Goal: Task Accomplishment & Management: Manage account settings

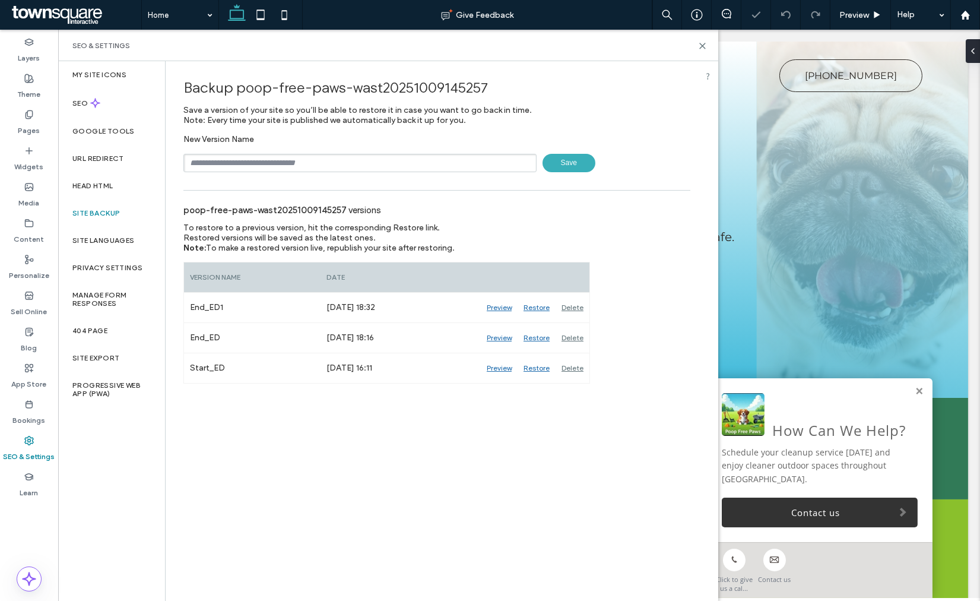
click at [357, 161] on input "text" at bounding box center [359, 163] width 353 height 18
type input "**********"
click at [584, 156] on span "Save" at bounding box center [569, 163] width 53 height 18
click at [702, 45] on use at bounding box center [702, 45] width 5 height 5
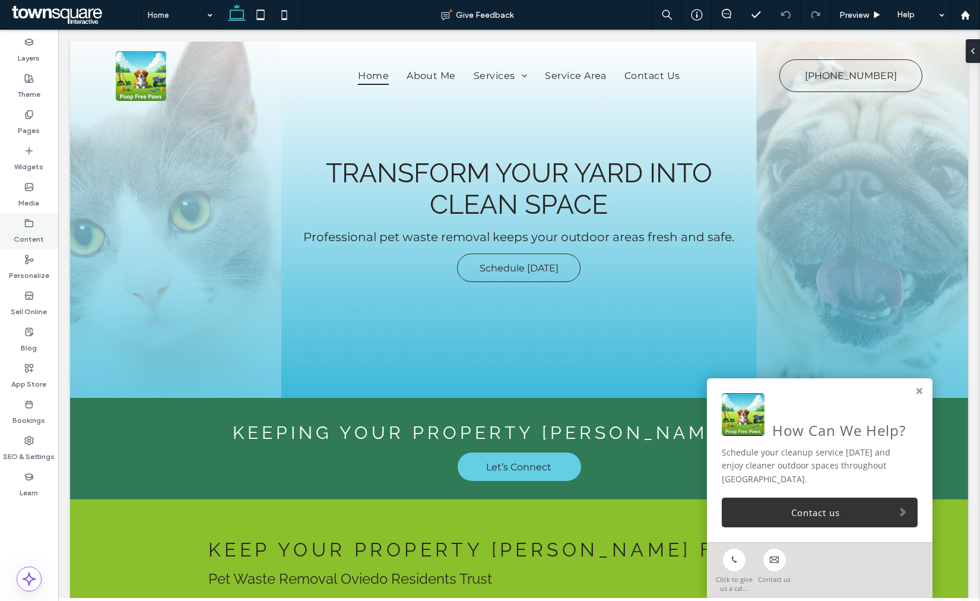
click at [24, 246] on div "Content" at bounding box center [29, 231] width 58 height 36
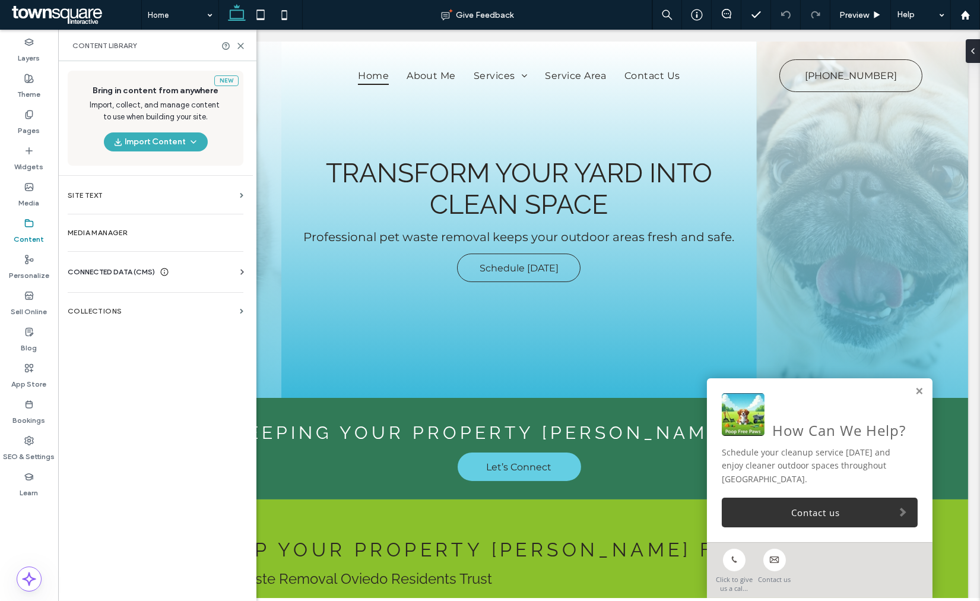
click at [81, 269] on span "CONNECTED DATA (CMS)" at bounding box center [111, 272] width 87 height 12
click at [102, 295] on section "Business Info" at bounding box center [158, 300] width 180 height 27
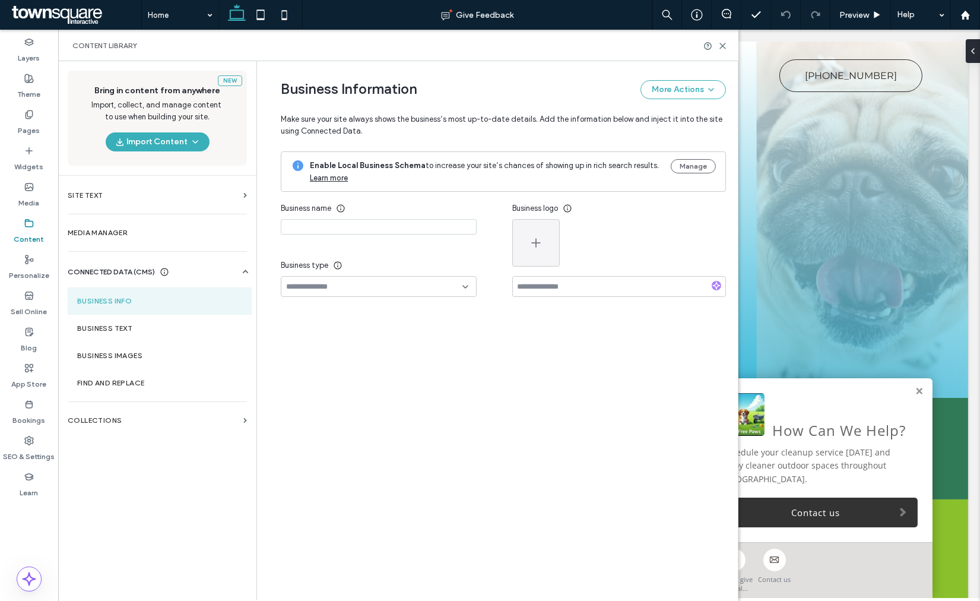
type input "**********"
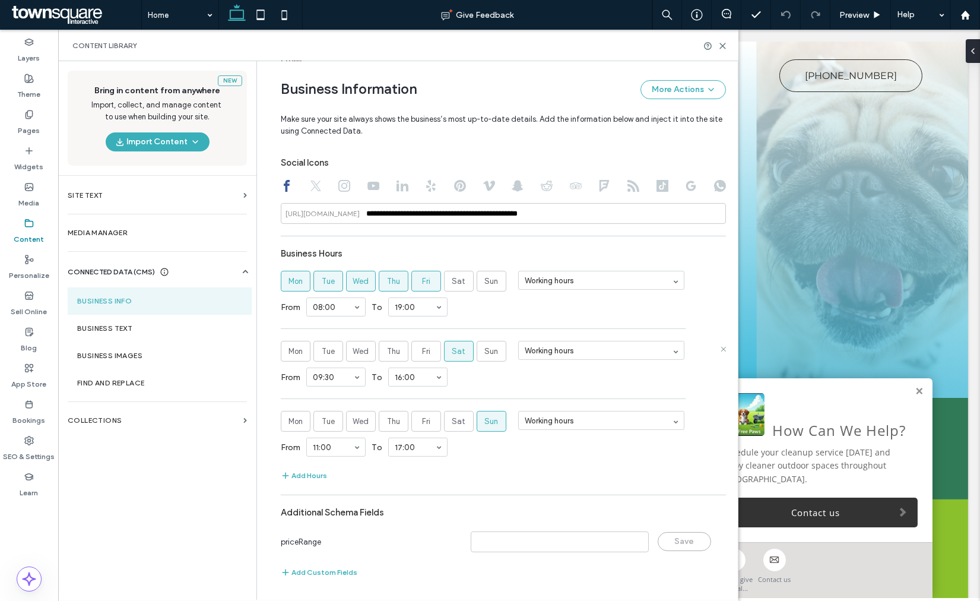
scroll to position [545, 0]
click at [104, 321] on section "Business Text" at bounding box center [160, 328] width 184 height 27
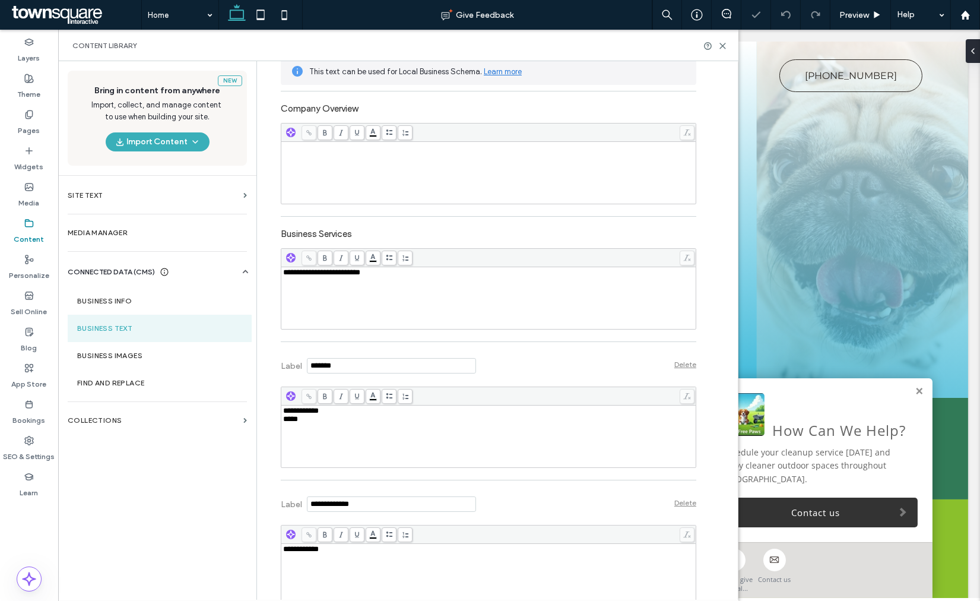
scroll to position [264, 0]
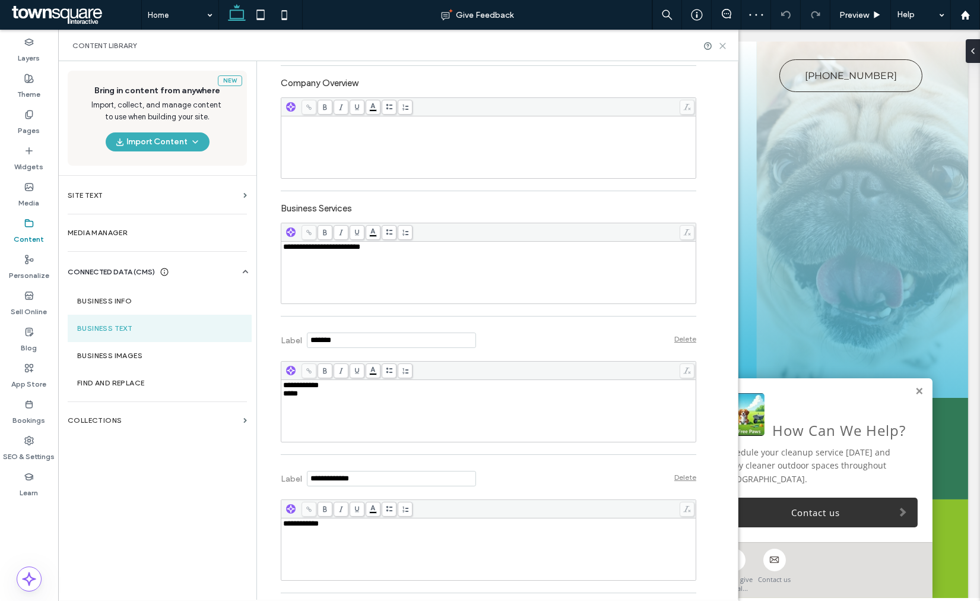
click at [723, 46] on use at bounding box center [722, 45] width 5 height 5
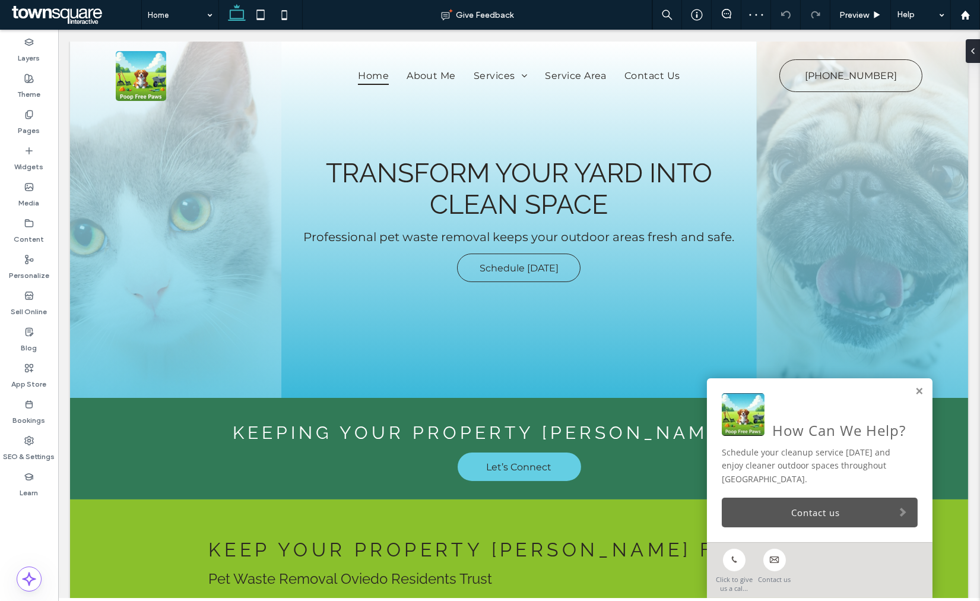
click at [775, 508] on link "Contact us" at bounding box center [820, 512] width 196 height 30
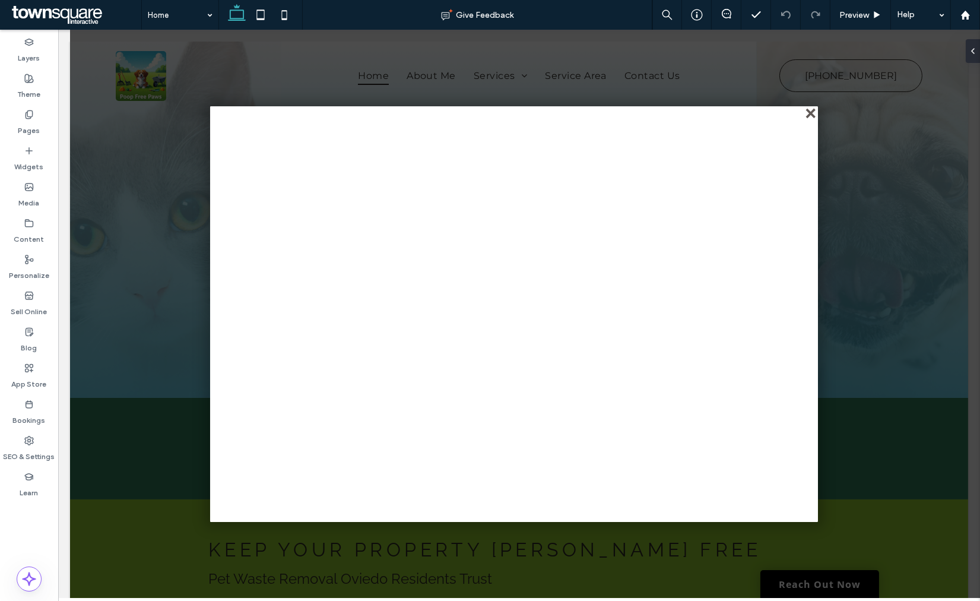
click at [807, 113] on div "close" at bounding box center [811, 114] width 9 height 9
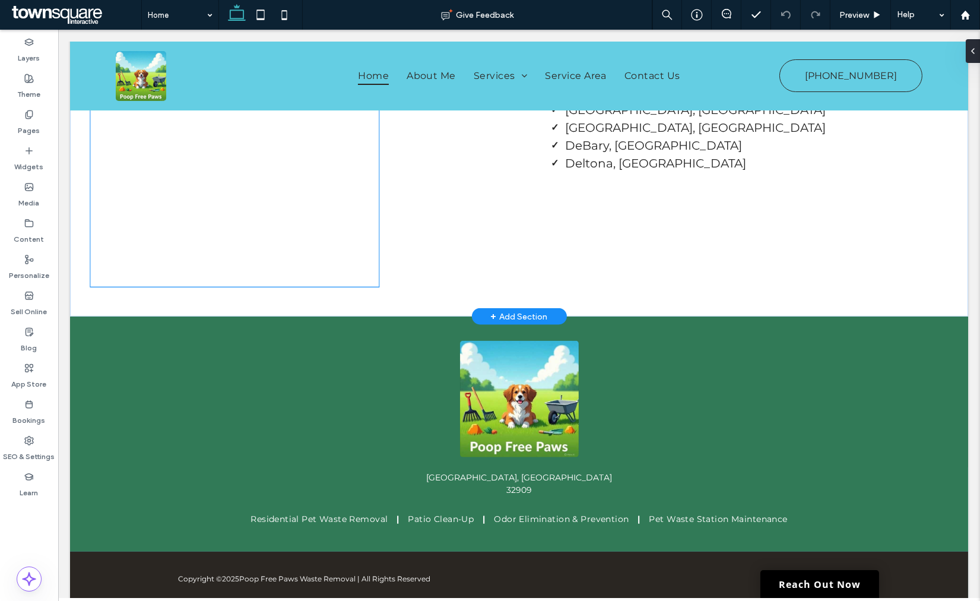
scroll to position [2507, 0]
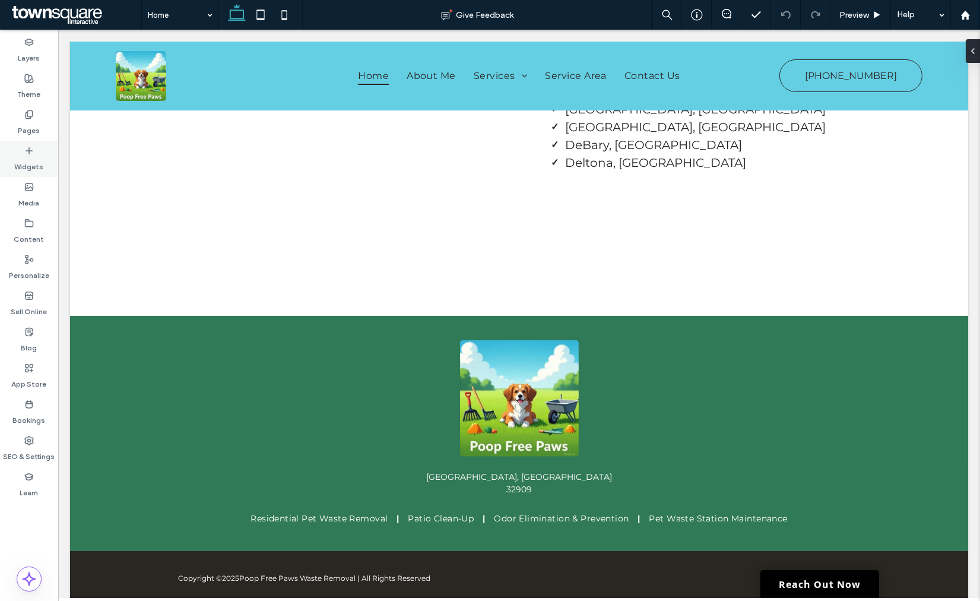
drag, startPoint x: 42, startPoint y: 121, endPoint x: 37, endPoint y: 156, distance: 34.8
click at [42, 121] on div "Pages" at bounding box center [29, 122] width 58 height 36
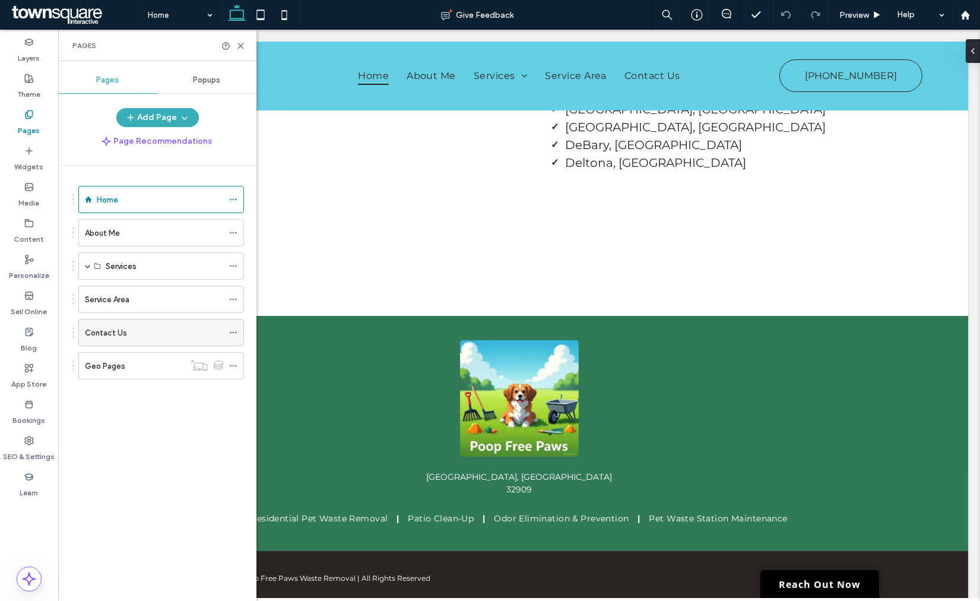
click at [104, 337] on label "Contact Us" at bounding box center [106, 332] width 42 height 21
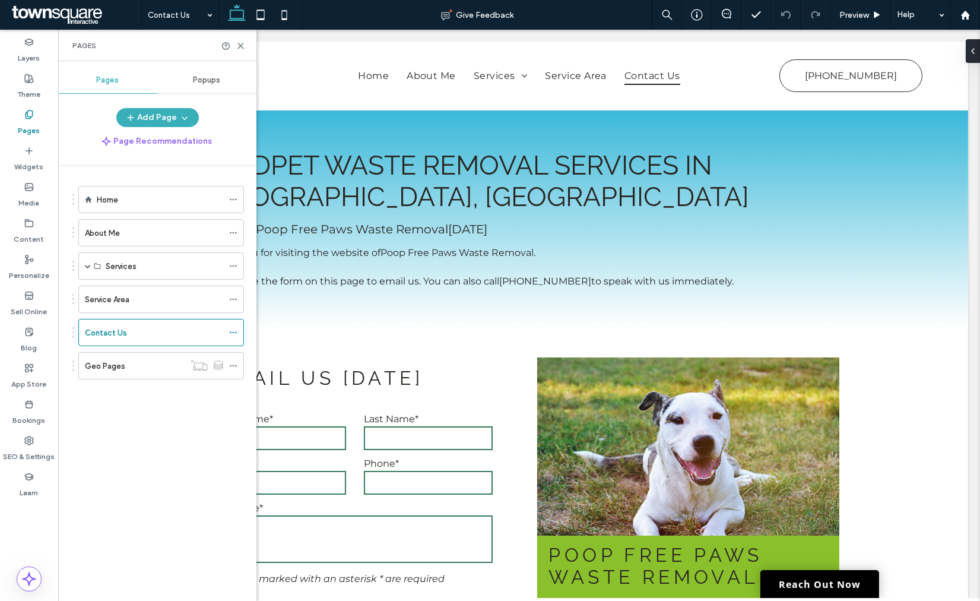
click at [235, 49] on div at bounding box center [233, 46] width 24 height 9
drag, startPoint x: 237, startPoint y: 48, endPoint x: 41, endPoint y: 80, distance: 199.0
click at [237, 48] on icon at bounding box center [240, 46] width 9 height 9
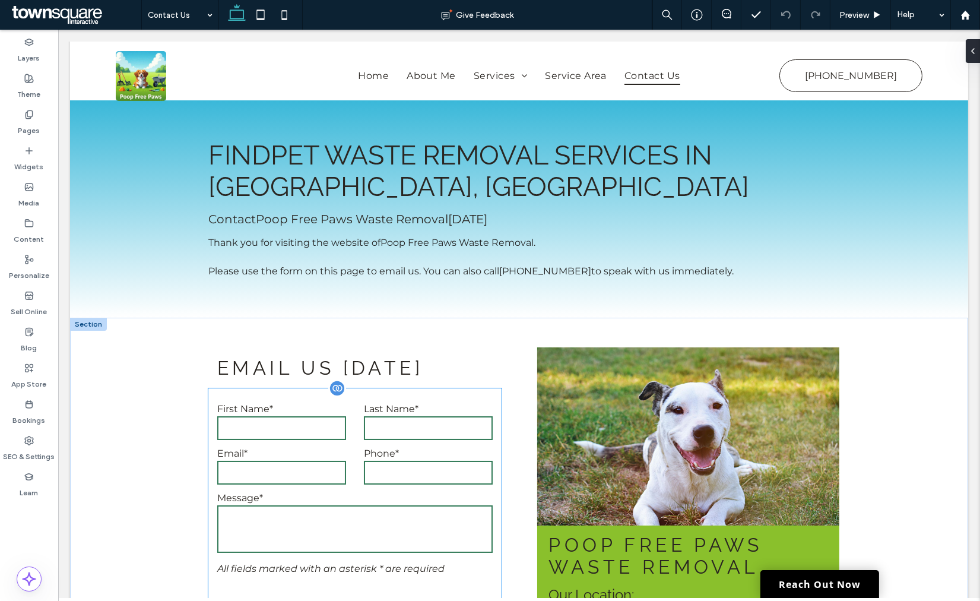
scroll to position [132, 0]
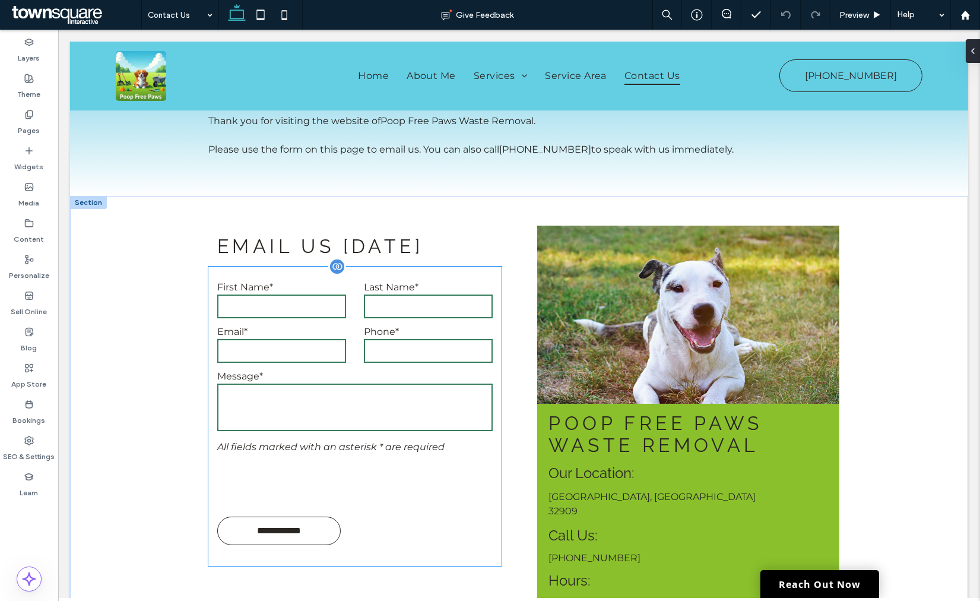
click at [392, 426] on textarea at bounding box center [354, 407] width 275 height 47
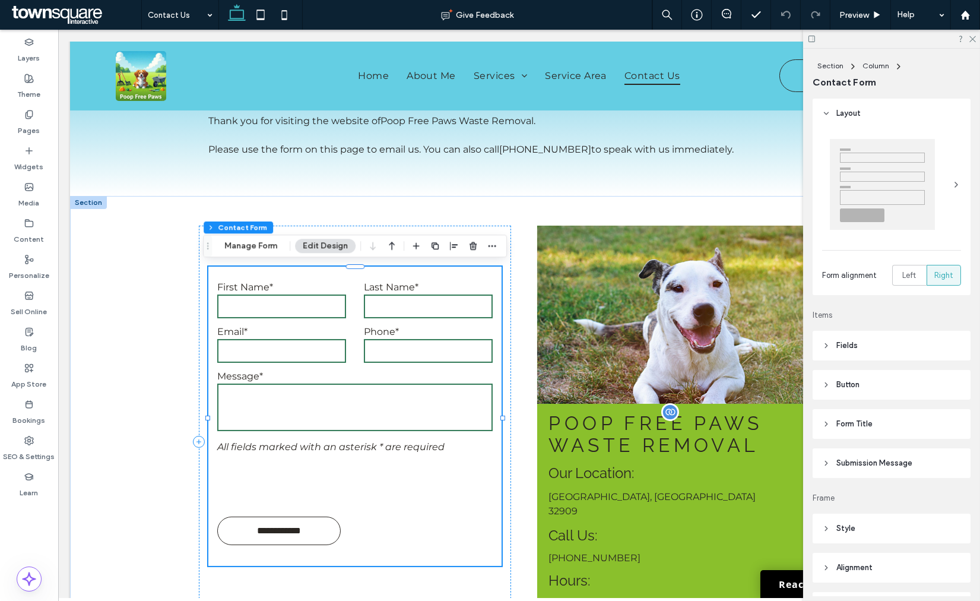
type input "*"
type input "***"
type input "*"
type input "***"
click at [891, 460] on span "Submission Message" at bounding box center [874, 463] width 76 height 12
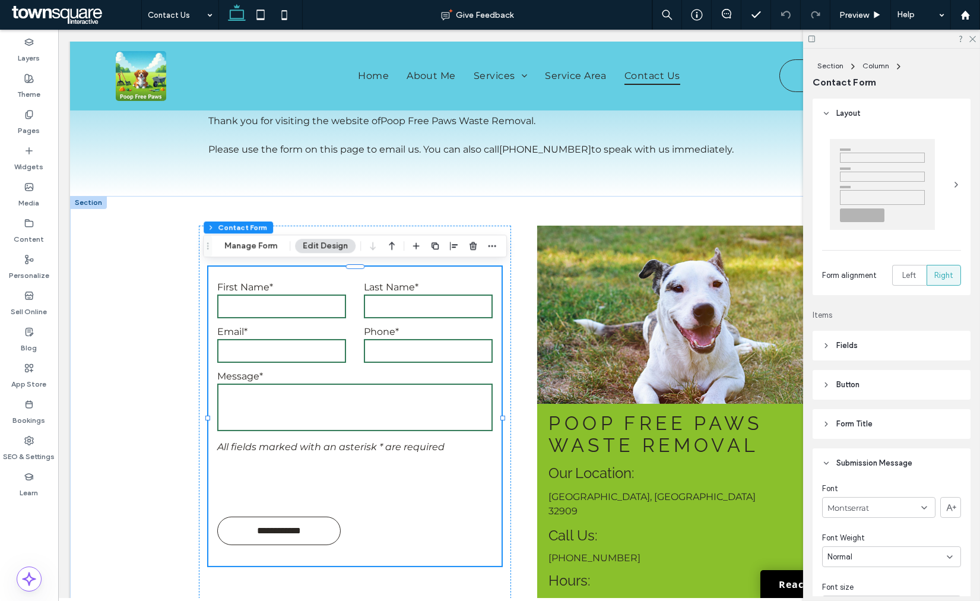
scroll to position [395, 0]
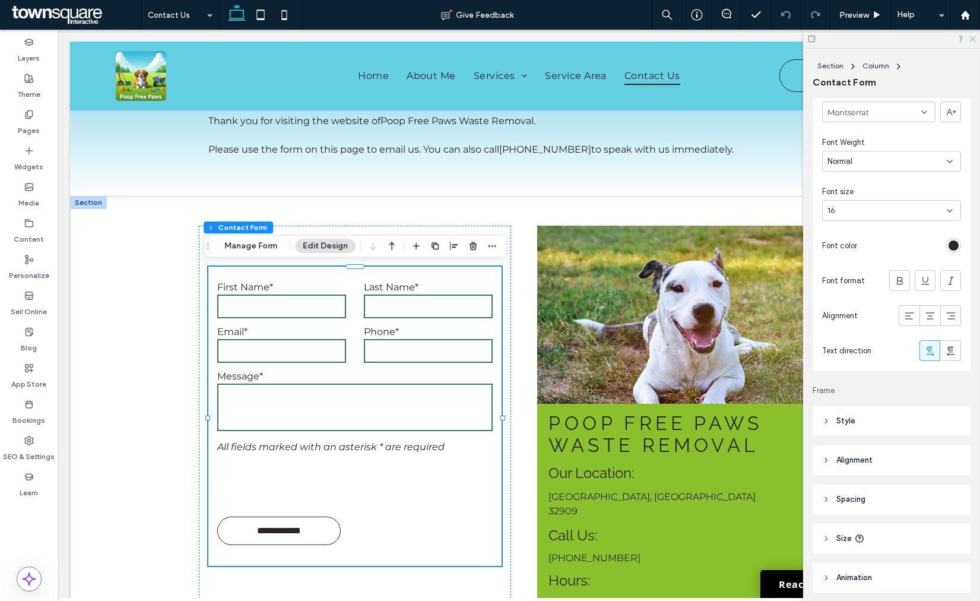
click at [972, 42] on icon at bounding box center [972, 38] width 8 height 8
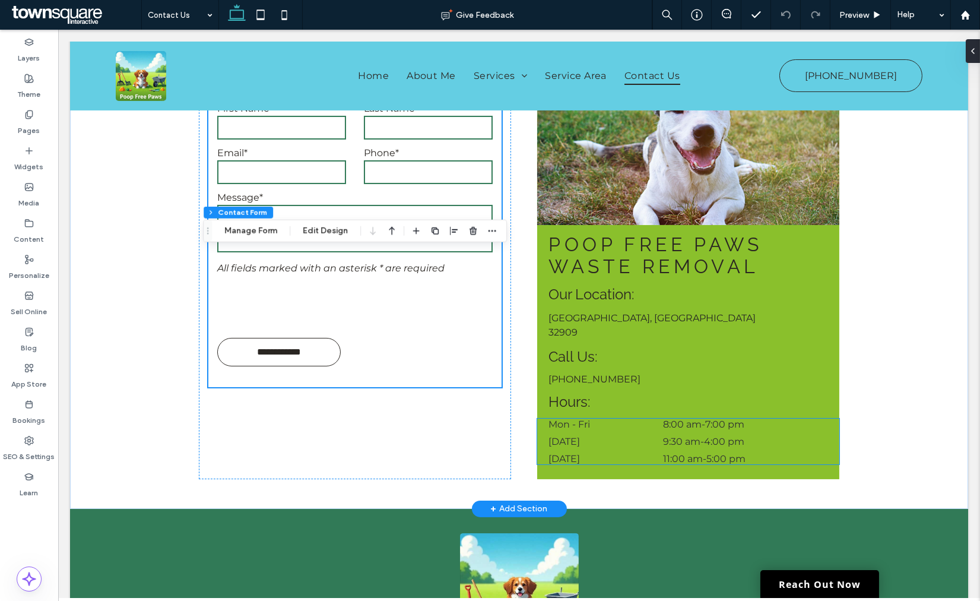
scroll to position [147, 0]
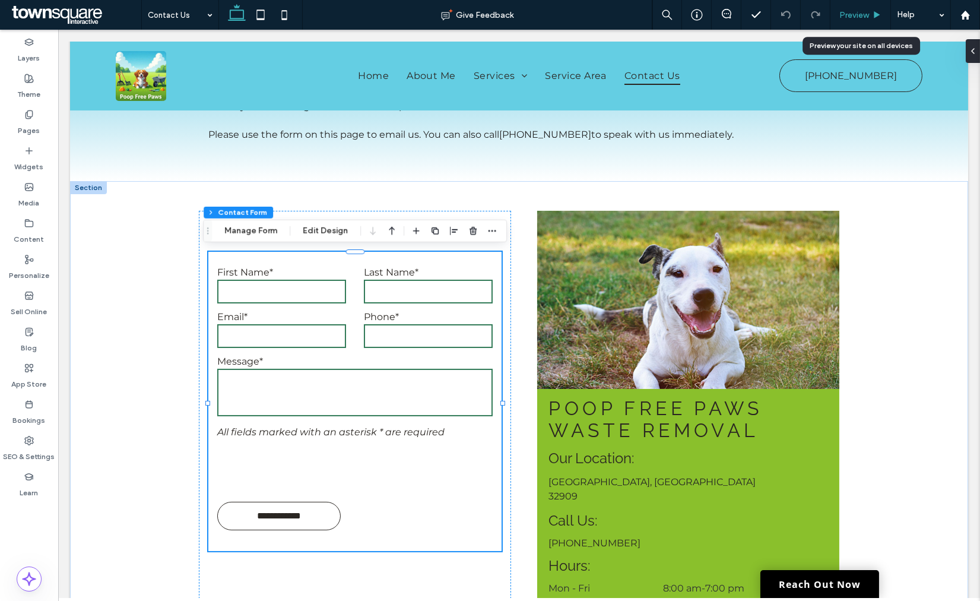
click at [844, 18] on span "Preview" at bounding box center [854, 15] width 30 height 10
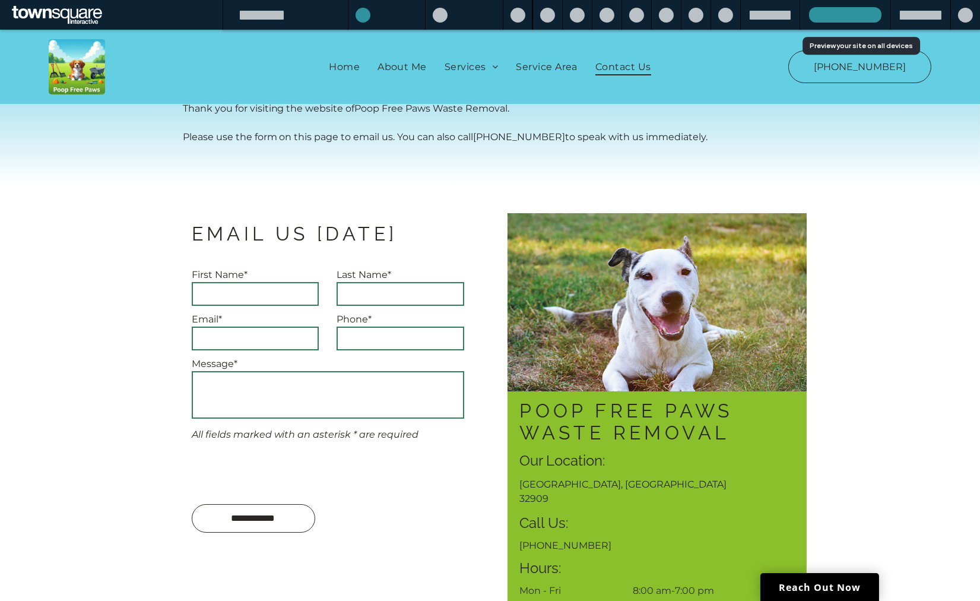
scroll to position [140, 0]
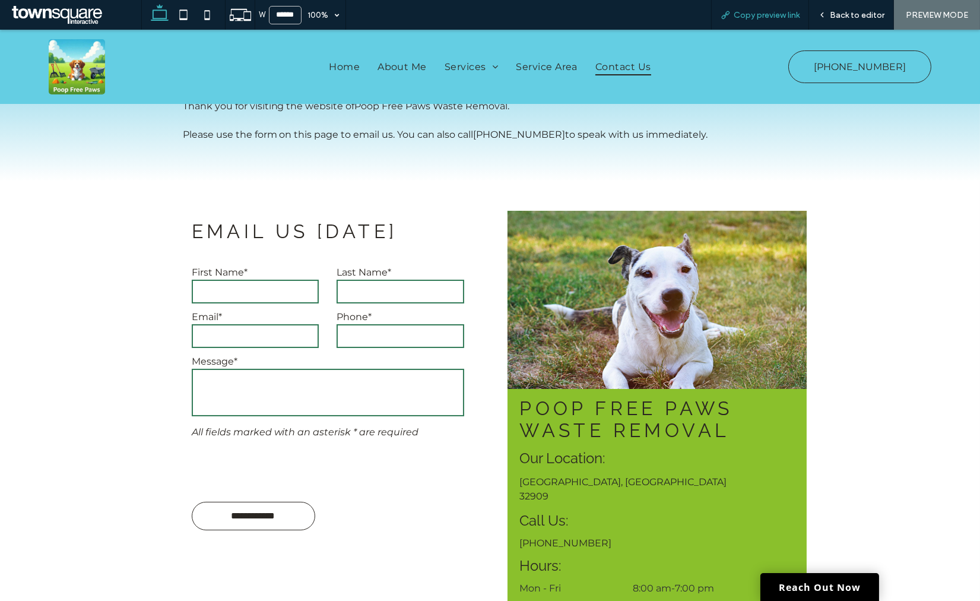
click at [743, 14] on span "Copy preview link" at bounding box center [767, 15] width 66 height 10
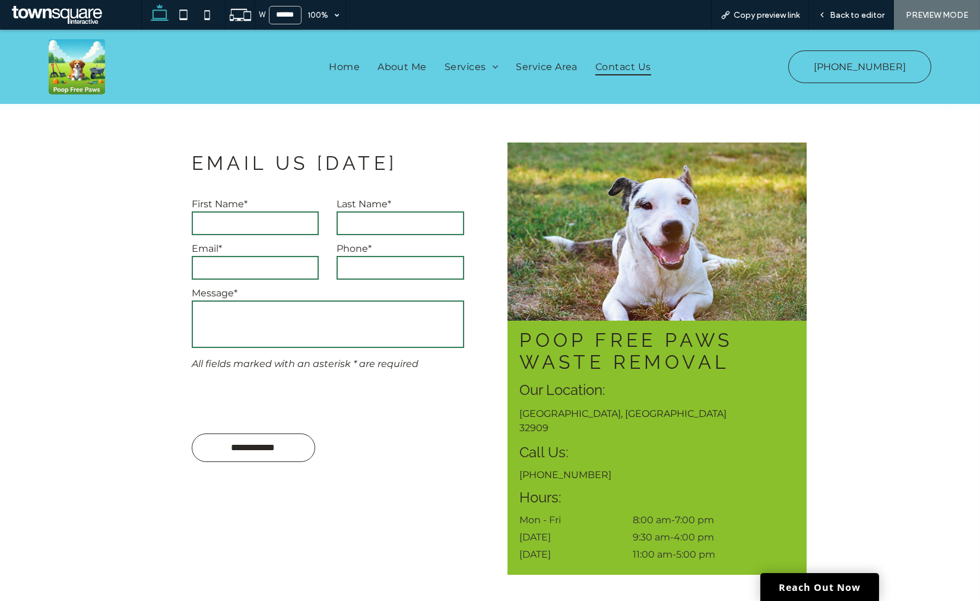
scroll to position [135, 0]
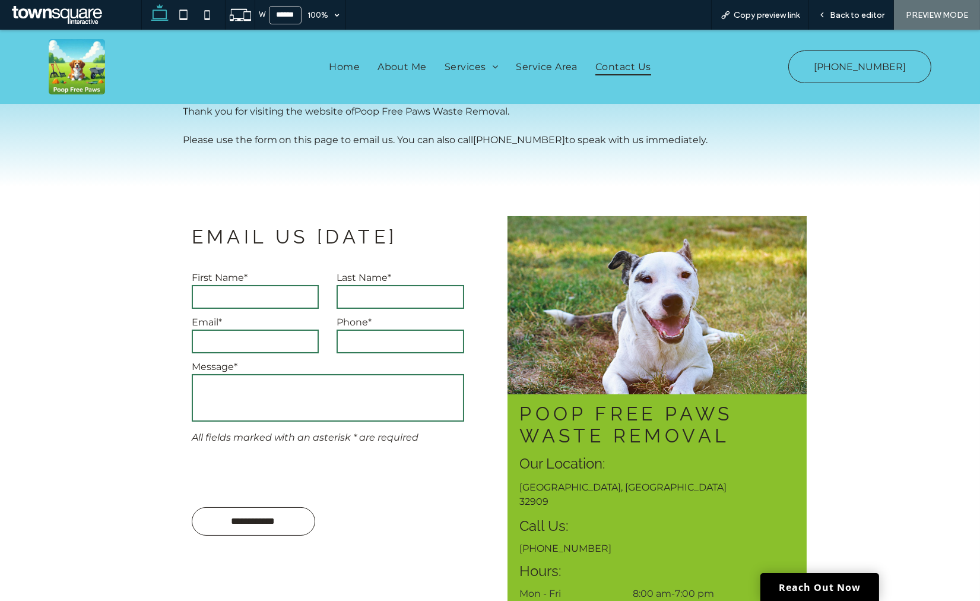
click at [334, 75] on div "Home About Me Services Residential Pet Waste Removal Patio Clean-Up Odor Elimin…" at bounding box center [490, 67] width 541 height 62
click at [334, 68] on span "Home" at bounding box center [344, 66] width 31 height 17
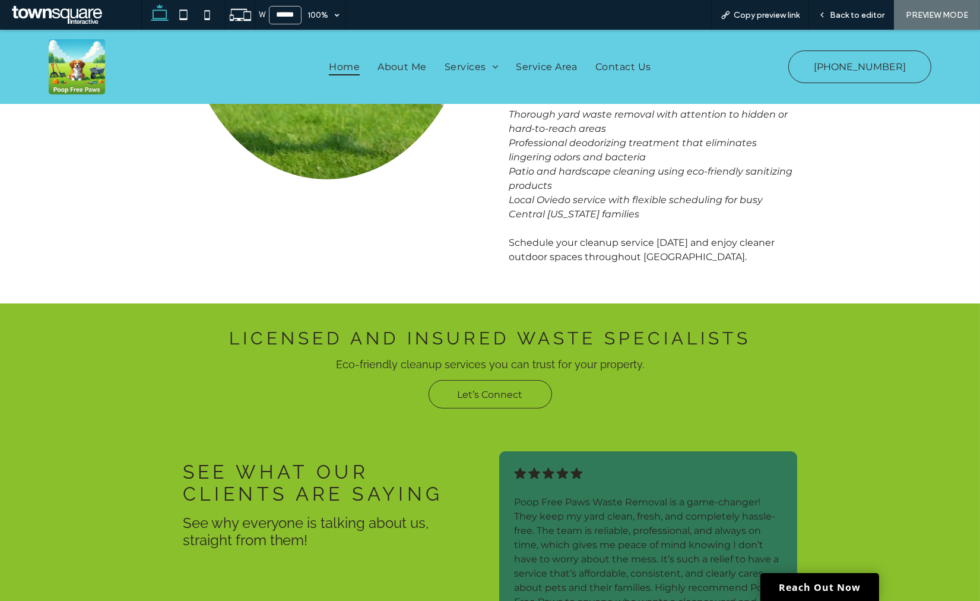
scroll to position [1319, 0]
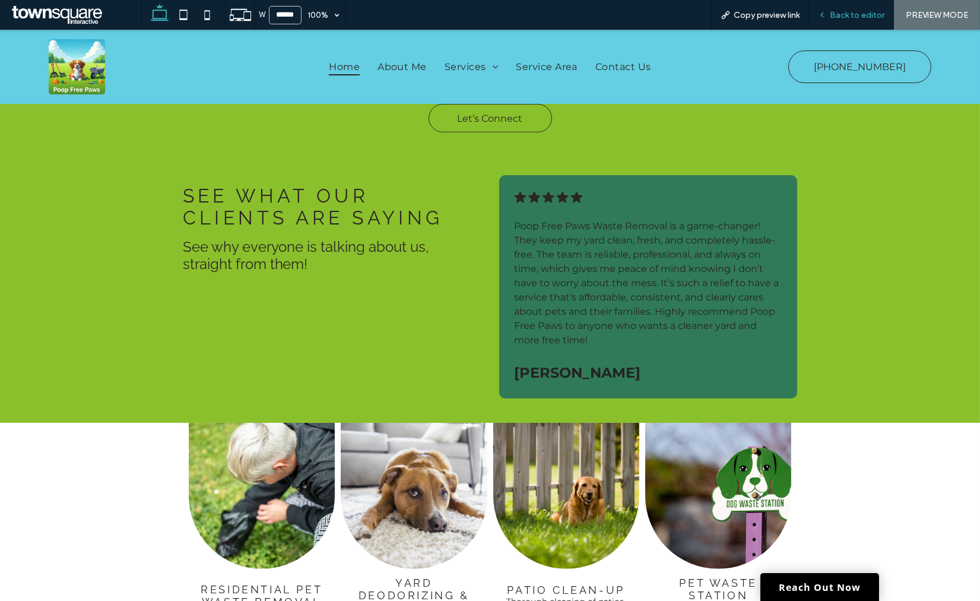
click at [855, 14] on span "Back to editor" at bounding box center [857, 15] width 55 height 10
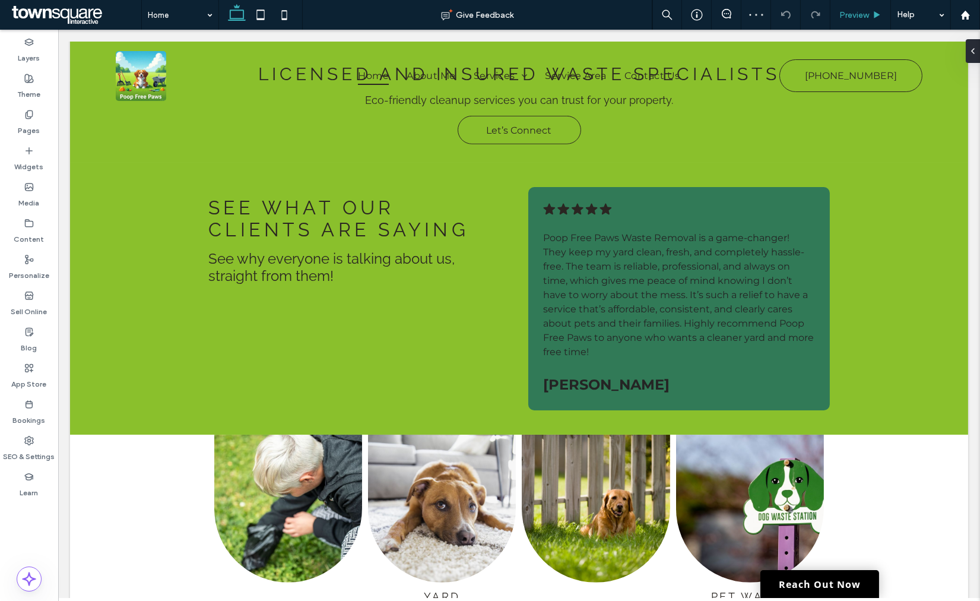
scroll to position [1317, 0]
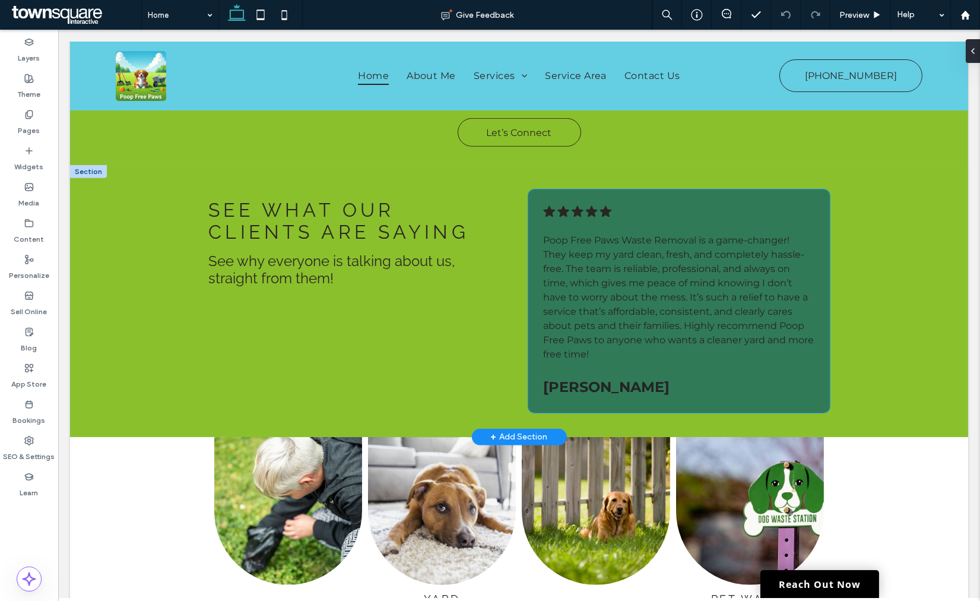
click at [585, 281] on span "Poop Free Paws Waste Removal is a game-changer! They keep my yard clean, fresh,…" at bounding box center [678, 296] width 271 height 125
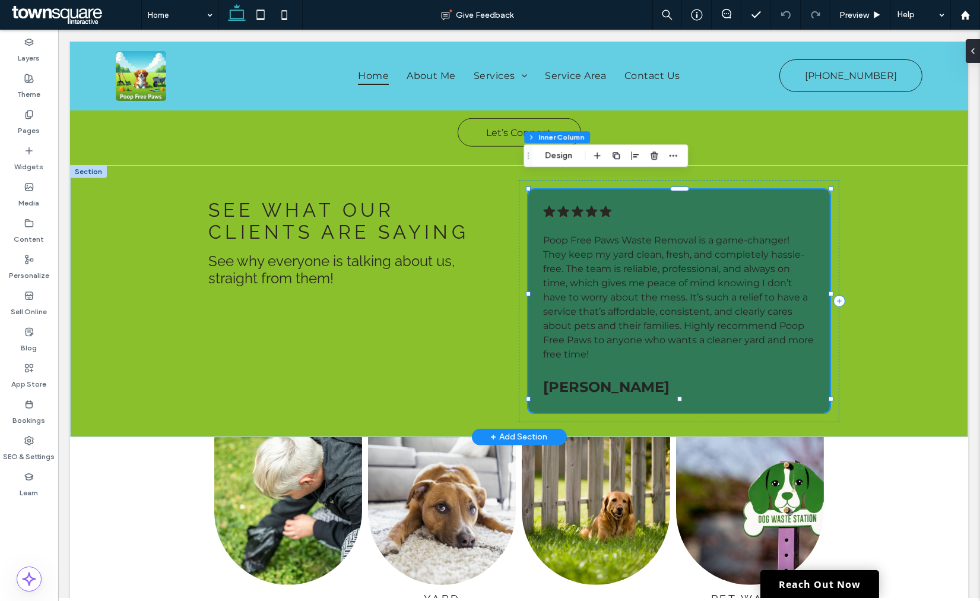
click at [585, 281] on span "Poop Free Paws Waste Removal is a game-changer! They keep my yard clean, fresh,…" at bounding box center [678, 296] width 271 height 125
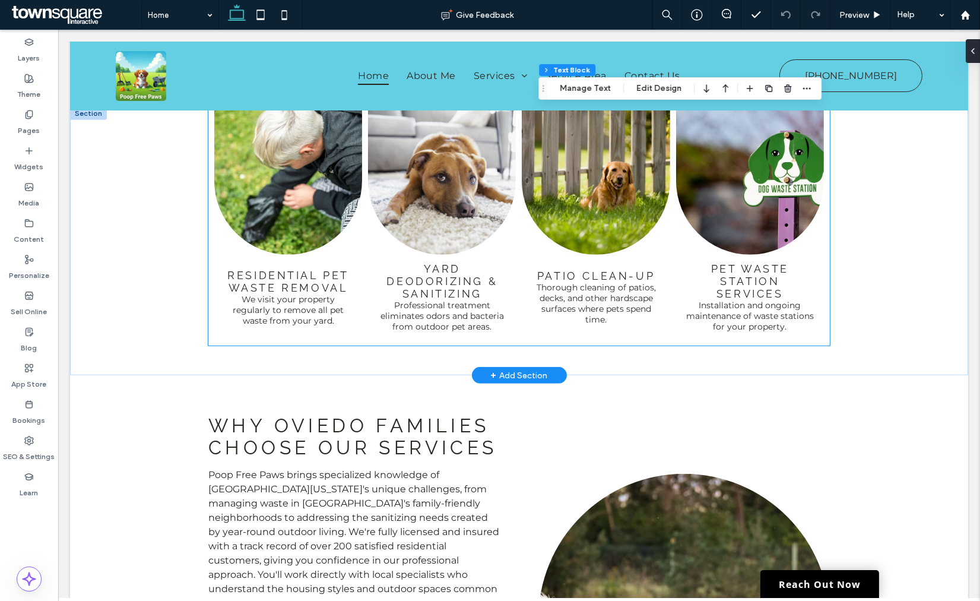
scroll to position [1383, 0]
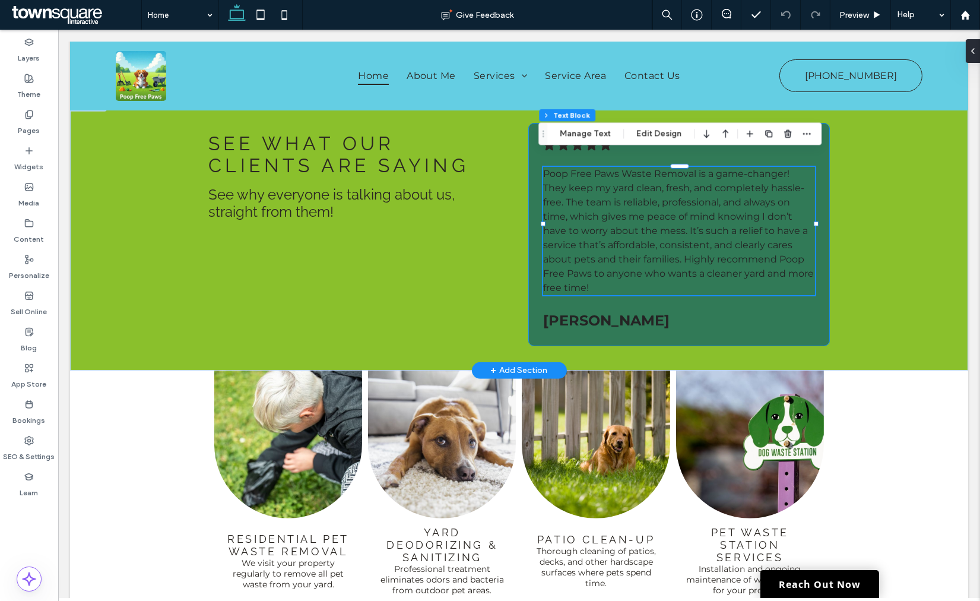
click at [543, 226] on span "Poop Free Paws Waste Removal is a game-changer! They keep my yard clean, fresh,…" at bounding box center [678, 230] width 271 height 125
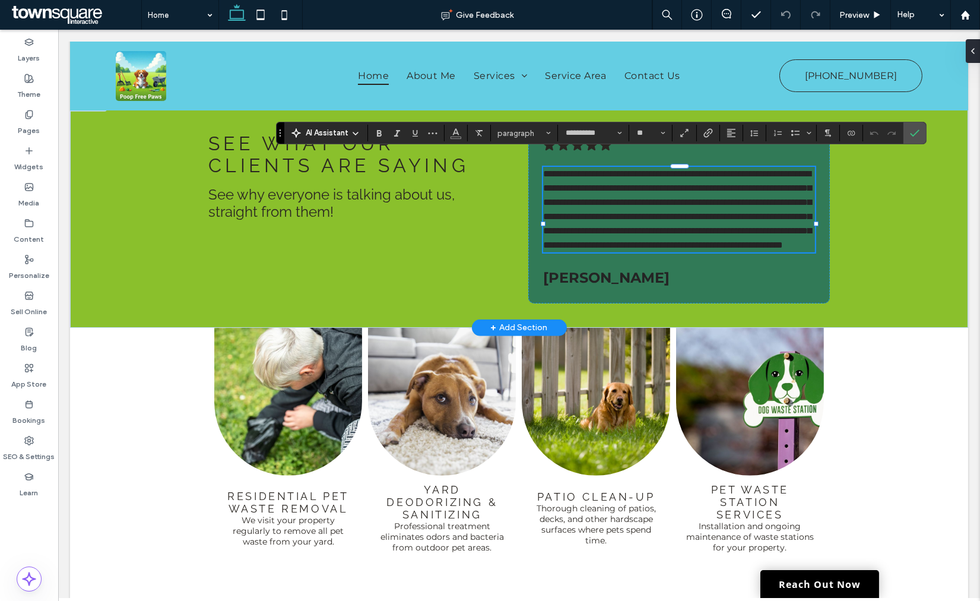
click at [563, 218] on span "**********" at bounding box center [677, 209] width 268 height 80
click at [590, 185] on span "**********" at bounding box center [677, 209] width 268 height 80
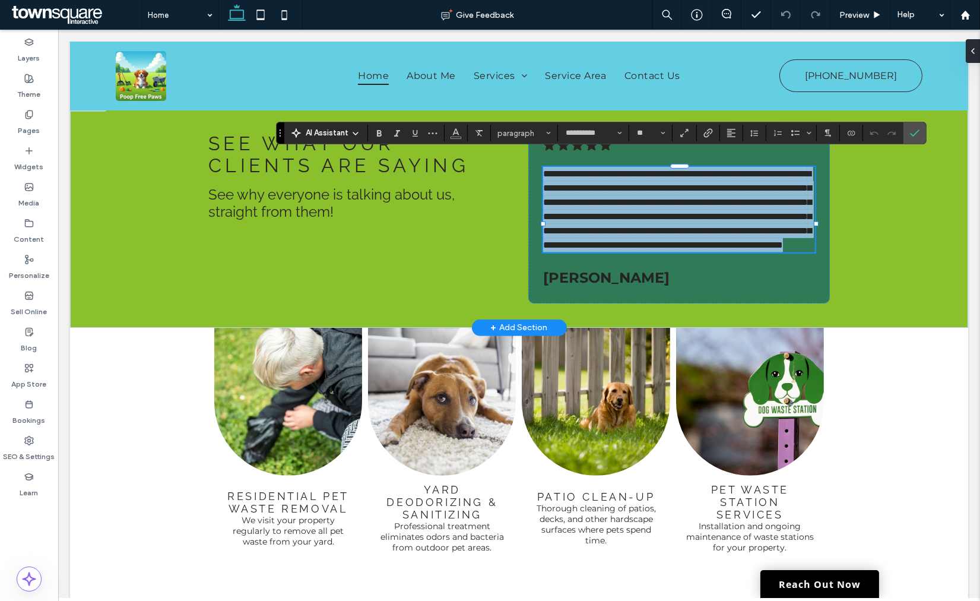
click at [590, 185] on span "**********" at bounding box center [677, 209] width 268 height 80
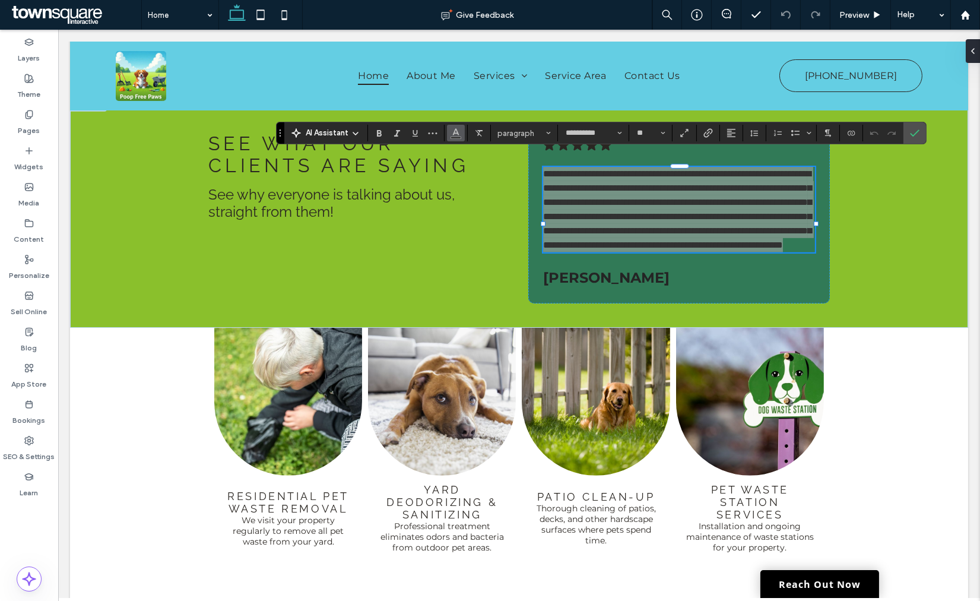
click at [453, 137] on icon "Color" at bounding box center [455, 131] width 9 height 9
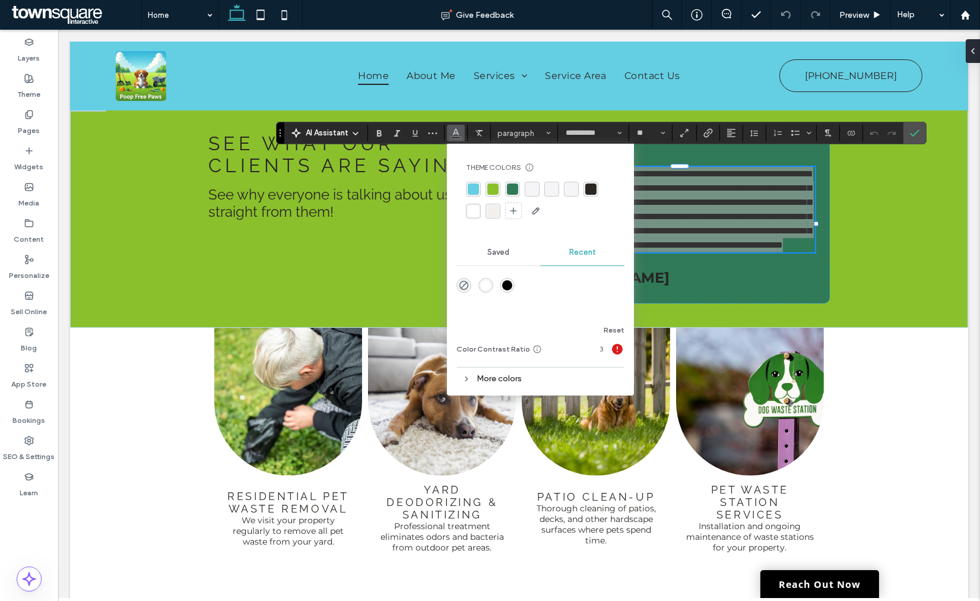
click at [471, 214] on div "rgba(255, 255, 255, 1)" at bounding box center [473, 210] width 11 height 11
click at [917, 129] on icon "Confirm" at bounding box center [914, 132] width 9 height 9
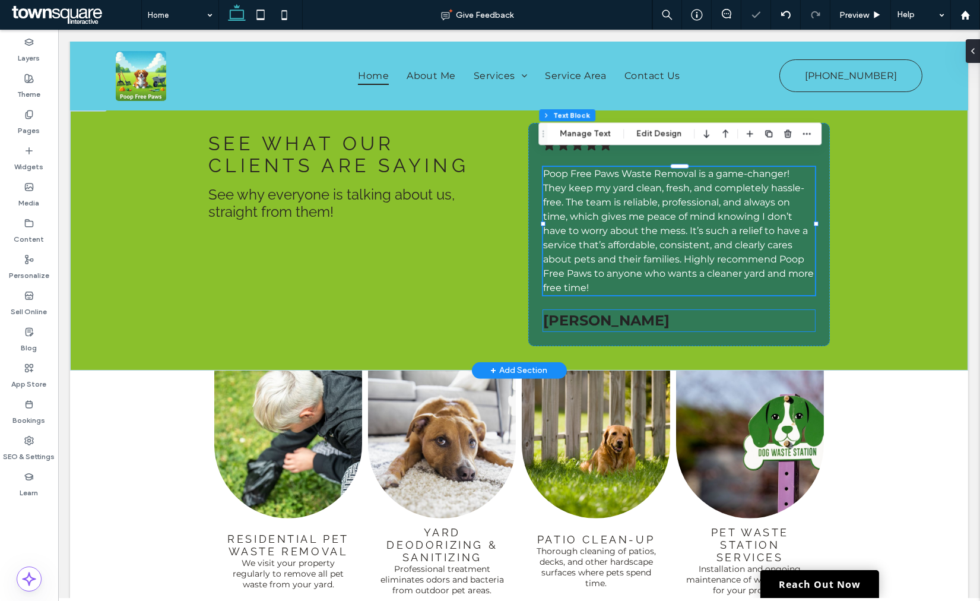
click at [586, 312] on strong "Taylor Larzan" at bounding box center [606, 320] width 126 height 17
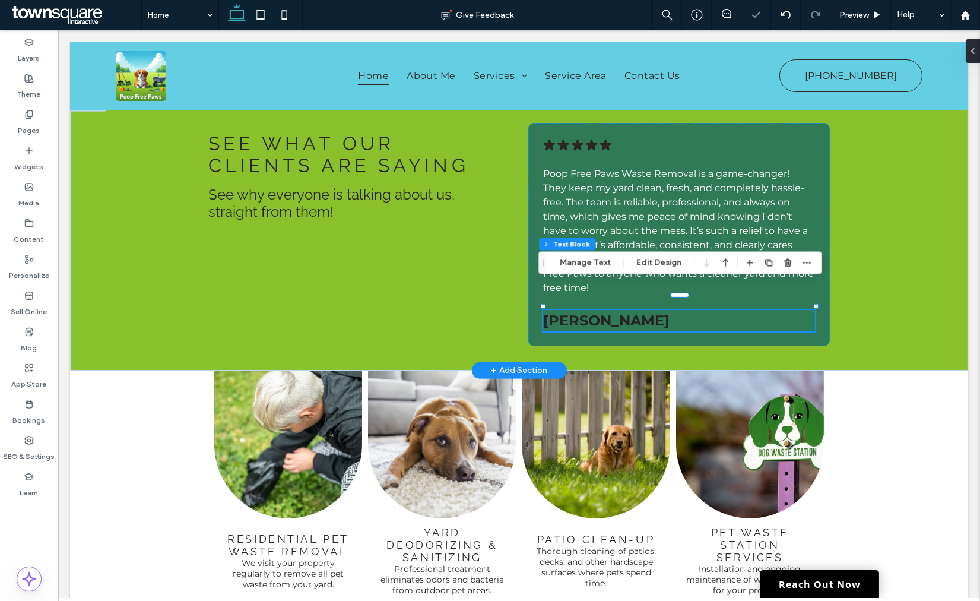
click at [586, 310] on div "Taylor Larzan" at bounding box center [678, 320] width 271 height 21
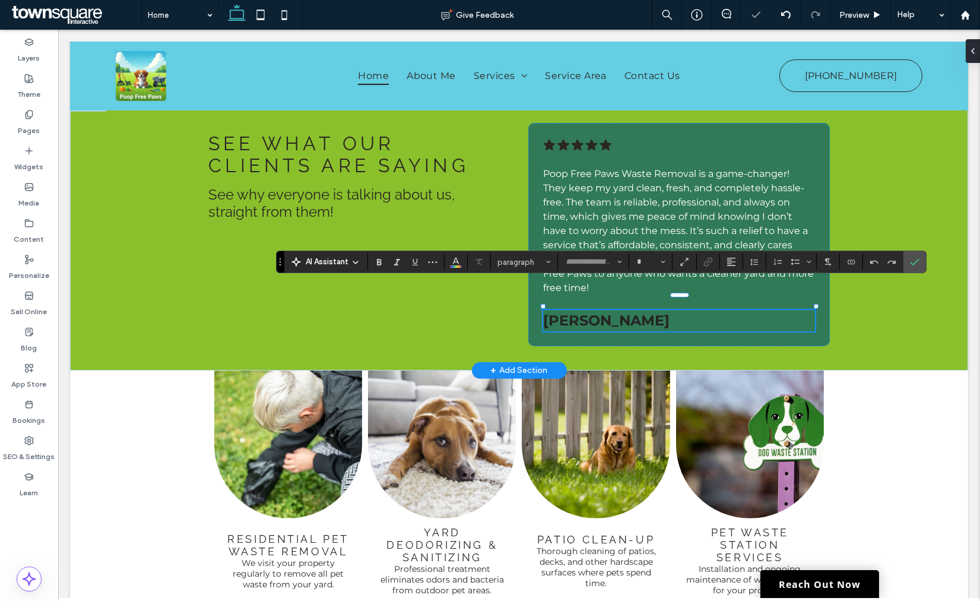
type input "**********"
type input "**"
click at [459, 259] on icon "Color" at bounding box center [455, 260] width 9 height 9
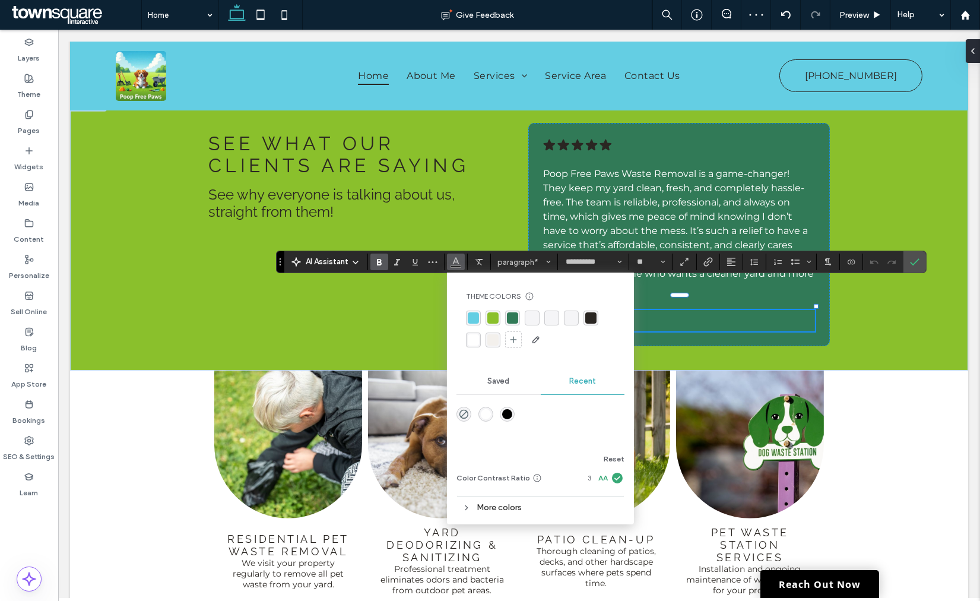
click at [472, 340] on div "rgba(255, 255, 255, 1)" at bounding box center [473, 339] width 11 height 11
click at [914, 259] on icon "Confirm" at bounding box center [914, 261] width 9 height 9
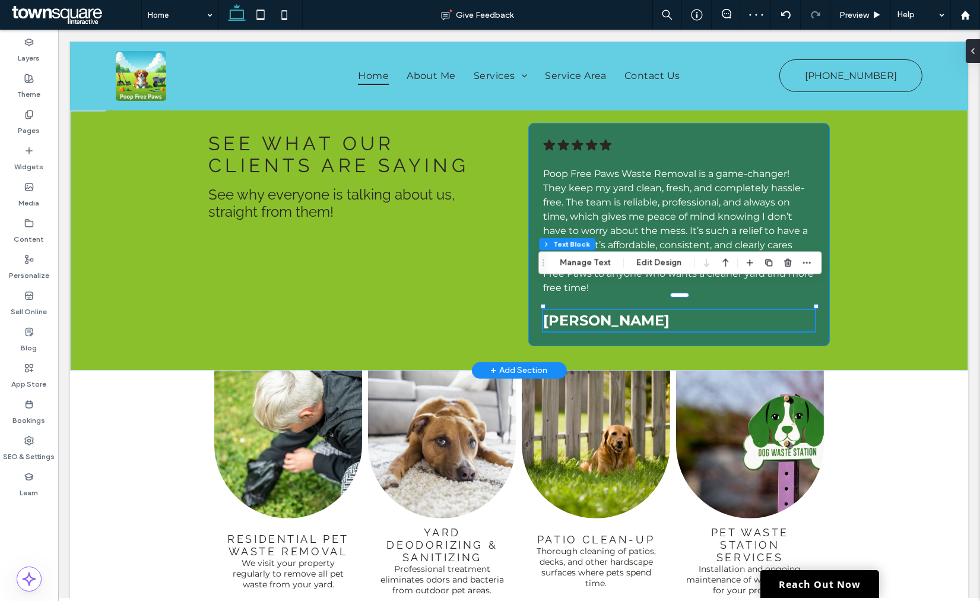
click at [604, 140] on icon at bounding box center [606, 145] width 12 height 11
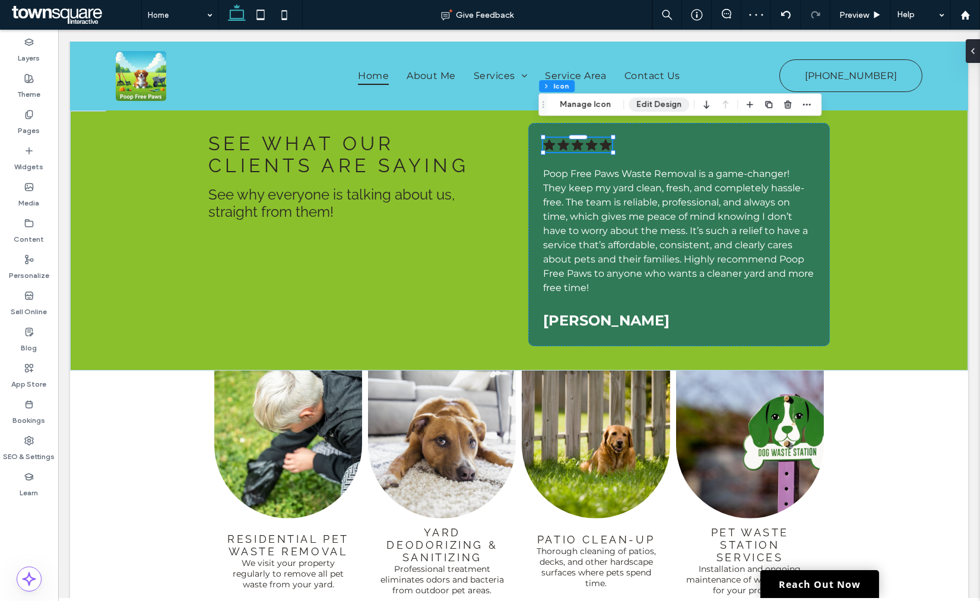
click at [648, 103] on button "Edit Design" at bounding box center [659, 104] width 61 height 14
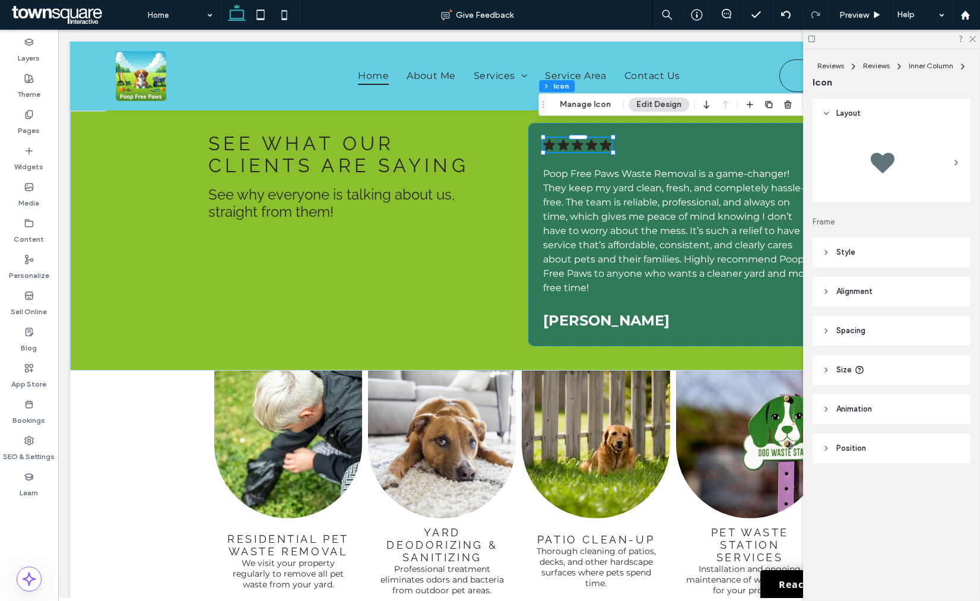
click at [862, 251] on header "Style" at bounding box center [892, 252] width 158 height 30
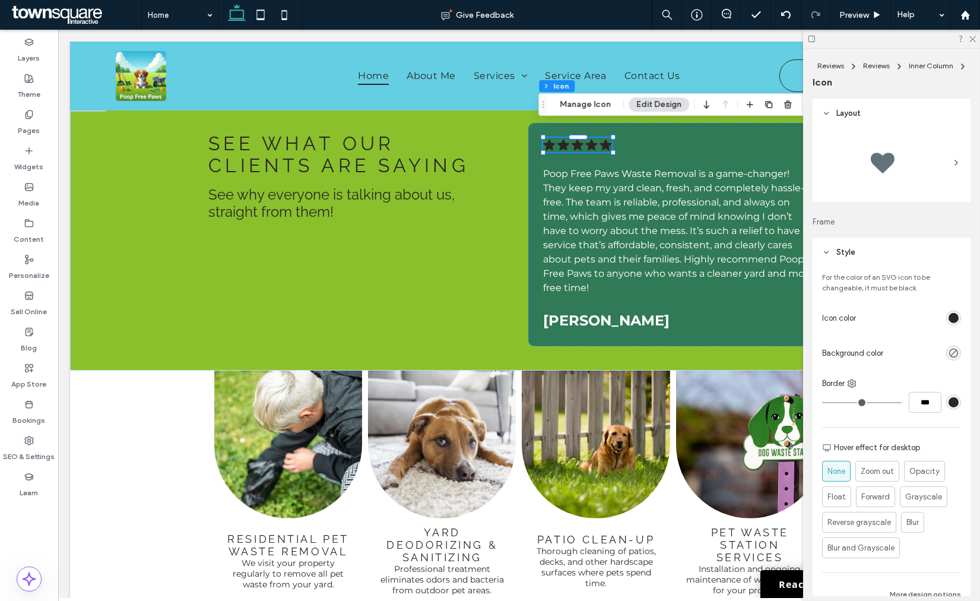
click at [949, 316] on div "rgb(42, 38, 34)" at bounding box center [954, 318] width 10 height 10
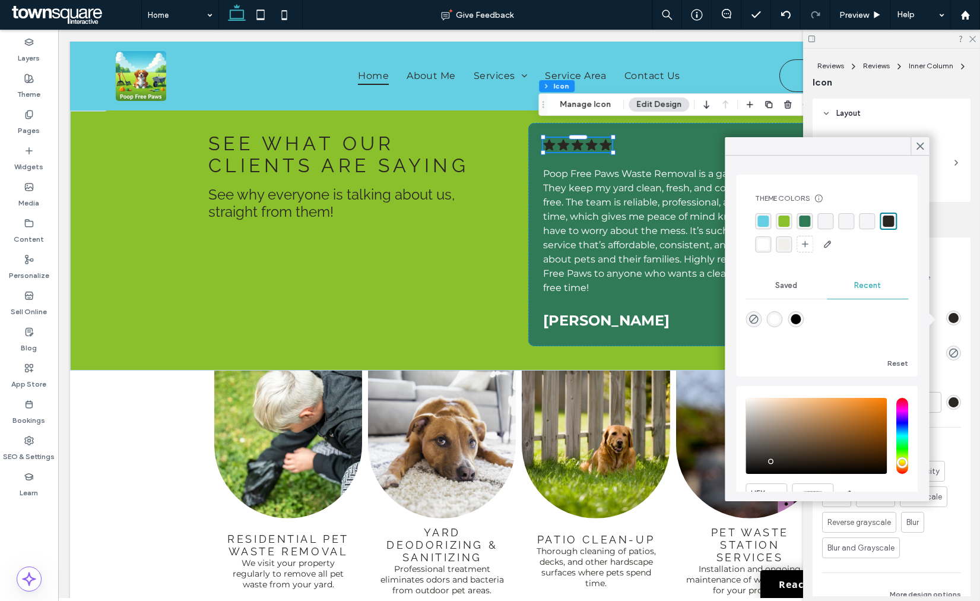
click at [769, 244] on div "rgba(255, 255, 255, 1)" at bounding box center [763, 244] width 11 height 11
click at [915, 144] on icon at bounding box center [920, 146] width 11 height 11
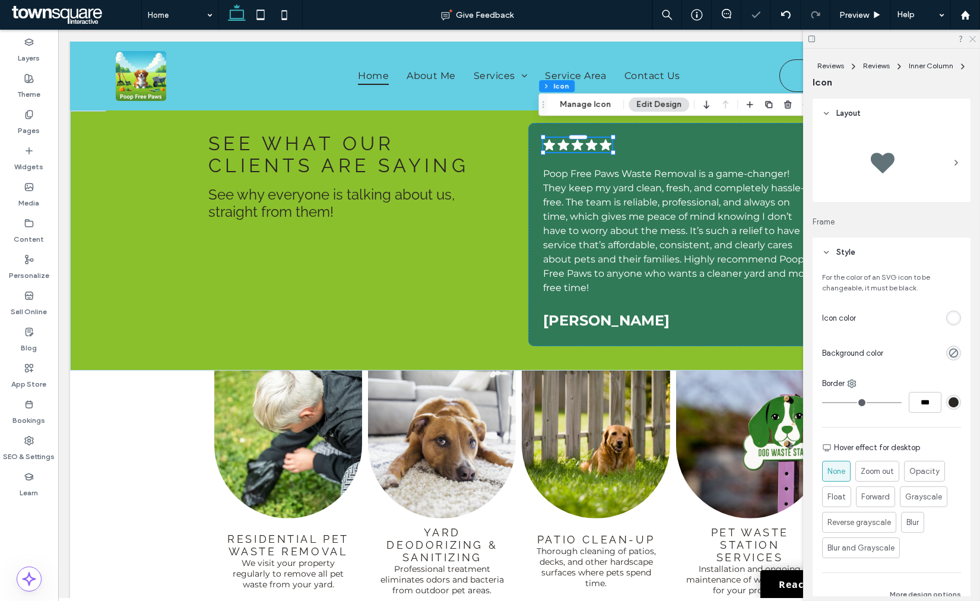
click at [971, 39] on icon at bounding box center [972, 38] width 8 height 8
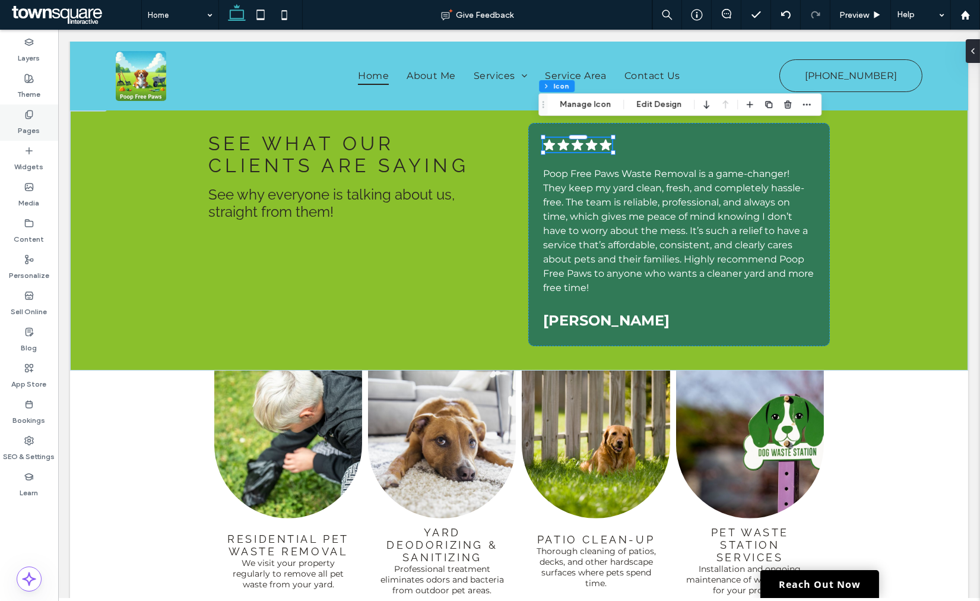
click at [27, 108] on div "Pages" at bounding box center [29, 122] width 58 height 36
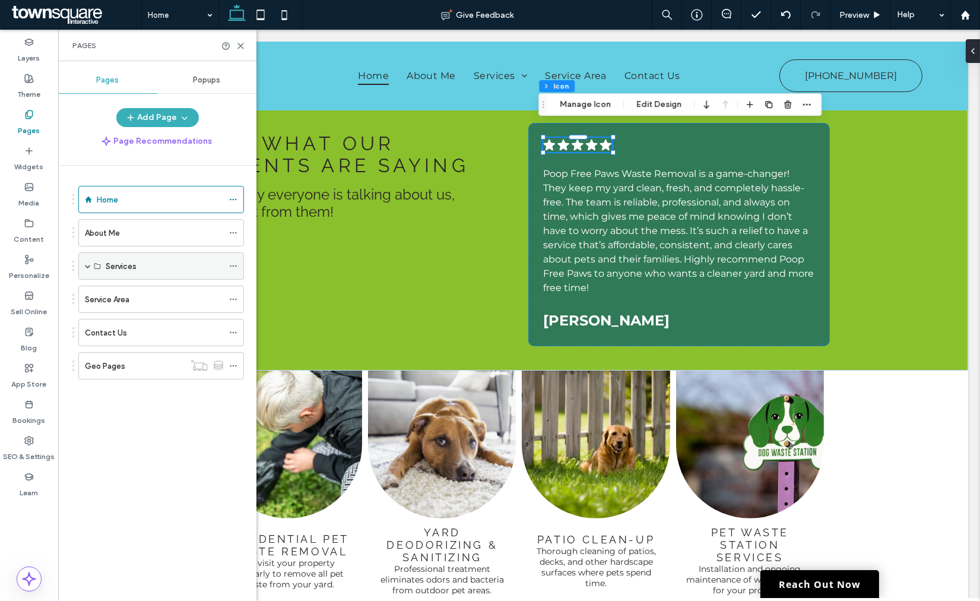
click at [89, 265] on span at bounding box center [88, 266] width 6 height 6
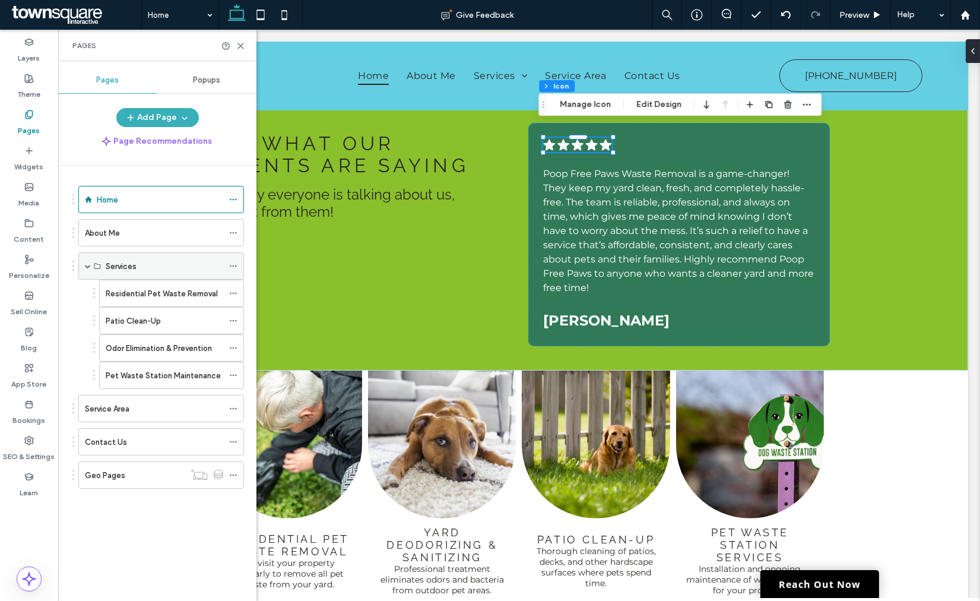
click at [89, 265] on span at bounding box center [88, 266] width 6 height 6
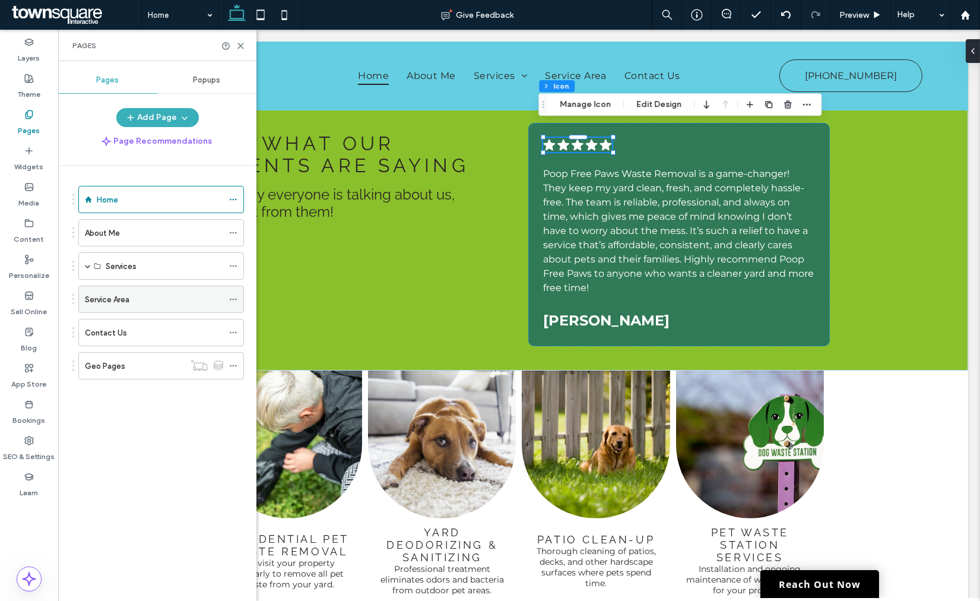
click at [103, 309] on div "Service Area" at bounding box center [154, 299] width 138 height 26
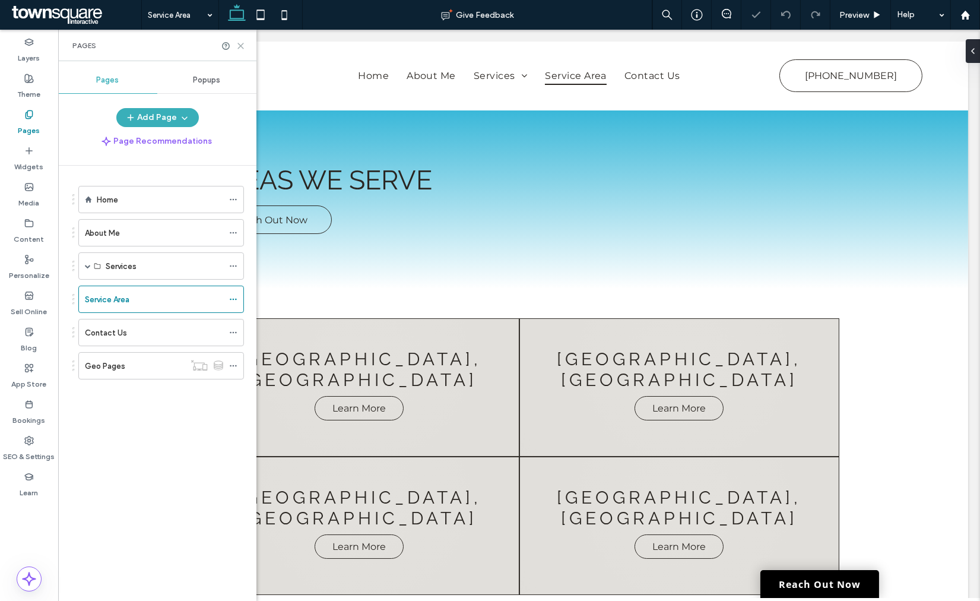
click at [242, 42] on icon at bounding box center [240, 46] width 9 height 9
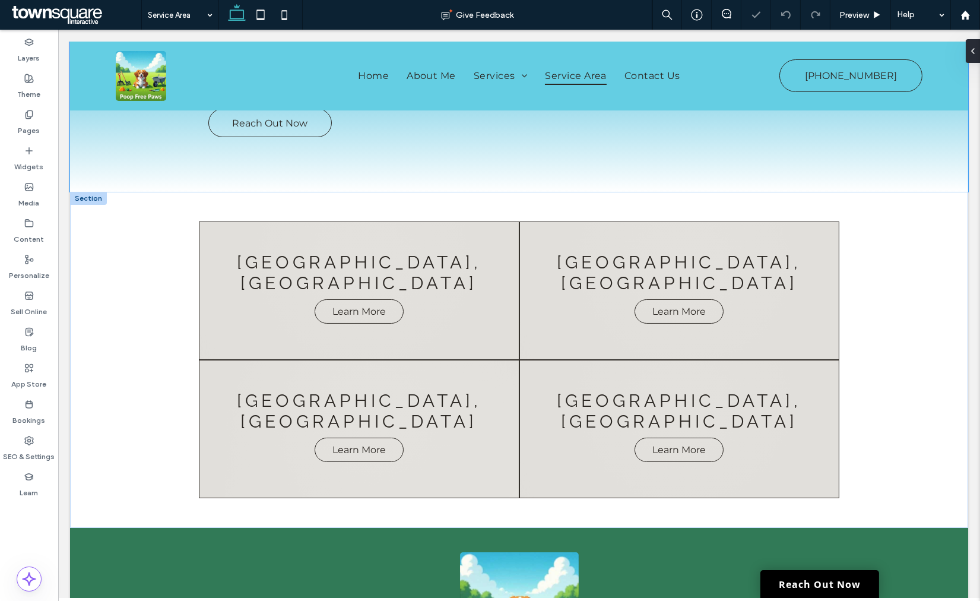
scroll to position [198, 0]
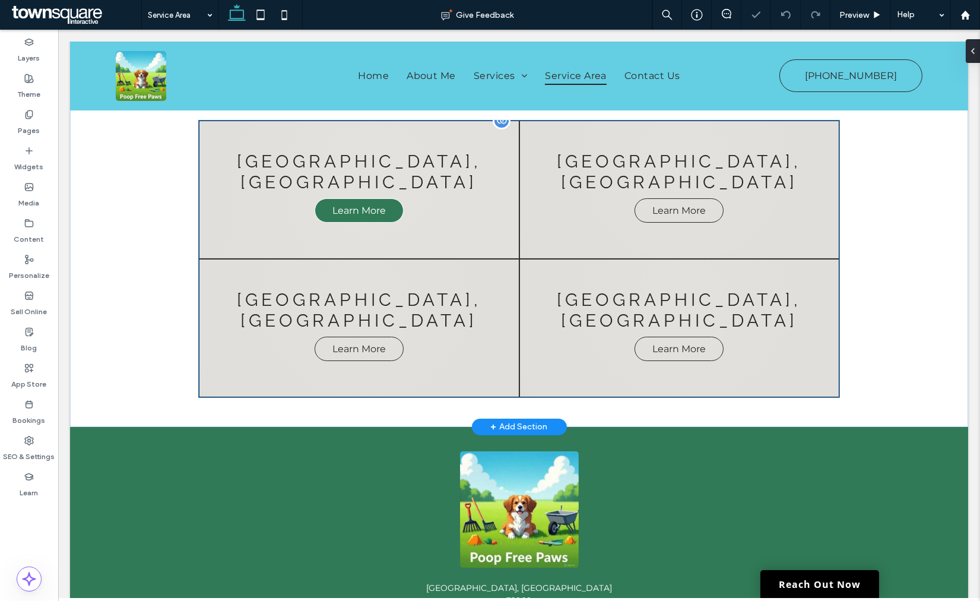
click at [336, 210] on span "Learn More" at bounding box center [359, 210] width 77 height 23
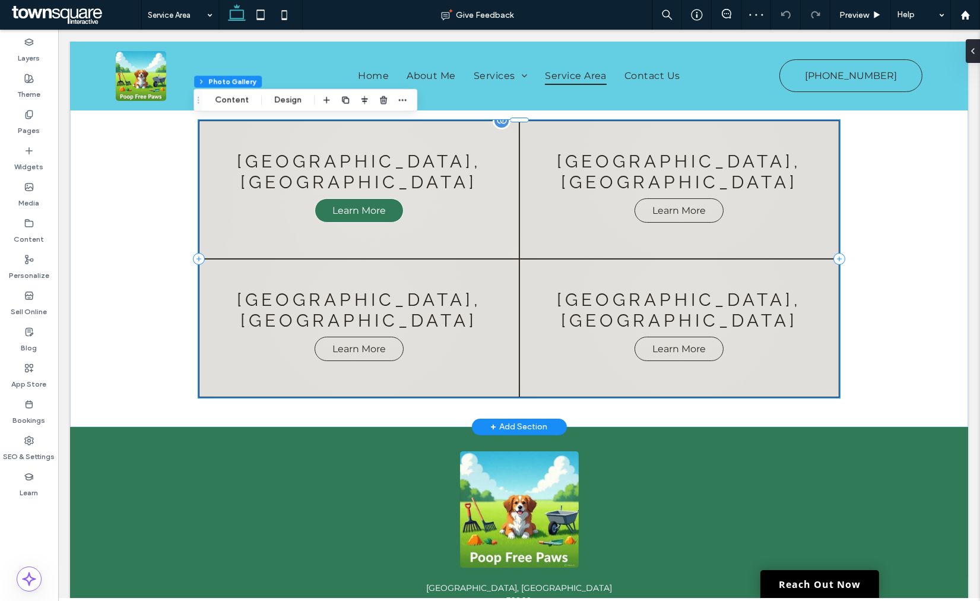
click at [338, 202] on span "Learn More" at bounding box center [359, 210] width 77 height 23
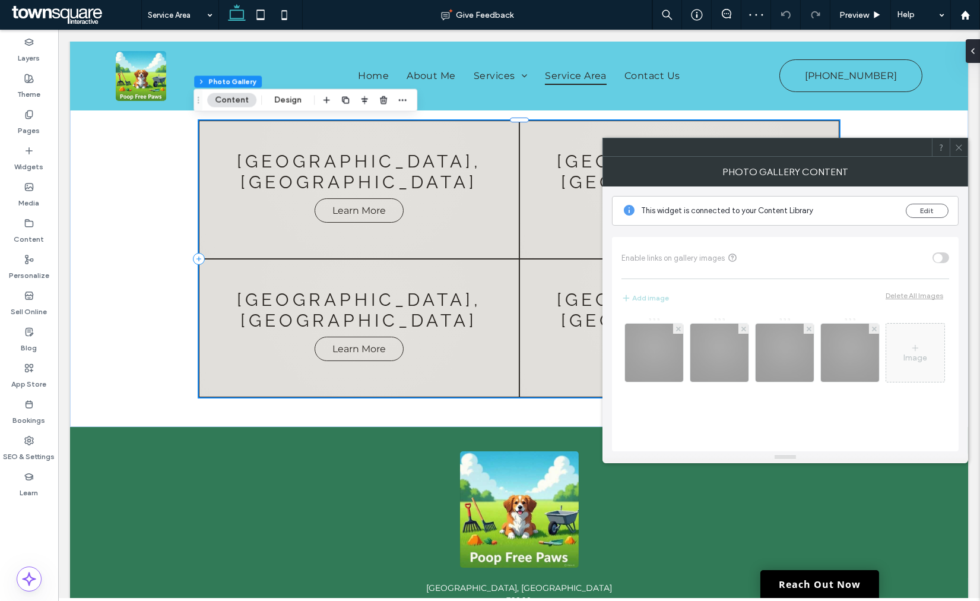
click at [679, 360] on div "Image" at bounding box center [786, 378] width 328 height 134
click at [961, 157] on div "Photo Gallery Content" at bounding box center [786, 172] width 366 height 30
click at [958, 145] on icon at bounding box center [959, 147] width 9 height 9
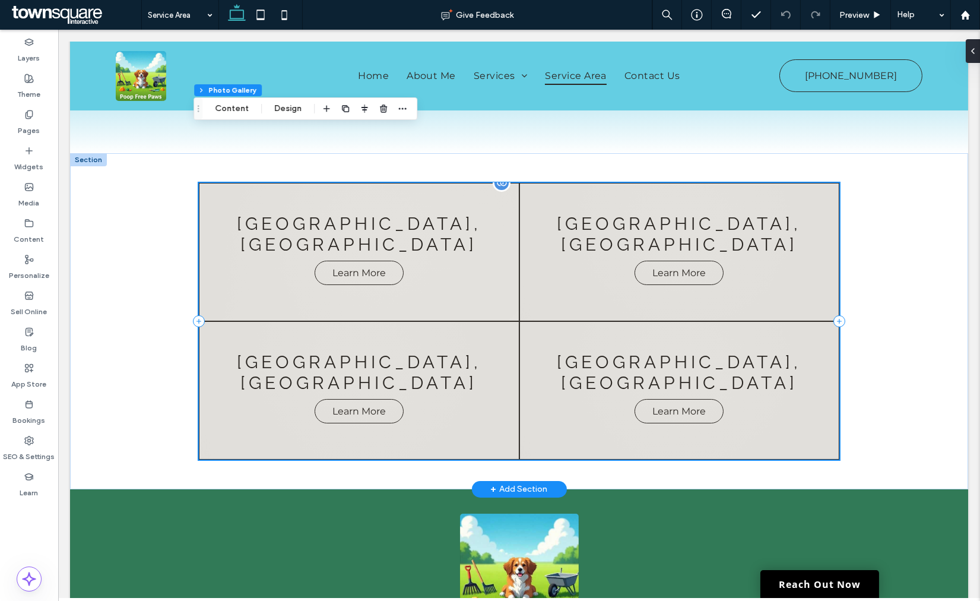
scroll to position [0, 0]
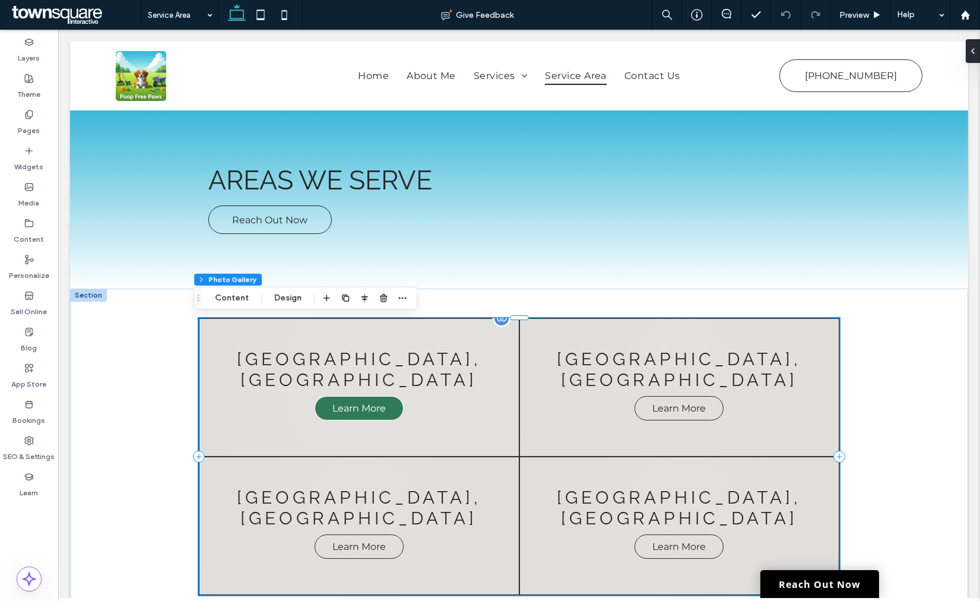
click at [343, 397] on span "Learn More" at bounding box center [359, 408] width 77 height 23
click at [327, 354] on link at bounding box center [359, 387] width 320 height 138
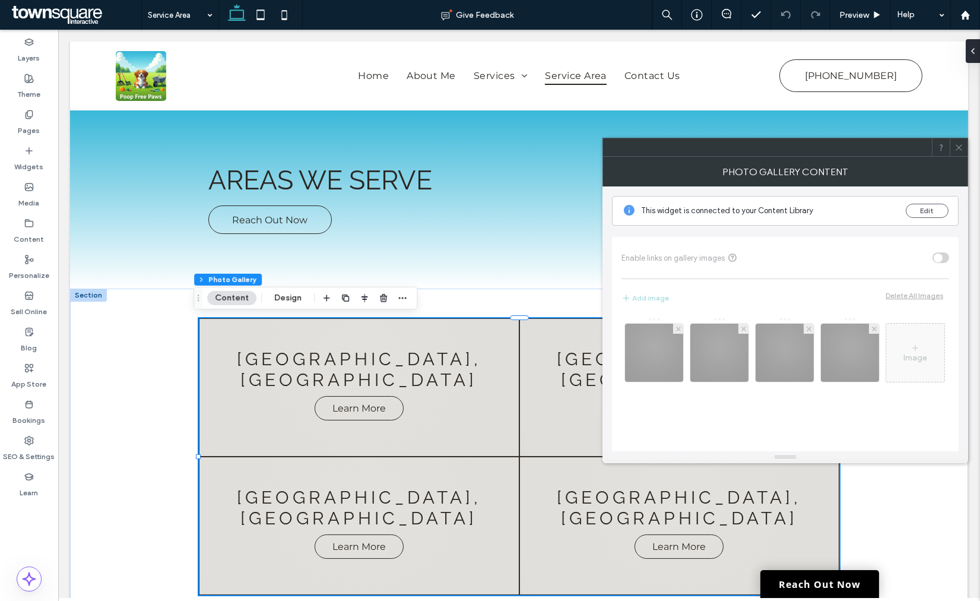
click at [955, 144] on icon at bounding box center [959, 147] width 9 height 9
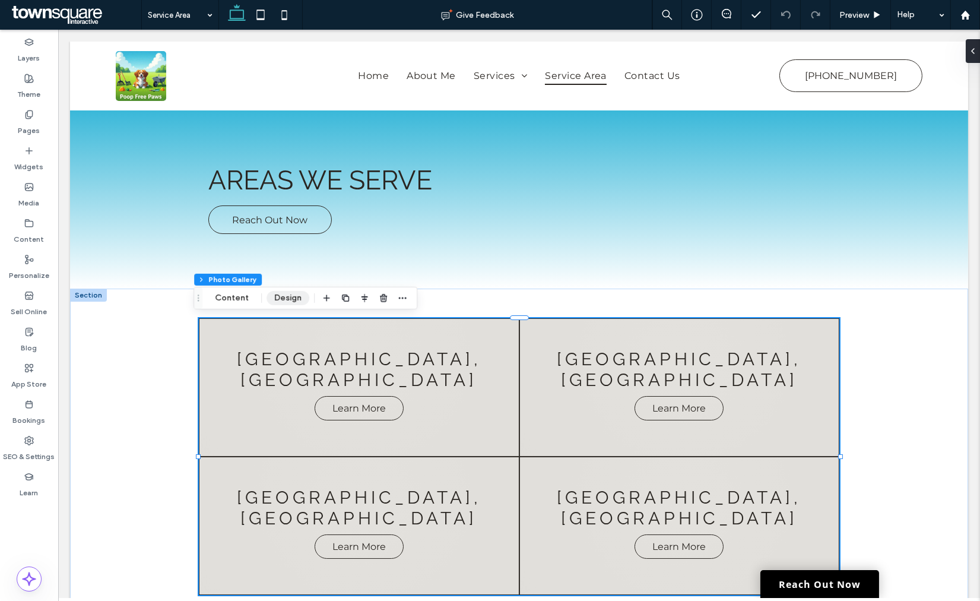
click at [281, 300] on button "Design" at bounding box center [288, 298] width 43 height 14
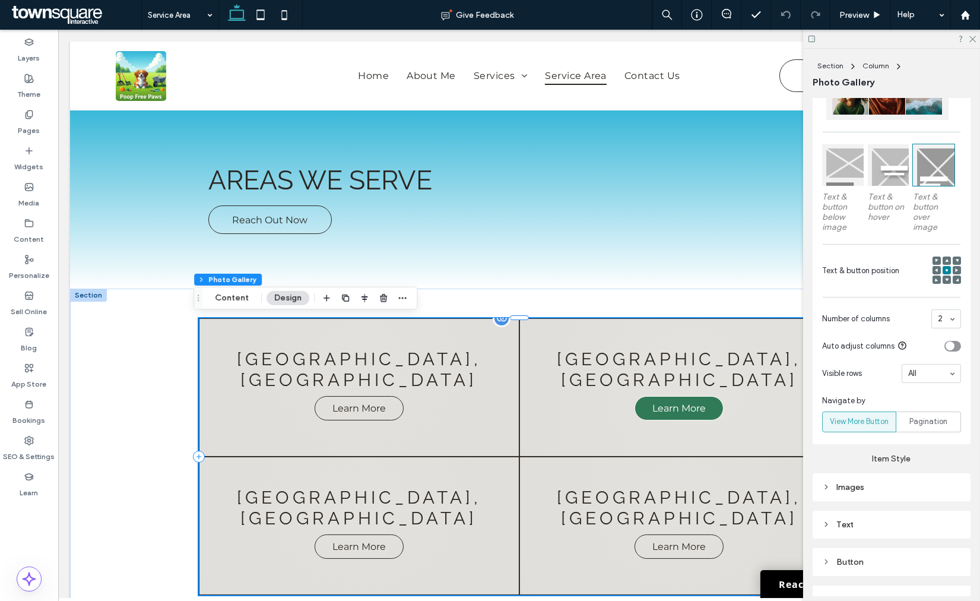
scroll to position [329, 0]
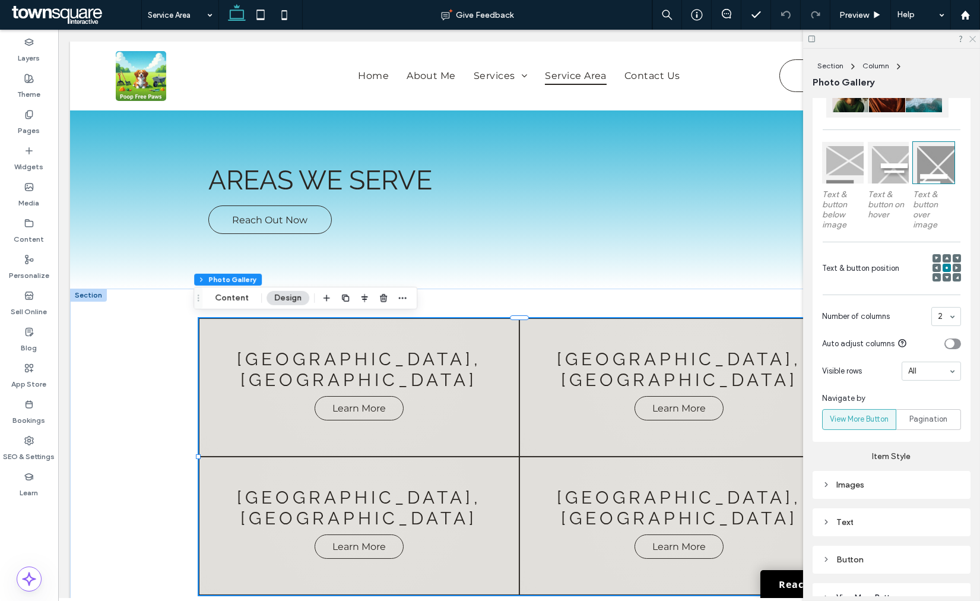
click at [969, 42] on icon at bounding box center [972, 38] width 8 height 8
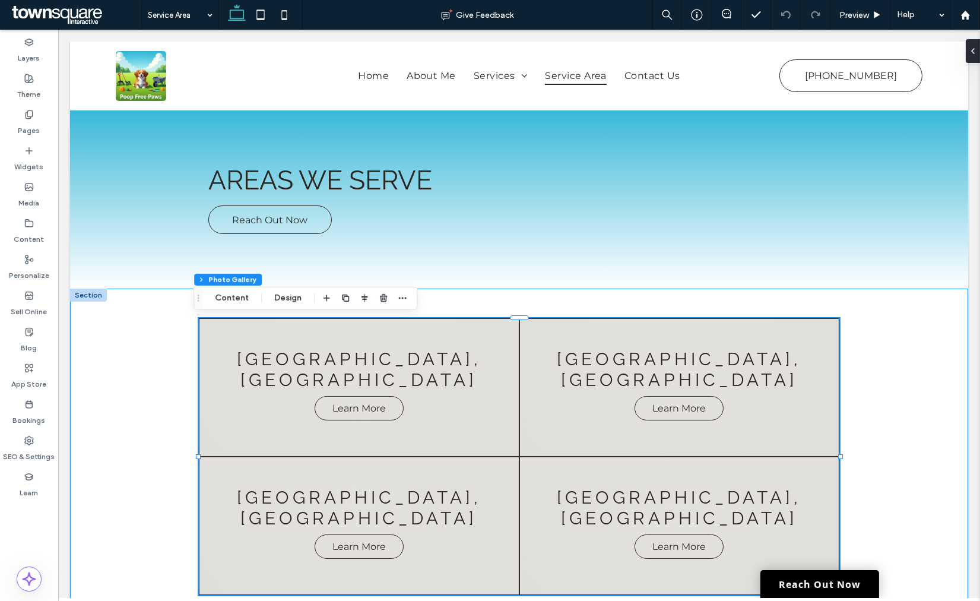
click at [876, 395] on div "Oviedo, FL Learn More Lake Mary, FL Learn More Tuskawilla, FL Learn More Winter…" at bounding box center [519, 457] width 898 height 336
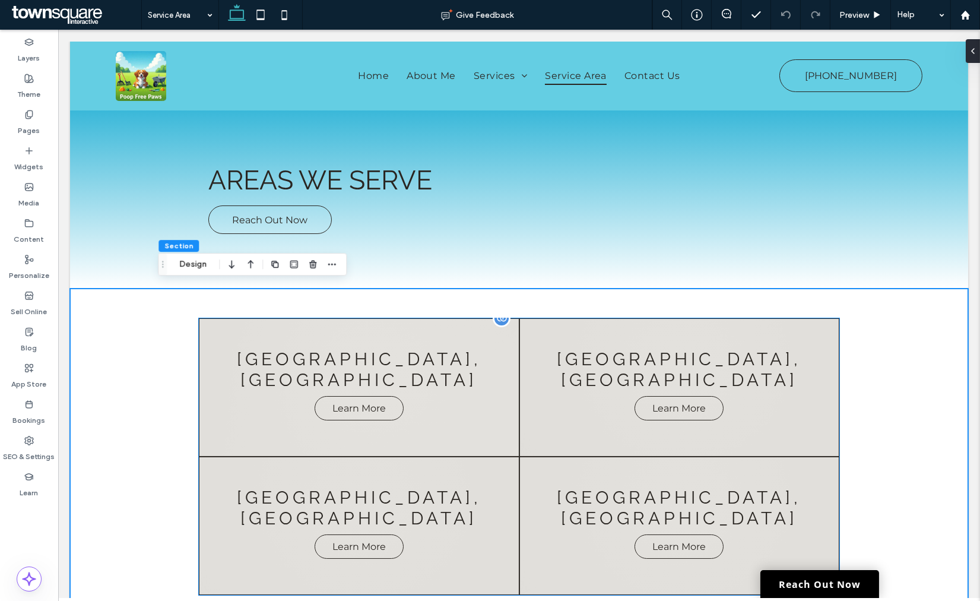
scroll to position [132, 0]
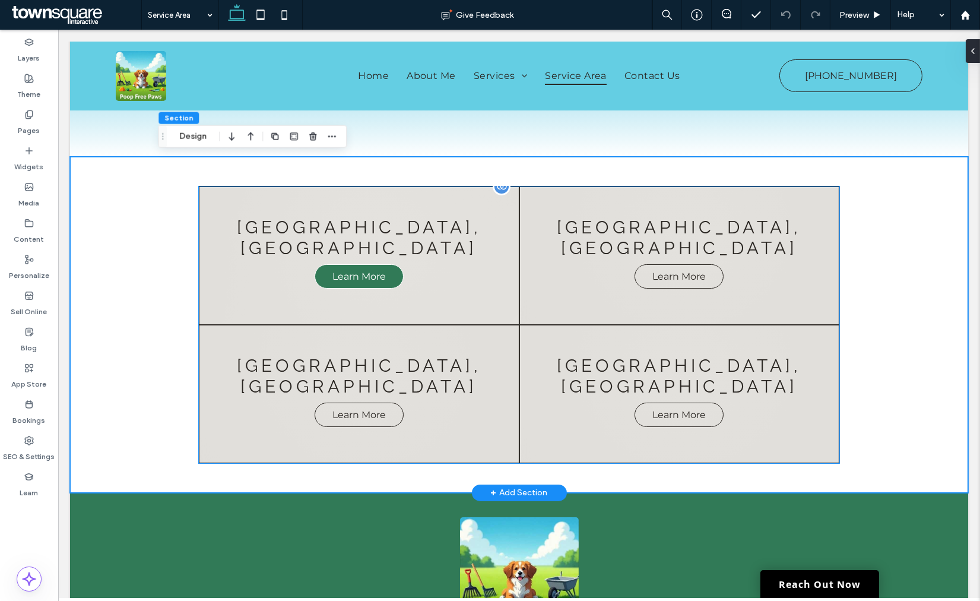
click at [357, 265] on span "Learn More" at bounding box center [359, 276] width 77 height 23
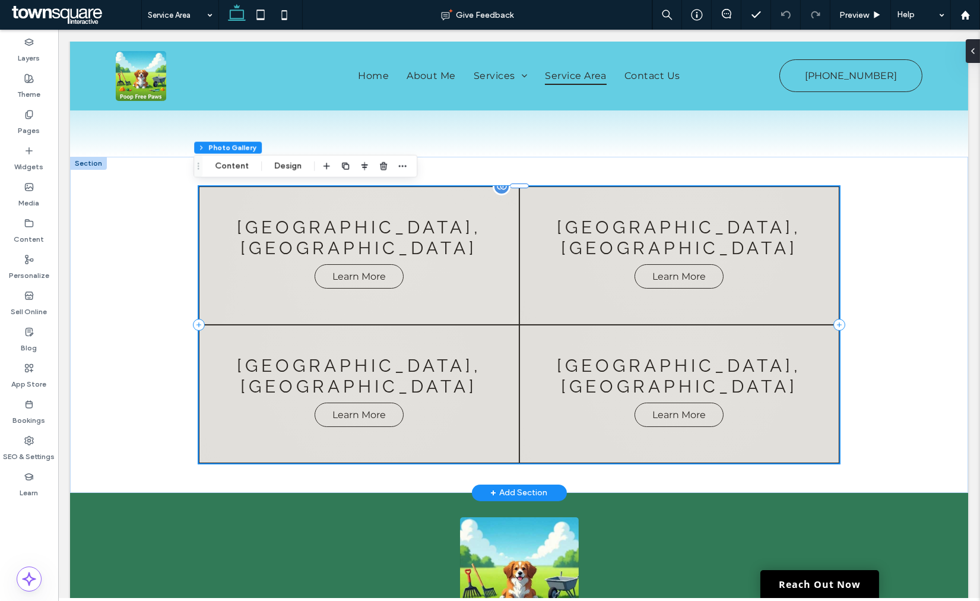
click at [384, 283] on link at bounding box center [359, 255] width 320 height 138
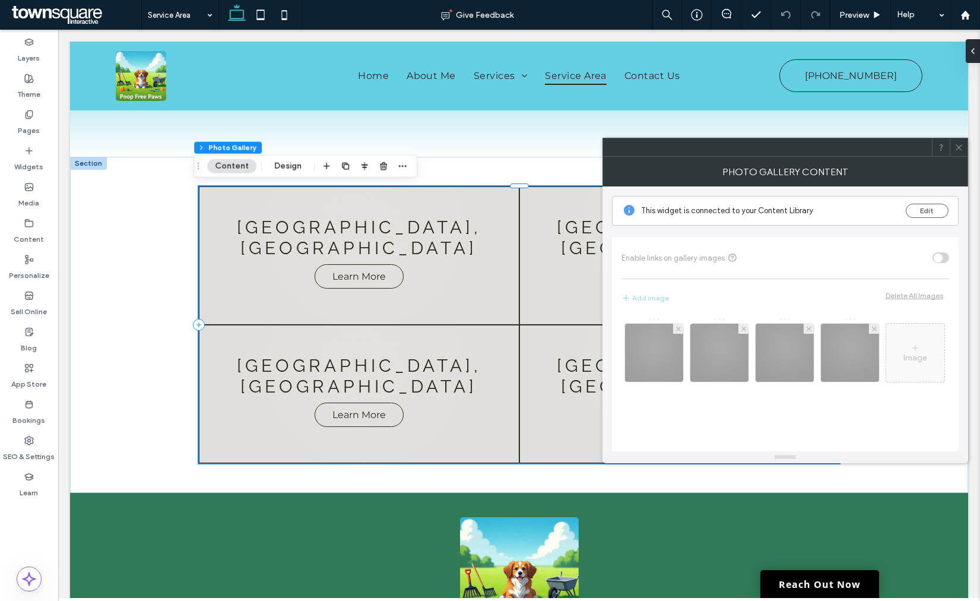
click at [959, 151] on icon at bounding box center [959, 147] width 9 height 9
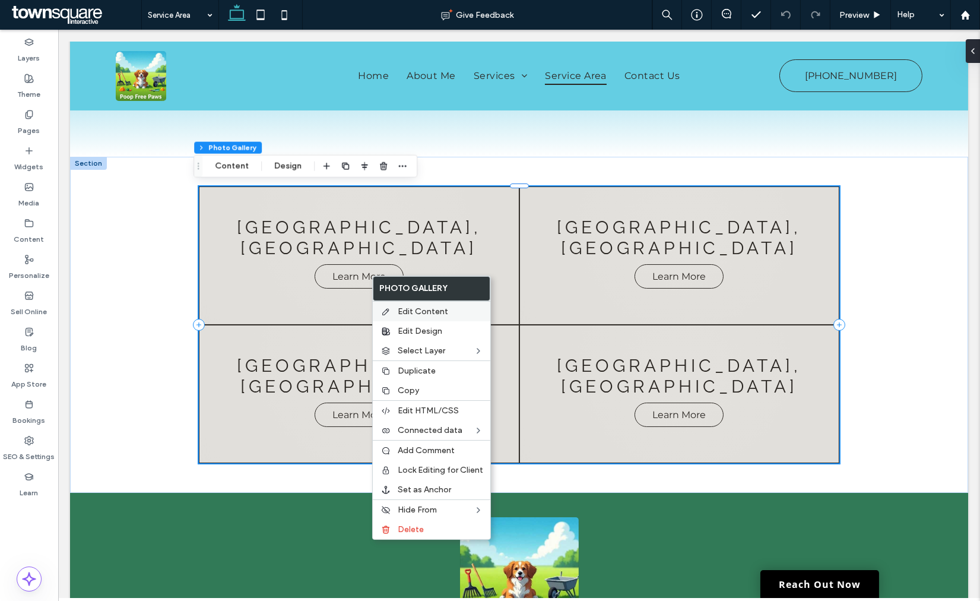
click at [437, 307] on span "Edit Content" at bounding box center [423, 311] width 50 height 10
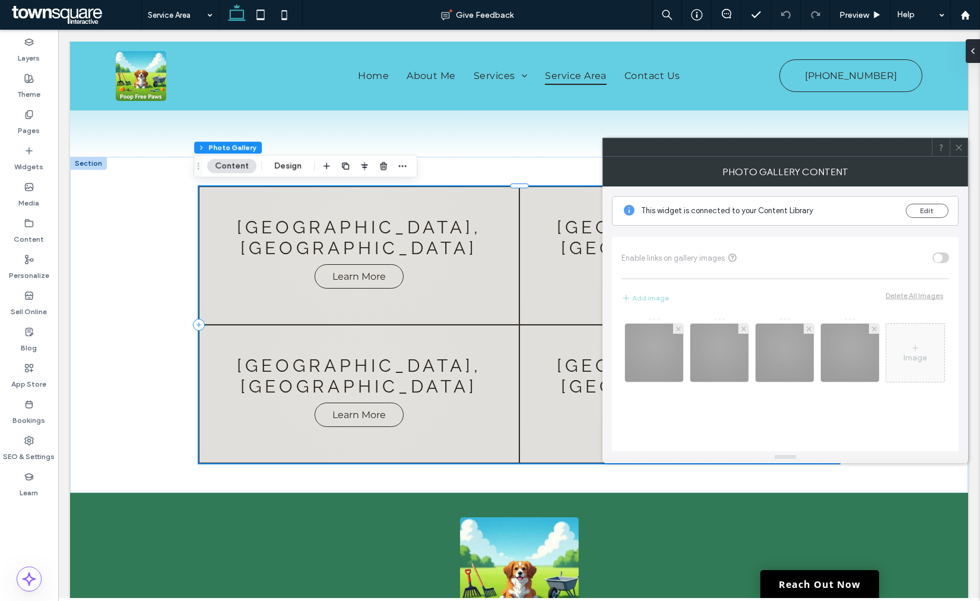
click at [961, 145] on use at bounding box center [959, 147] width 6 height 6
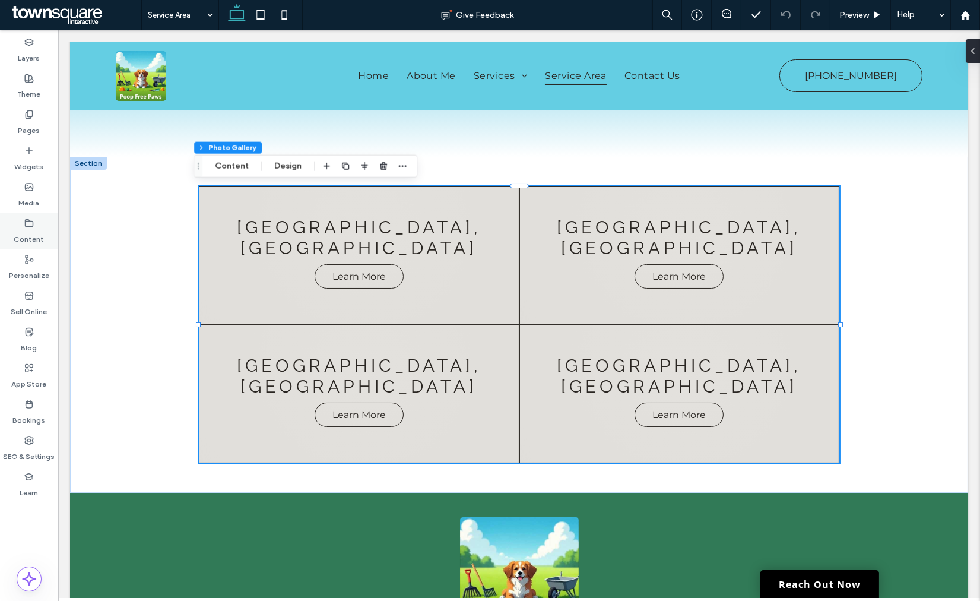
click at [34, 234] on label "Content" at bounding box center [29, 236] width 30 height 17
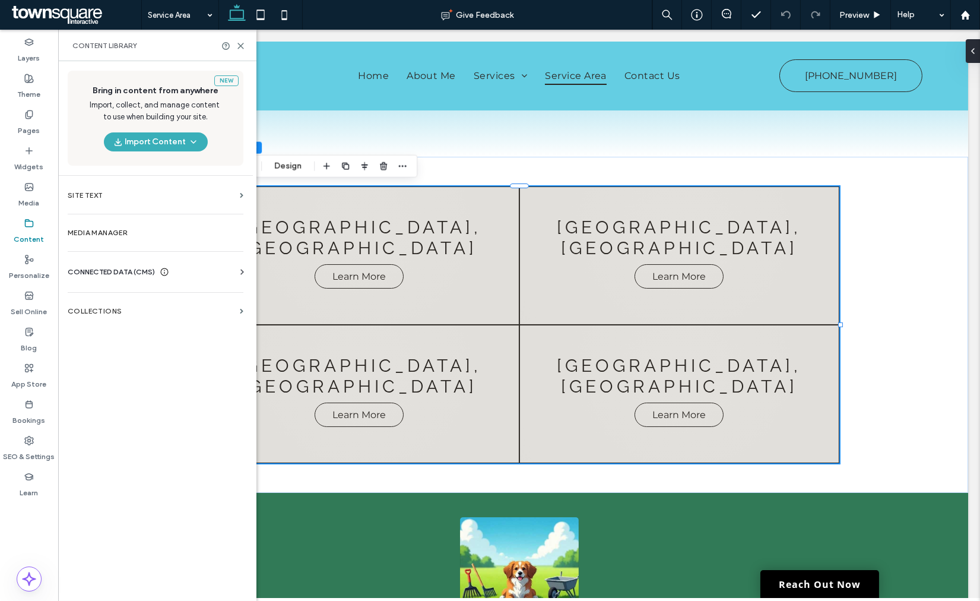
click at [90, 264] on div "CONNECTED DATA (CMS) Business Info Business Text Business Images Find and Repla…" at bounding box center [155, 271] width 195 height 31
click at [79, 303] on section "Collections" at bounding box center [155, 310] width 195 height 27
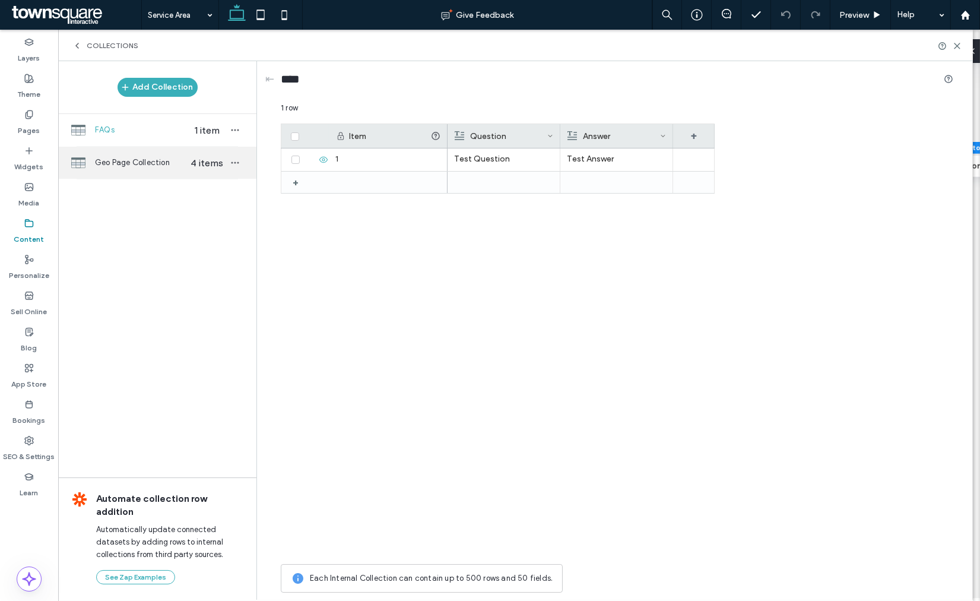
click at [161, 156] on div "Geo Page Collection 4 items" at bounding box center [157, 163] width 198 height 32
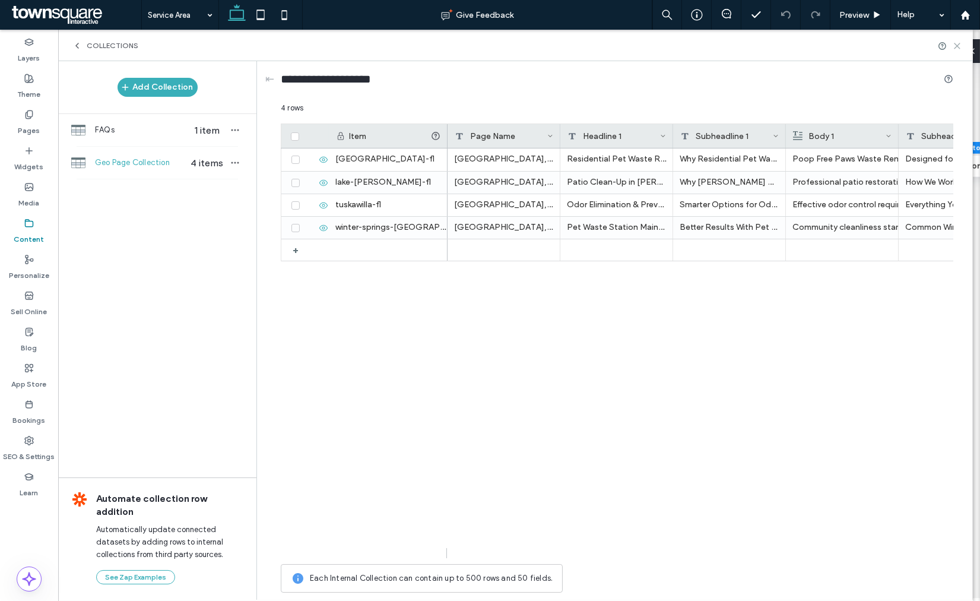
click at [956, 45] on icon at bounding box center [957, 46] width 9 height 9
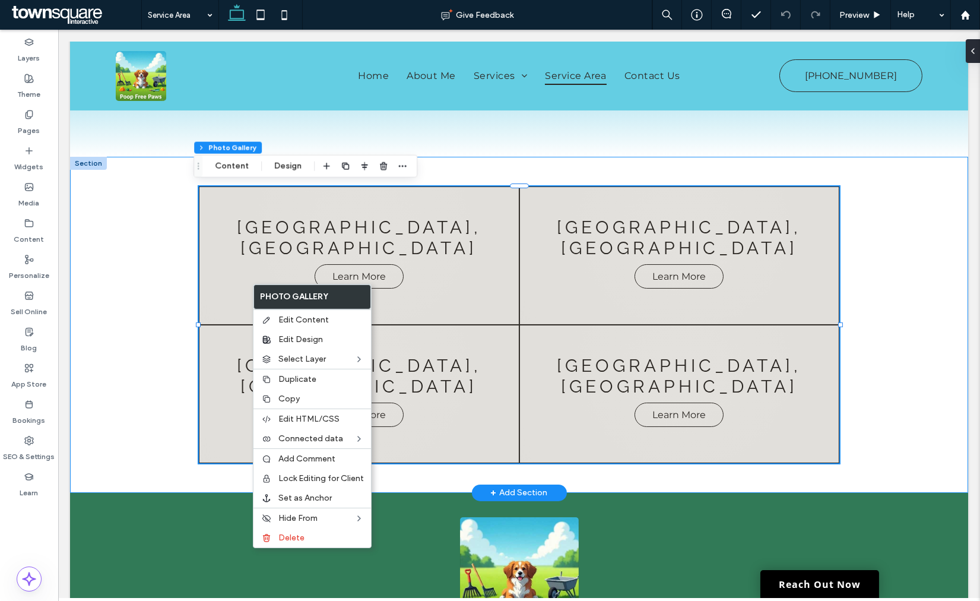
click at [123, 309] on div "Oviedo, FL Learn More Lake Mary, FL Learn More Tuskawilla, FL Learn More Winter…" at bounding box center [519, 325] width 898 height 336
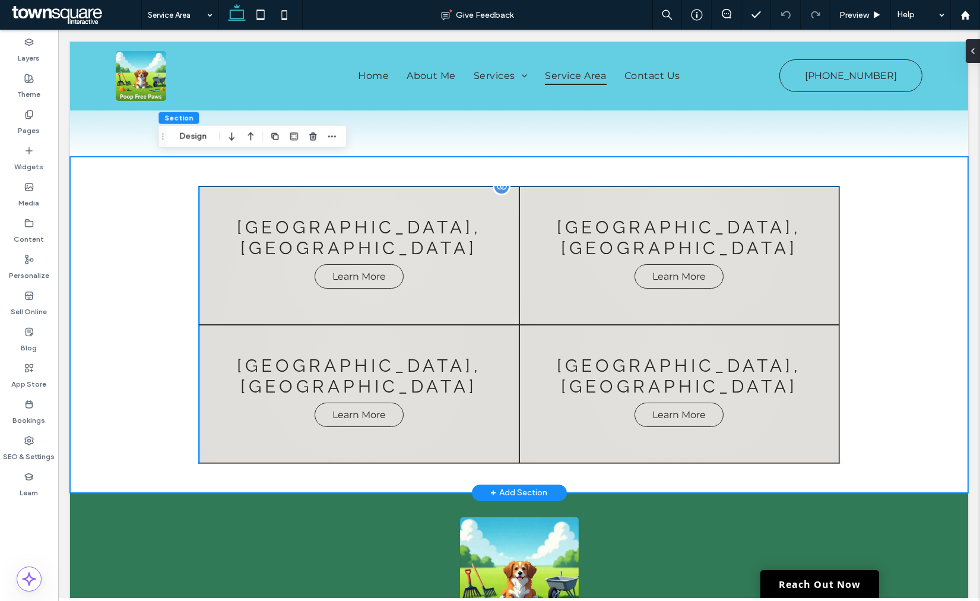
click at [442, 264] on link at bounding box center [359, 255] width 320 height 138
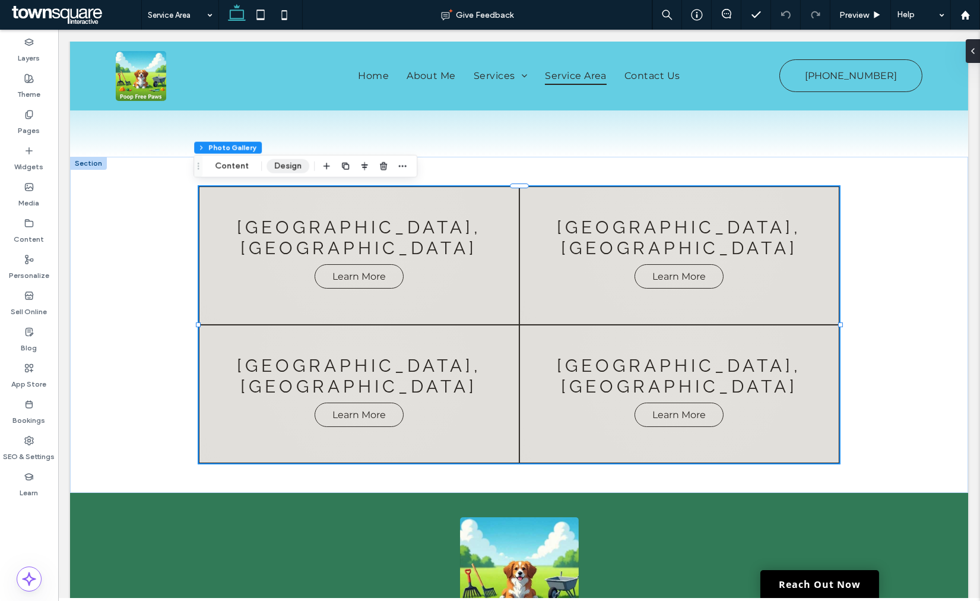
click at [289, 161] on button "Design" at bounding box center [288, 166] width 43 height 14
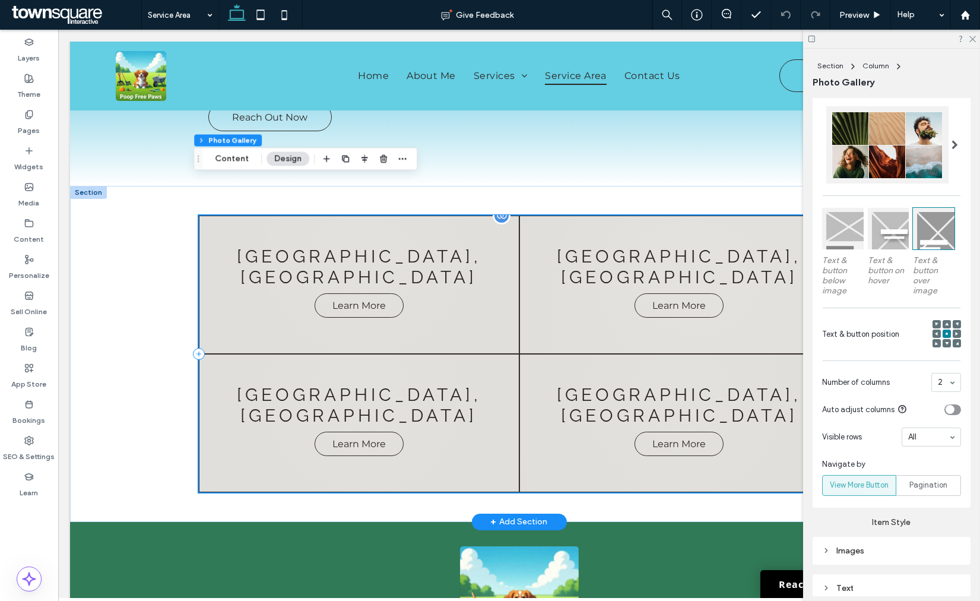
scroll to position [93, 0]
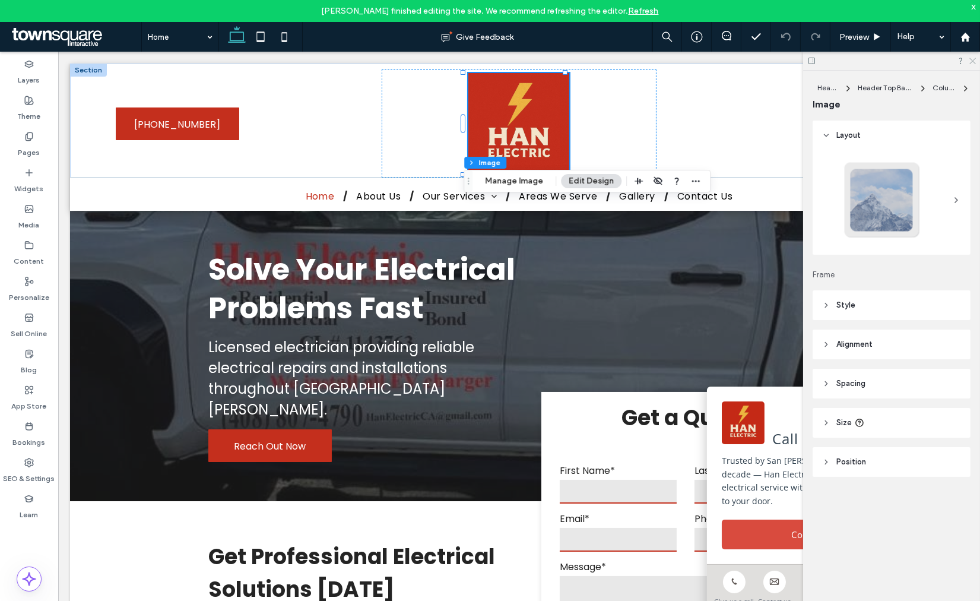
click at [971, 60] on use at bounding box center [972, 61] width 7 height 7
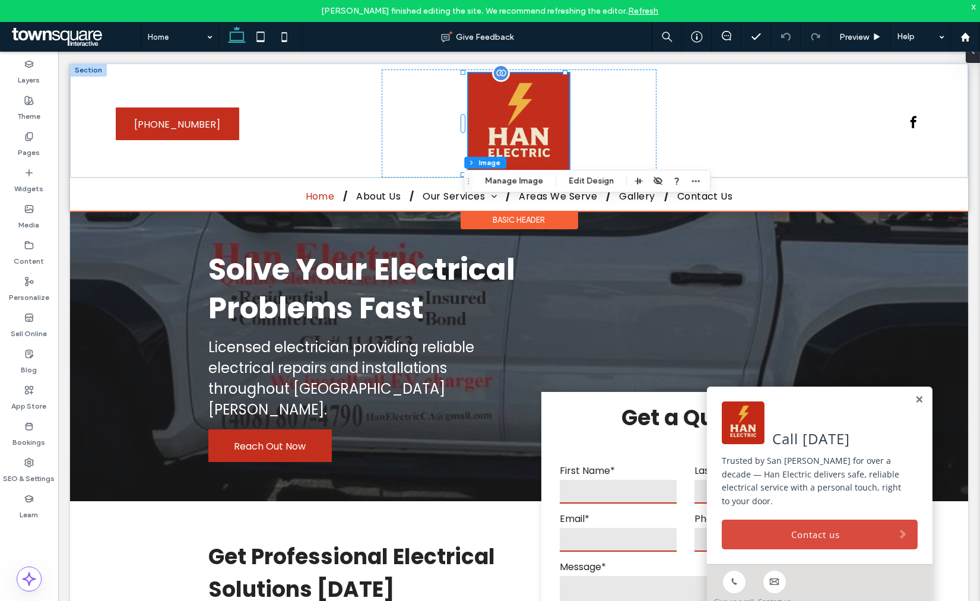
click at [521, 140] on img at bounding box center [518, 123] width 101 height 101
click at [708, 125] on div at bounding box center [794, 123] width 275 height 108
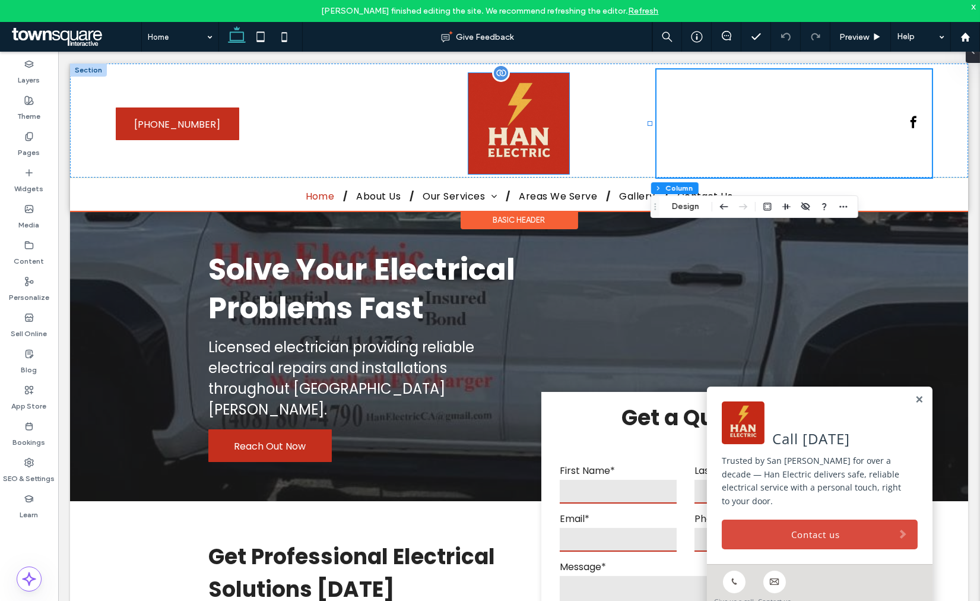
click at [562, 154] on img at bounding box center [518, 123] width 101 height 101
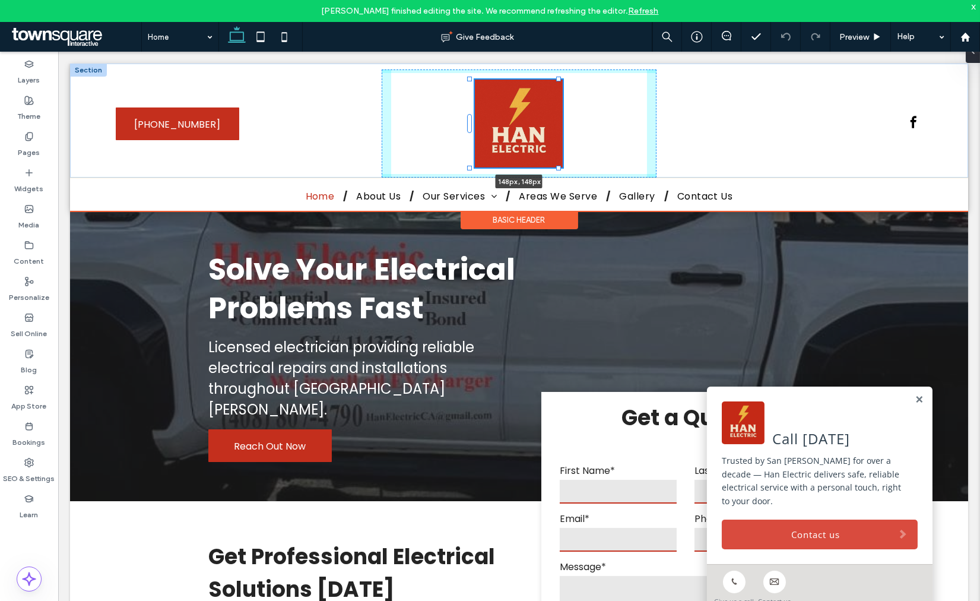
drag, startPoint x: 565, startPoint y: 171, endPoint x: 561, endPoint y: 162, distance: 9.8
click at [561, 162] on div "148px , 148px (408) 807-4790 (408) 807-4790" at bounding box center [519, 121] width 898 height 114
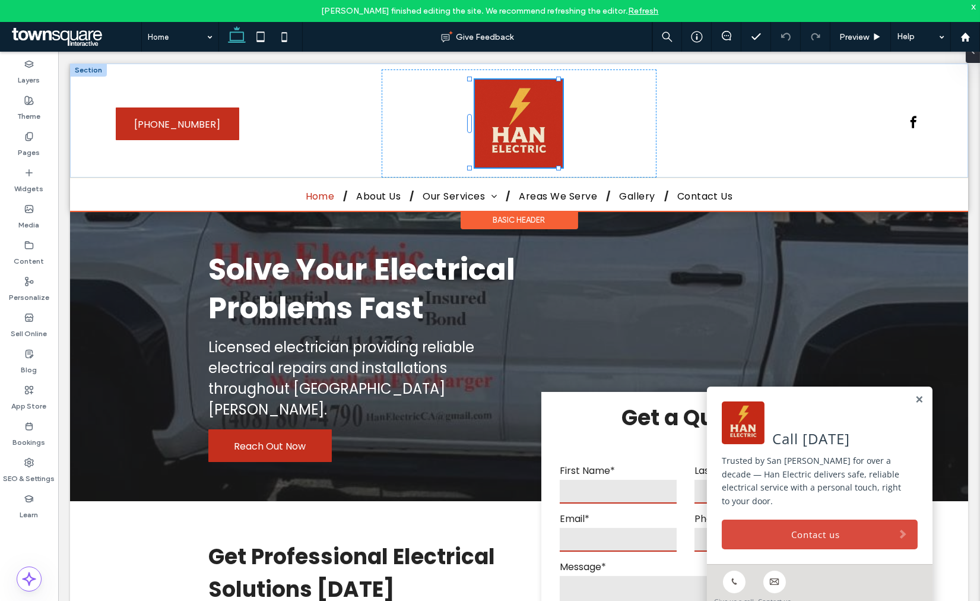
type input "***"
click at [635, 157] on div "148px , 148px" at bounding box center [519, 123] width 275 height 108
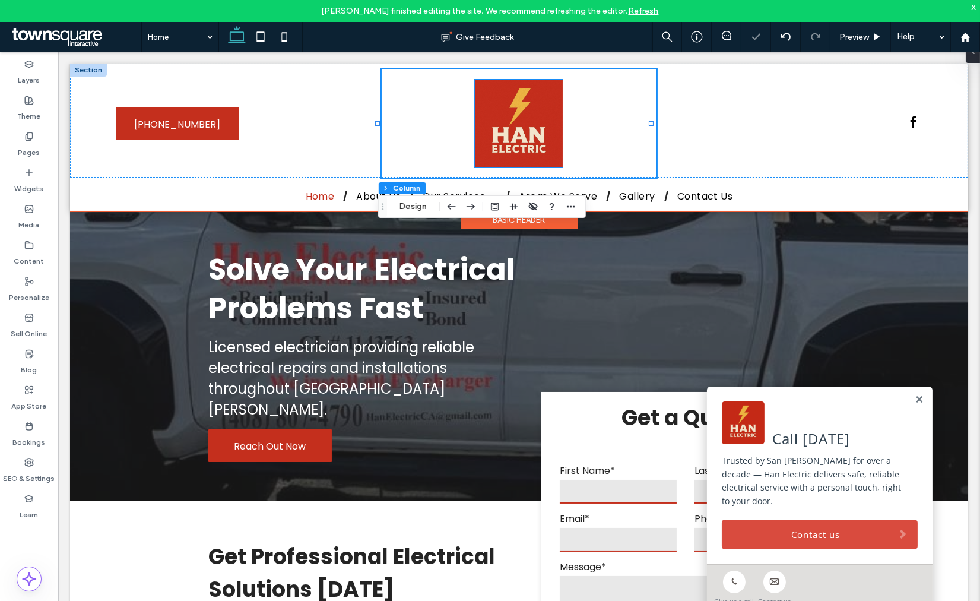
click at [646, 170] on div at bounding box center [519, 123] width 275 height 108
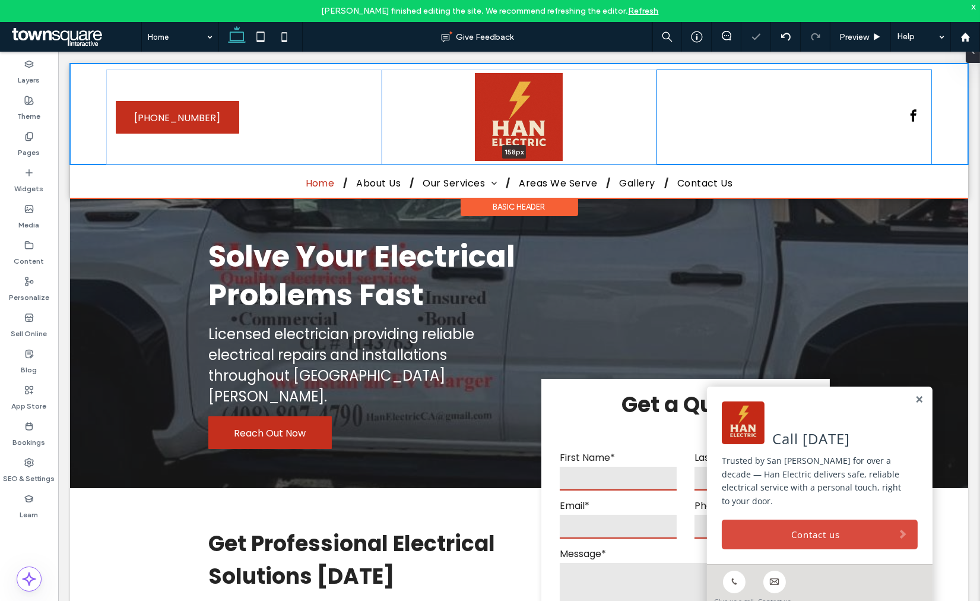
drag, startPoint x: 666, startPoint y: 177, endPoint x: 668, endPoint y: 157, distance: 19.7
click at [668, 157] on div "(408) 807-4790 (408) 807-4790 158px Section" at bounding box center [519, 114] width 898 height 101
type input "***"
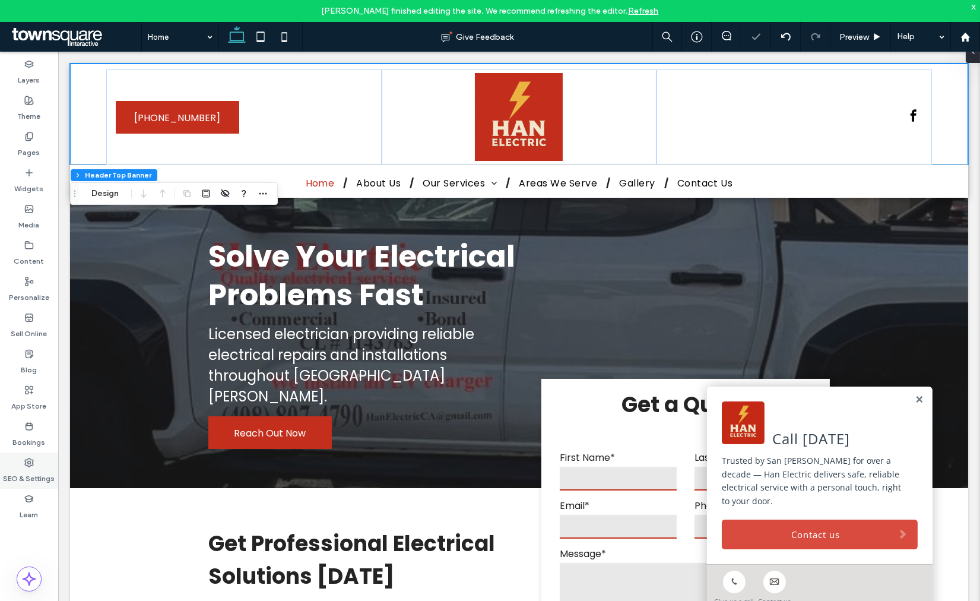
click at [42, 453] on div "SEO & Settings" at bounding box center [29, 470] width 58 height 36
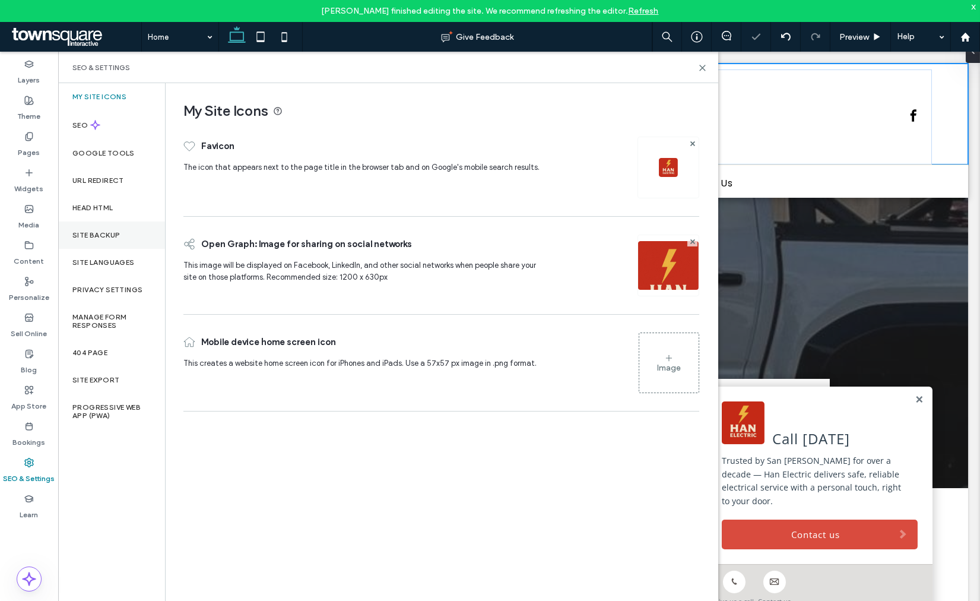
click at [93, 229] on div "Site Backup" at bounding box center [111, 234] width 107 height 27
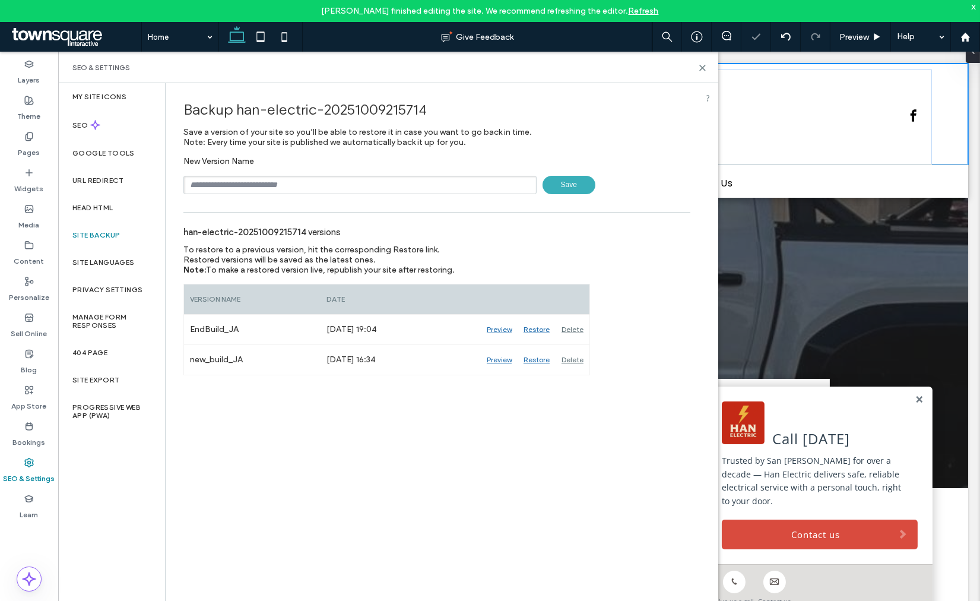
click at [218, 181] on input "text" at bounding box center [359, 185] width 353 height 18
type input "**********"
click at [582, 189] on span "Save" at bounding box center [569, 185] width 53 height 18
drag, startPoint x: 705, startPoint y: 67, endPoint x: 646, endPoint y: 15, distance: 78.2
click at [704, 67] on icon at bounding box center [702, 68] width 9 height 9
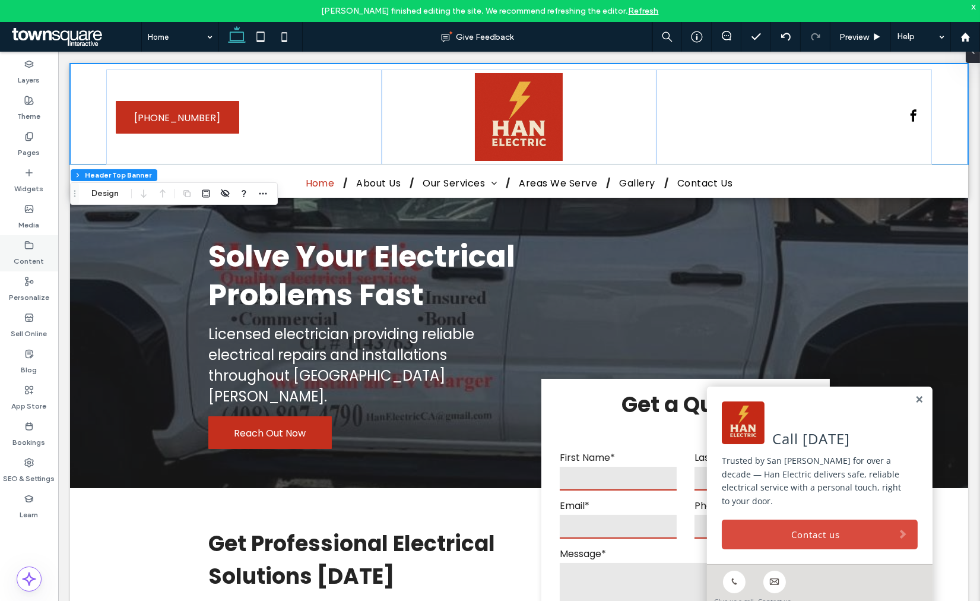
click at [43, 253] on div "Content" at bounding box center [29, 253] width 58 height 36
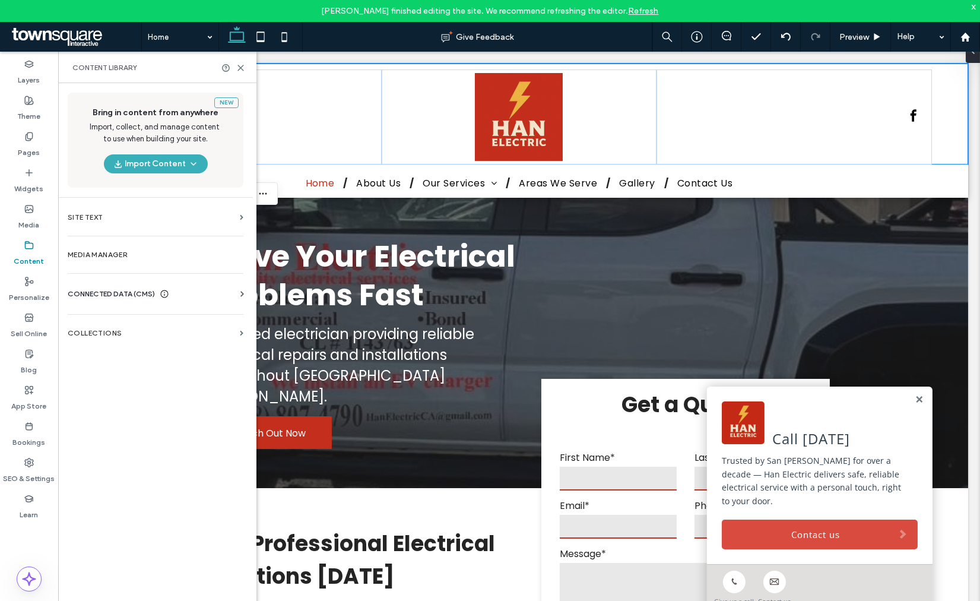
click at [128, 291] on span "CONNECTED DATA (CMS)" at bounding box center [111, 294] width 87 height 12
click at [125, 318] on section "Business Info" at bounding box center [158, 322] width 180 height 27
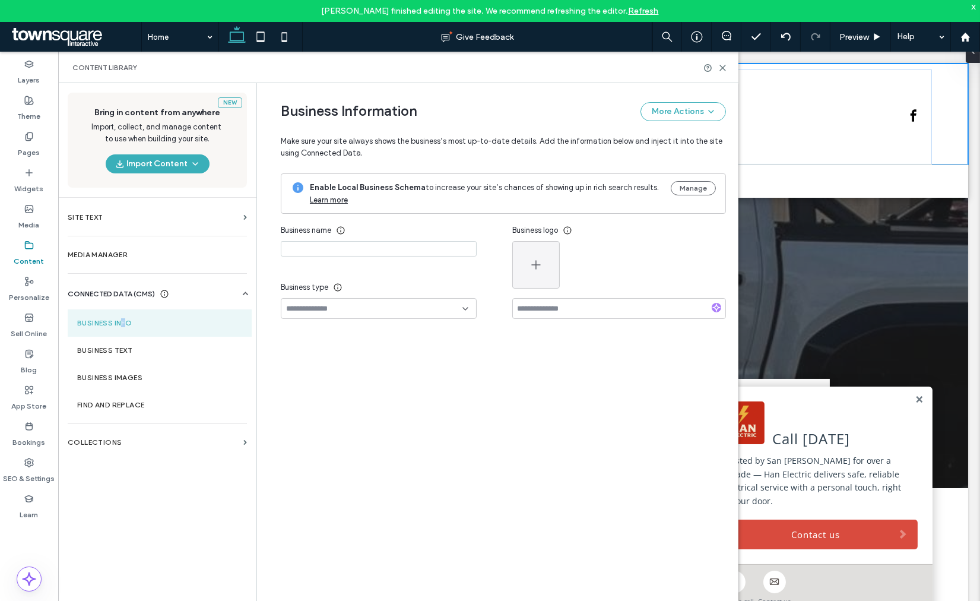
type input "**********"
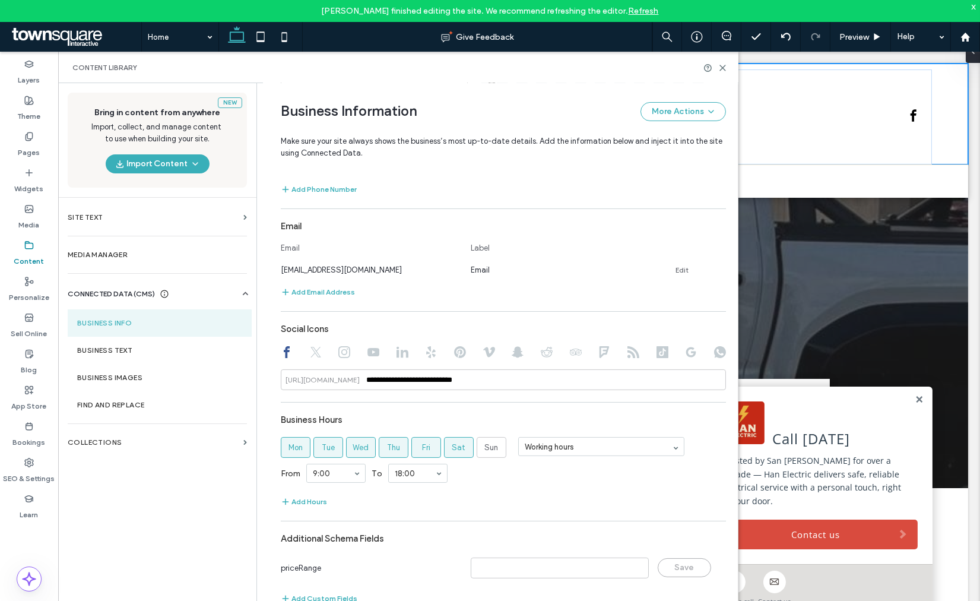
scroll to position [405, 0]
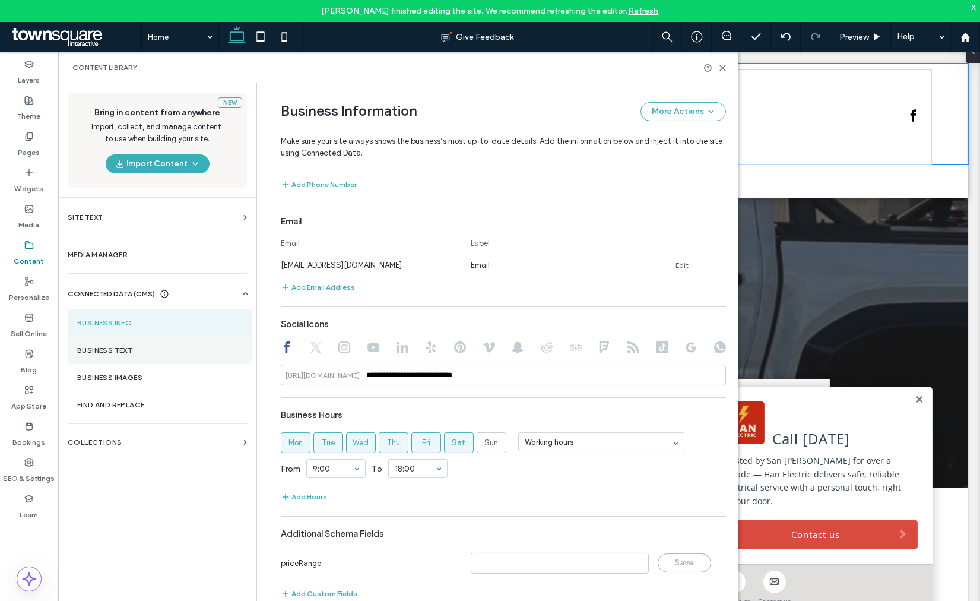
click at [143, 351] on label "Business Text" at bounding box center [159, 350] width 165 height 8
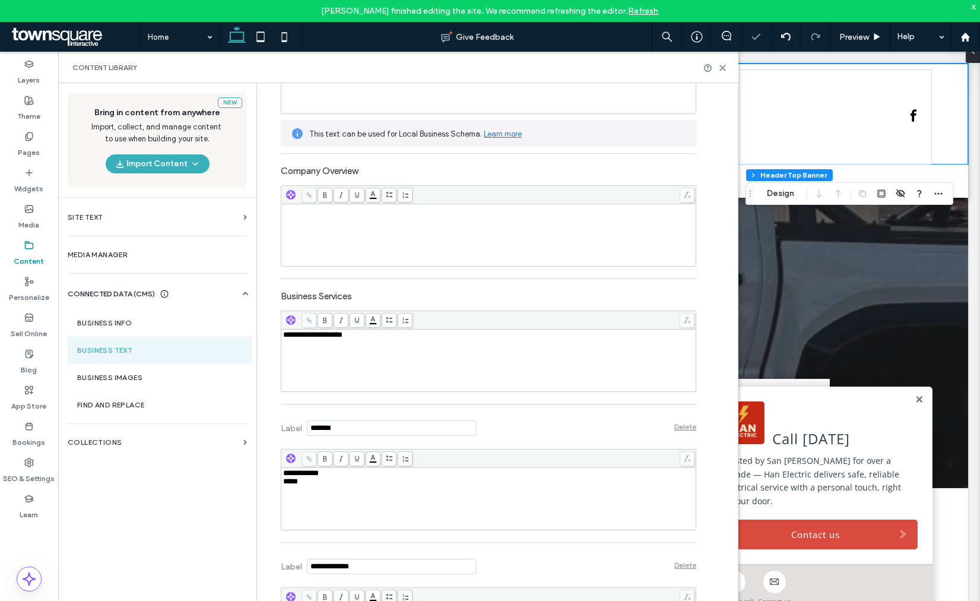
scroll to position [0, 0]
click at [24, 106] on label "Theme" at bounding box center [29, 113] width 23 height 17
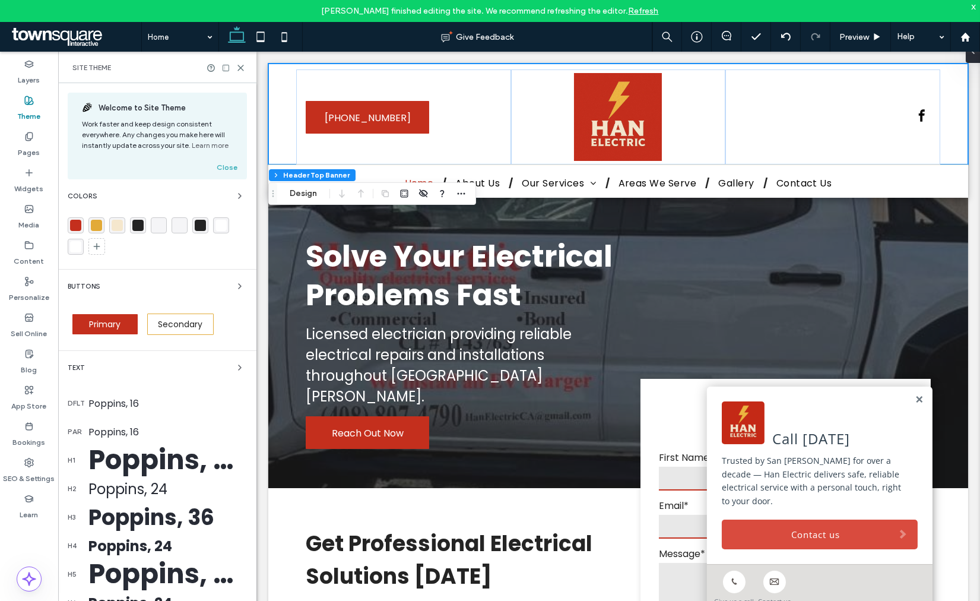
click at [760, 524] on link "Contact us" at bounding box center [819, 534] width 196 height 30
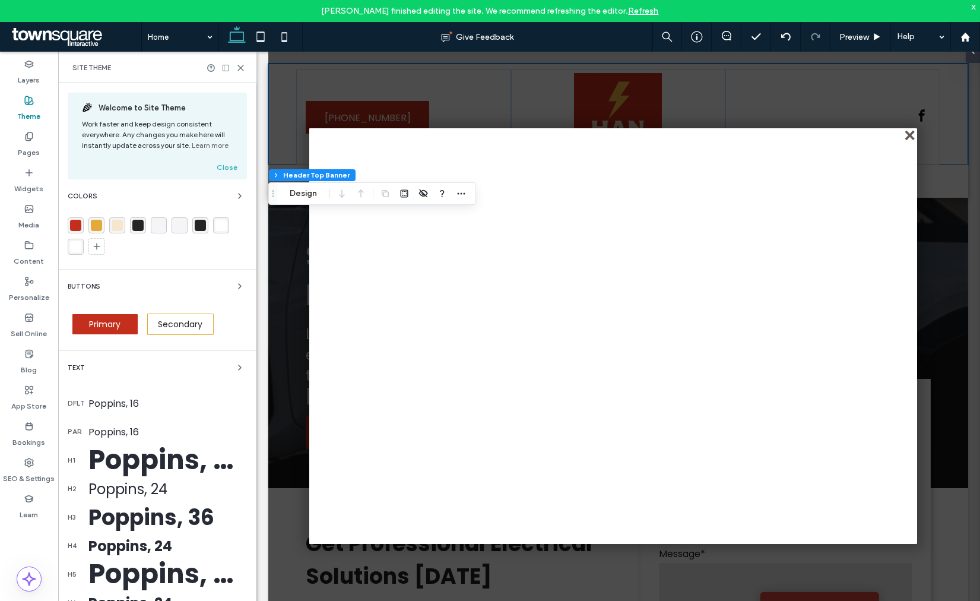
click at [906, 135] on div "close" at bounding box center [910, 136] width 9 height 9
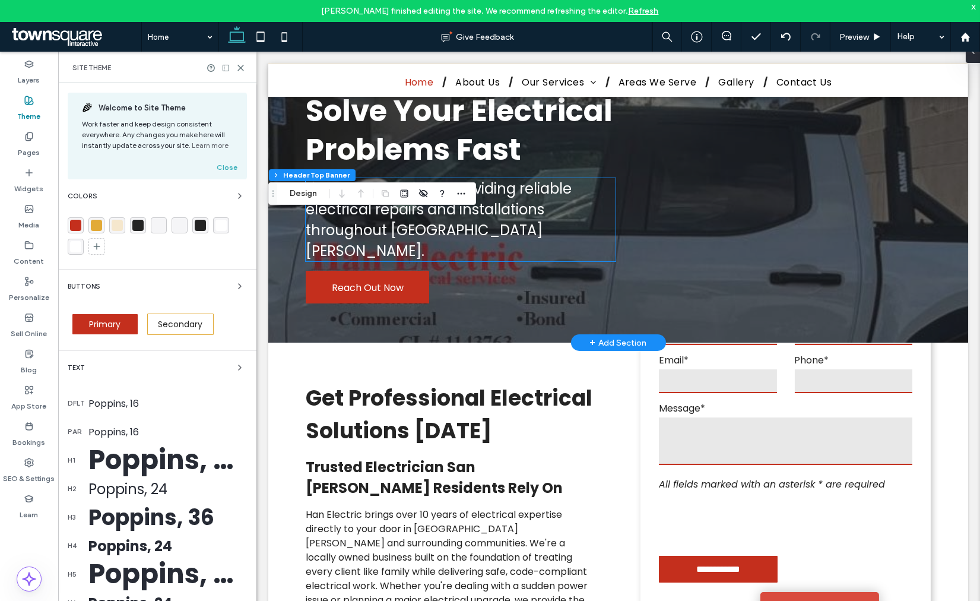
scroll to position [66, 0]
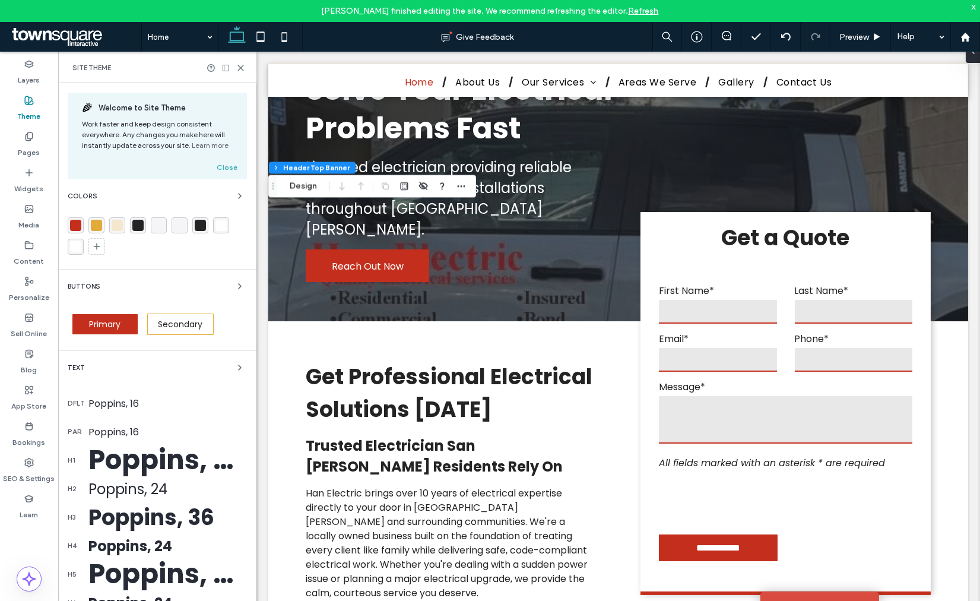
click at [829, 595] on link "Chat with Us" at bounding box center [819, 606] width 119 height 28
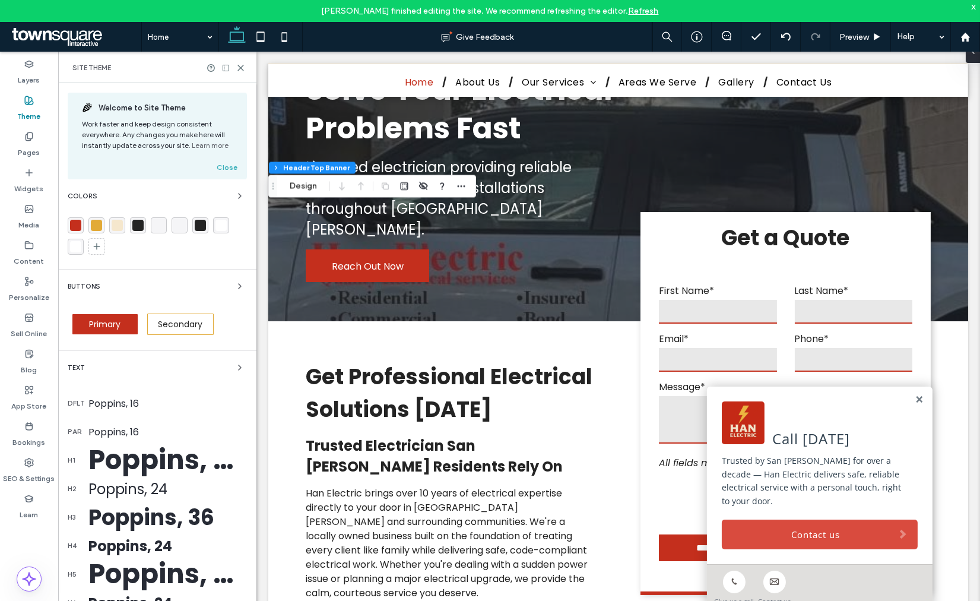
click at [975, 8] on div "x" at bounding box center [973, 6] width 5 height 10
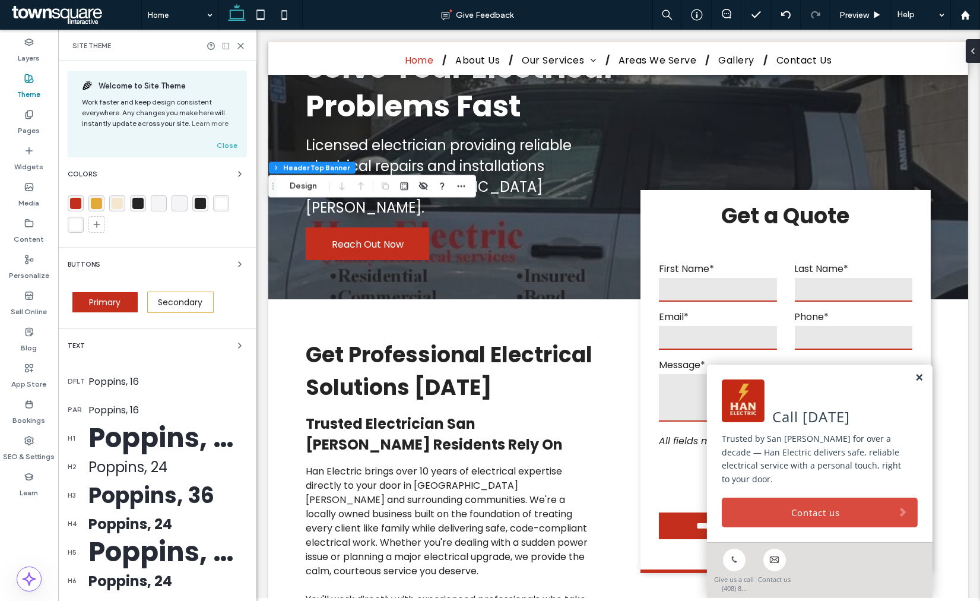
click at [914, 383] on link at bounding box center [918, 378] width 9 height 10
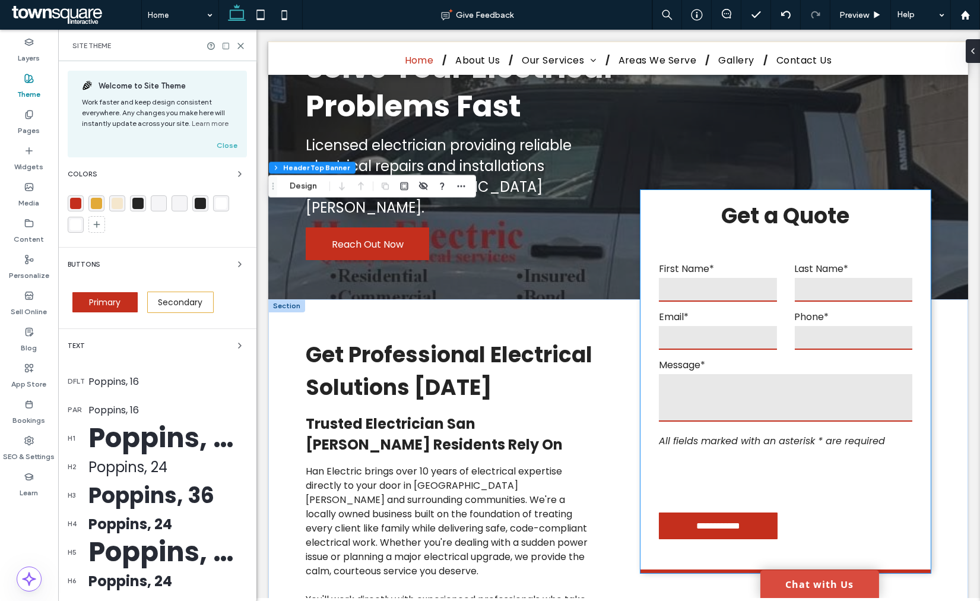
click at [777, 372] on label "Message*" at bounding box center [784, 364] width 253 height 15
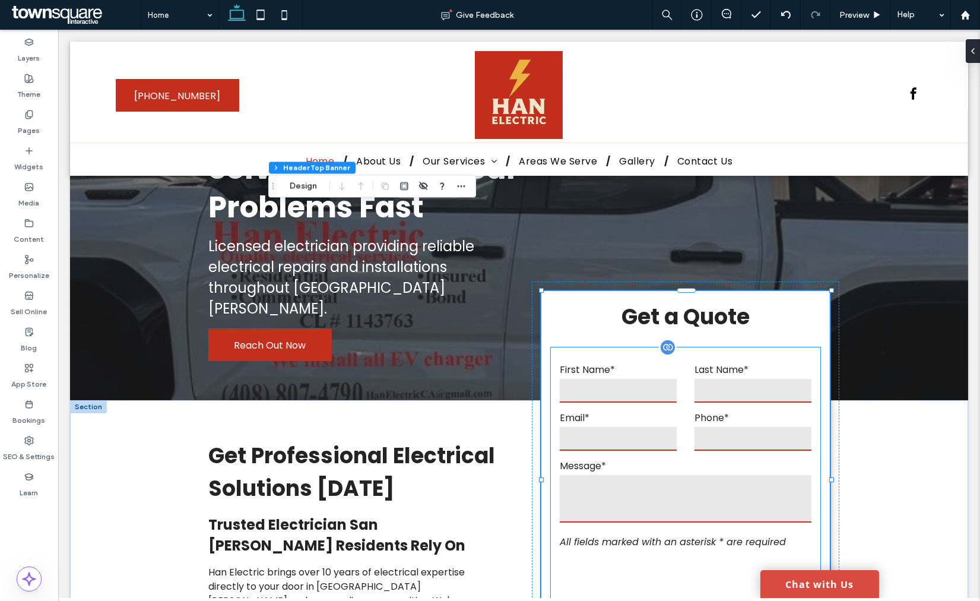
click at [777, 386] on form "**********" at bounding box center [686, 503] width 270 height 313
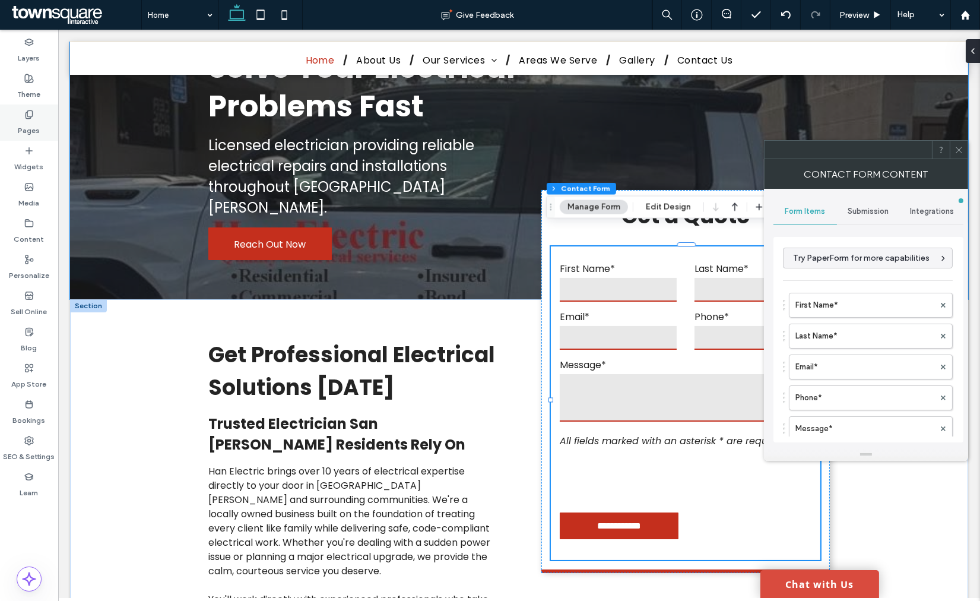
type input "**********"
click at [20, 131] on label "Pages" at bounding box center [29, 127] width 22 height 17
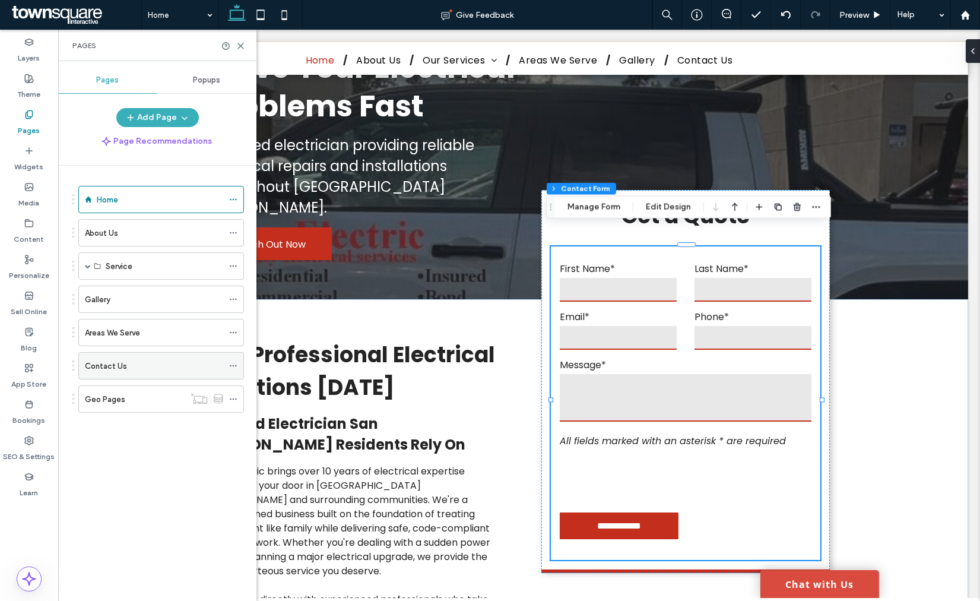
click at [90, 366] on label "Contact Us" at bounding box center [106, 366] width 42 height 21
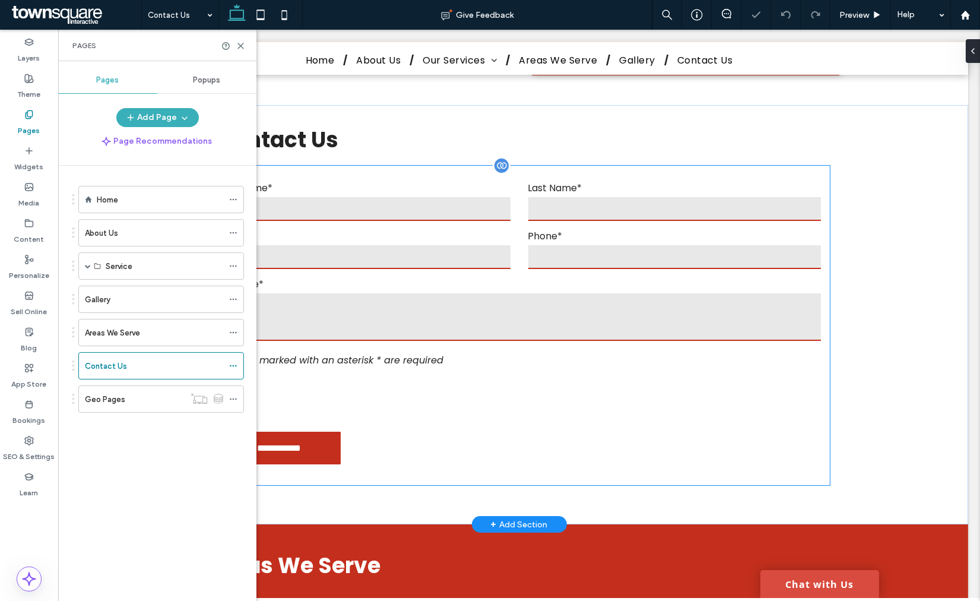
click at [439, 327] on form "**********" at bounding box center [519, 325] width 622 height 319
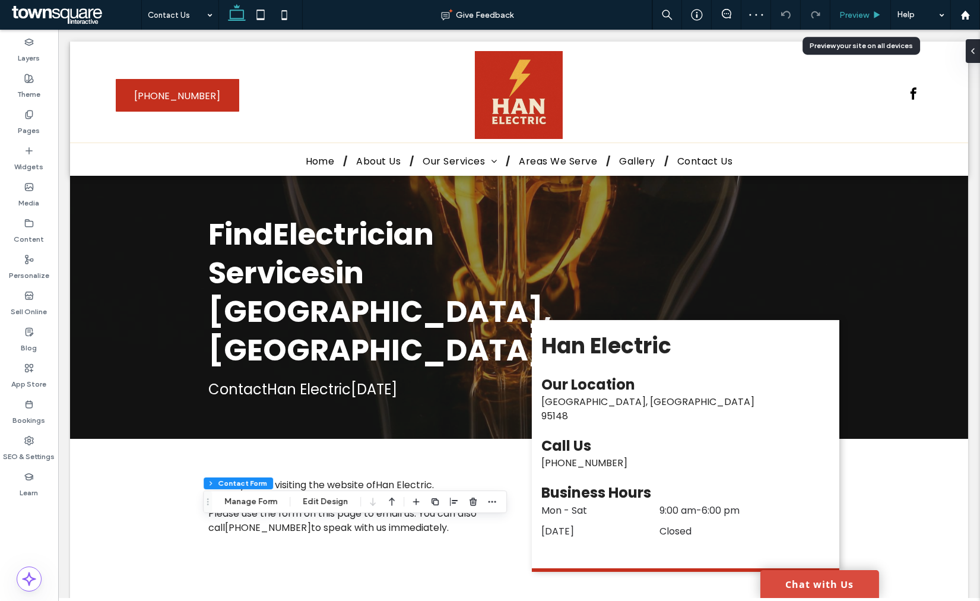
click at [856, 14] on span "Preview" at bounding box center [854, 15] width 30 height 10
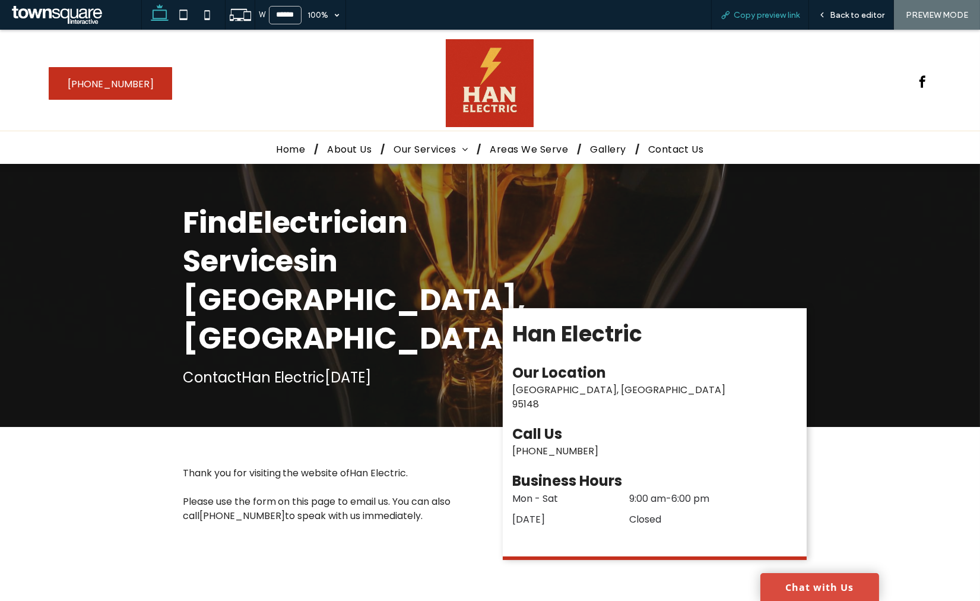
click at [773, 13] on span "Copy preview link" at bounding box center [767, 15] width 66 height 10
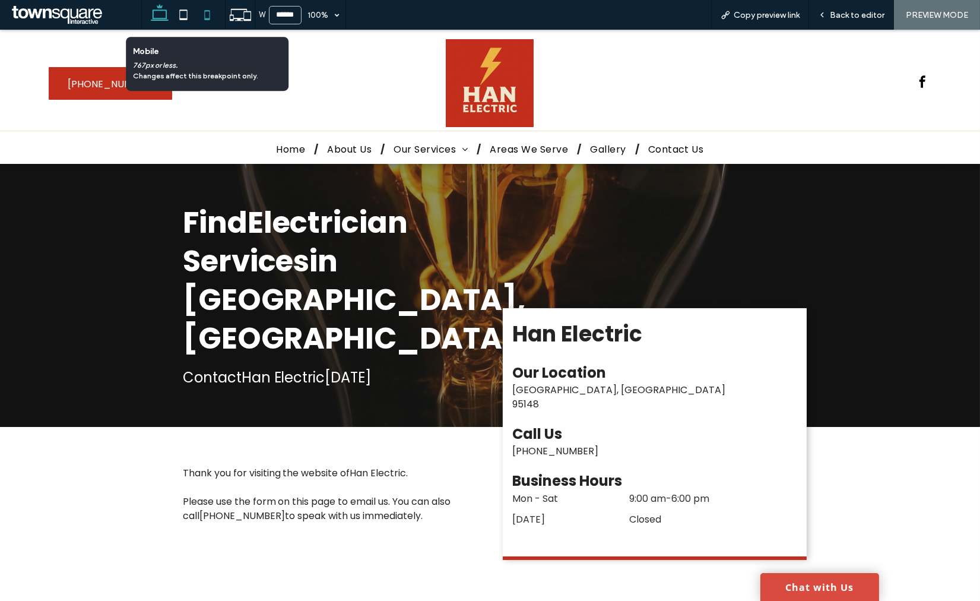
click at [205, 9] on icon at bounding box center [207, 15] width 24 height 24
type input "*****"
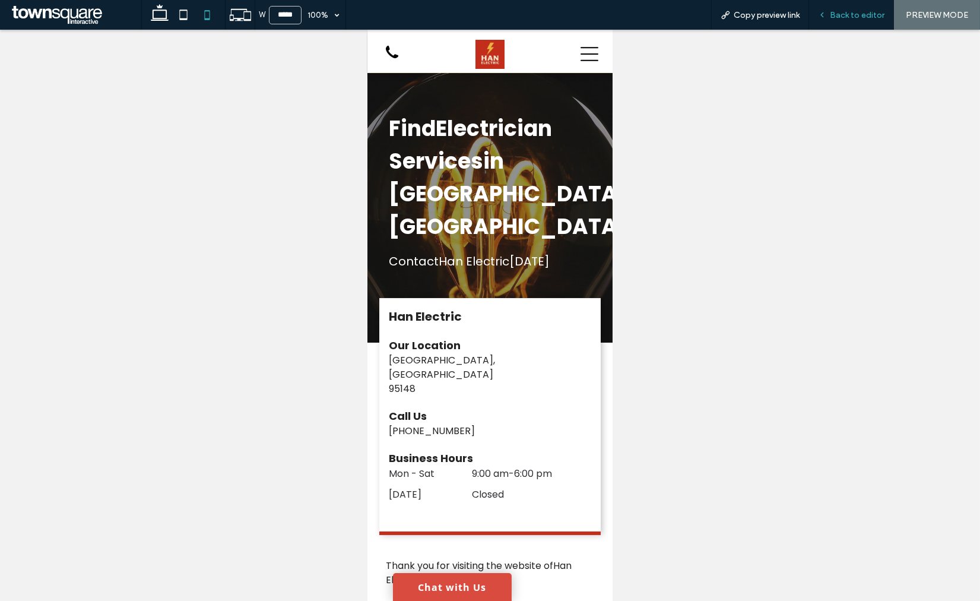
click at [857, 20] on div "Back to editor" at bounding box center [851, 15] width 85 height 30
click at [853, 13] on span "Back to editor" at bounding box center [857, 15] width 55 height 10
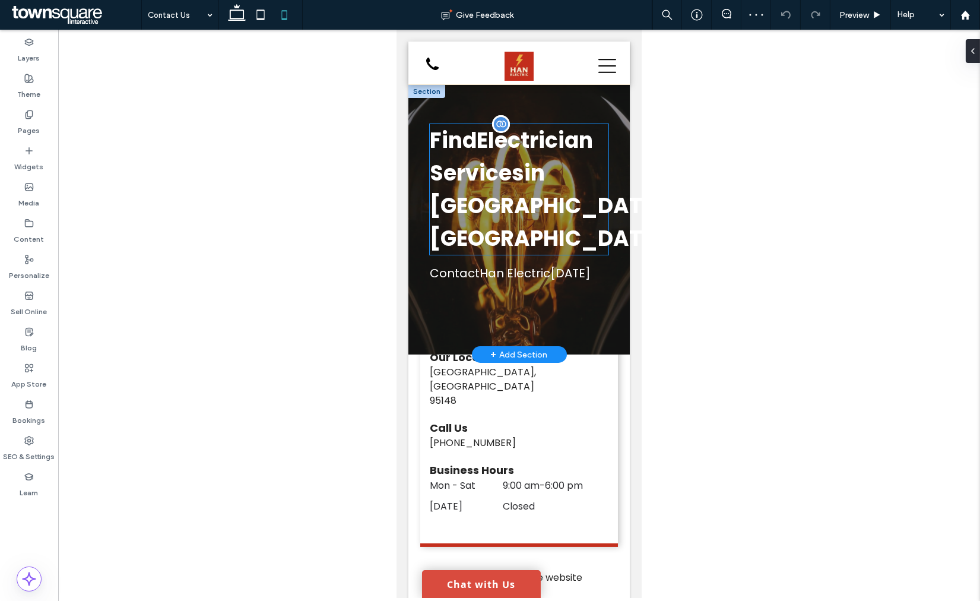
click at [535, 169] on span "Find Electrician Services in" at bounding box center [510, 156] width 163 height 63
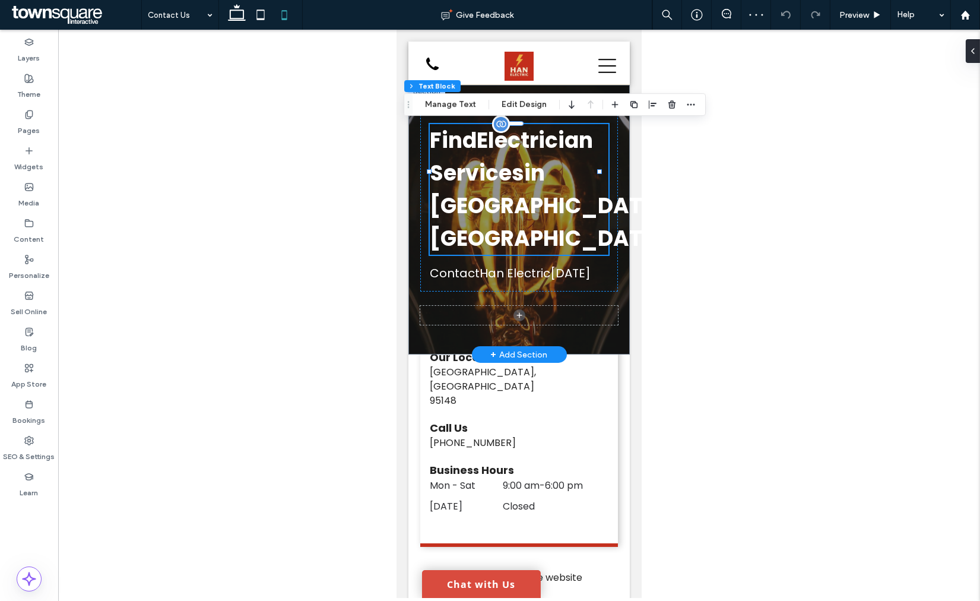
click at [535, 169] on div "Find Electrician Services in San Jose, CA" at bounding box center [518, 189] width 179 height 131
click at [535, 169] on span "Find Electrician Services in" at bounding box center [510, 156] width 163 height 63
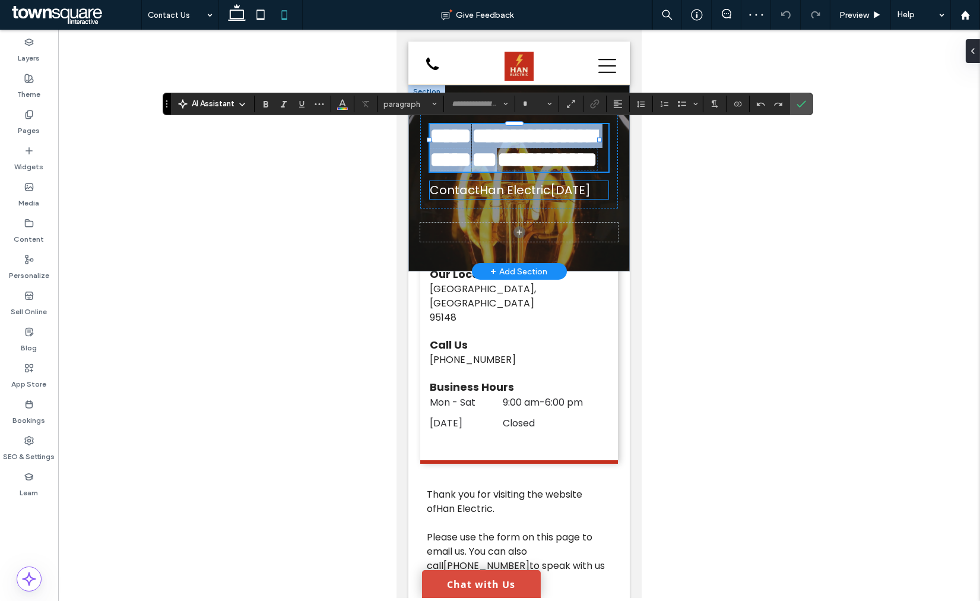
type input "*******"
type input "**"
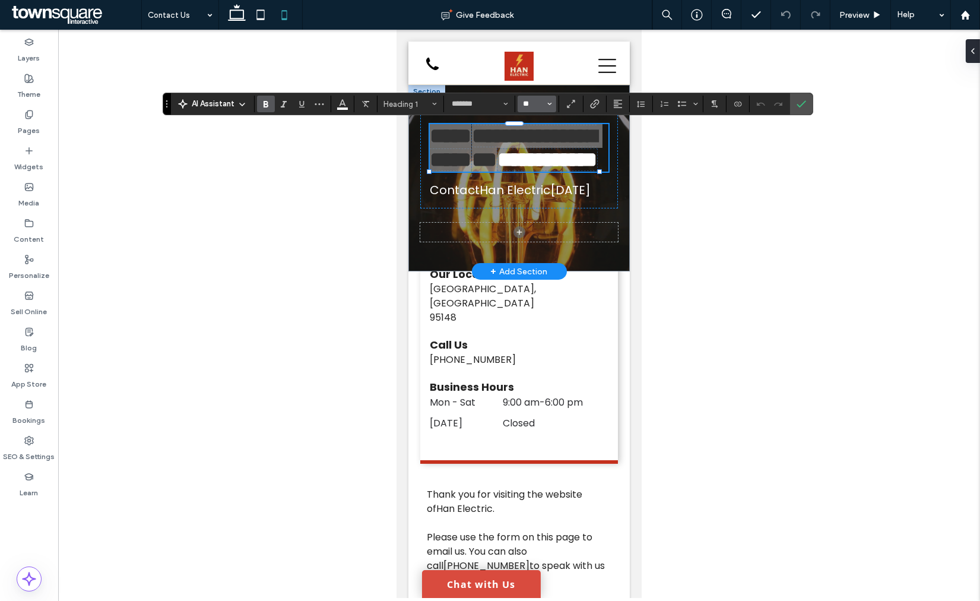
click at [524, 99] on input "**" at bounding box center [533, 103] width 23 height 9
type input "**"
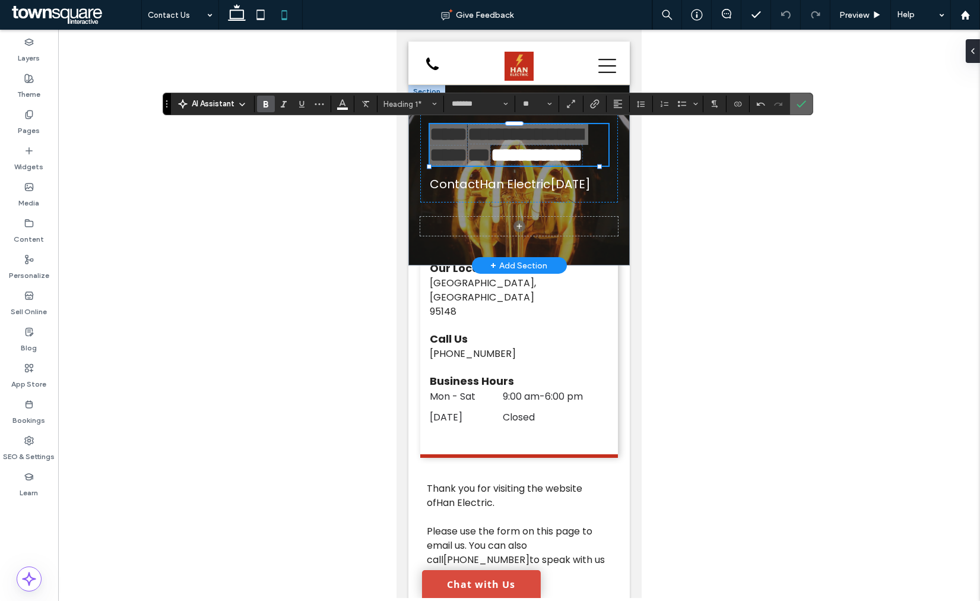
click at [794, 107] on label "Confirm" at bounding box center [802, 103] width 18 height 21
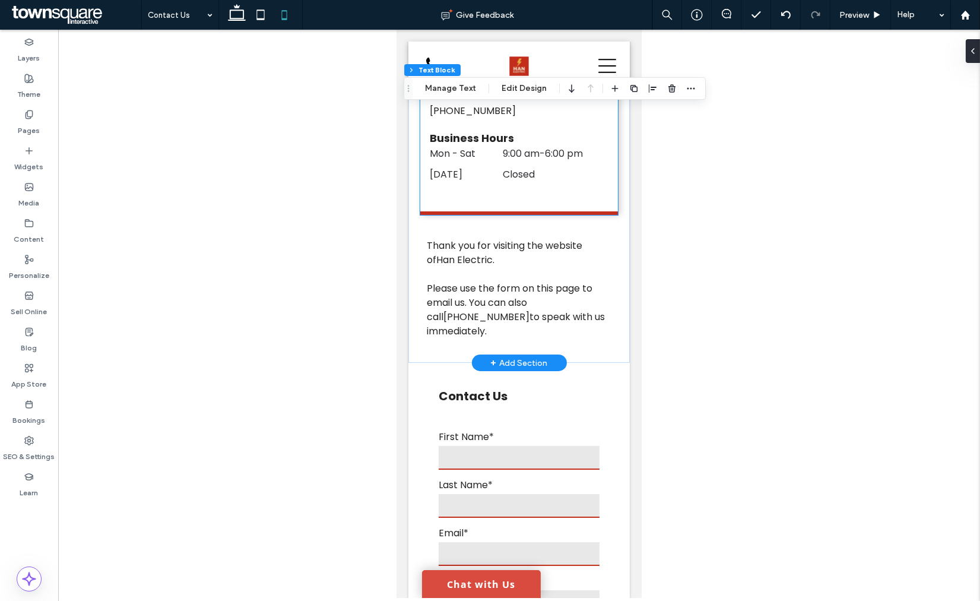
scroll to position [132, 0]
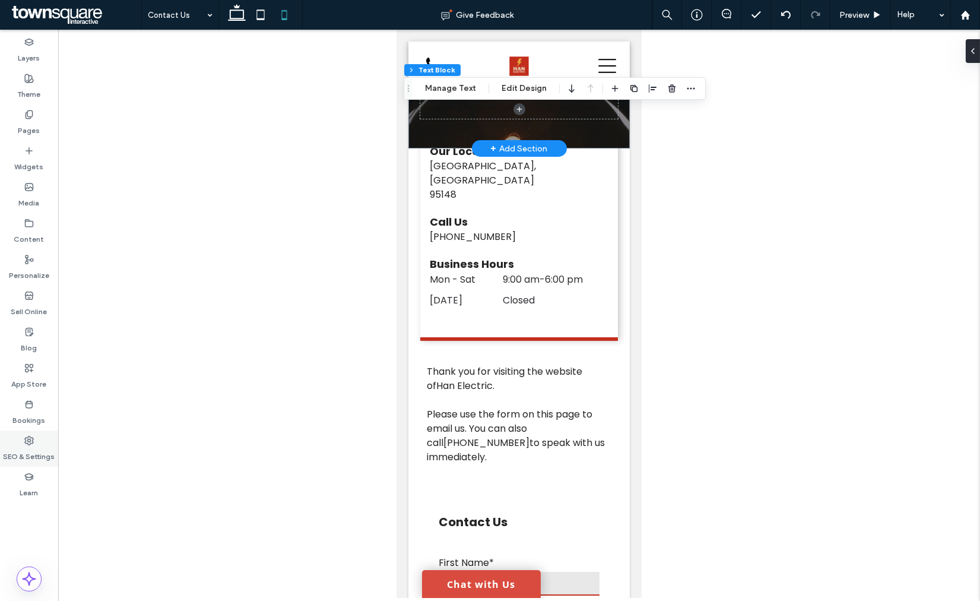
click at [28, 436] on icon at bounding box center [28, 440] width 9 height 9
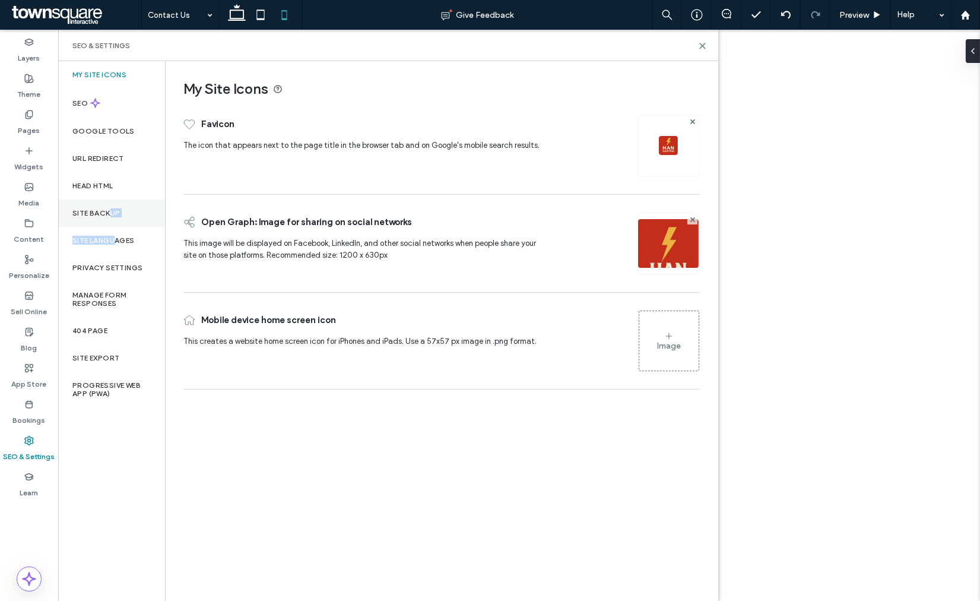
drag, startPoint x: 116, startPoint y: 235, endPoint x: 110, endPoint y: 211, distance: 24.9
click at [110, 211] on div "My Site Icons SEO Google Tools URL Redirect Head HTML Site Backup Site Language…" at bounding box center [111, 331] width 107 height 540
click at [110, 211] on label "Site Backup" at bounding box center [95, 213] width 47 height 8
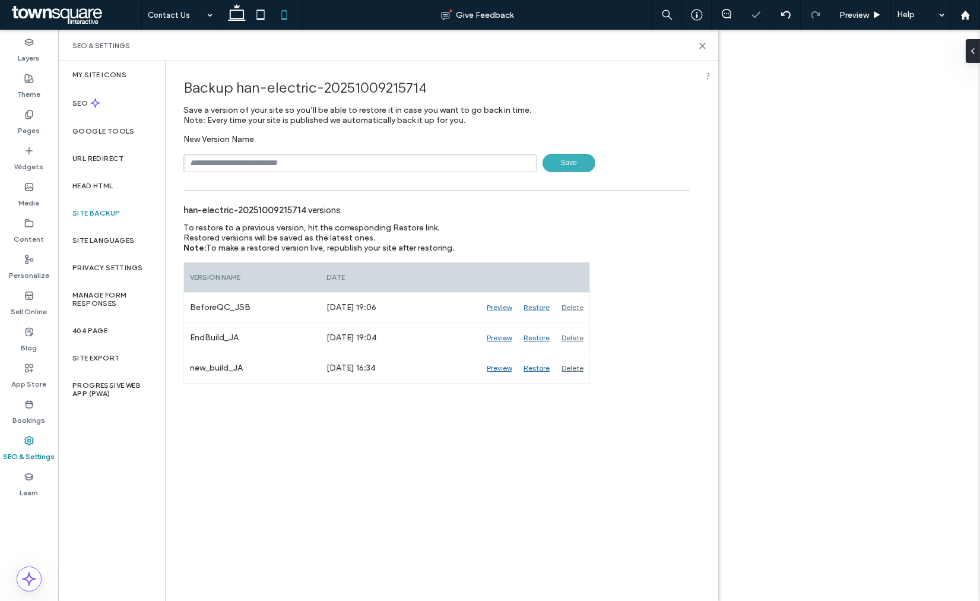
click at [252, 160] on input "text" at bounding box center [359, 163] width 353 height 18
type input "**********"
click at [575, 161] on span "Save" at bounding box center [569, 163] width 53 height 18
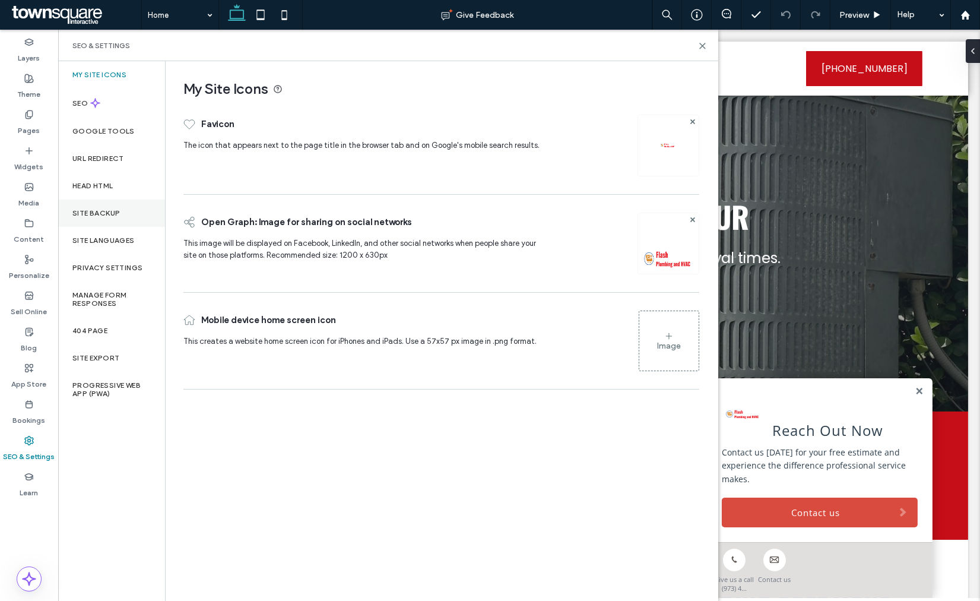
click at [105, 201] on div "Site Backup" at bounding box center [111, 212] width 107 height 27
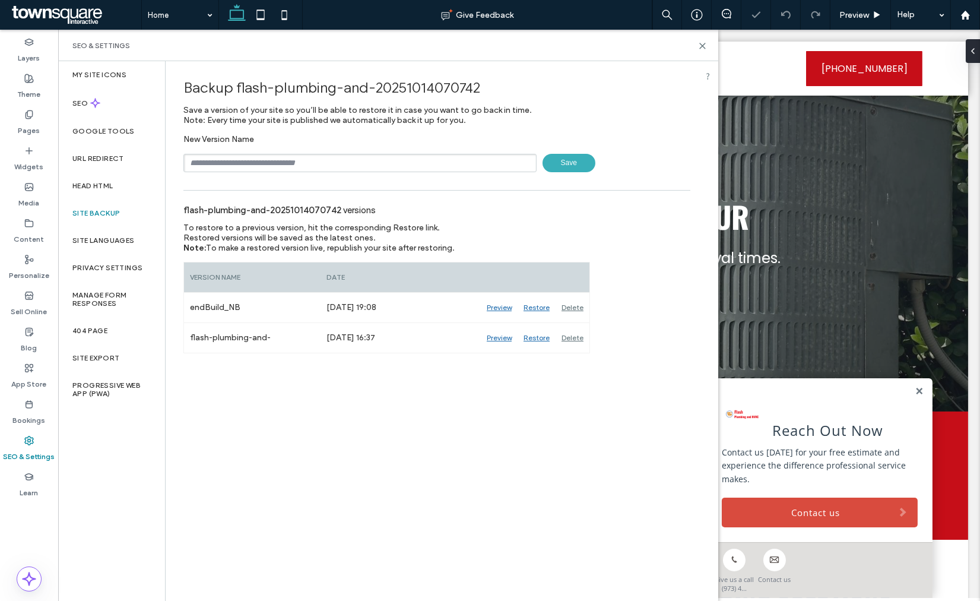
click at [283, 164] on input "text" at bounding box center [359, 163] width 353 height 18
type input "**********"
click at [574, 152] on div "**********" at bounding box center [436, 153] width 507 height 38
click at [562, 161] on span "Save" at bounding box center [569, 163] width 53 height 18
click at [31, 223] on icon at bounding box center [28, 222] width 9 height 9
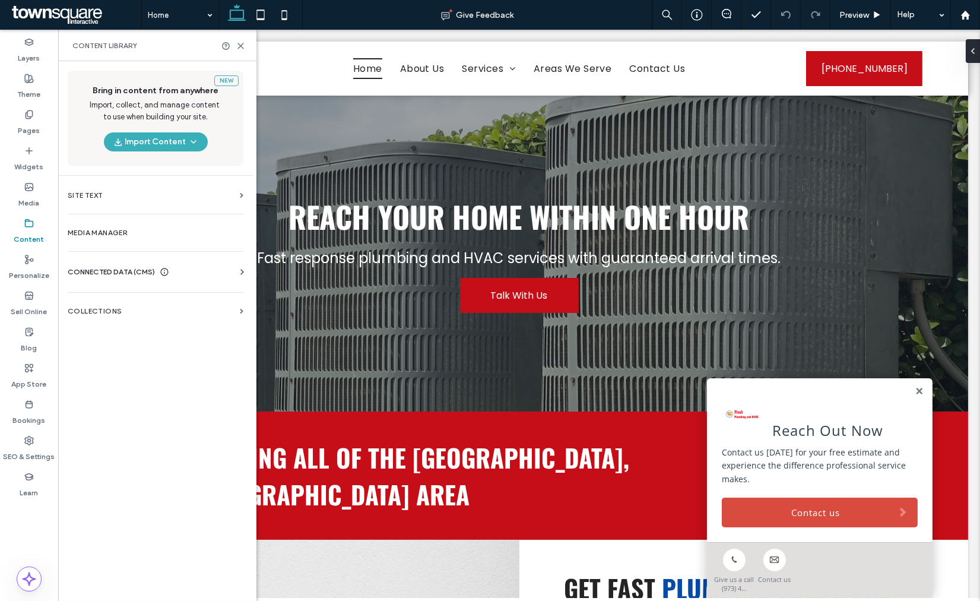
click at [115, 274] on span "CONNECTED DATA (CMS)" at bounding box center [111, 272] width 87 height 12
click at [113, 292] on section "Business Info" at bounding box center [158, 300] width 180 height 27
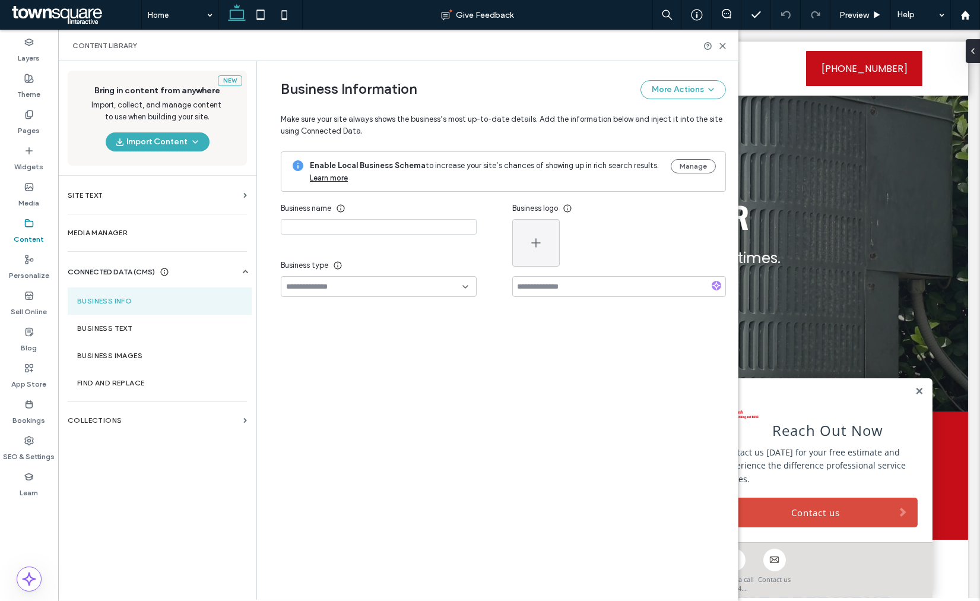
type input "**********"
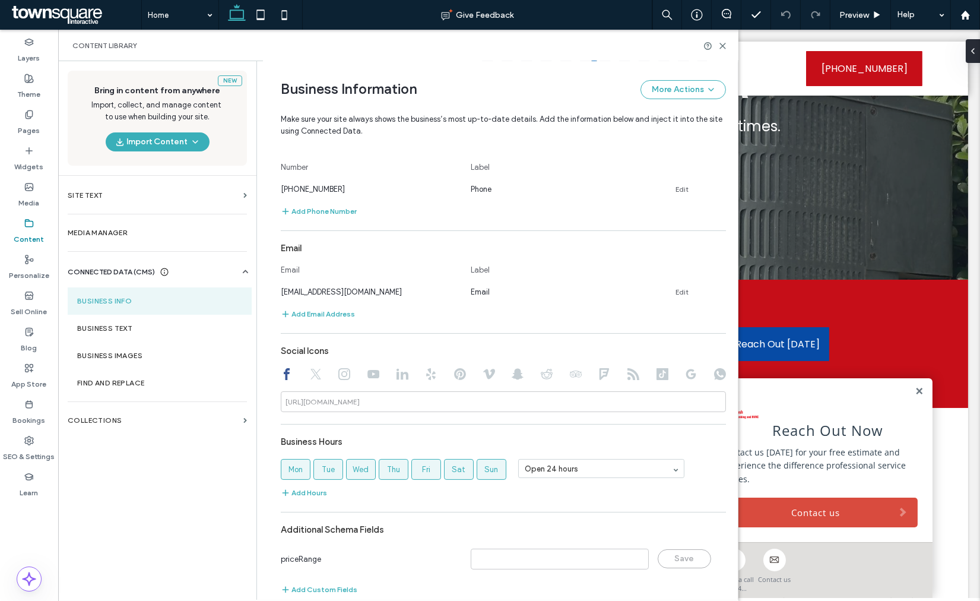
scroll to position [374, 0]
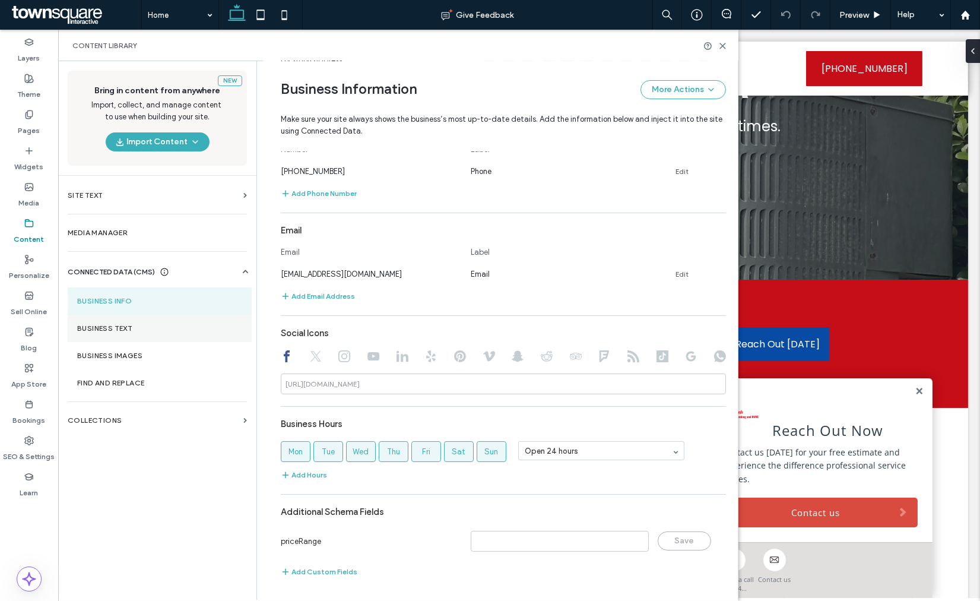
click at [119, 329] on label "Business Text" at bounding box center [159, 328] width 165 height 8
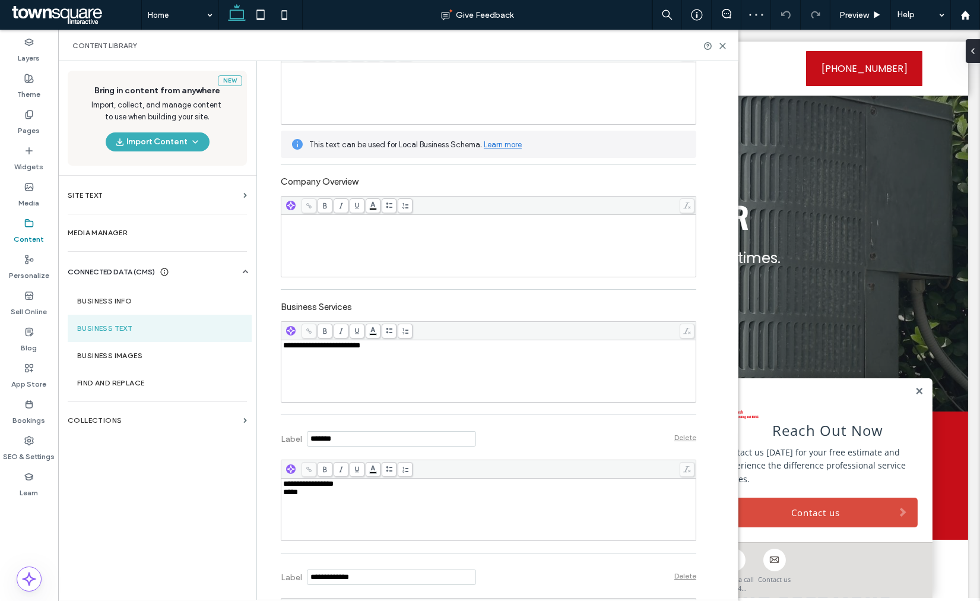
scroll to position [198, 0]
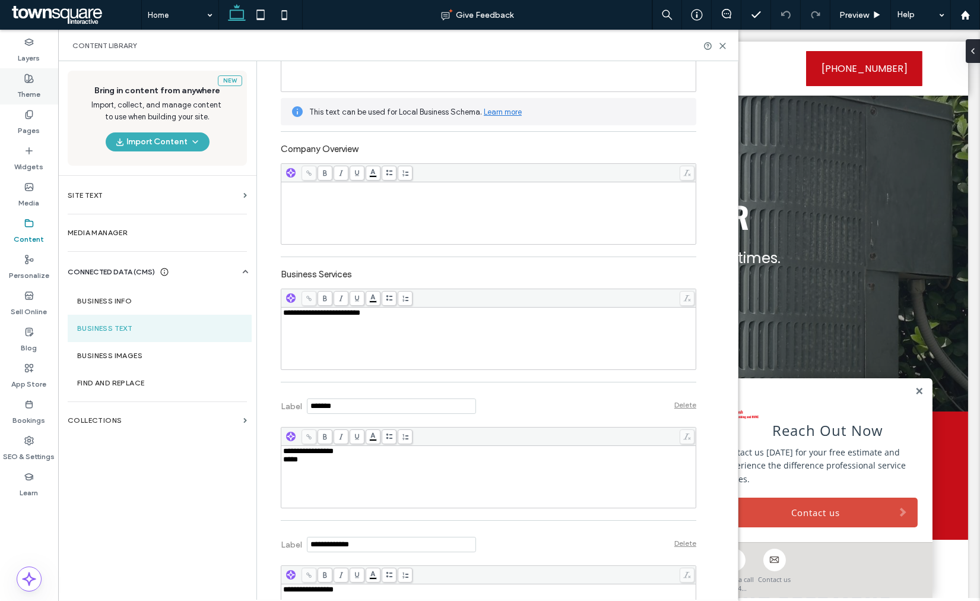
click at [37, 91] on label "Theme" at bounding box center [29, 91] width 23 height 17
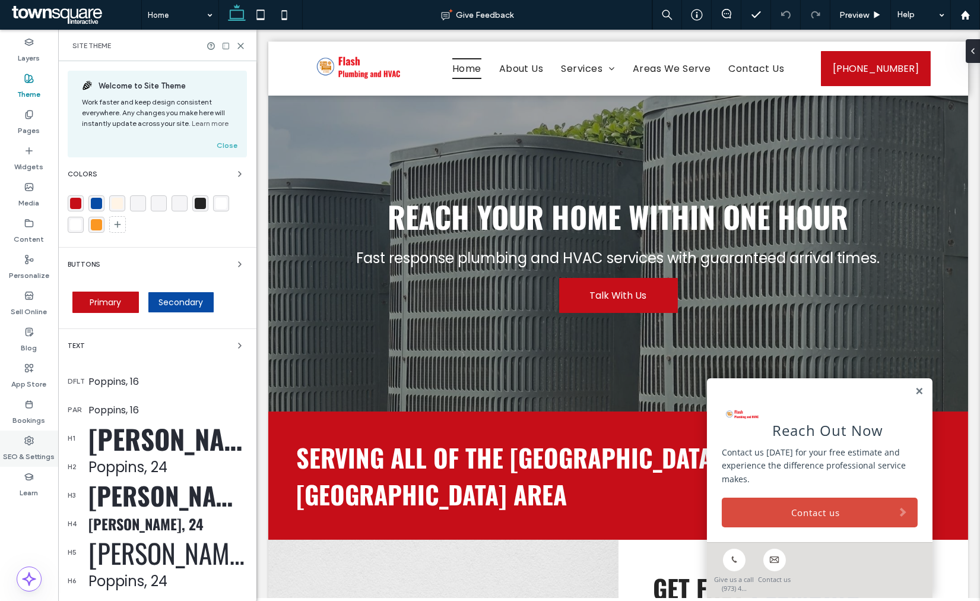
click at [43, 439] on div "SEO & Settings" at bounding box center [29, 448] width 58 height 36
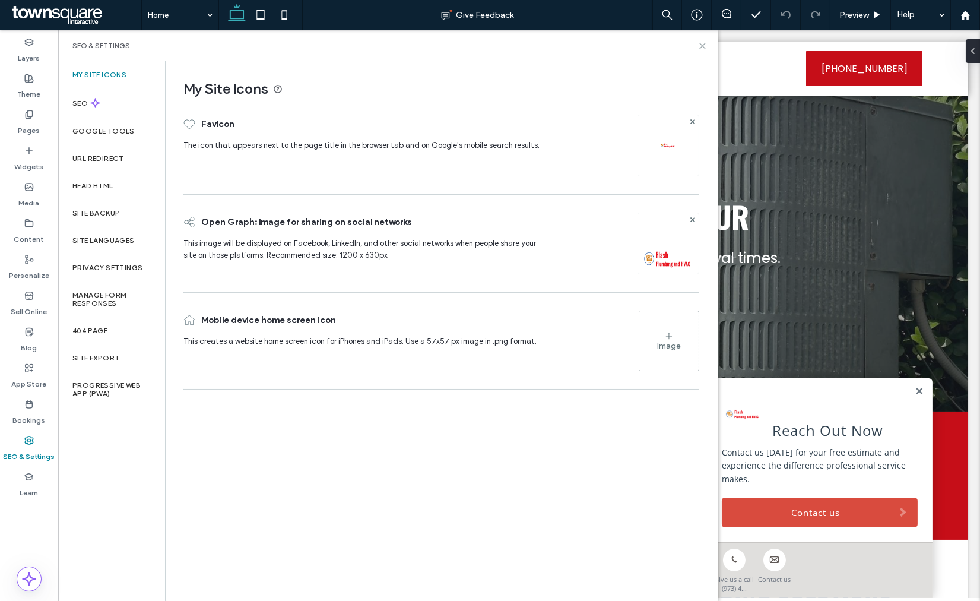
click at [701, 45] on icon at bounding box center [702, 46] width 9 height 9
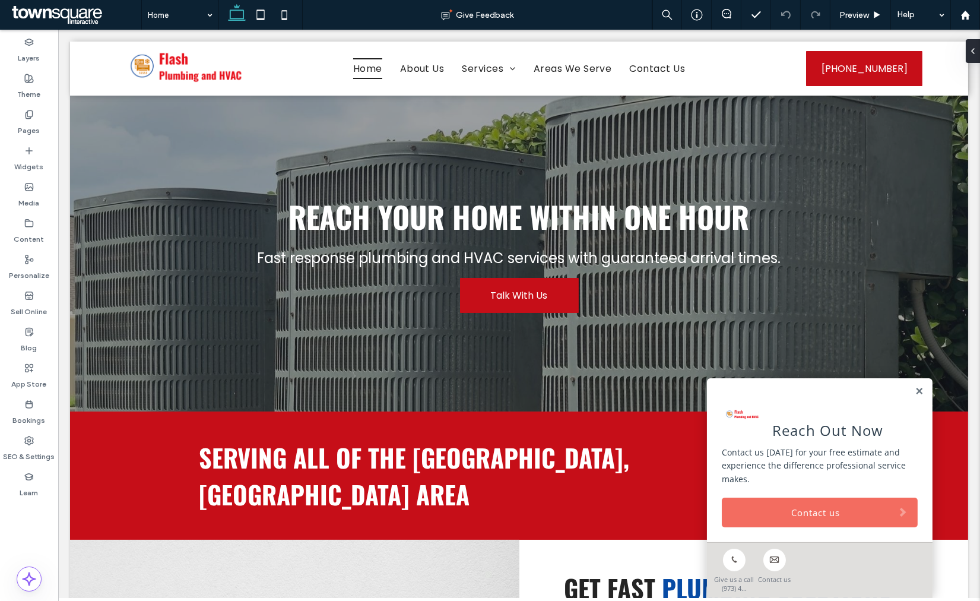
click at [786, 511] on link "Contact us" at bounding box center [820, 512] width 196 height 30
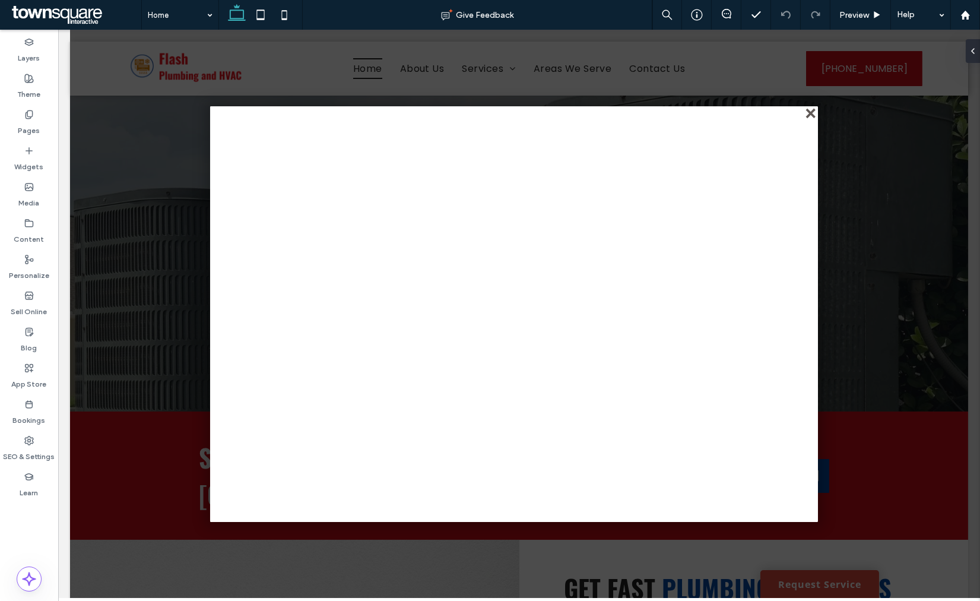
click at [815, 110] on div "close" at bounding box center [811, 114] width 9 height 9
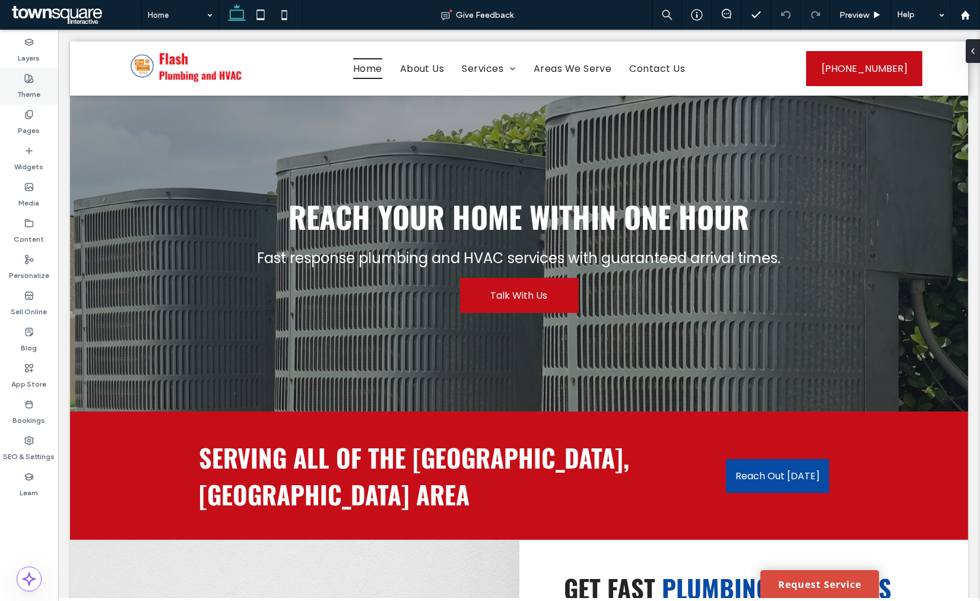
click at [36, 93] on label "Theme" at bounding box center [29, 91] width 23 height 17
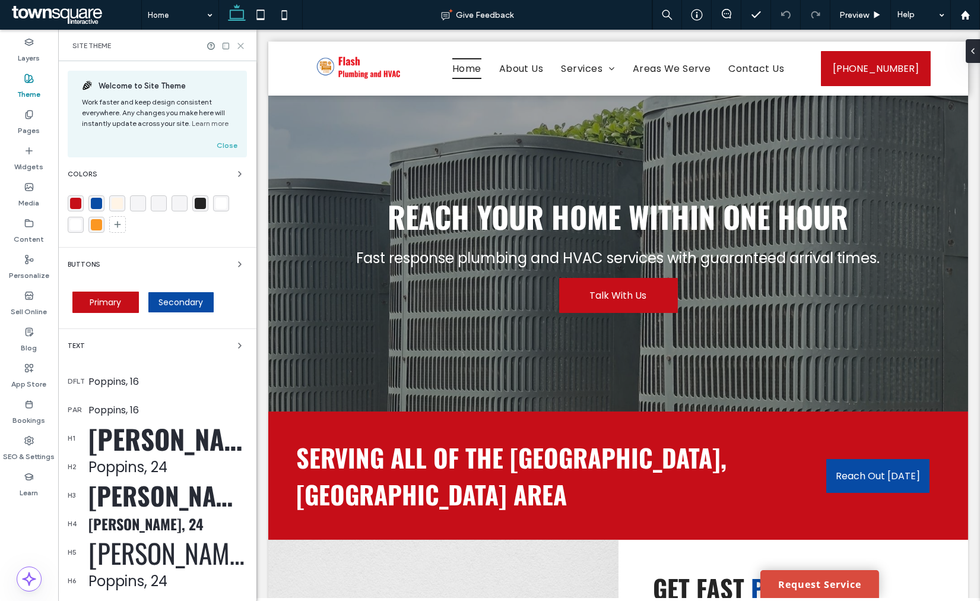
click at [236, 43] on icon at bounding box center [240, 46] width 9 height 9
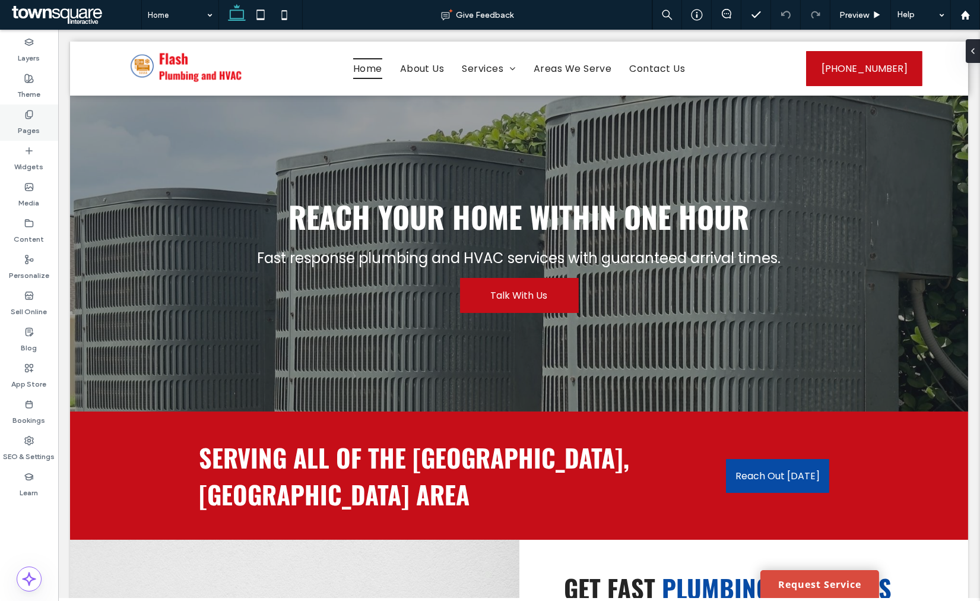
click at [27, 117] on icon at bounding box center [28, 114] width 9 height 9
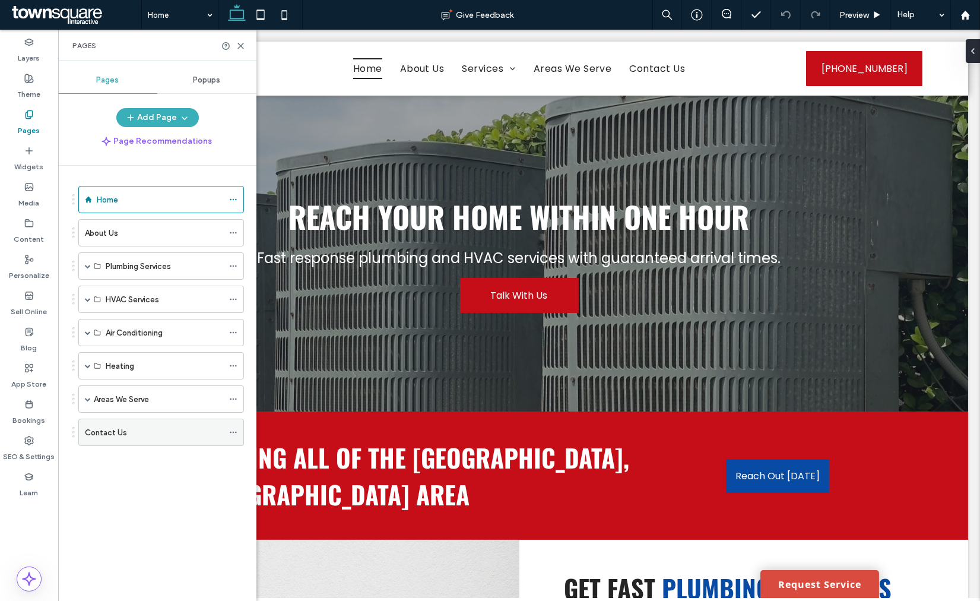
click at [131, 426] on div "Contact Us" at bounding box center [154, 432] width 138 height 12
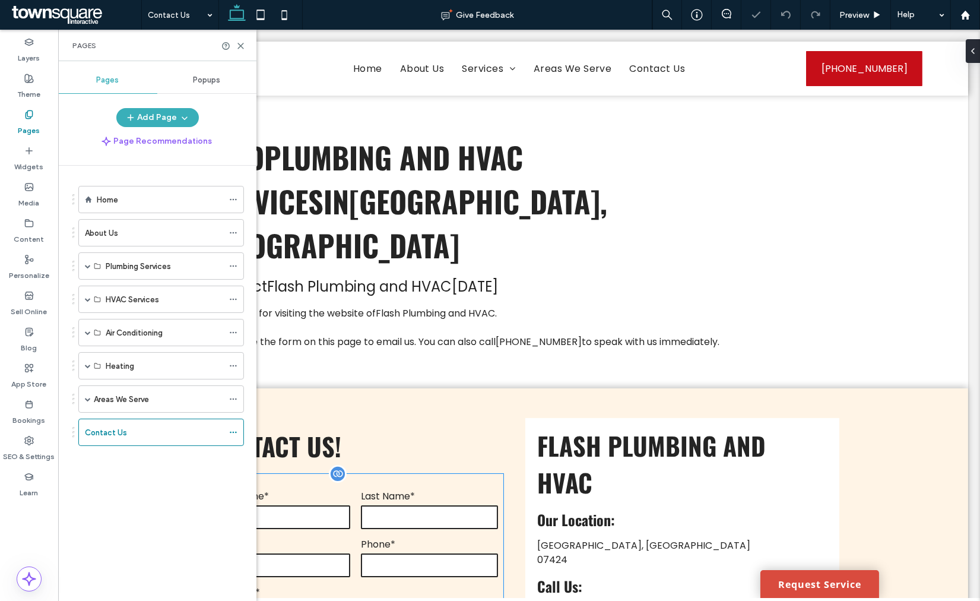
scroll to position [198, 0]
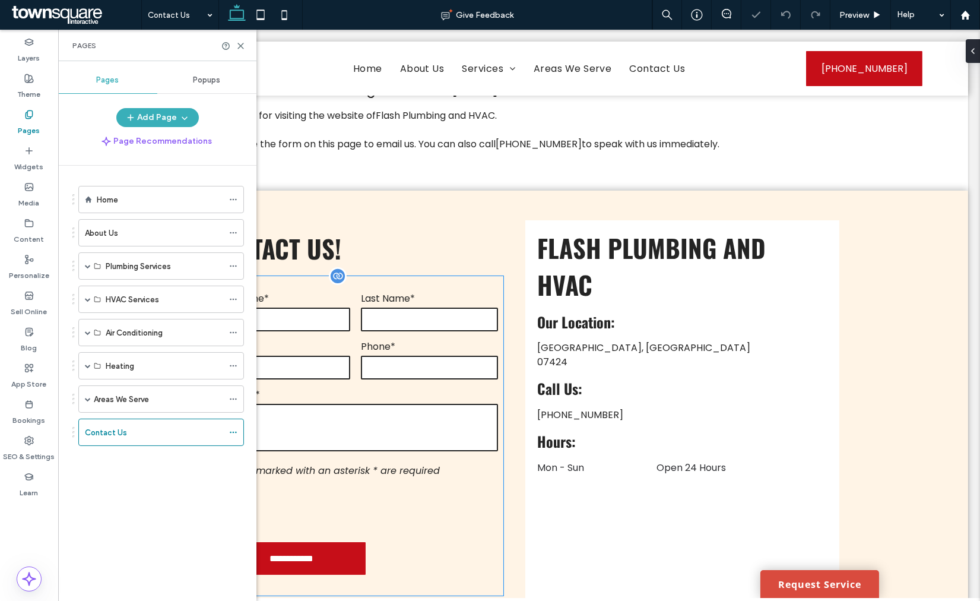
click at [365, 387] on label "Message*" at bounding box center [356, 394] width 284 height 15
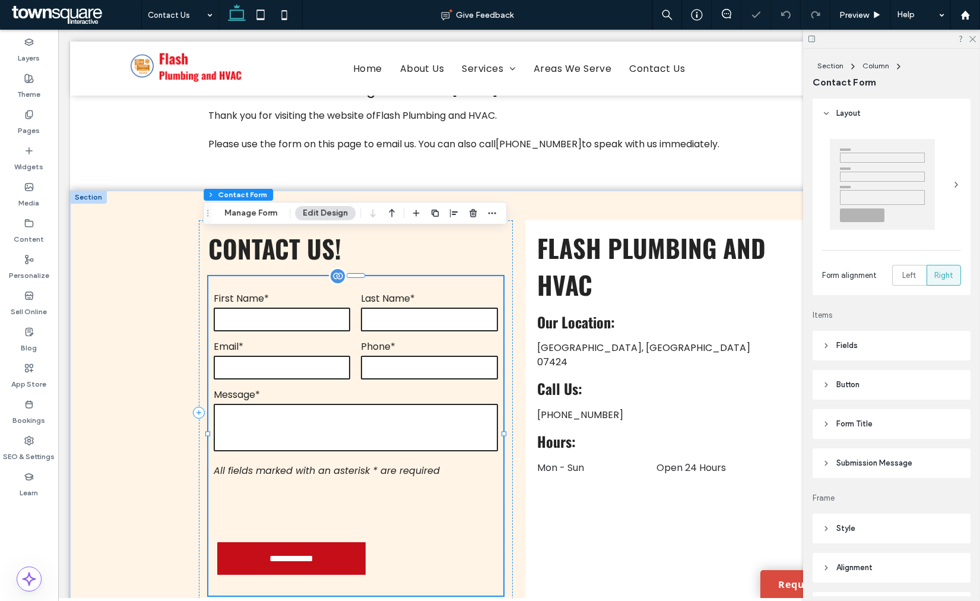
type input "*"
type input "***"
type input "*"
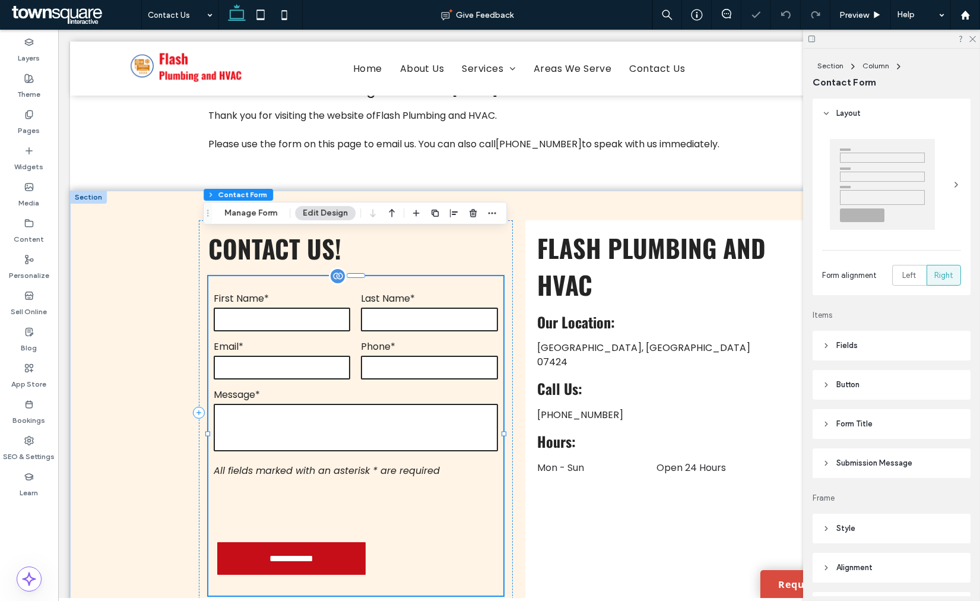
type input "***"
click at [885, 476] on header "Submission Message" at bounding box center [892, 463] width 158 height 30
click at [880, 465] on span "Submission Message" at bounding box center [874, 463] width 76 height 12
click at [879, 463] on span "Submission Message" at bounding box center [874, 463] width 76 height 12
click at [969, 39] on icon at bounding box center [972, 38] width 8 height 8
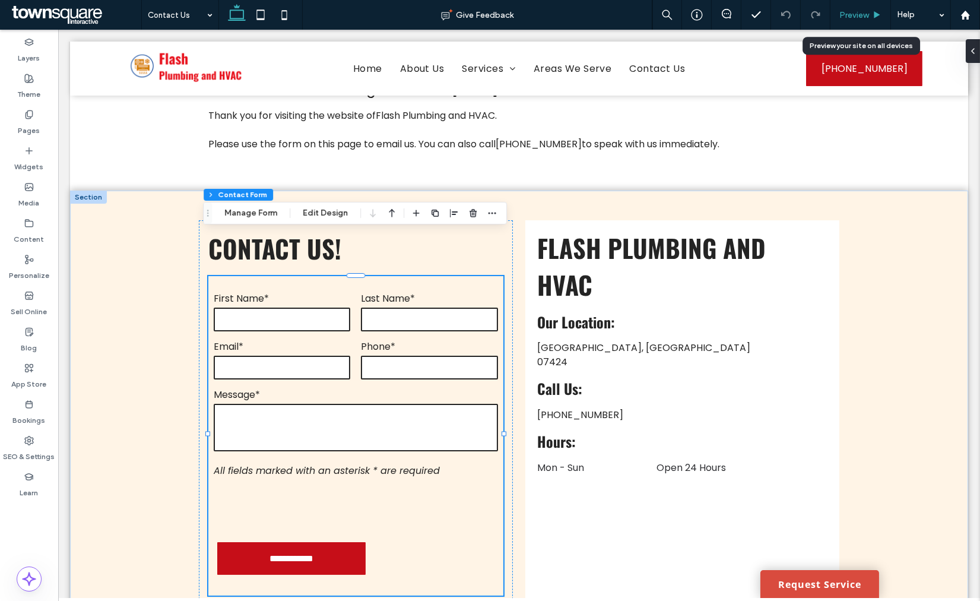
click at [846, 6] on div "Preview" at bounding box center [861, 15] width 61 height 30
click at [837, 15] on div "Preview" at bounding box center [861, 15] width 60 height 10
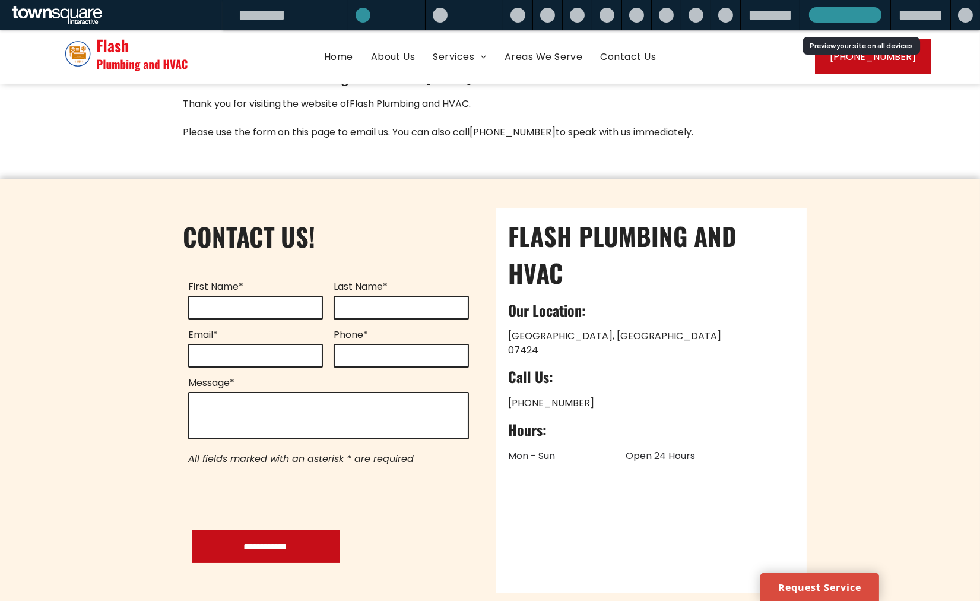
scroll to position [186, 0]
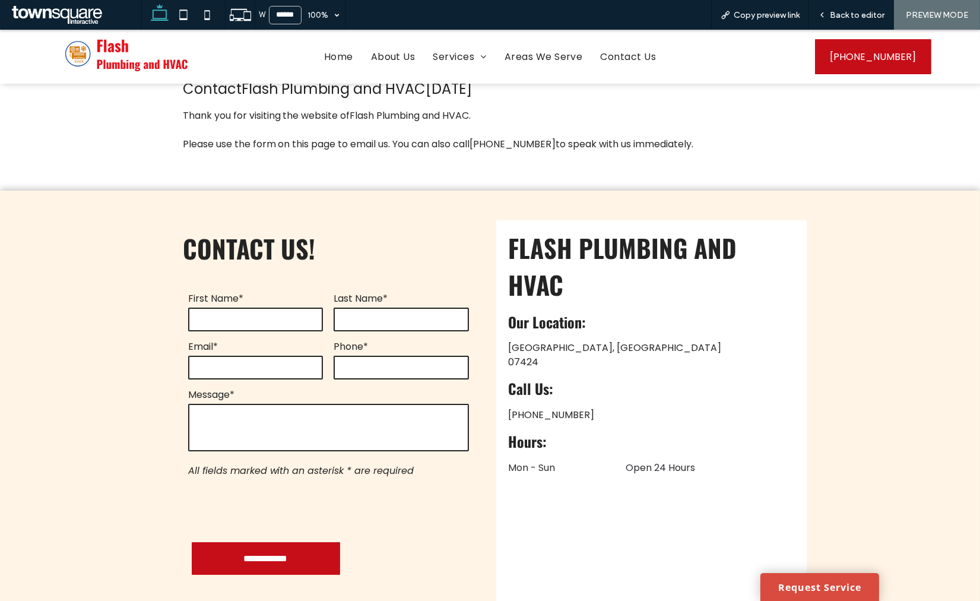
click at [782, 15] on span "Copy preview link" at bounding box center [767, 15] width 66 height 10
click at [842, 14] on span "Back to editor" at bounding box center [857, 15] width 55 height 10
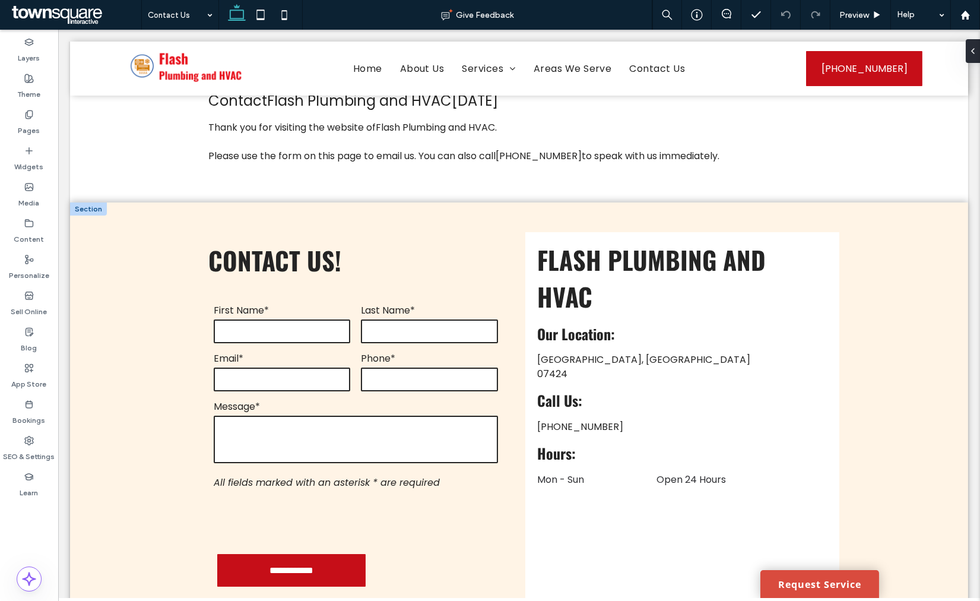
scroll to position [198, 0]
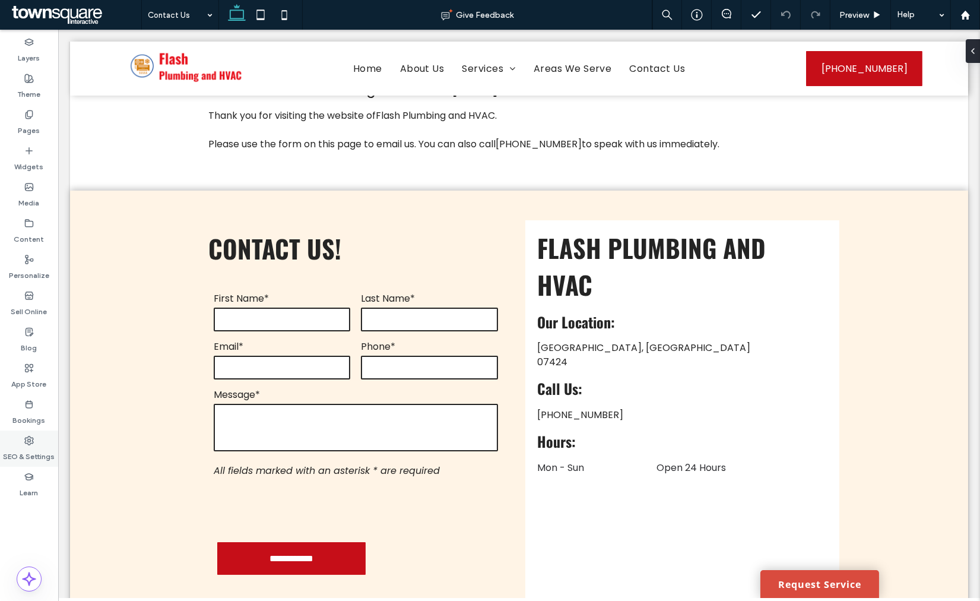
click at [42, 452] on label "SEO & Settings" at bounding box center [30, 453] width 52 height 17
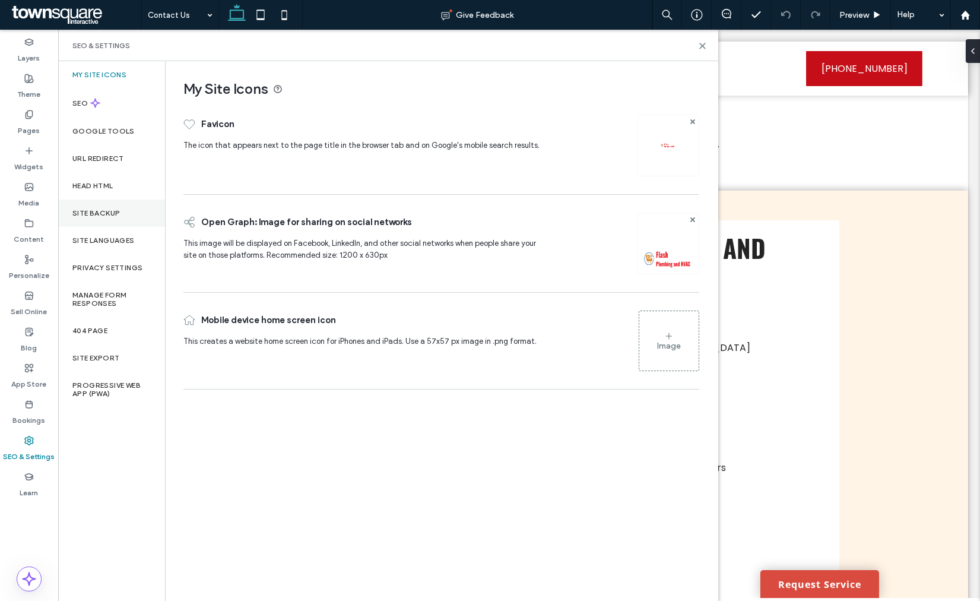
click at [93, 201] on div "Site Backup" at bounding box center [111, 212] width 107 height 27
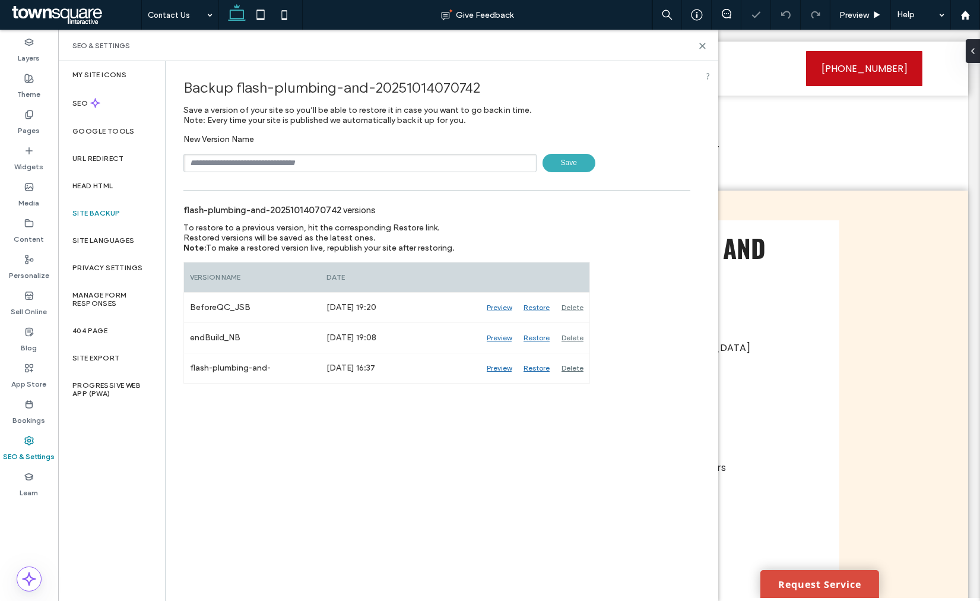
click at [263, 160] on input "text" at bounding box center [359, 163] width 353 height 18
type input "**********"
click at [579, 163] on span "Save" at bounding box center [569, 163] width 53 height 18
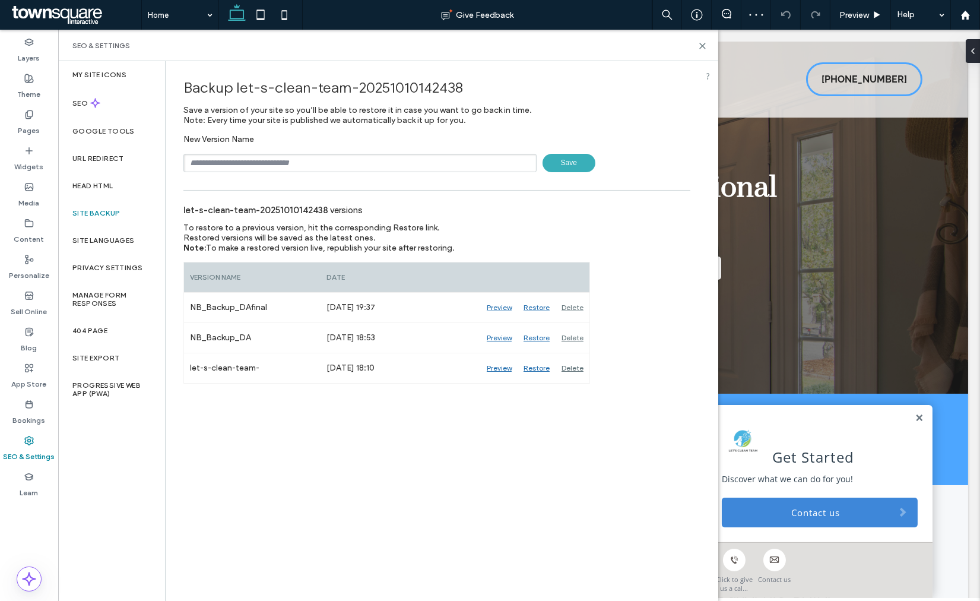
type input "**********"
click at [585, 159] on span "Save" at bounding box center [569, 163] width 53 height 18
click at [33, 233] on label "Content" at bounding box center [29, 236] width 30 height 17
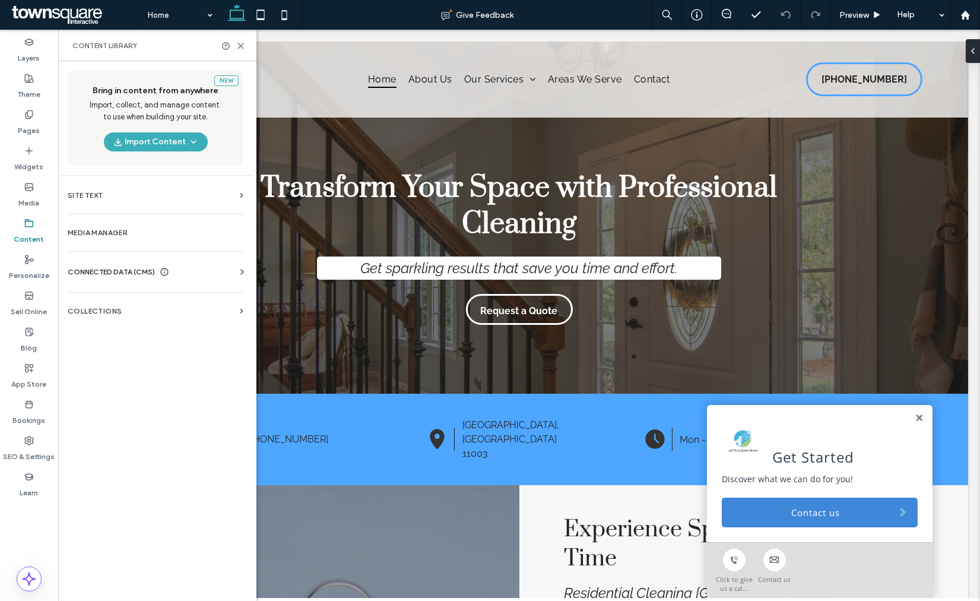
click at [121, 270] on label "Privacy Settings" at bounding box center [107, 268] width 70 height 8
click at [122, 271] on span "CONNECTED DATA (CMS)" at bounding box center [111, 272] width 87 height 12
click at [108, 306] on section "Business Info" at bounding box center [158, 300] width 180 height 27
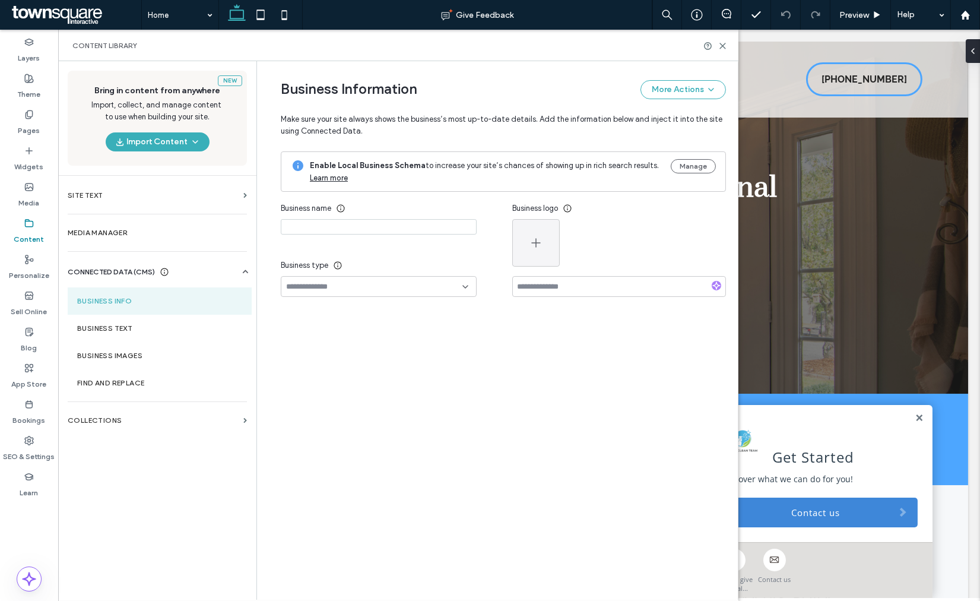
type input "**********"
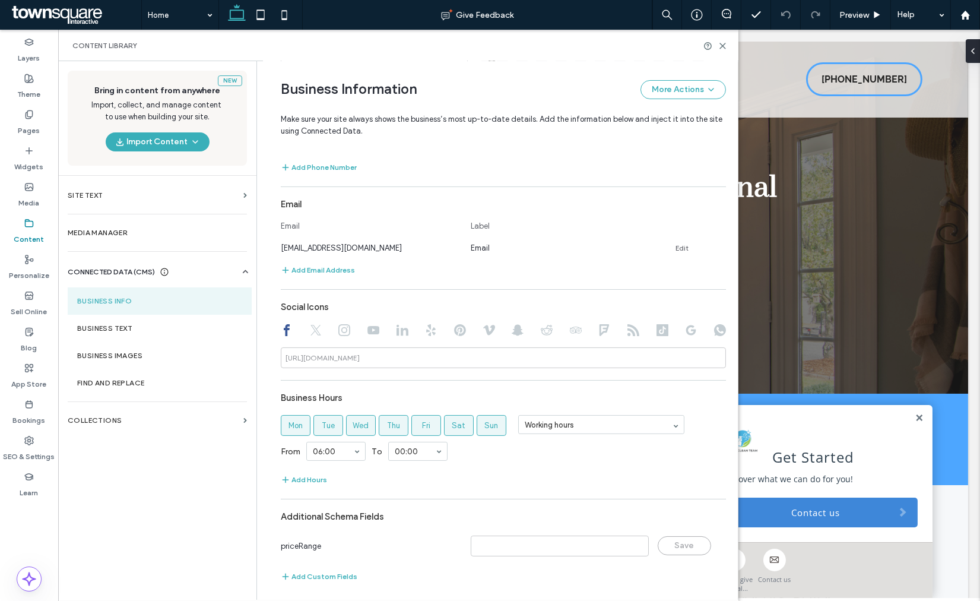
scroll to position [405, 0]
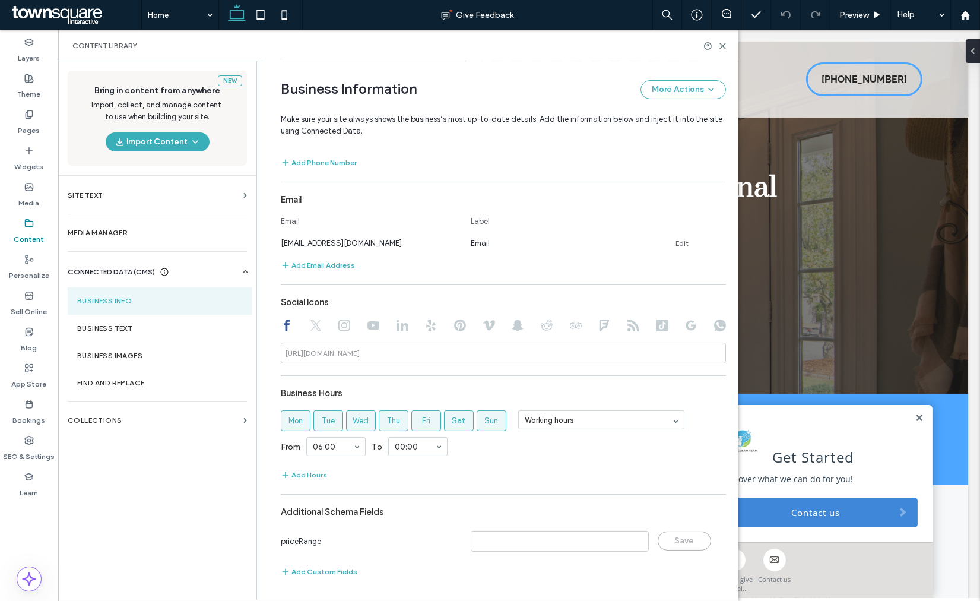
click at [145, 313] on section "Business Info" at bounding box center [160, 300] width 184 height 27
click at [134, 324] on label "Business Text" at bounding box center [159, 328] width 165 height 8
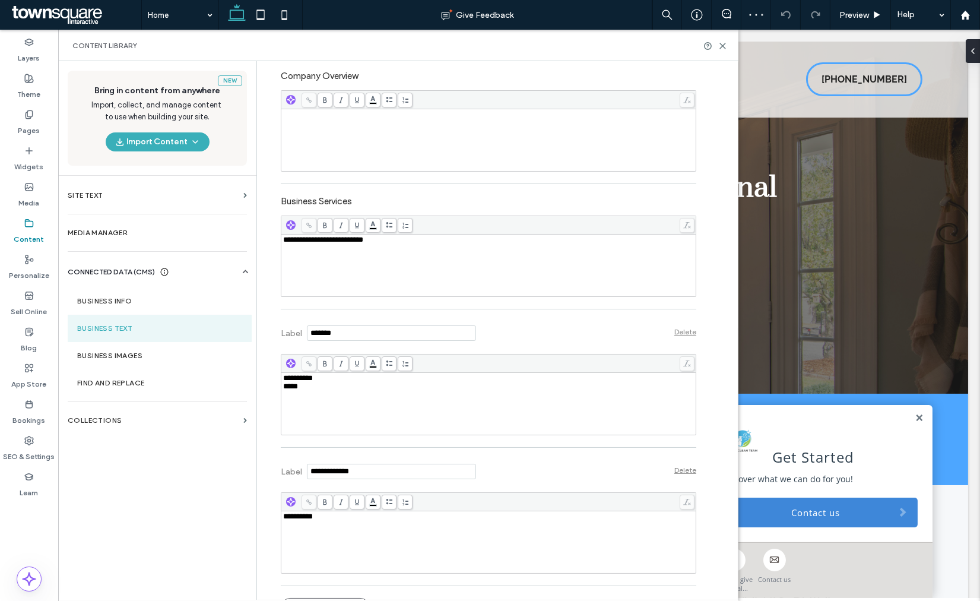
scroll to position [294, 0]
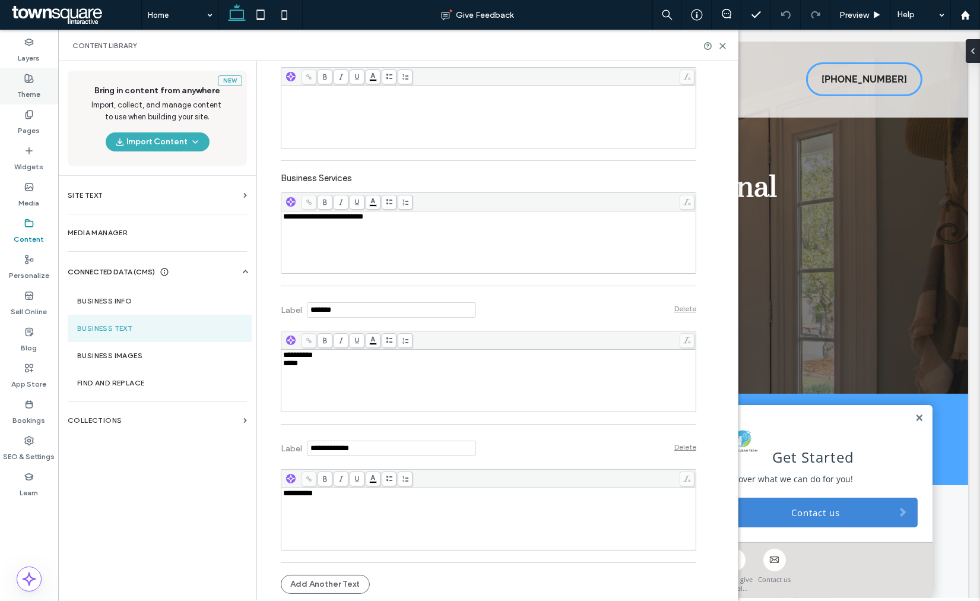
click at [40, 95] on label "Theme" at bounding box center [29, 91] width 23 height 17
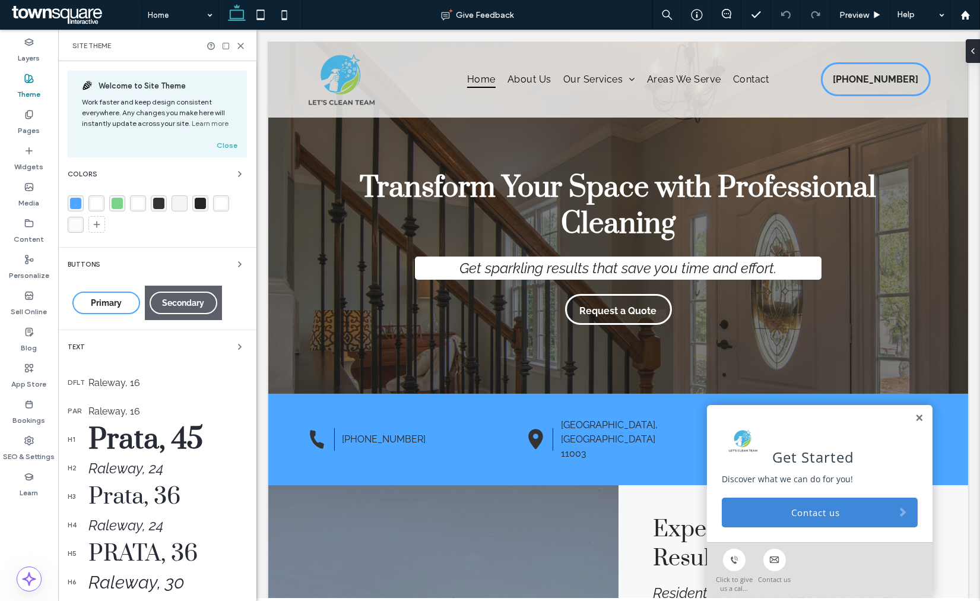
click at [75, 203] on div "rgba(77, 166, 255, 1)" at bounding box center [75, 203] width 11 height 11
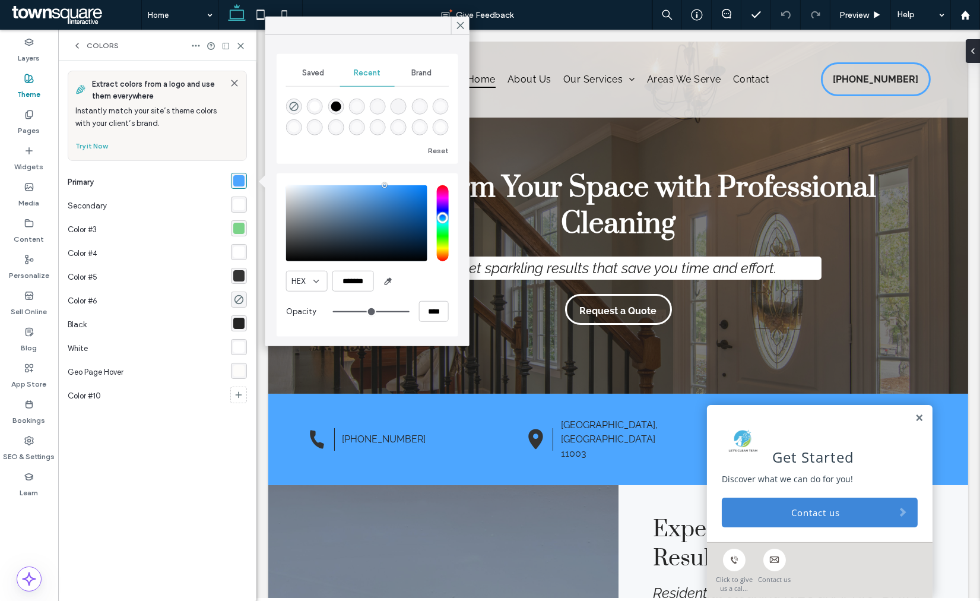
click at [239, 203] on div "rgba(255, 255, 255, 1)" at bounding box center [238, 204] width 11 height 11
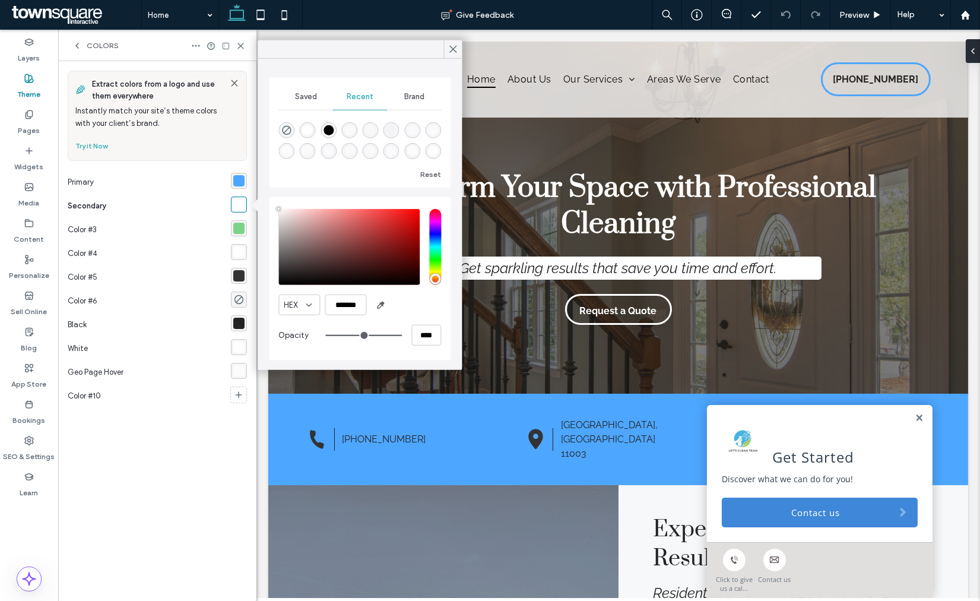
click at [234, 226] on div "rgba(123, 211, 137, 1)" at bounding box center [238, 228] width 11 height 11
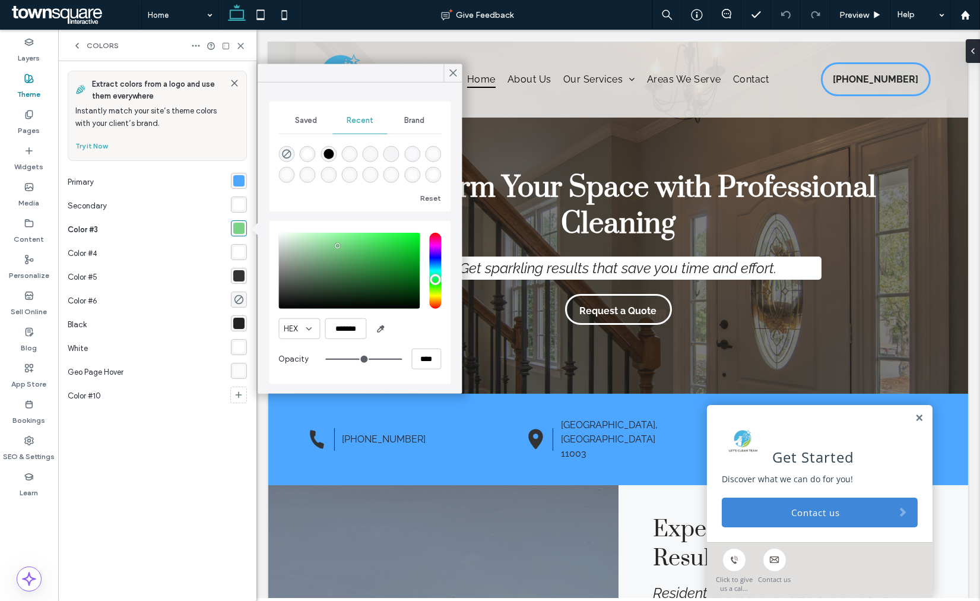
click at [241, 255] on div "rgba(255, 255, 255, 1)" at bounding box center [238, 251] width 11 height 11
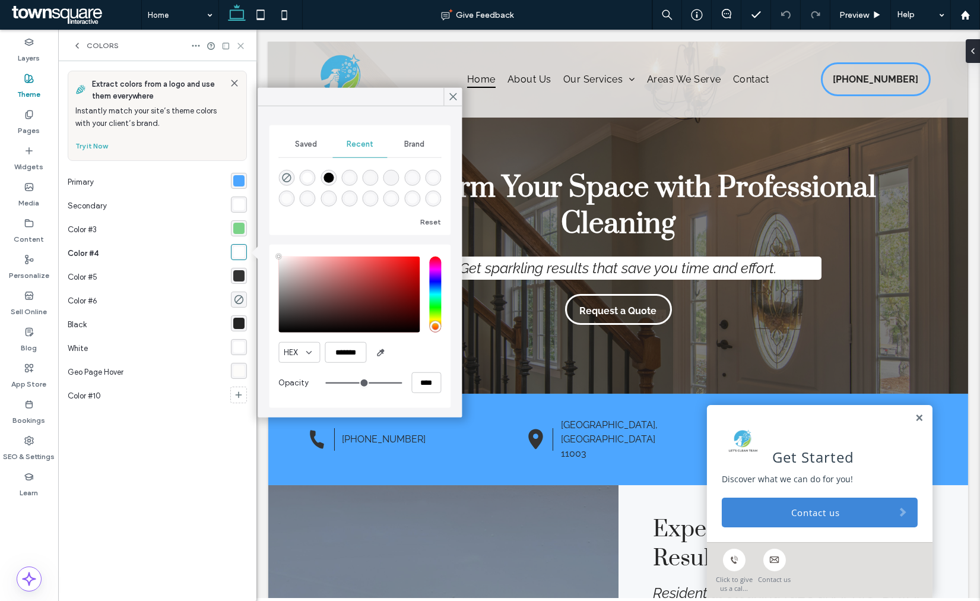
click at [240, 50] on icon at bounding box center [240, 46] width 9 height 9
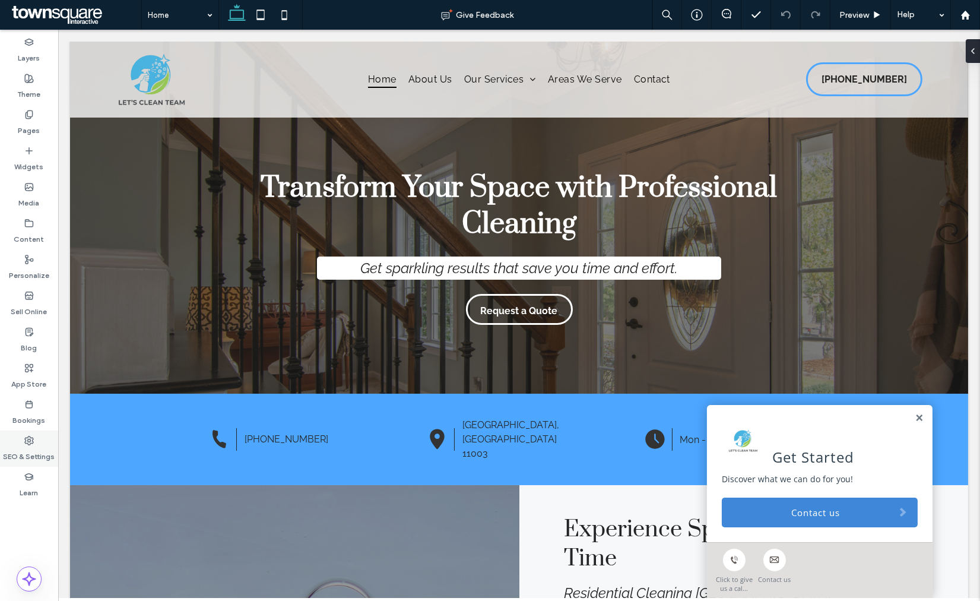
click at [36, 453] on label "SEO & Settings" at bounding box center [30, 453] width 52 height 17
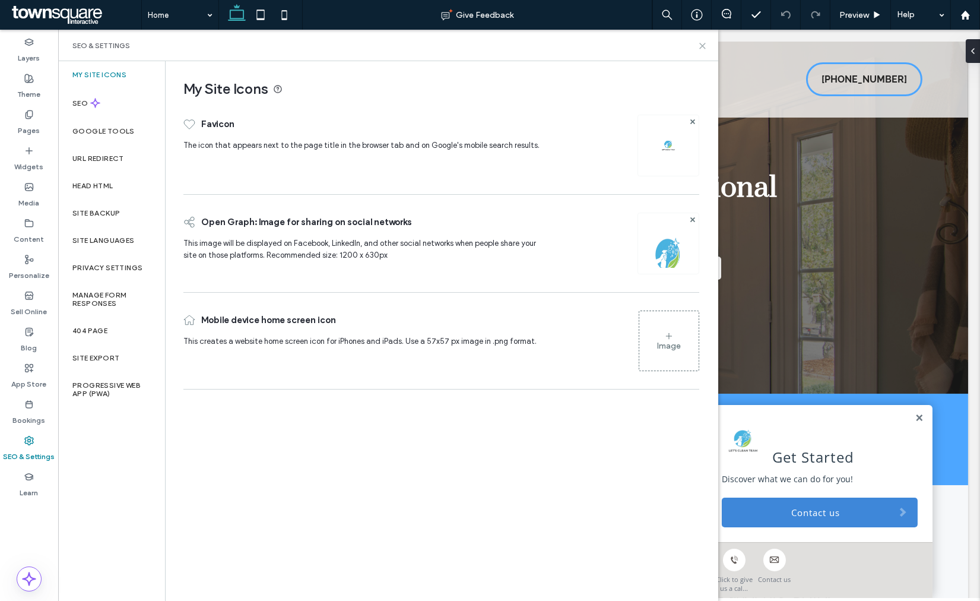
click at [701, 48] on use at bounding box center [702, 45] width 5 height 5
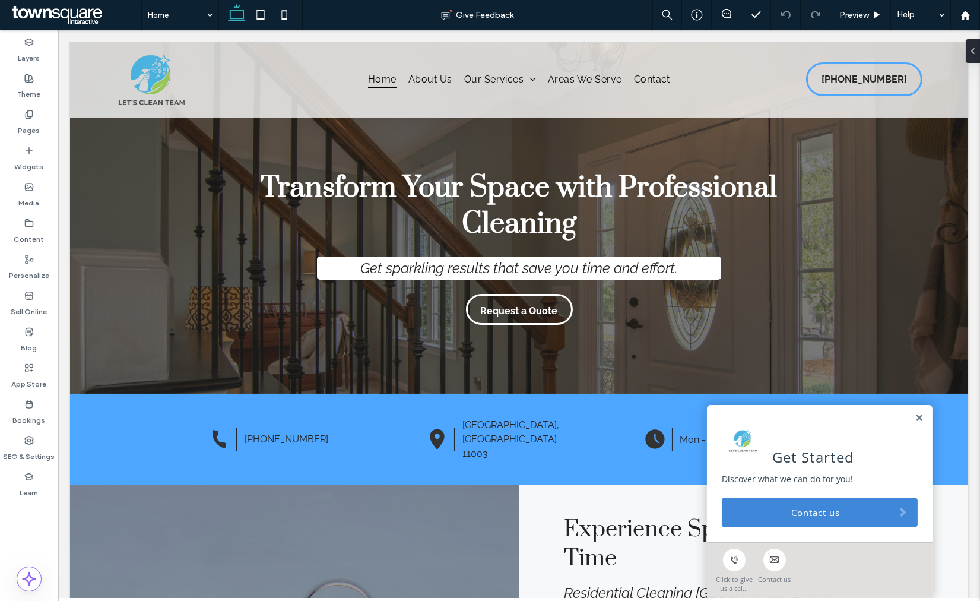
click at [862, 508] on link "Contact us" at bounding box center [820, 512] width 196 height 30
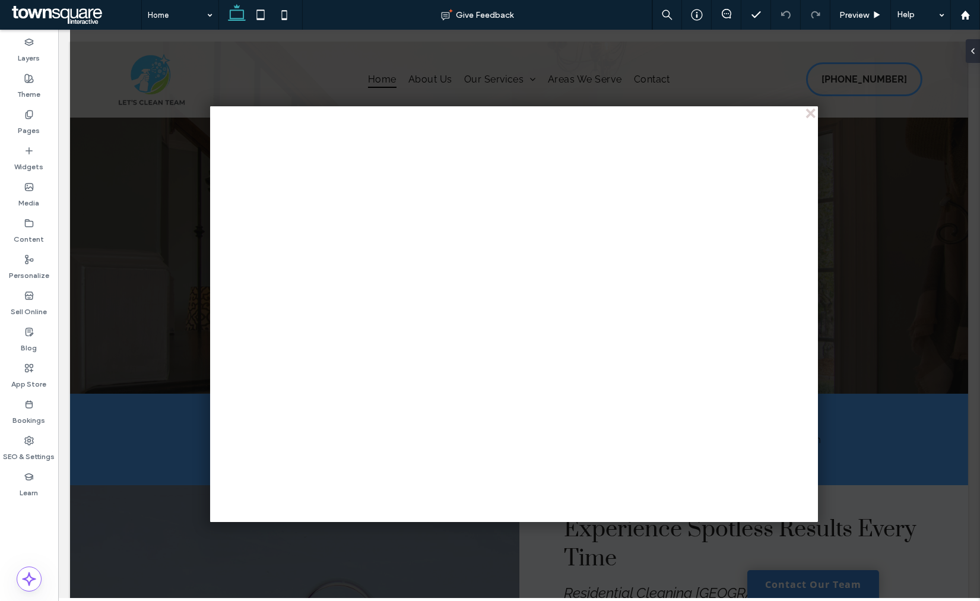
drag, startPoint x: 808, startPoint y: 115, endPoint x: 812, endPoint y: 104, distance: 11.3
click at [809, 114] on div "close" at bounding box center [811, 114] width 9 height 9
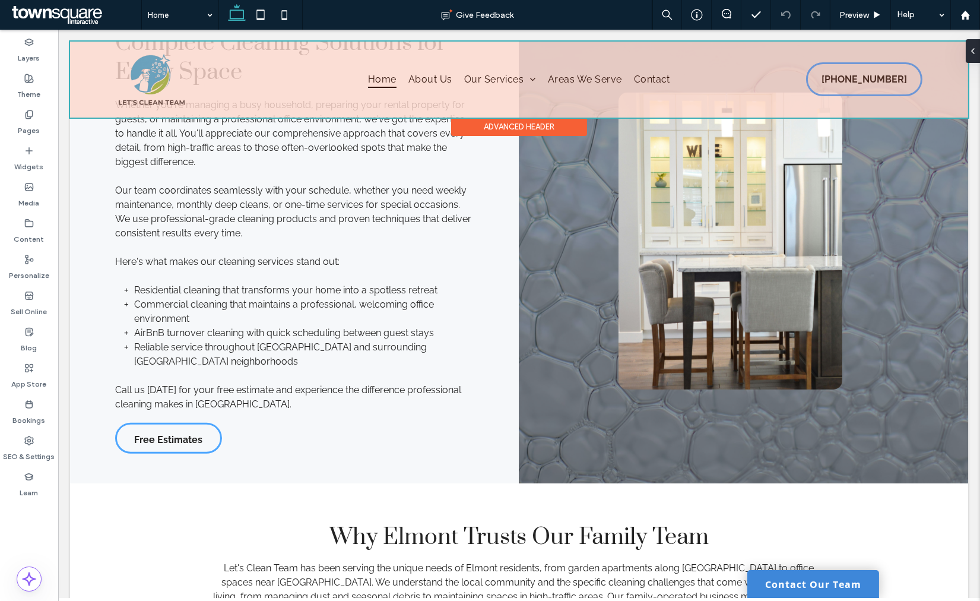
scroll to position [1303, 0]
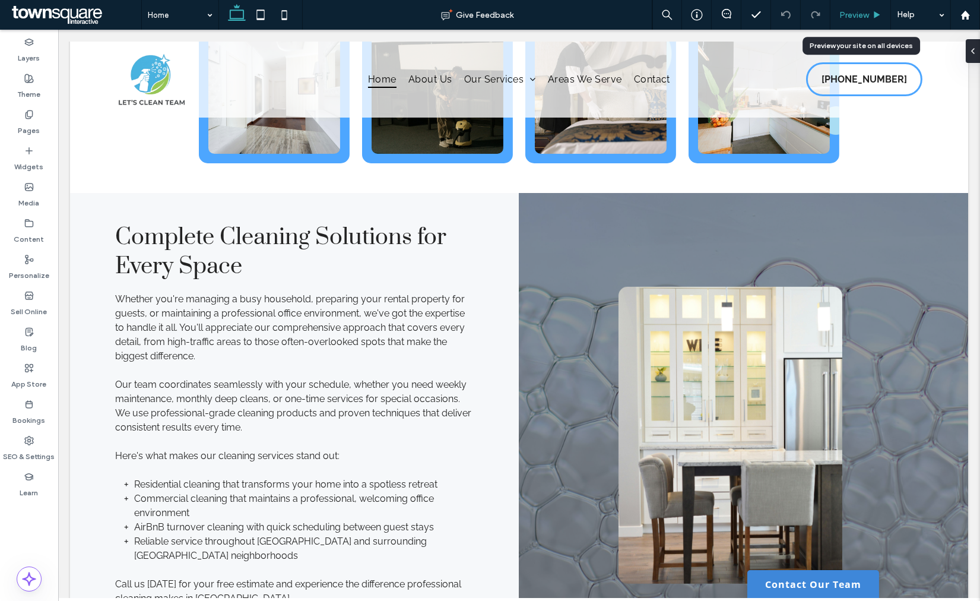
click at [855, 16] on span "Preview" at bounding box center [854, 15] width 30 height 10
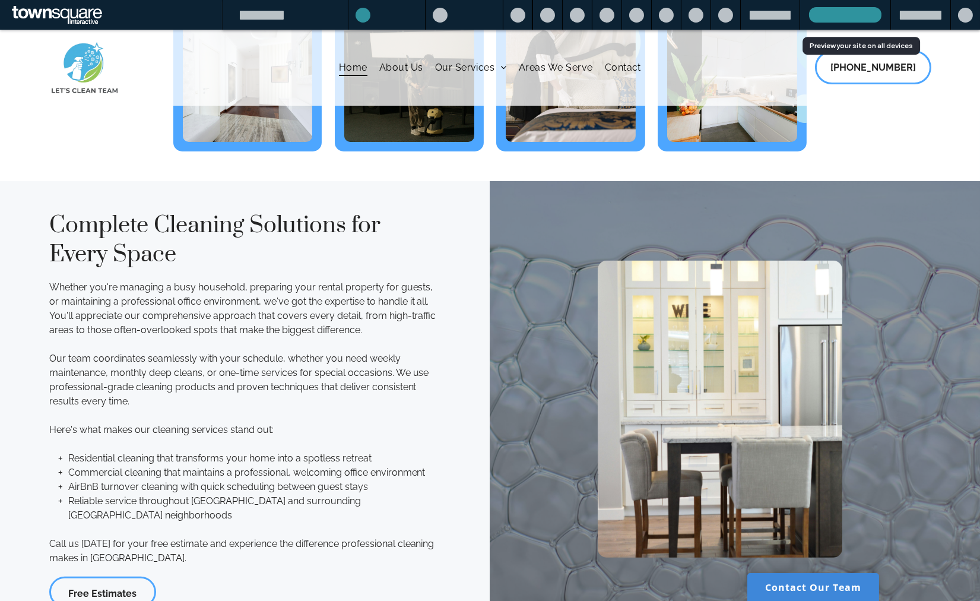
scroll to position [1263, 0]
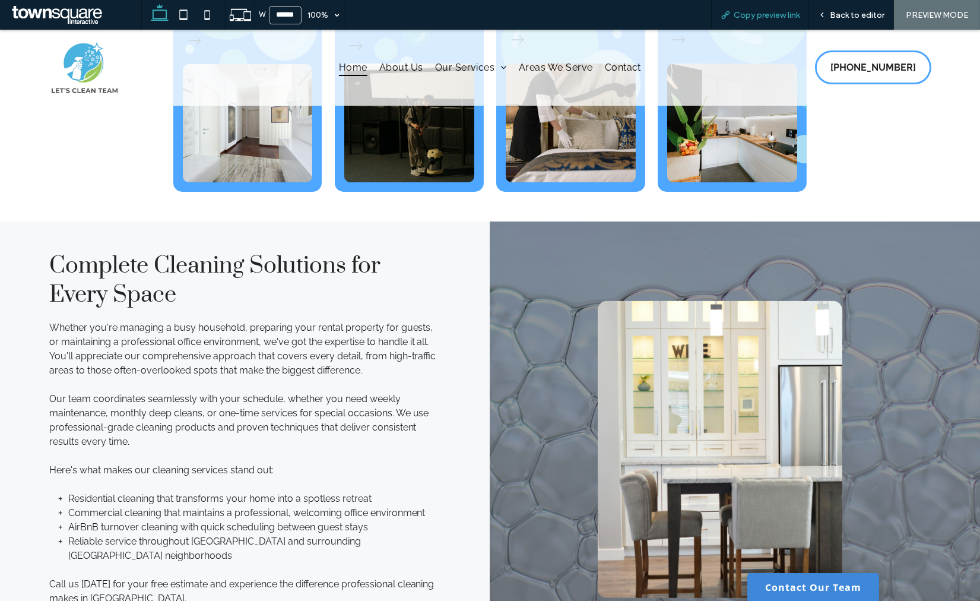
click at [753, 11] on span "Copy preview link" at bounding box center [767, 15] width 66 height 10
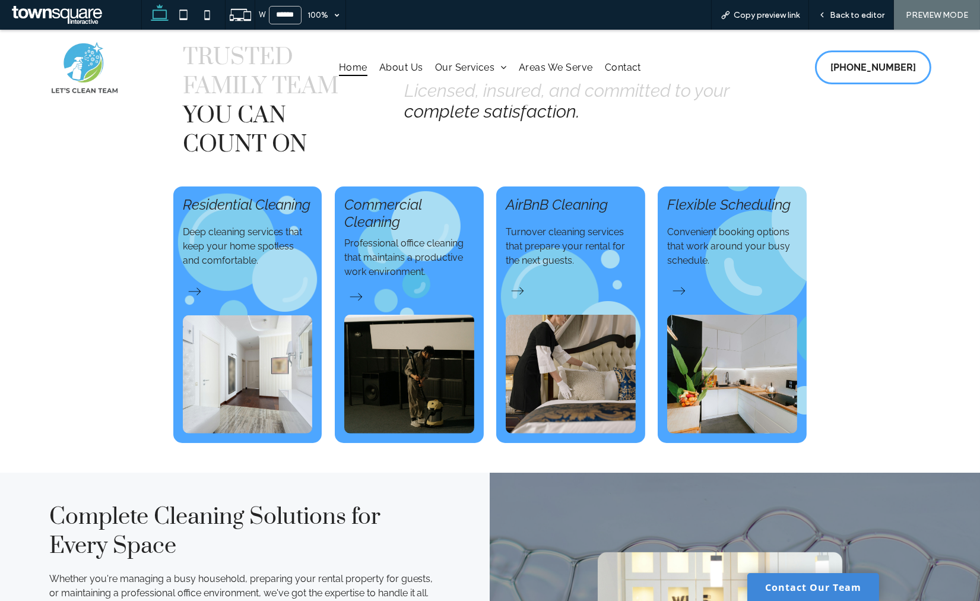
scroll to position [801, 0]
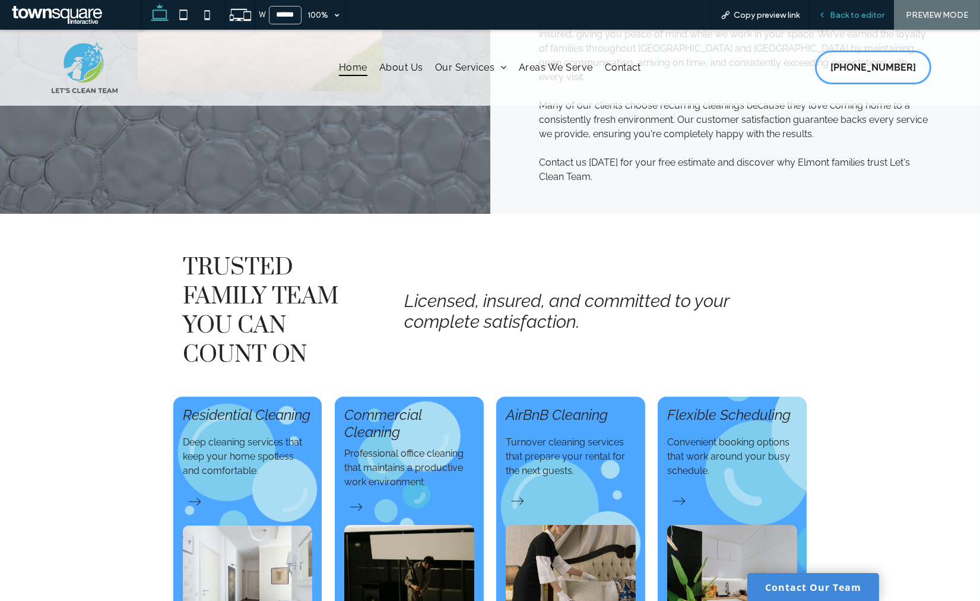
click at [856, 12] on span "Back to editor" at bounding box center [857, 15] width 55 height 10
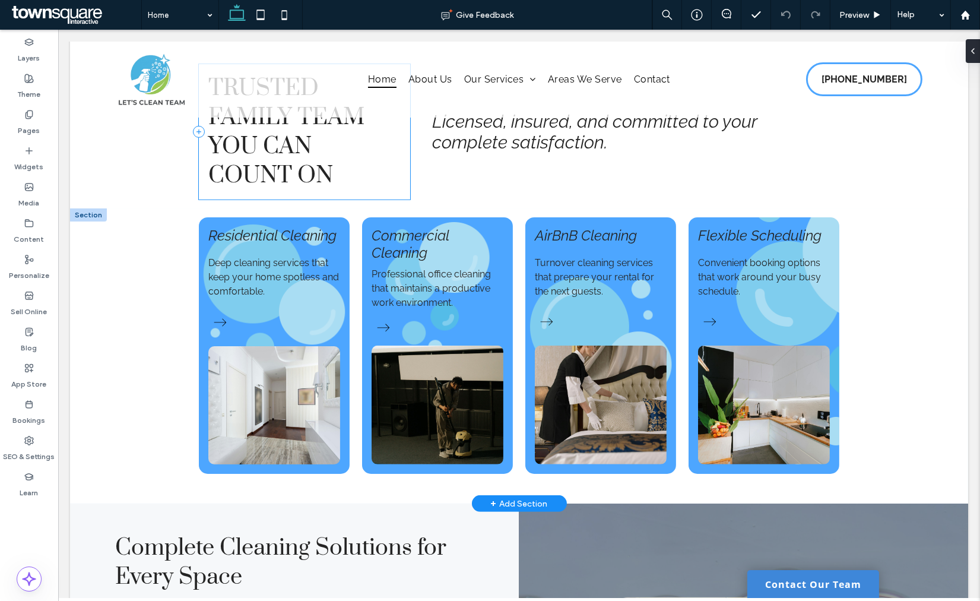
scroll to position [1011, 0]
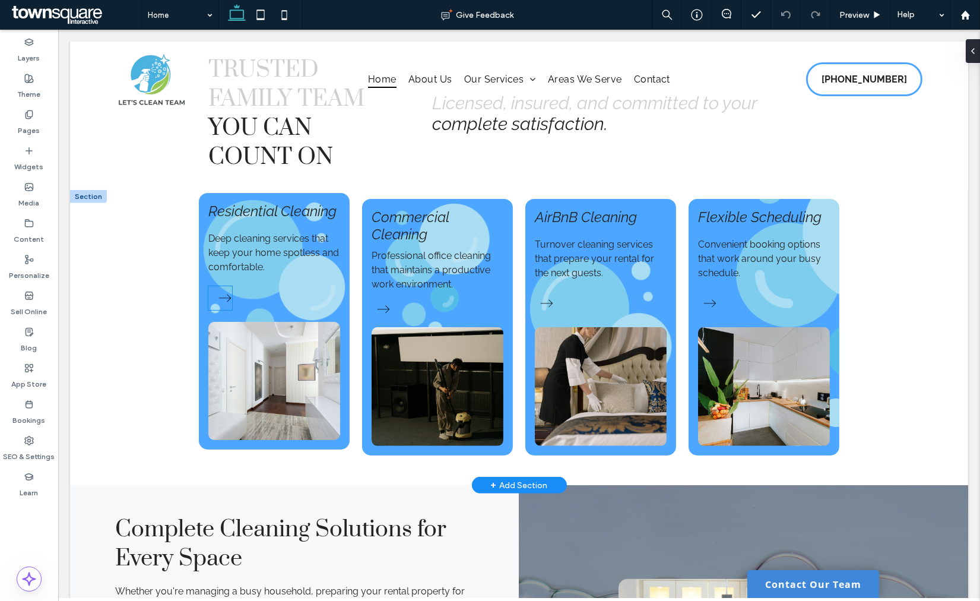
click at [213, 299] on icon at bounding box center [225, 298] width 24 height 24
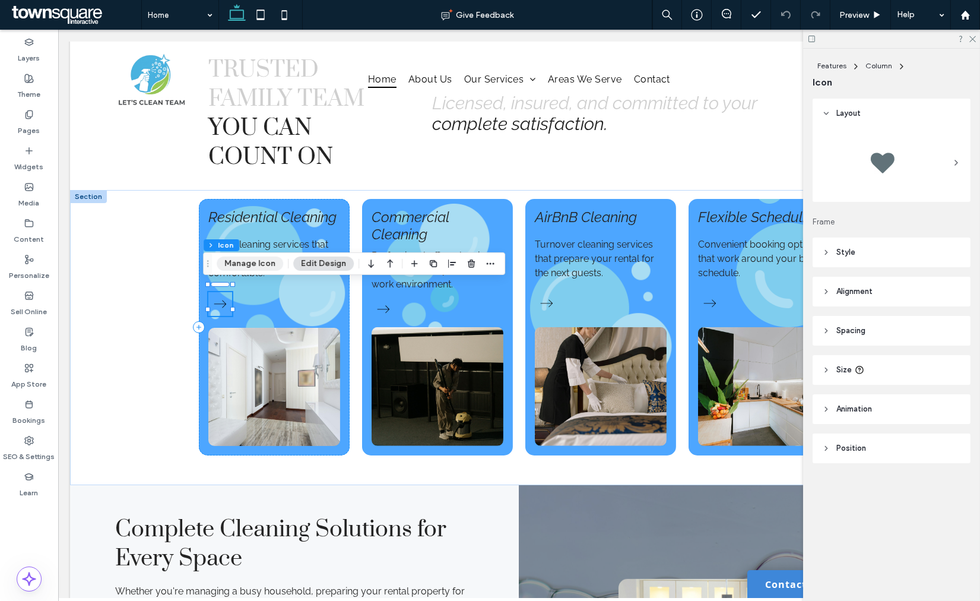
drag, startPoint x: 254, startPoint y: 260, endPoint x: 502, endPoint y: 233, distance: 249.0
click at [254, 260] on button "Manage Icon" at bounding box center [250, 263] width 66 height 14
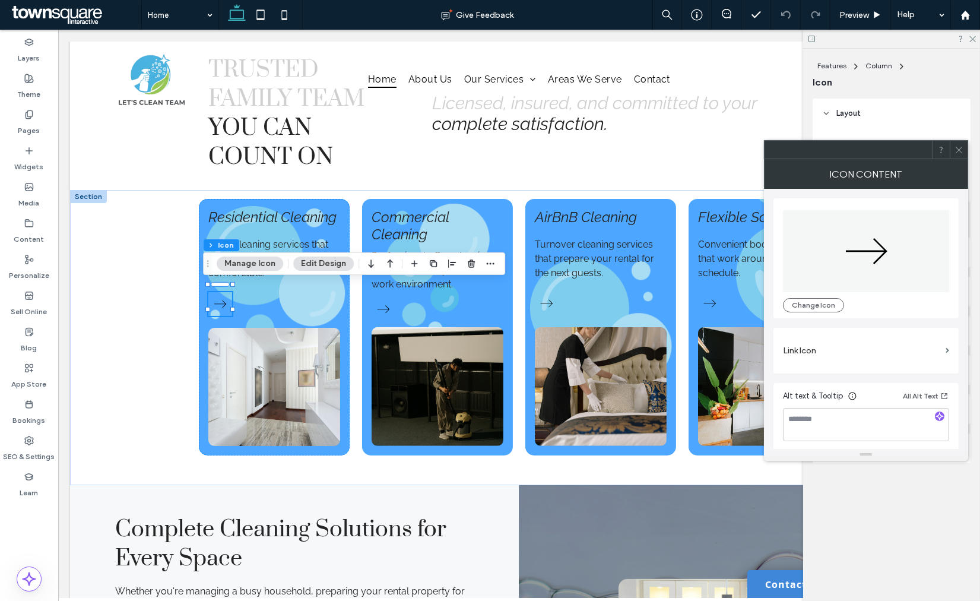
click at [824, 353] on label "Link Icon" at bounding box center [862, 351] width 158 height 22
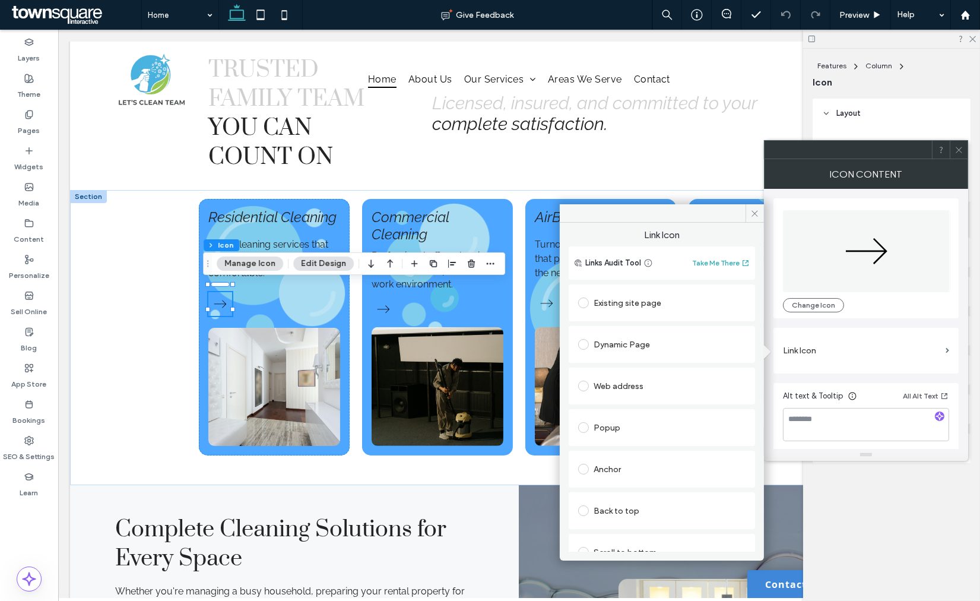
click at [636, 289] on div "Existing site page" at bounding box center [662, 302] width 186 height 37
click at [632, 302] on div "Existing site page" at bounding box center [661, 302] width 167 height 19
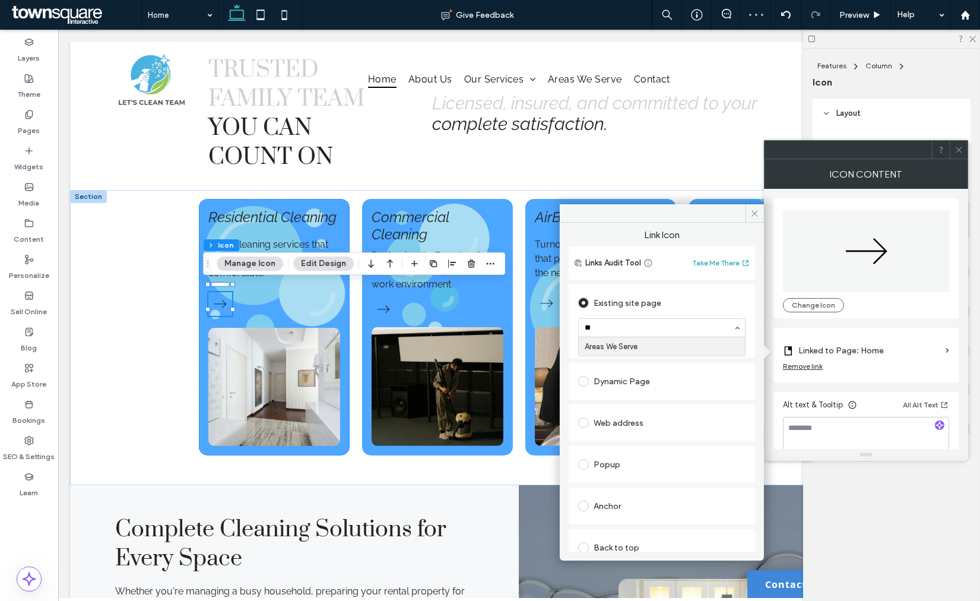
type input "*"
click at [752, 210] on icon at bounding box center [754, 213] width 9 height 9
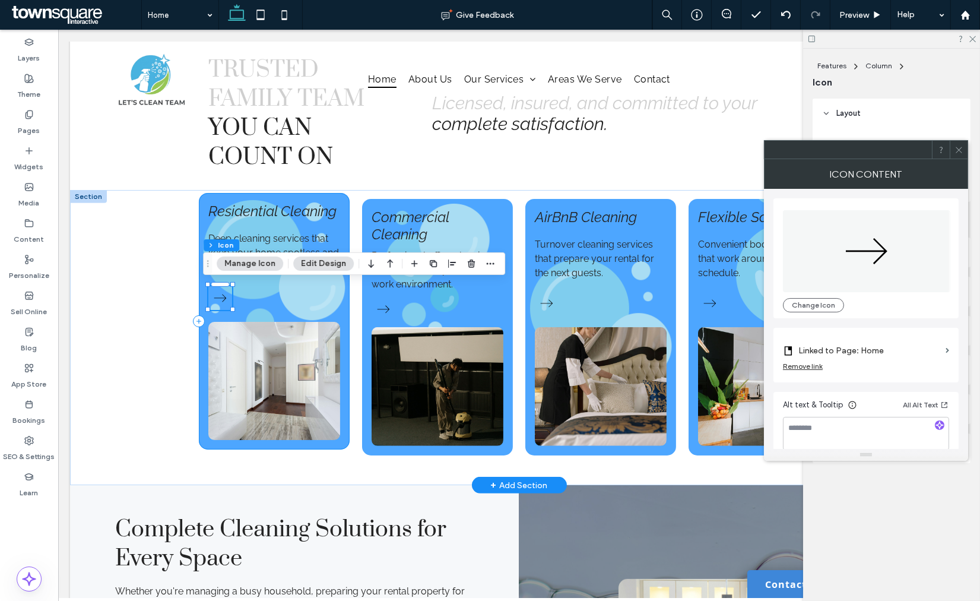
click at [334, 306] on div "Residential Cleaning Deep cleaning services that keep your home spotless and co…" at bounding box center [274, 321] width 151 height 256
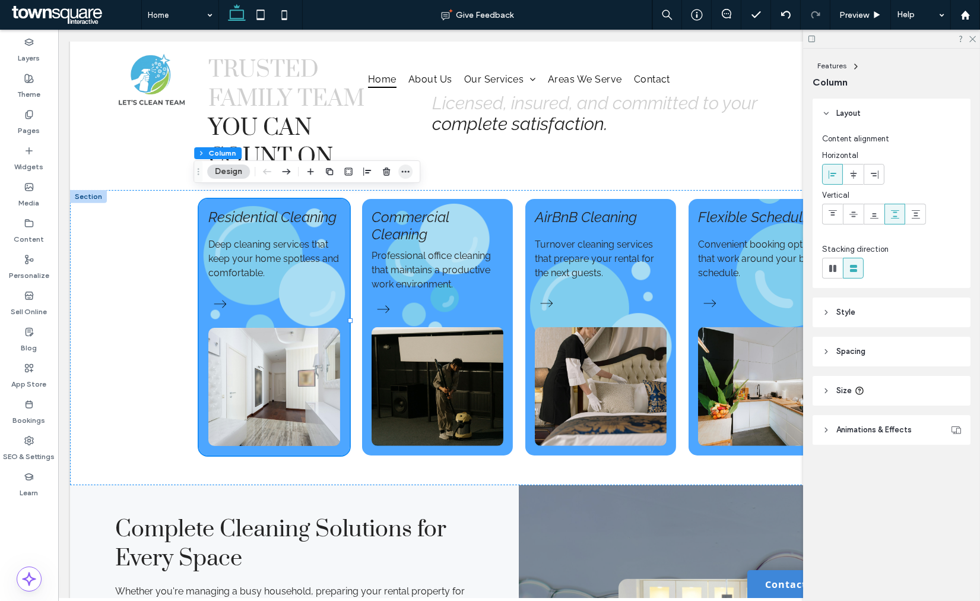
click at [403, 176] on span "button" at bounding box center [405, 171] width 14 height 14
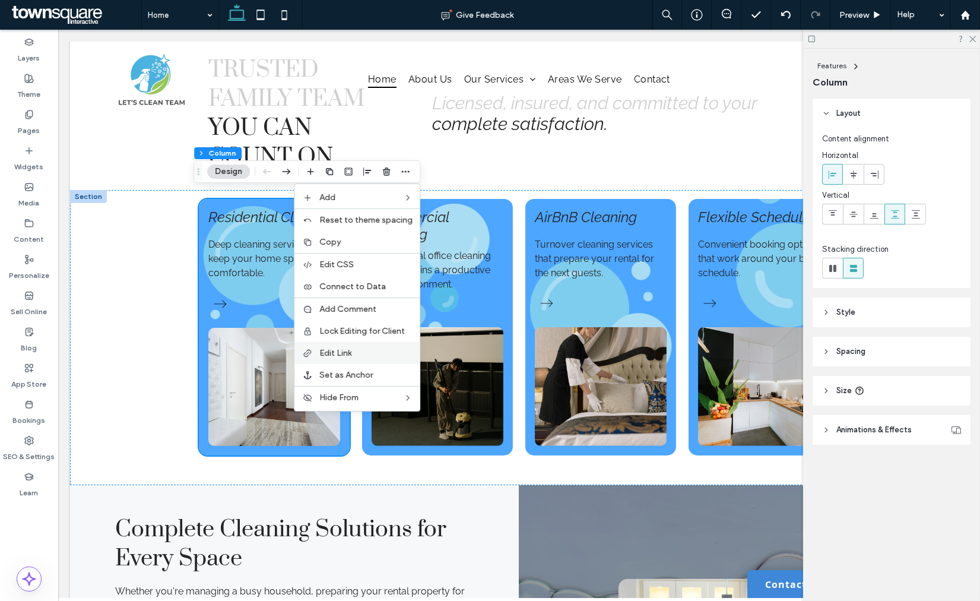
click at [330, 351] on span "Edit Link" at bounding box center [335, 353] width 32 height 10
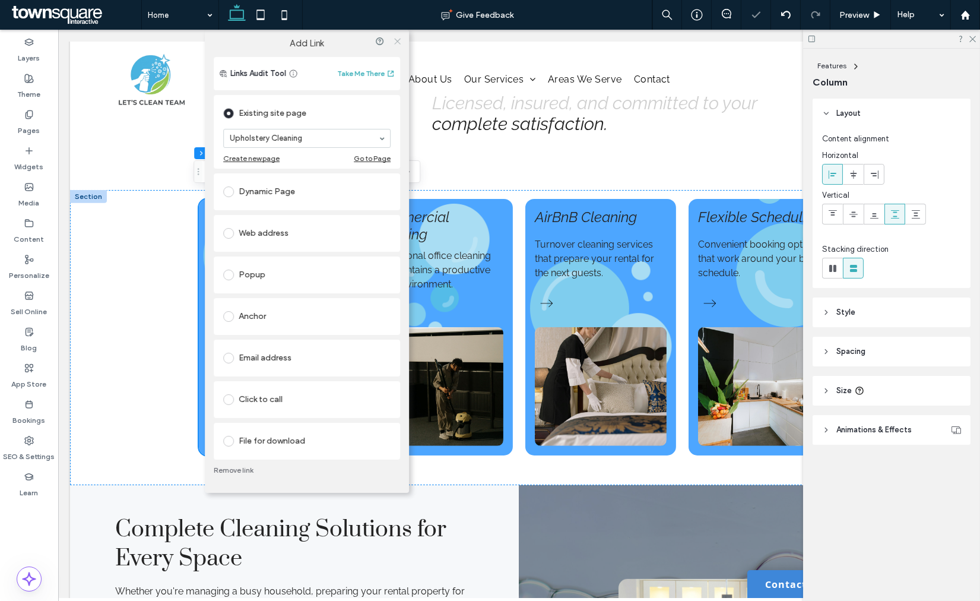
click at [394, 39] on icon at bounding box center [397, 41] width 9 height 9
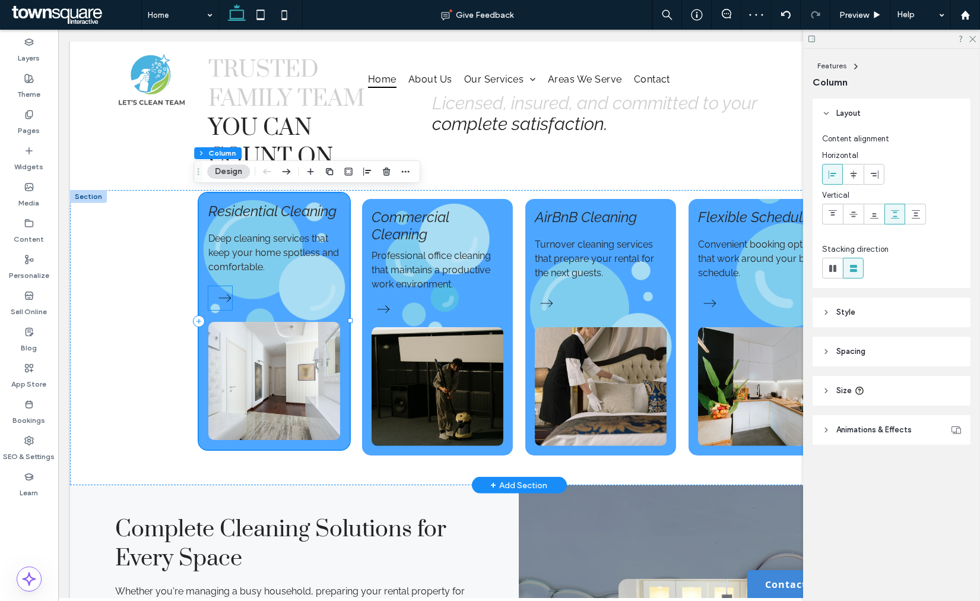
click at [213, 300] on icon at bounding box center [225, 298] width 24 height 24
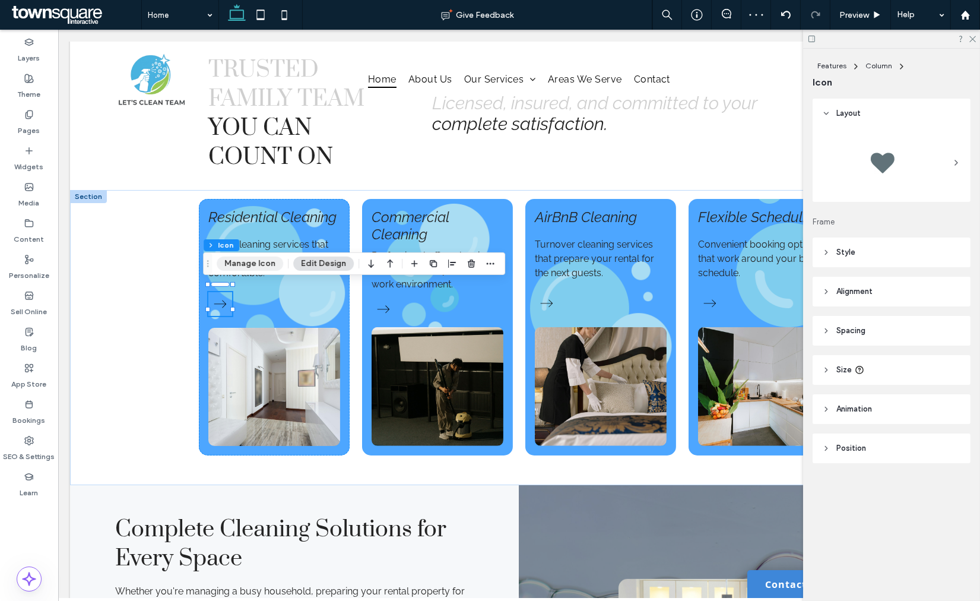
click at [253, 265] on button "Manage Icon" at bounding box center [250, 263] width 66 height 14
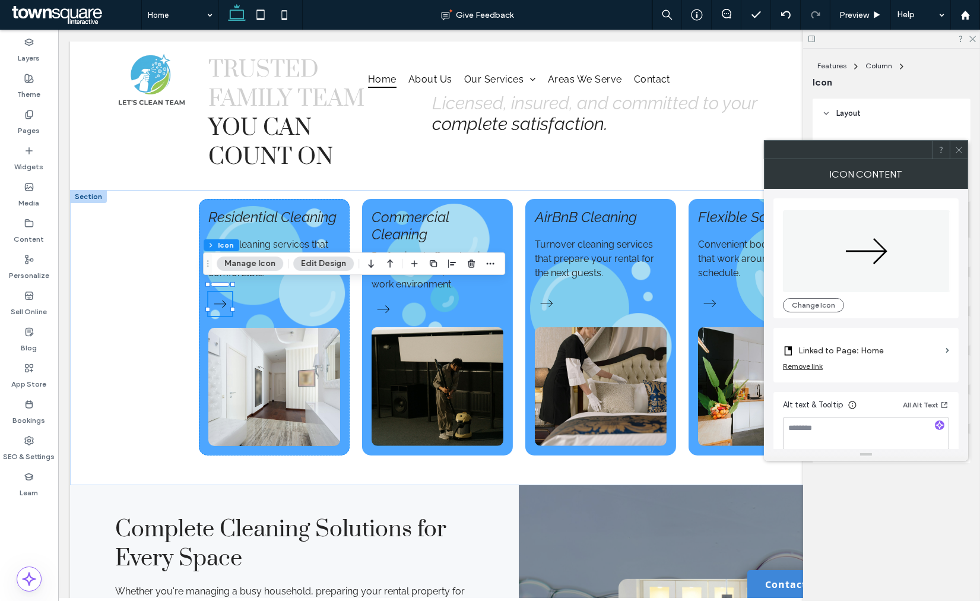
click at [836, 346] on label "Linked to Page: Home" at bounding box center [869, 351] width 142 height 22
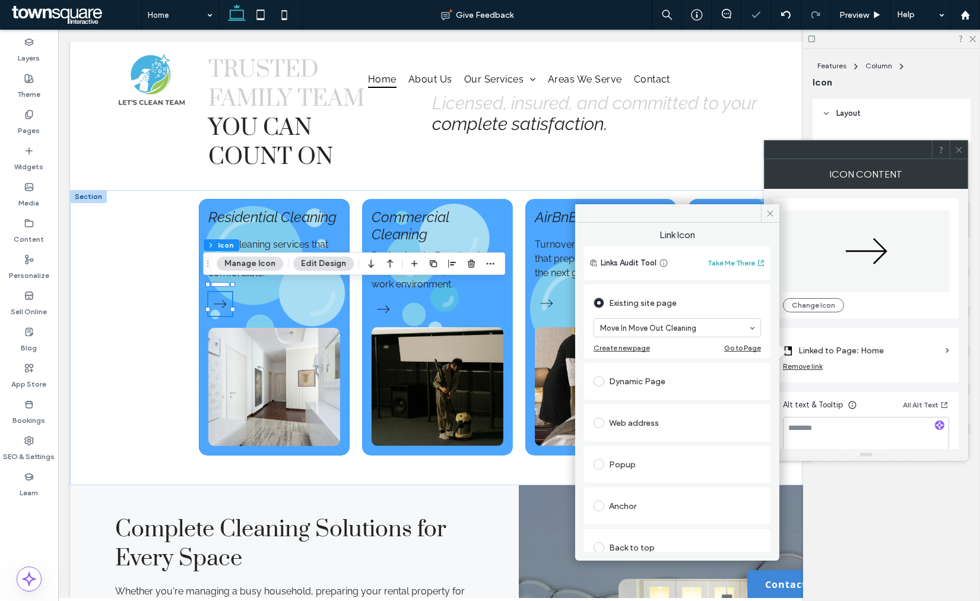
drag, startPoint x: 638, startPoint y: 395, endPoint x: 637, endPoint y: 376, distance: 18.4
click at [635, 335] on div at bounding box center [677, 328] width 166 height 18
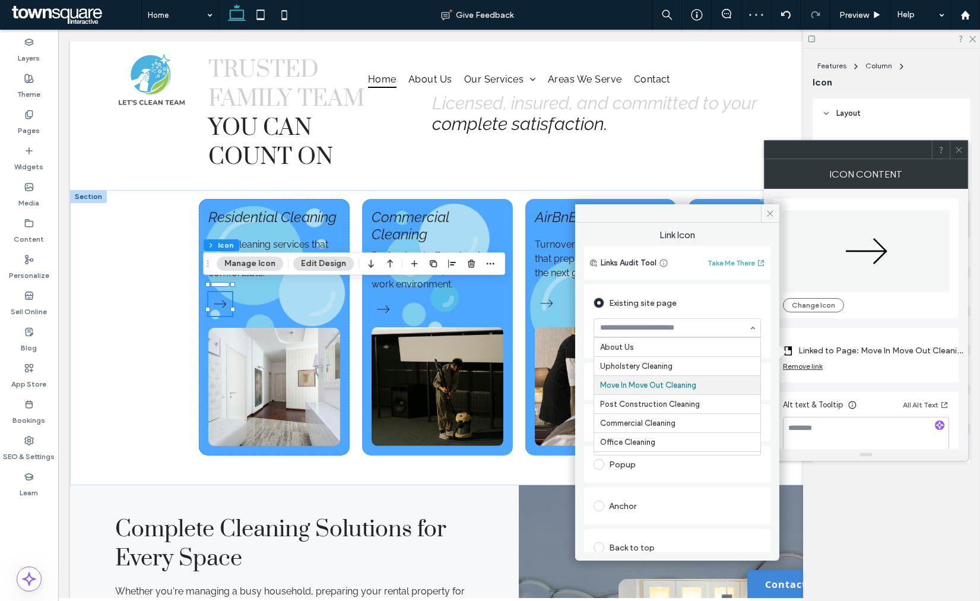
scroll to position [0, 0]
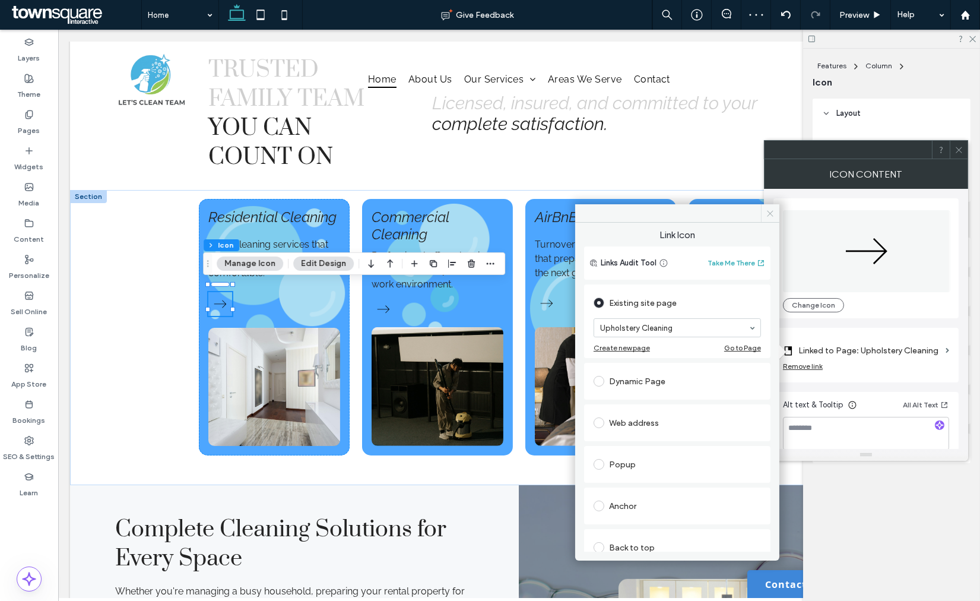
click at [765, 215] on span at bounding box center [770, 213] width 18 height 18
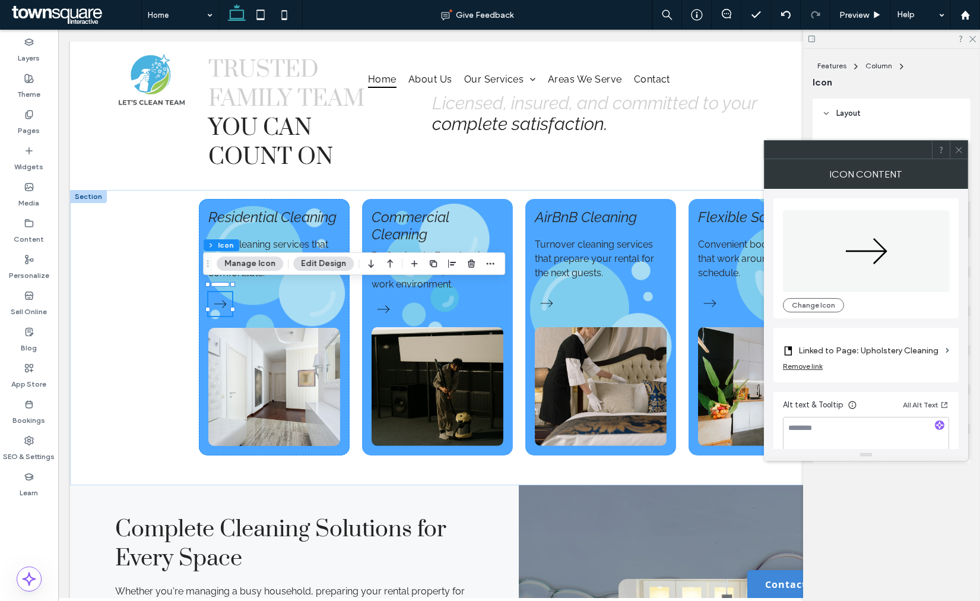
click at [963, 150] on icon at bounding box center [959, 149] width 9 height 9
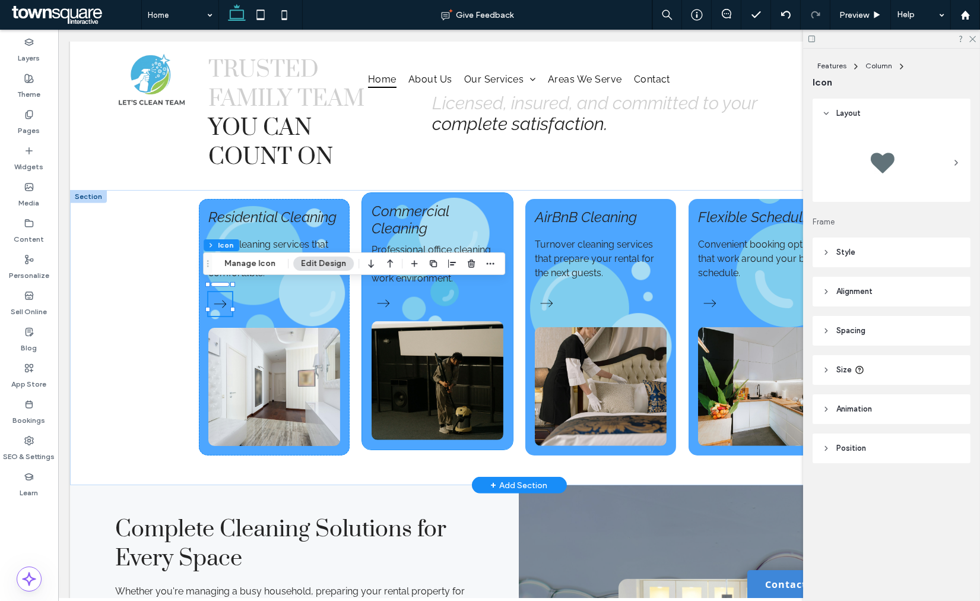
click at [469, 310] on div "Commercial Cleaning Professional office cleaning that maintains a productive wo…" at bounding box center [437, 321] width 151 height 256
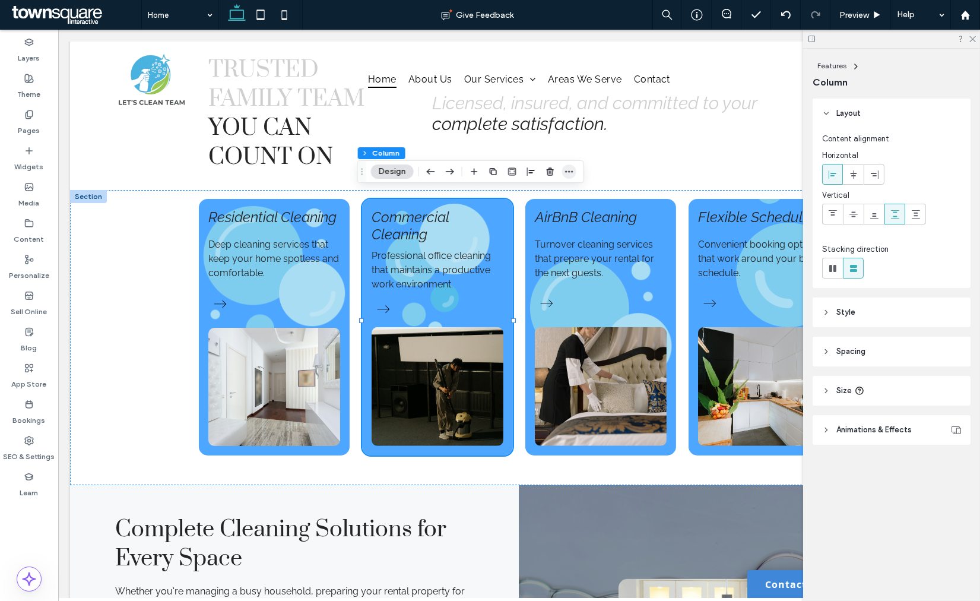
click at [571, 172] on icon "button" at bounding box center [569, 171] width 9 height 9
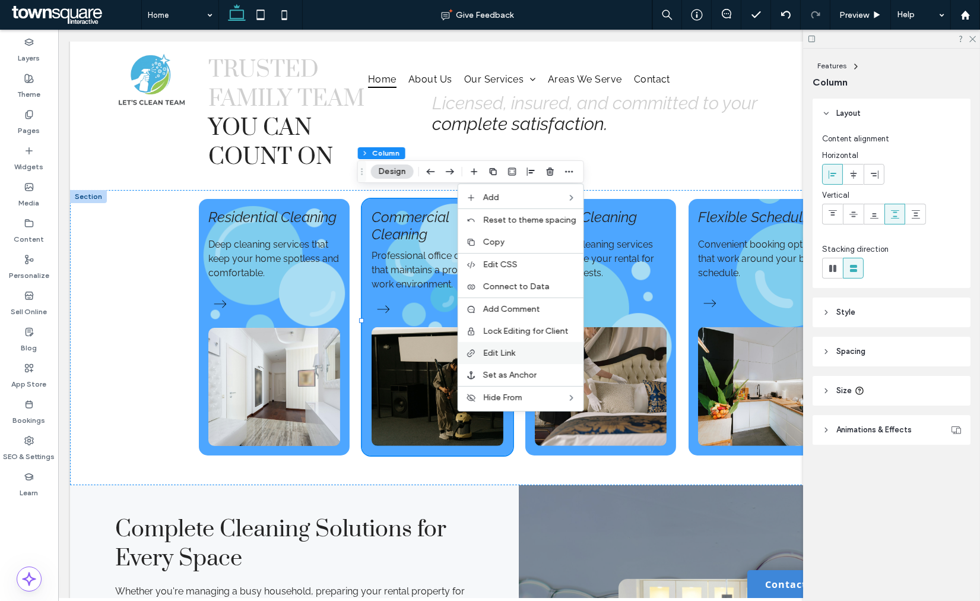
click at [515, 354] on span "Edit Link" at bounding box center [499, 353] width 32 height 10
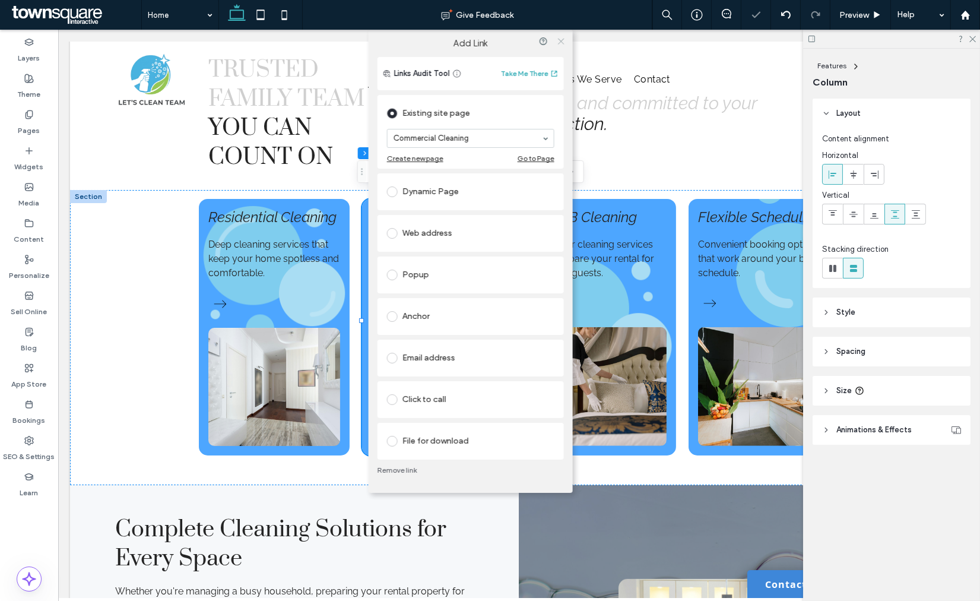
click at [558, 39] on icon at bounding box center [560, 41] width 9 height 9
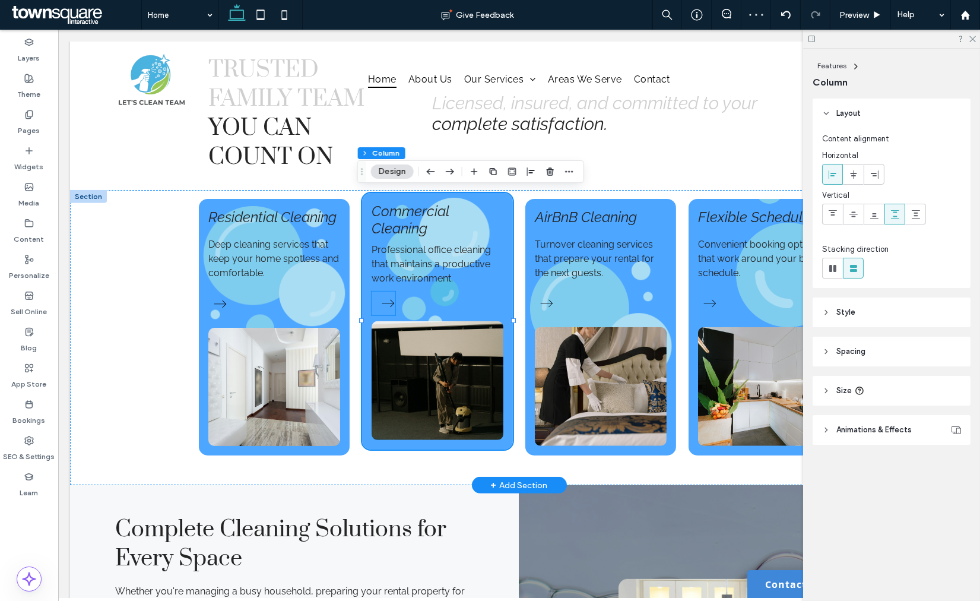
click at [378, 301] on icon at bounding box center [388, 303] width 24 height 24
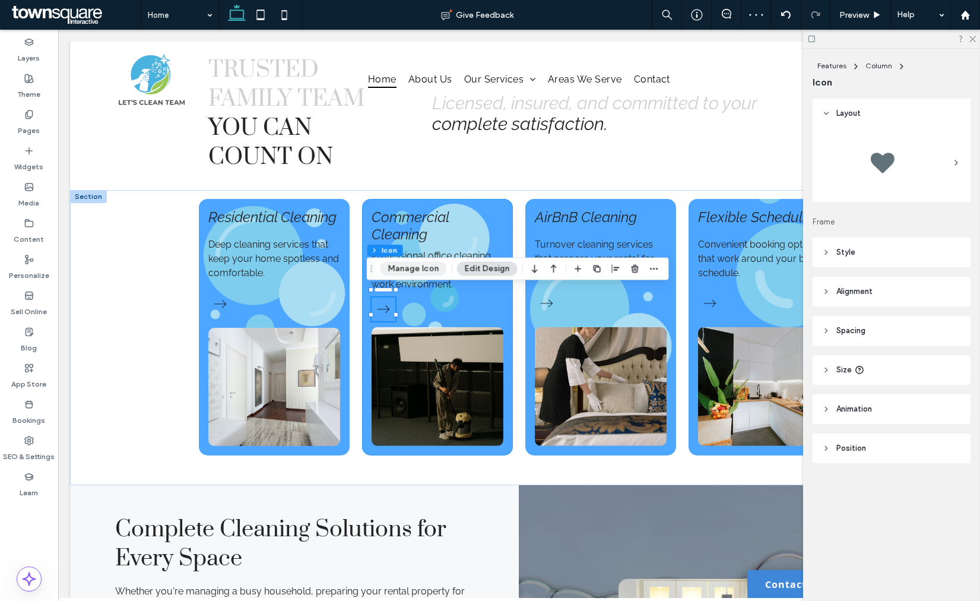
click at [413, 265] on button "Manage Icon" at bounding box center [414, 269] width 66 height 14
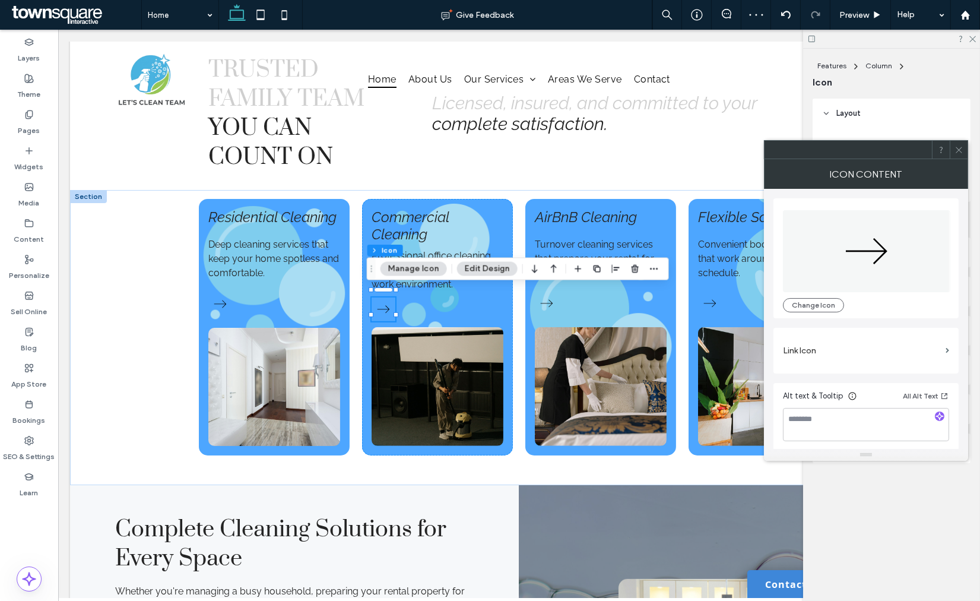
click at [812, 351] on label "Link Icon" at bounding box center [862, 351] width 158 height 22
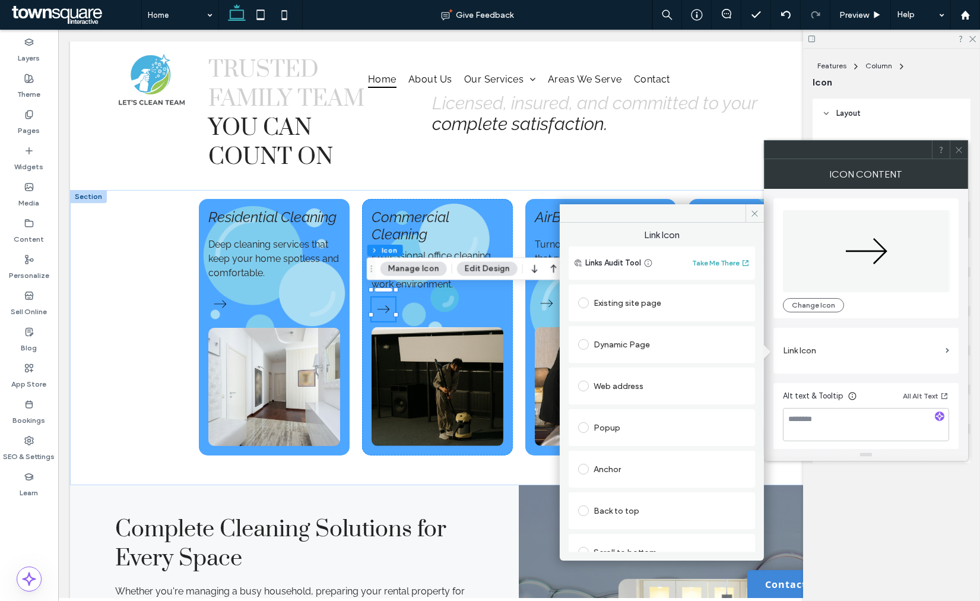
click at [668, 294] on div "Existing site page" at bounding box center [661, 302] width 167 height 19
click at [661, 297] on div "Existing site page" at bounding box center [661, 302] width 167 height 19
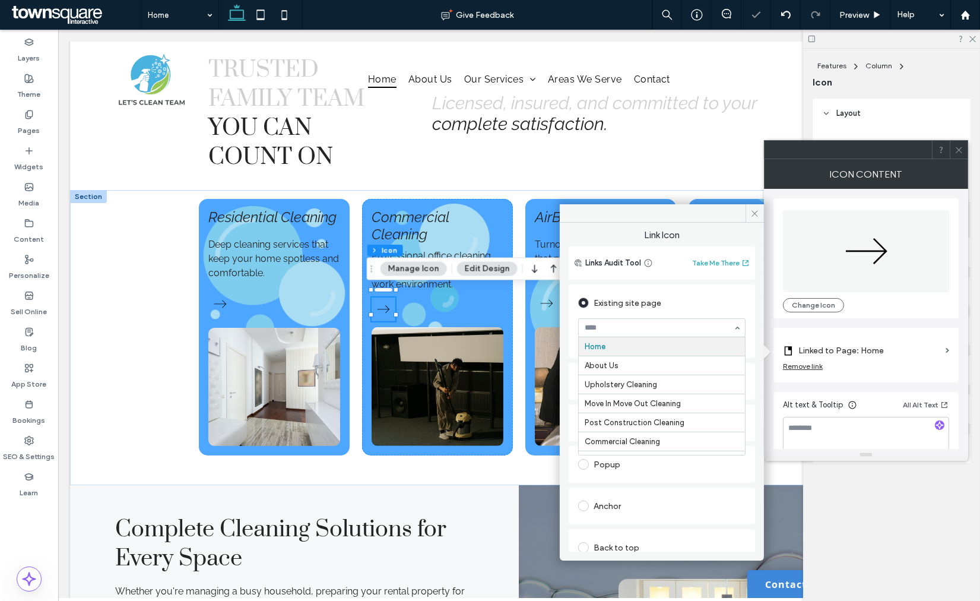
type input "*"
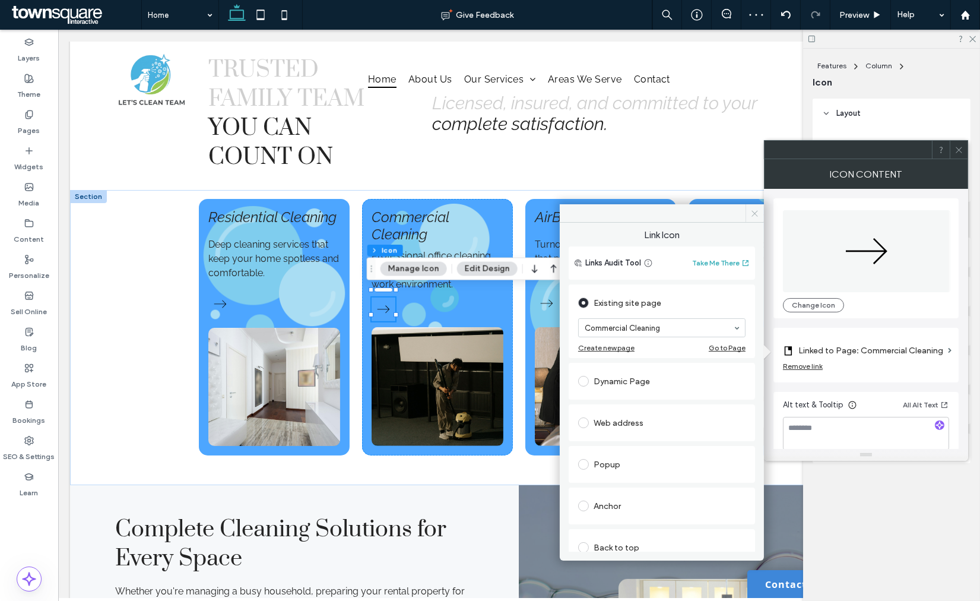
click at [756, 214] on icon at bounding box center [754, 213] width 9 height 9
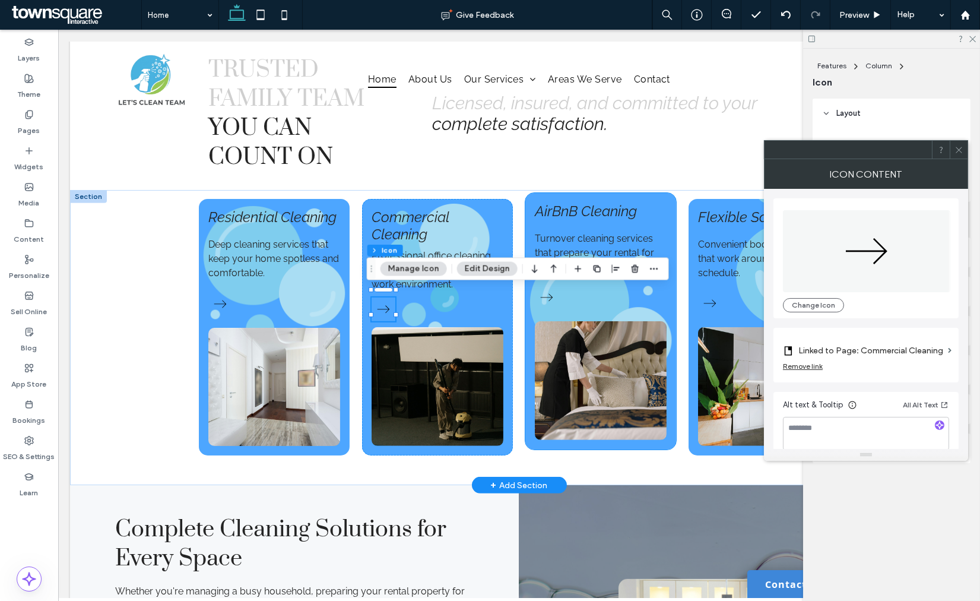
click at [590, 311] on div "Turnover cleaning services that prepare your rental for the next guests. AirBnB…" at bounding box center [600, 321] width 151 height 256
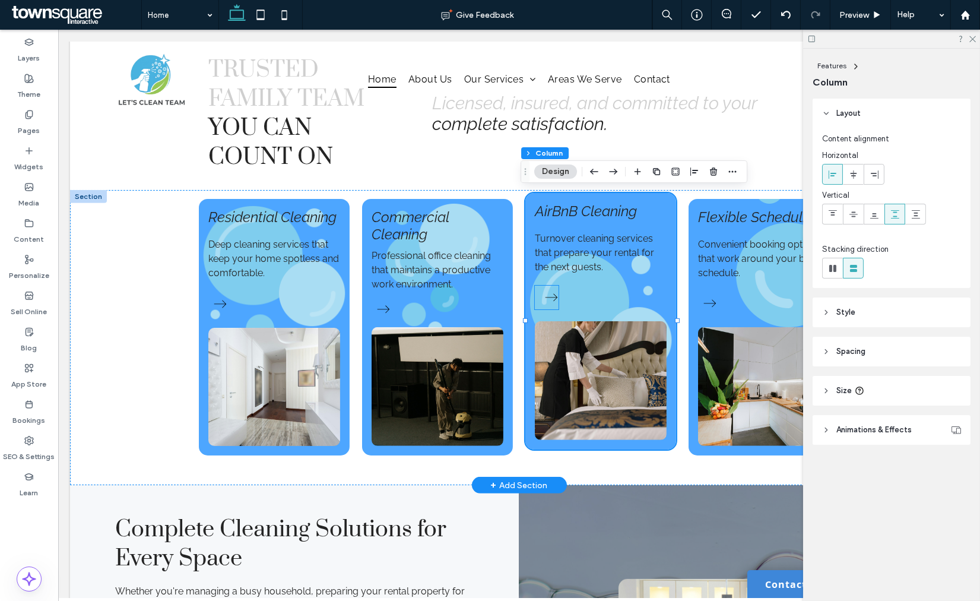
click at [542, 297] on icon at bounding box center [552, 298] width 24 height 24
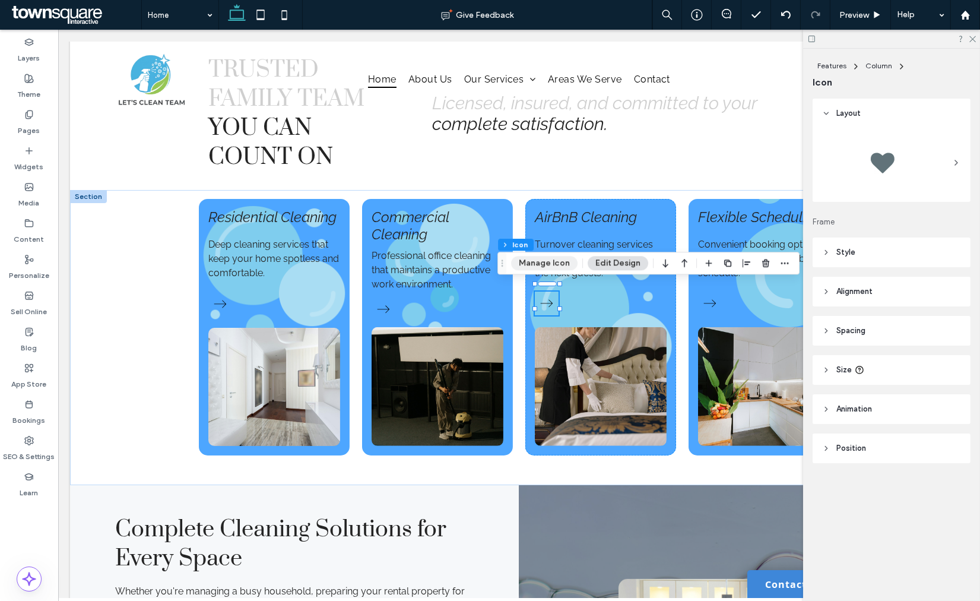
click at [543, 268] on button "Manage Icon" at bounding box center [544, 263] width 66 height 14
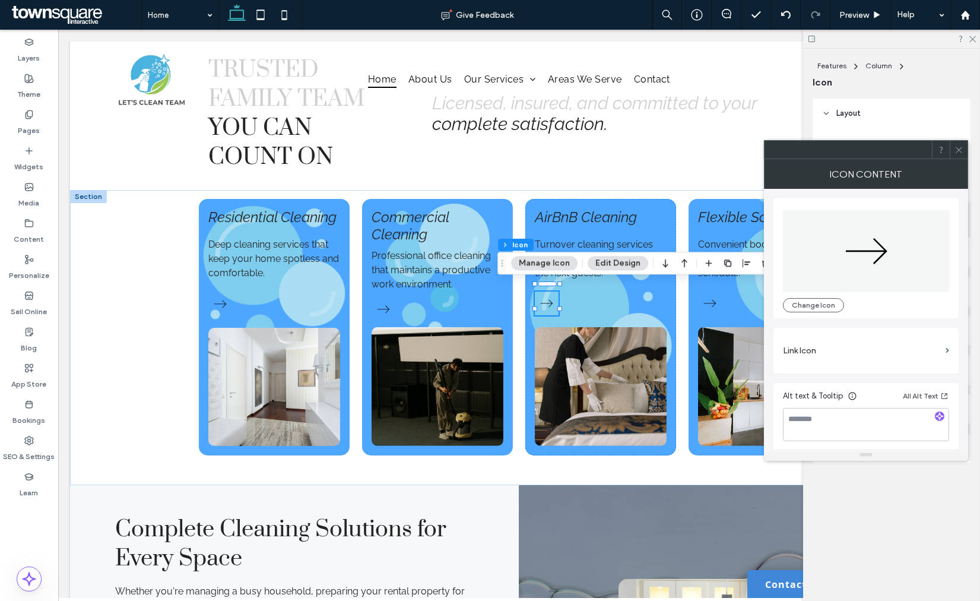
click at [804, 342] on label "Link Icon" at bounding box center [862, 351] width 158 height 22
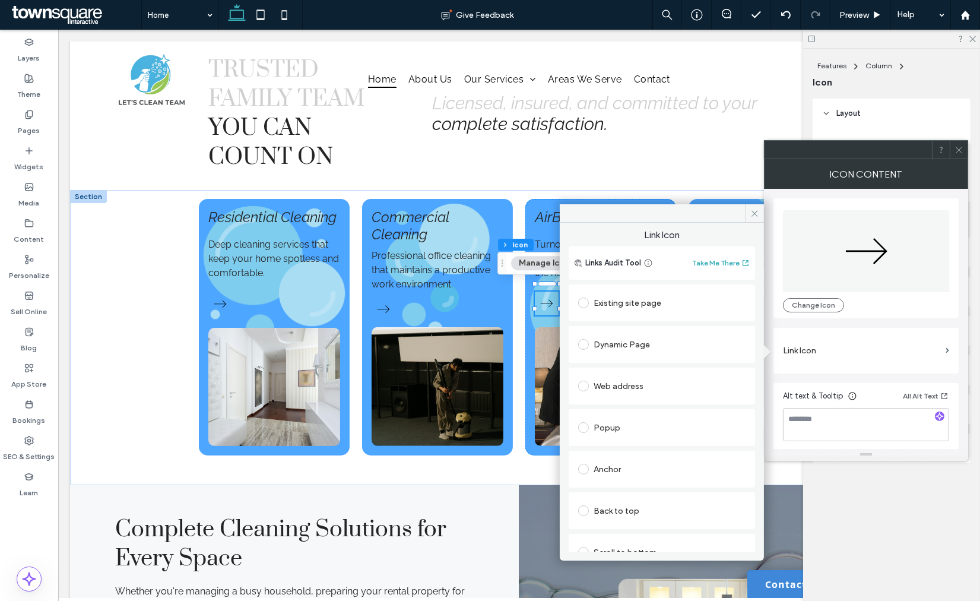
click at [639, 310] on div "Existing site page" at bounding box center [661, 302] width 167 height 19
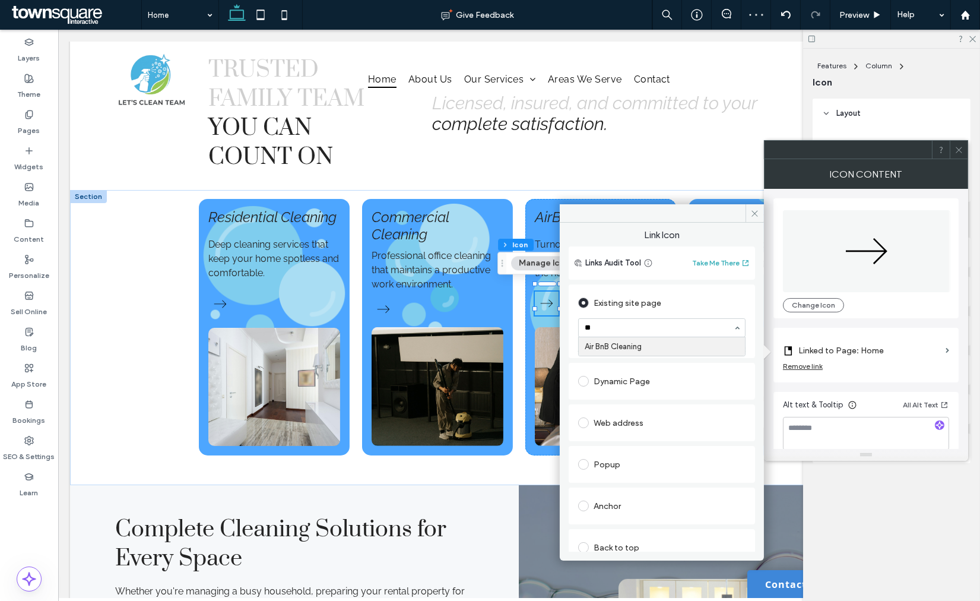
type input "***"
drag, startPoint x: 755, startPoint y: 215, endPoint x: 700, endPoint y: 180, distance: 64.9
click at [755, 215] on icon at bounding box center [754, 213] width 9 height 9
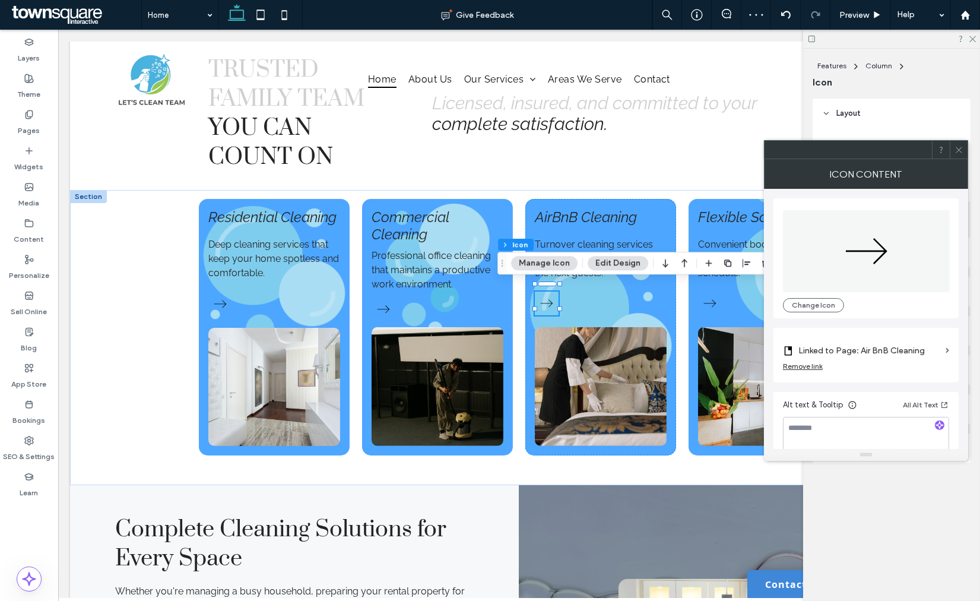
click at [959, 154] on span at bounding box center [959, 150] width 9 height 18
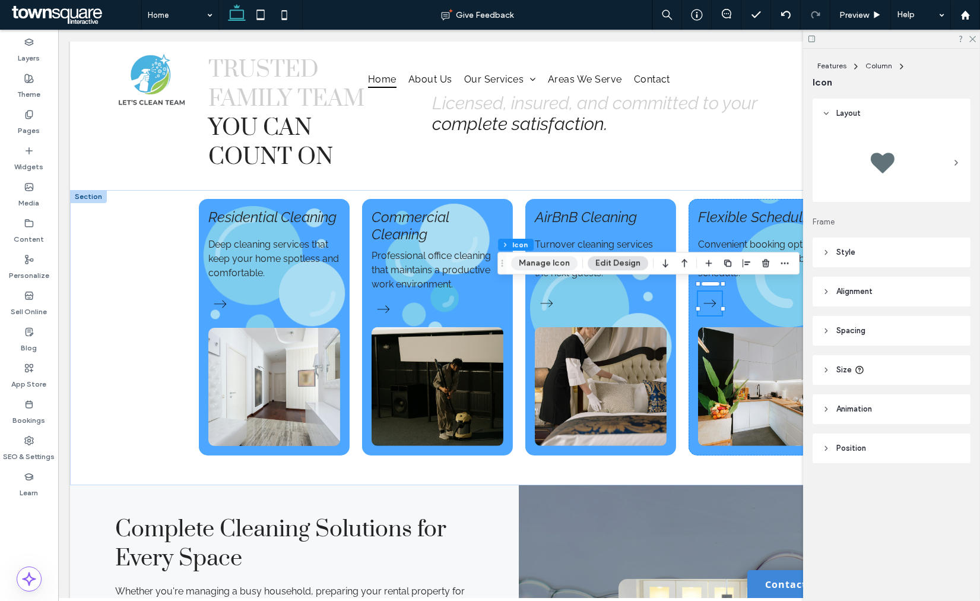
click at [556, 262] on button "Manage Icon" at bounding box center [544, 263] width 66 height 14
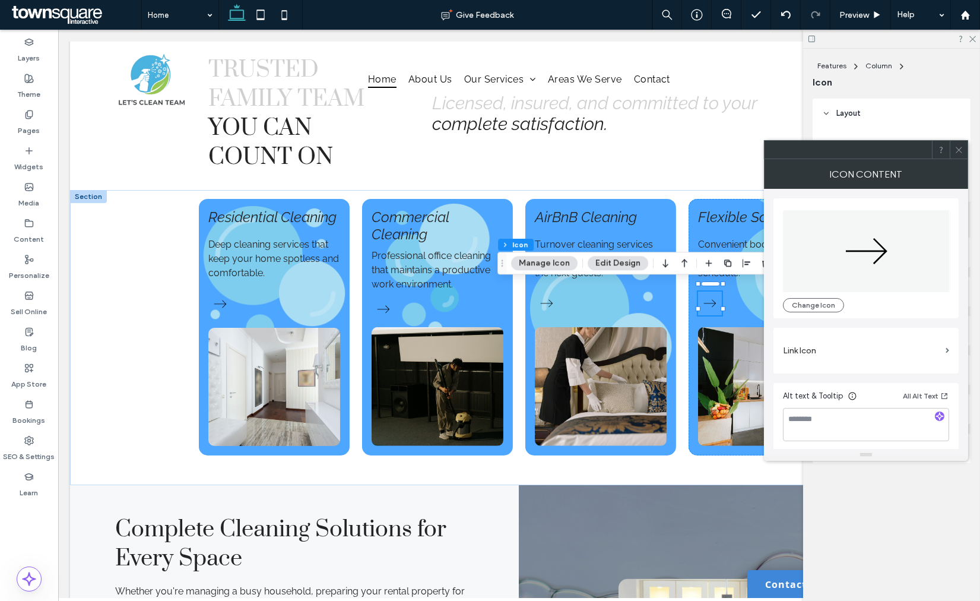
click at [805, 335] on section "Link Icon" at bounding box center [866, 351] width 166 height 34
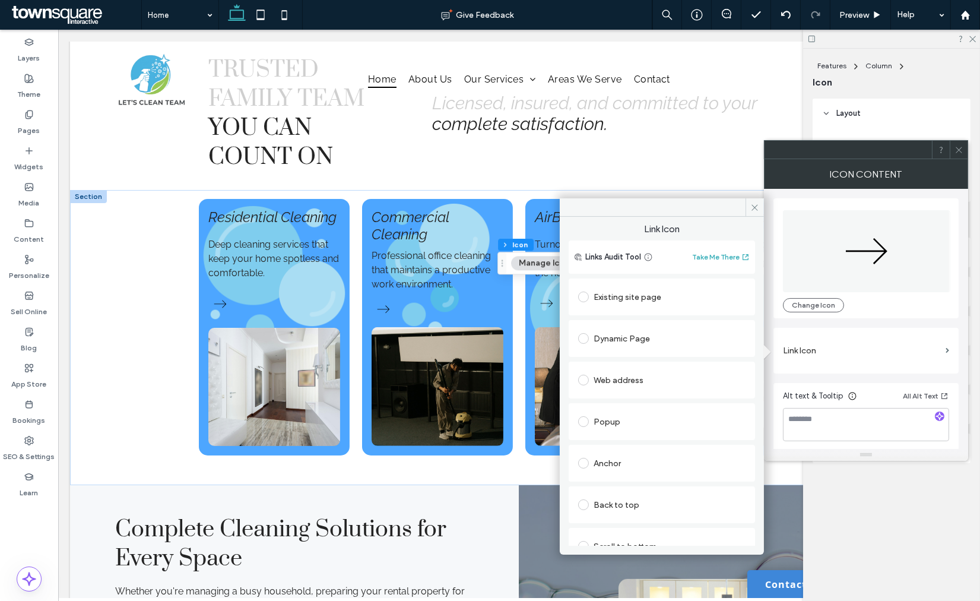
click at [804, 343] on label "Link Icon" at bounding box center [862, 351] width 158 height 22
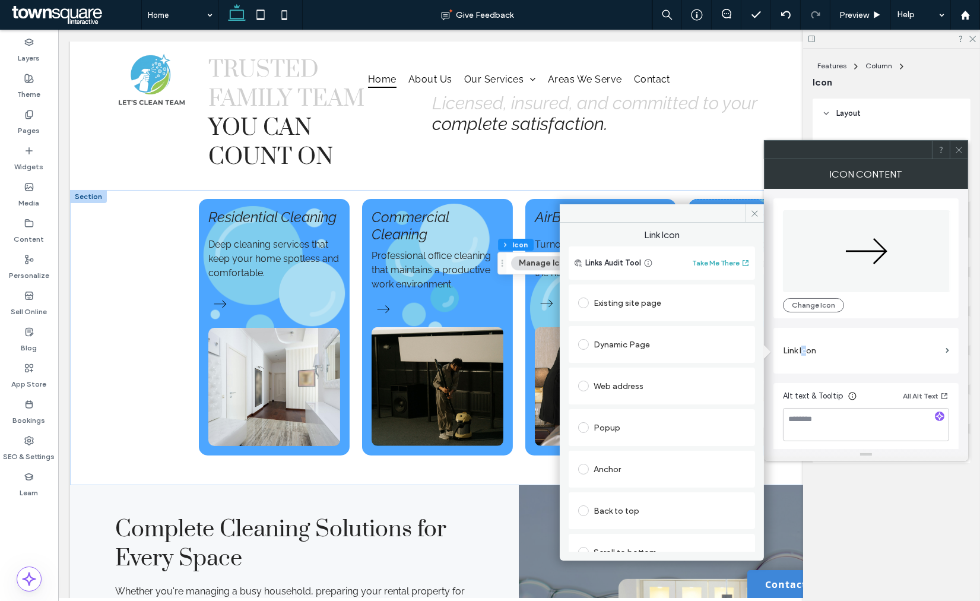
click at [662, 303] on div "Existing site page" at bounding box center [661, 302] width 167 height 19
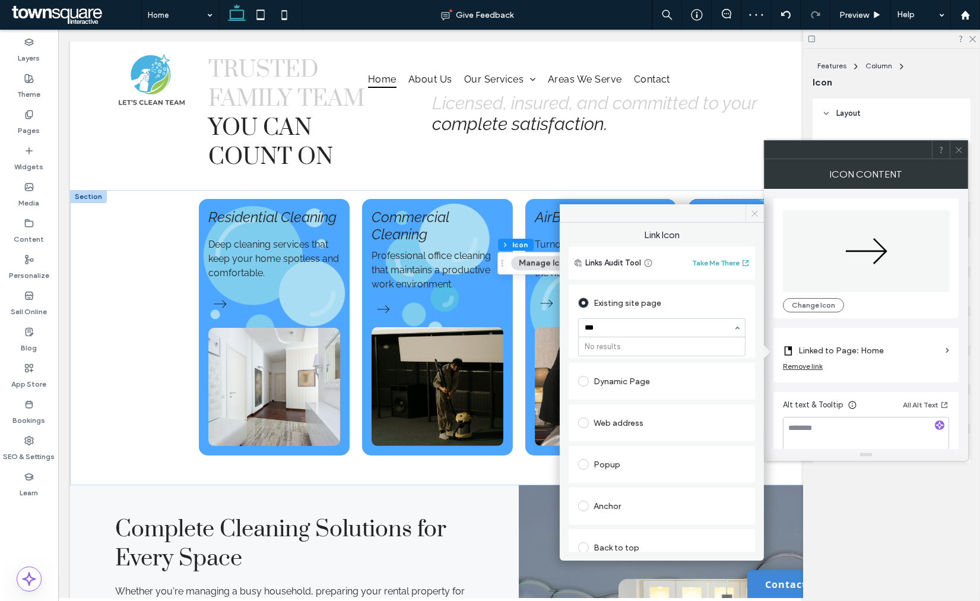
type input "***"
click at [748, 214] on span at bounding box center [755, 213] width 18 height 18
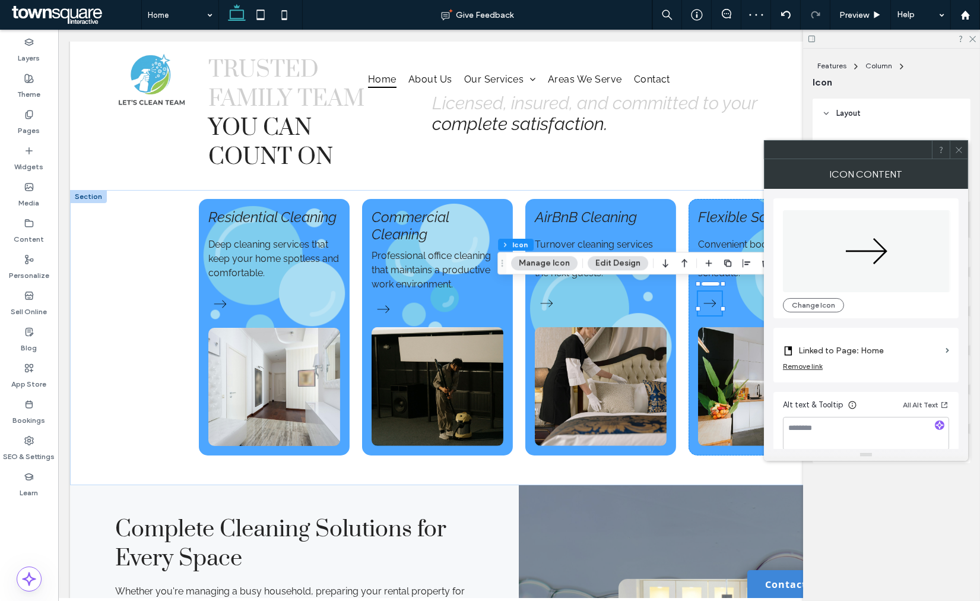
click at [964, 157] on div at bounding box center [959, 150] width 18 height 18
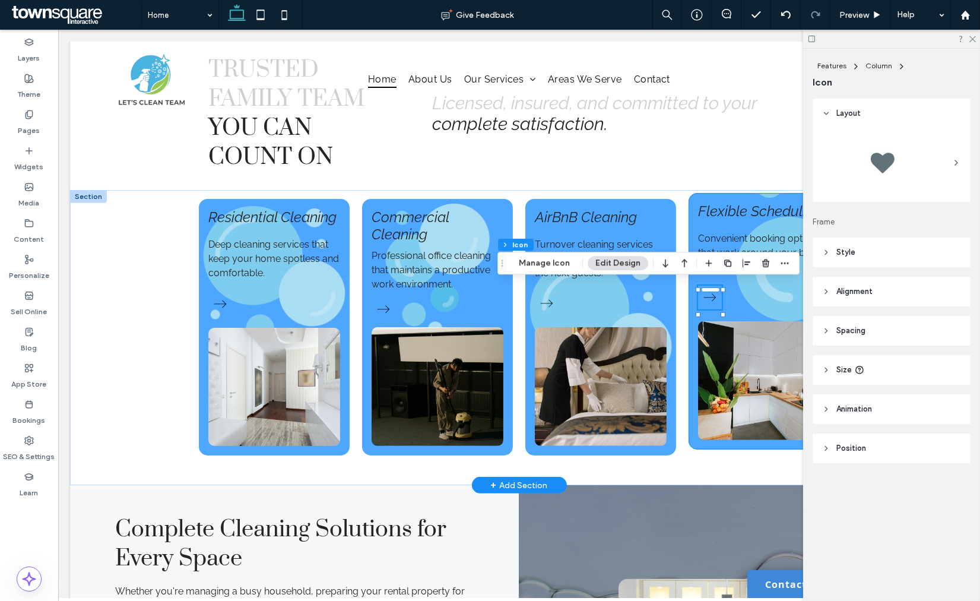
click at [755, 308] on div "Convenient booking options that work around your busy schedule. Flexible Schedu…" at bounding box center [764, 321] width 151 height 256
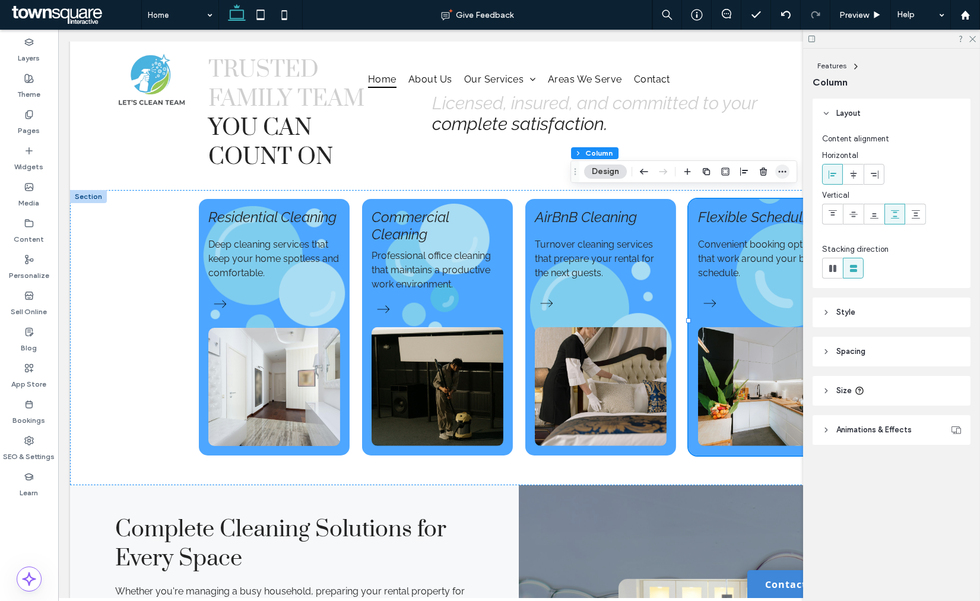
click at [784, 174] on icon "button" at bounding box center [782, 171] width 9 height 9
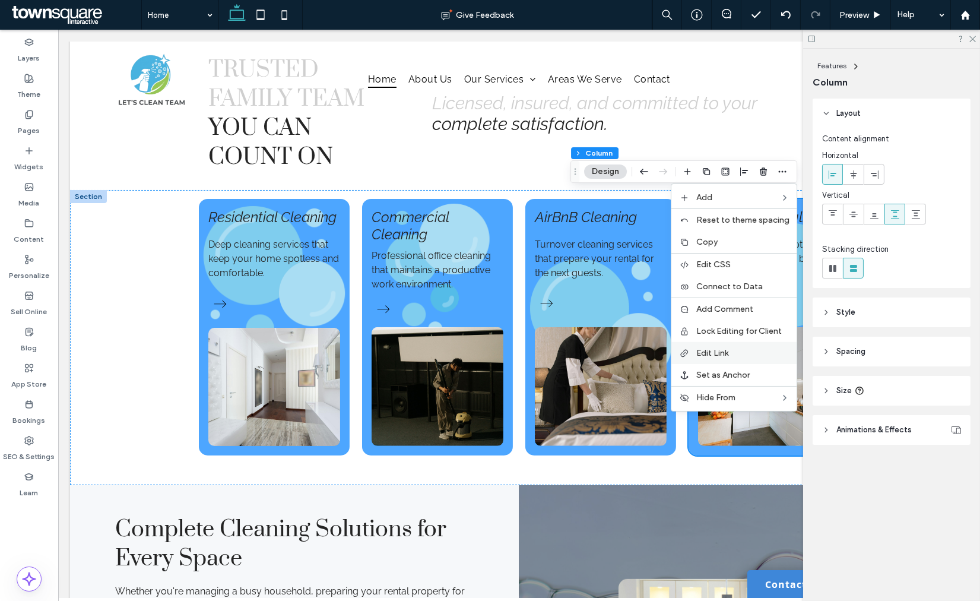
click at [708, 356] on span "Edit Link" at bounding box center [712, 353] width 32 height 10
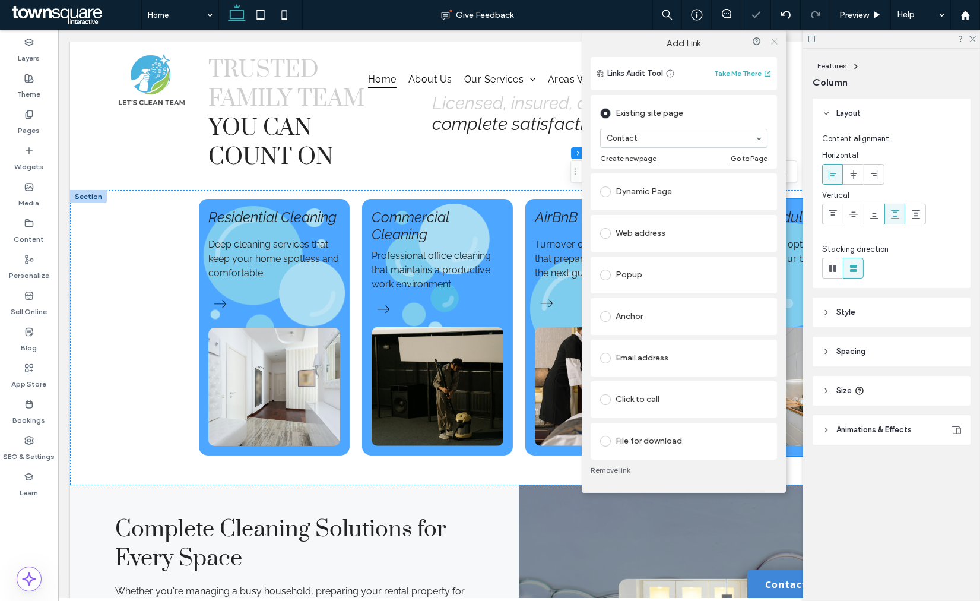
click at [774, 37] on icon at bounding box center [774, 41] width 9 height 9
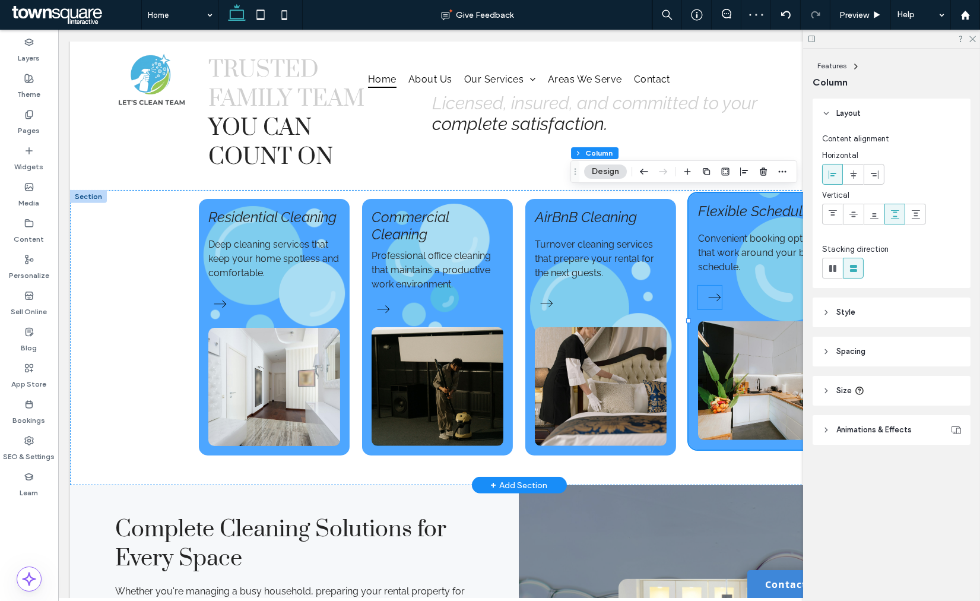
click at [703, 296] on icon at bounding box center [715, 298] width 24 height 24
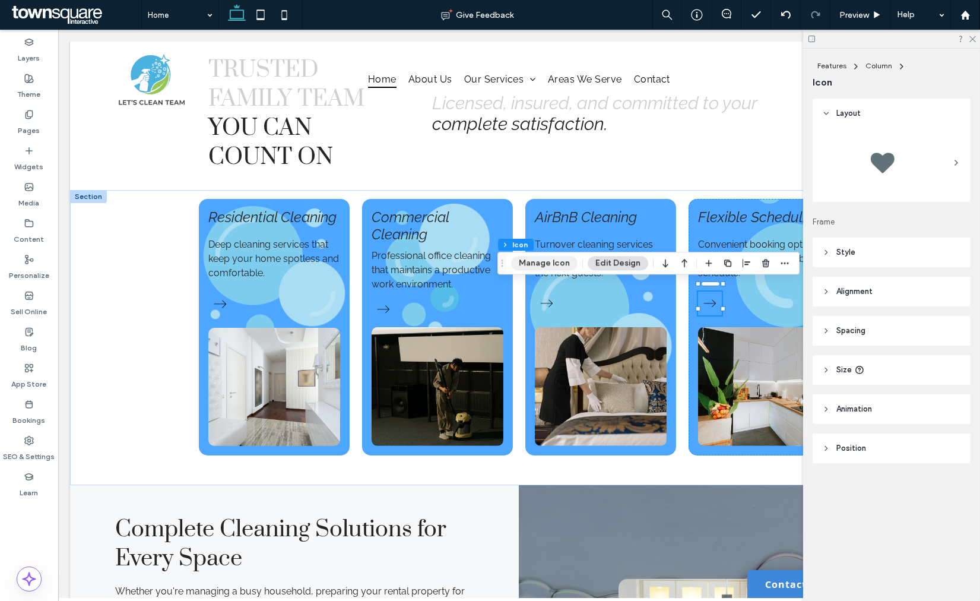
click at [547, 264] on button "Manage Icon" at bounding box center [544, 263] width 66 height 14
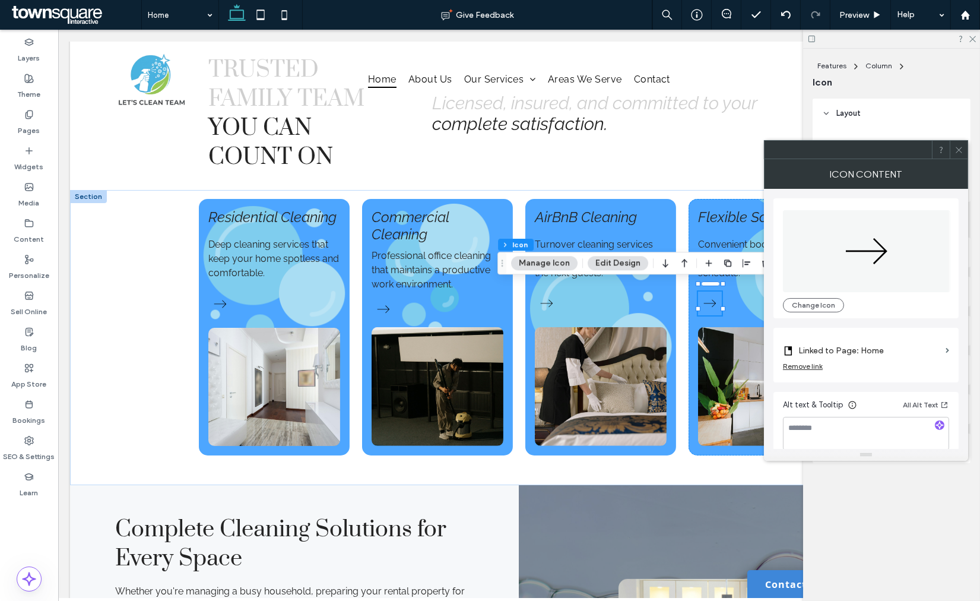
click at [822, 351] on label "Linked to Page: Home" at bounding box center [869, 351] width 142 height 22
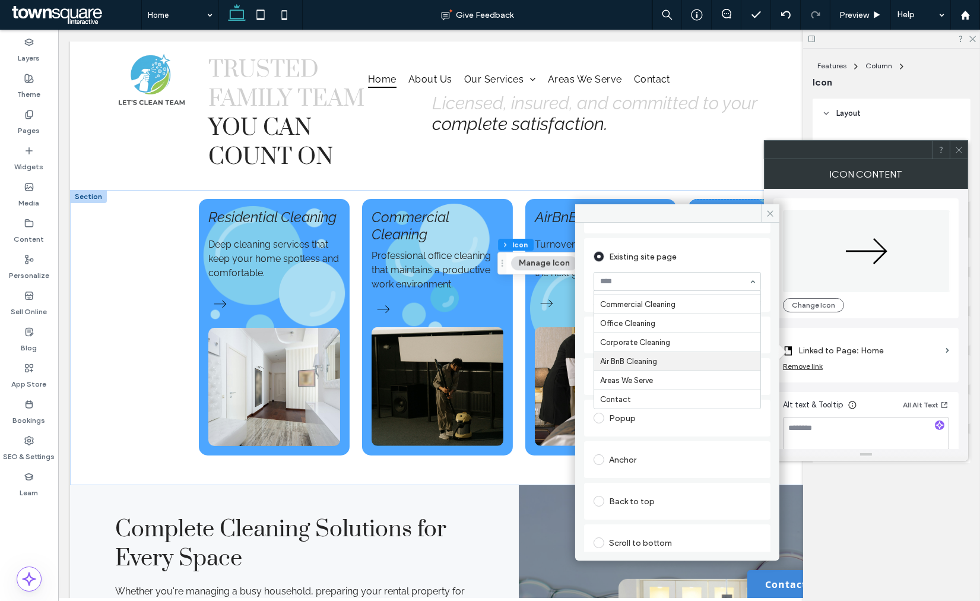
scroll to position [66, 0]
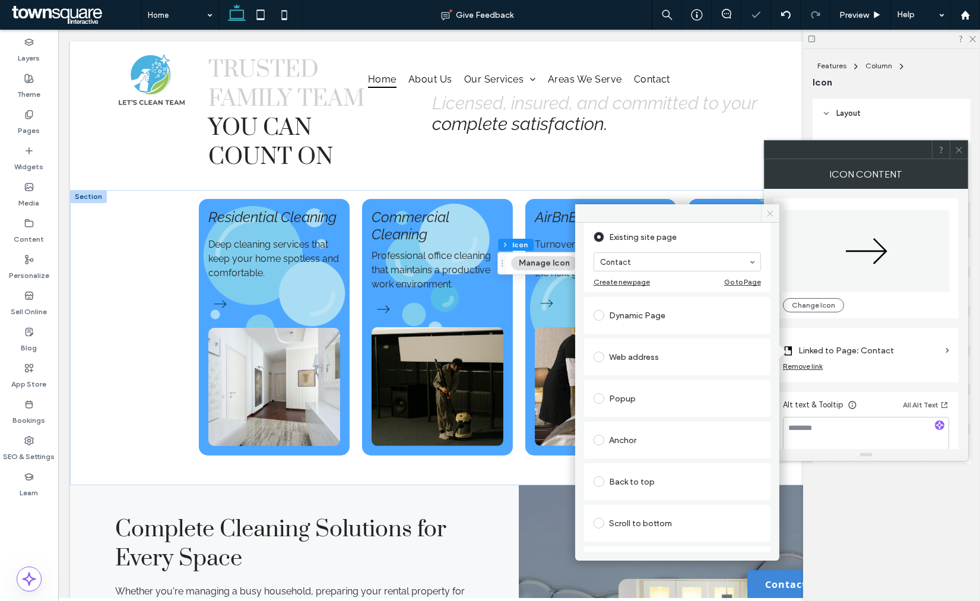
click at [769, 210] on icon at bounding box center [770, 213] width 9 height 9
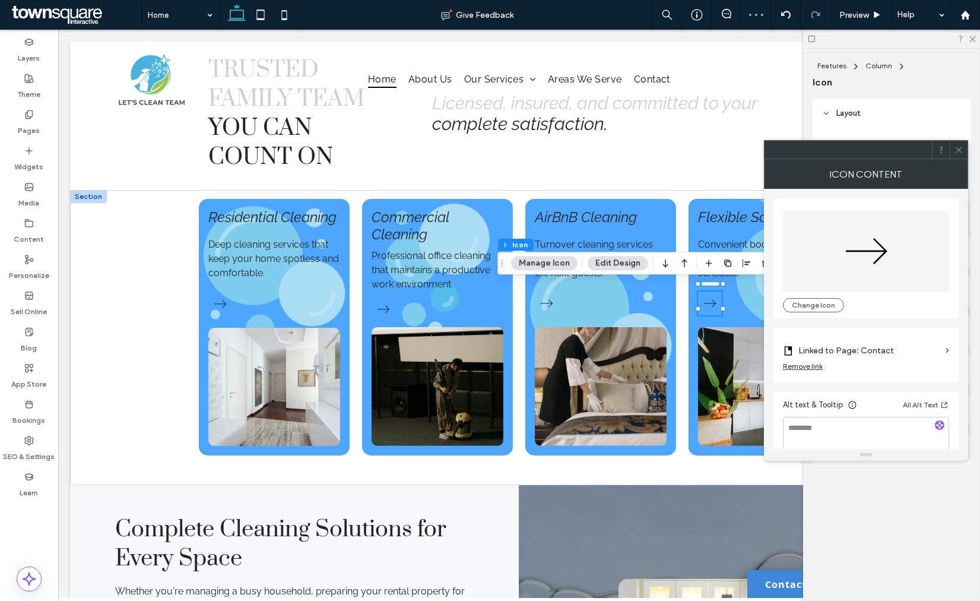
click at [959, 153] on icon at bounding box center [959, 149] width 9 height 9
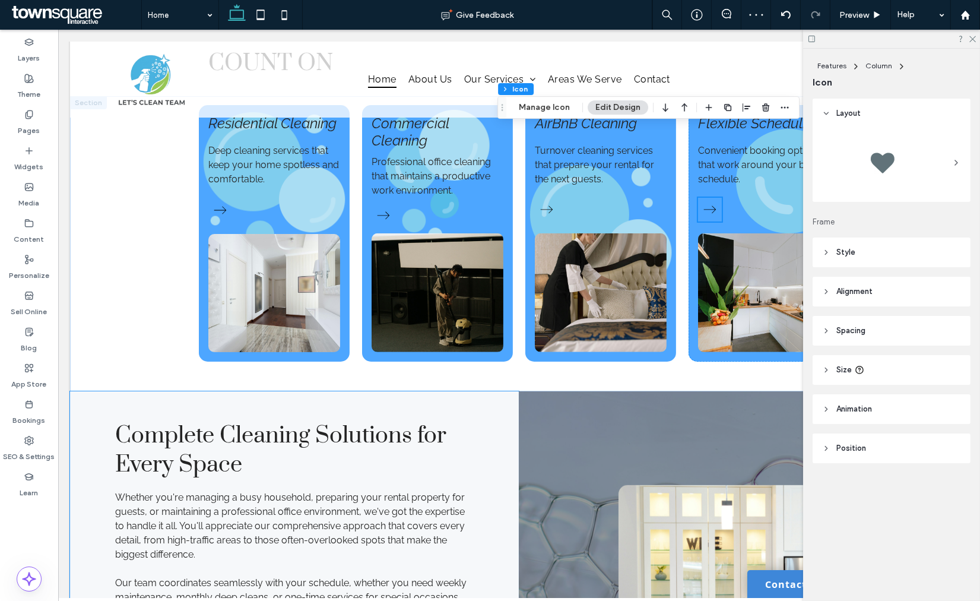
scroll to position [1407, 0]
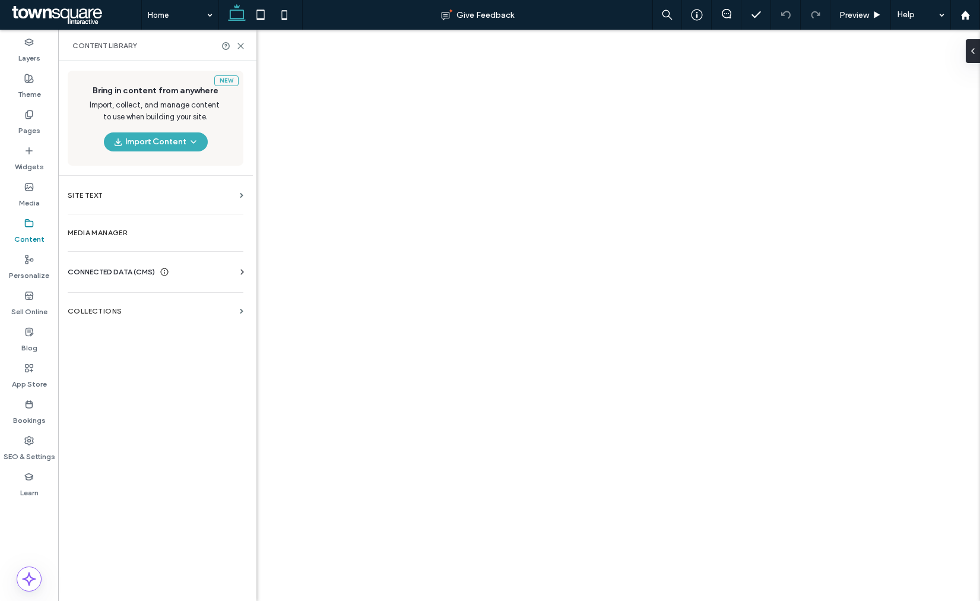
click at [36, 445] on label "SEO & Settings" at bounding box center [30, 453] width 52 height 17
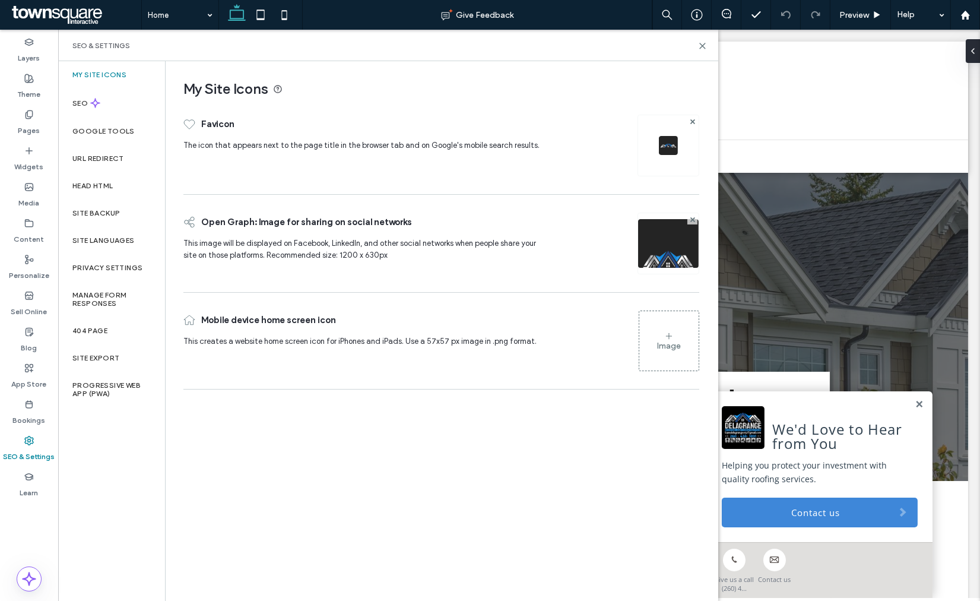
click at [91, 209] on label "Site Backup" at bounding box center [95, 213] width 47 height 8
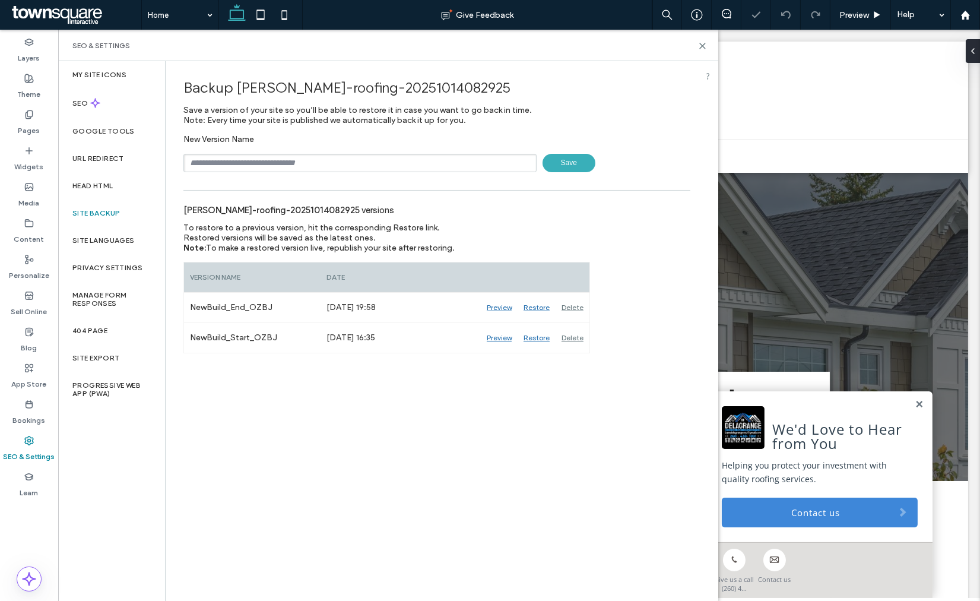
click at [214, 163] on input "text" at bounding box center [359, 163] width 353 height 18
type input "**********"
click at [567, 157] on span "Save" at bounding box center [569, 163] width 53 height 18
click at [702, 44] on icon at bounding box center [702, 46] width 9 height 9
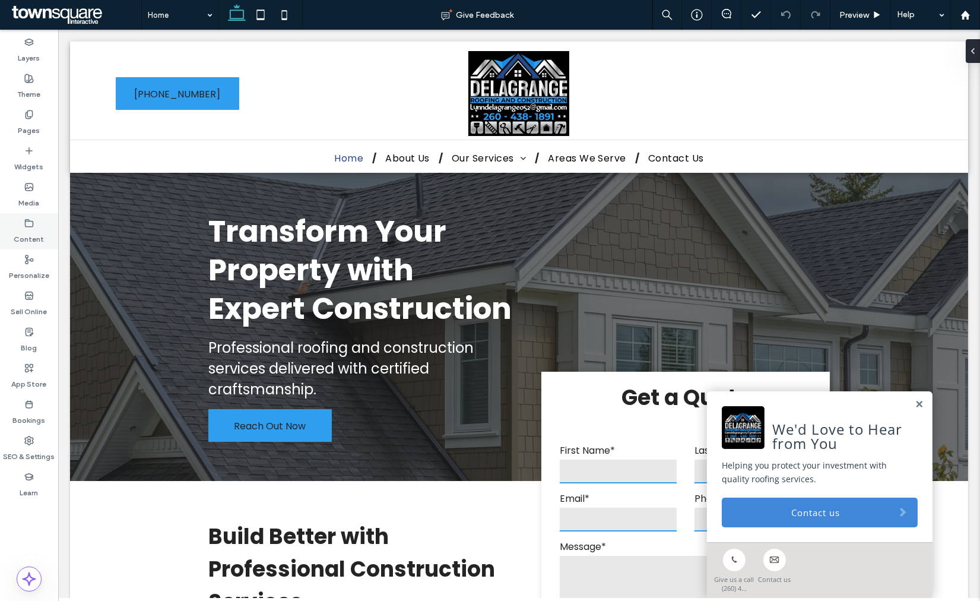
click at [25, 233] on label "Content" at bounding box center [29, 236] width 30 height 17
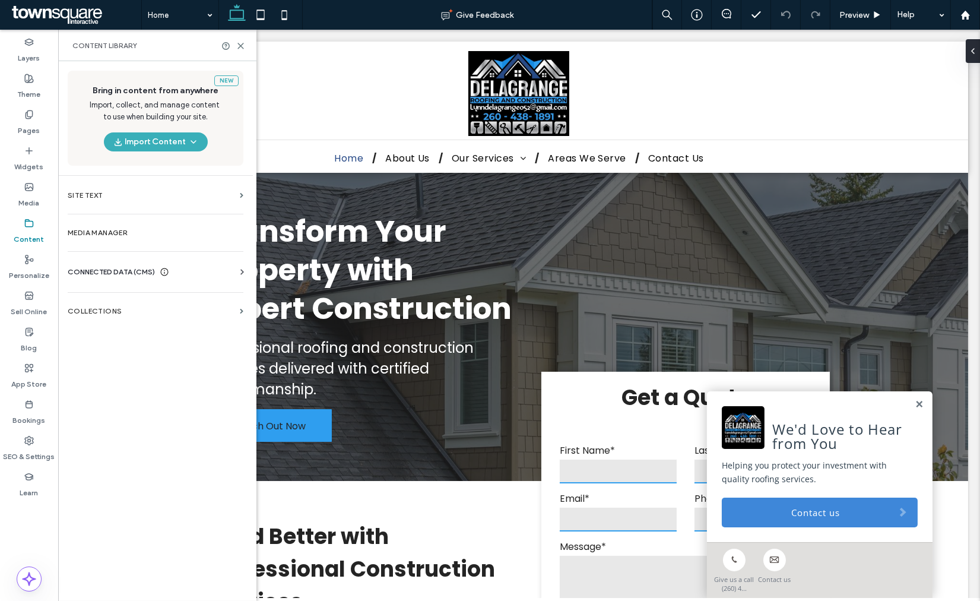
click at [97, 271] on span "CONNECTED DATA (CMS)" at bounding box center [111, 272] width 87 height 12
click at [102, 307] on section "Business Info" at bounding box center [158, 300] width 180 height 27
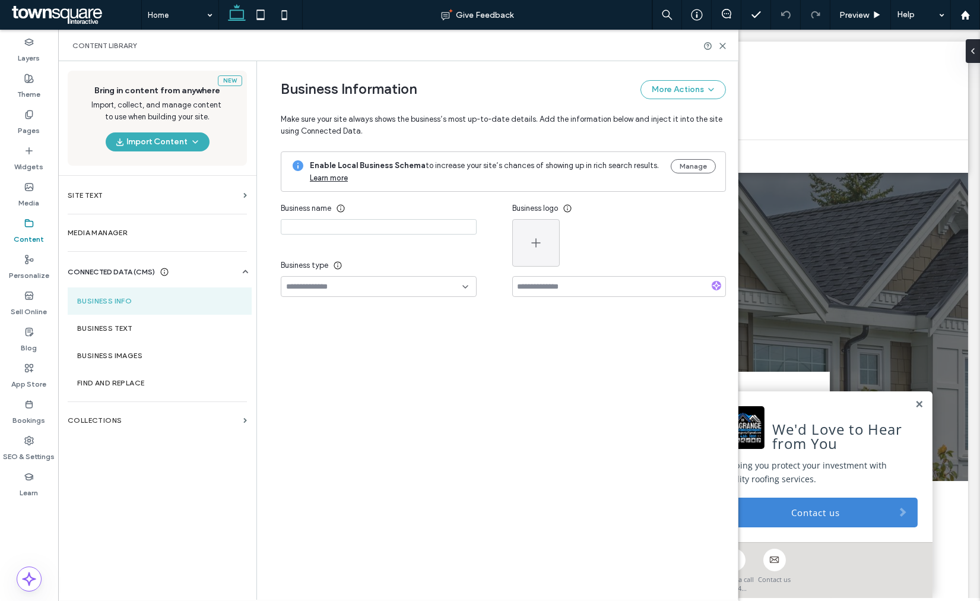
type input "**********"
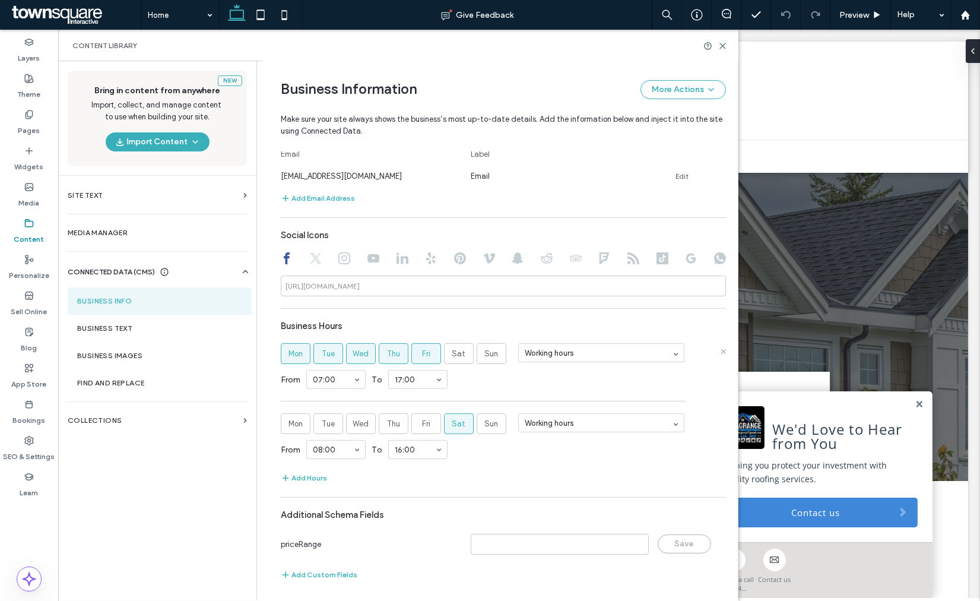
scroll to position [476, 0]
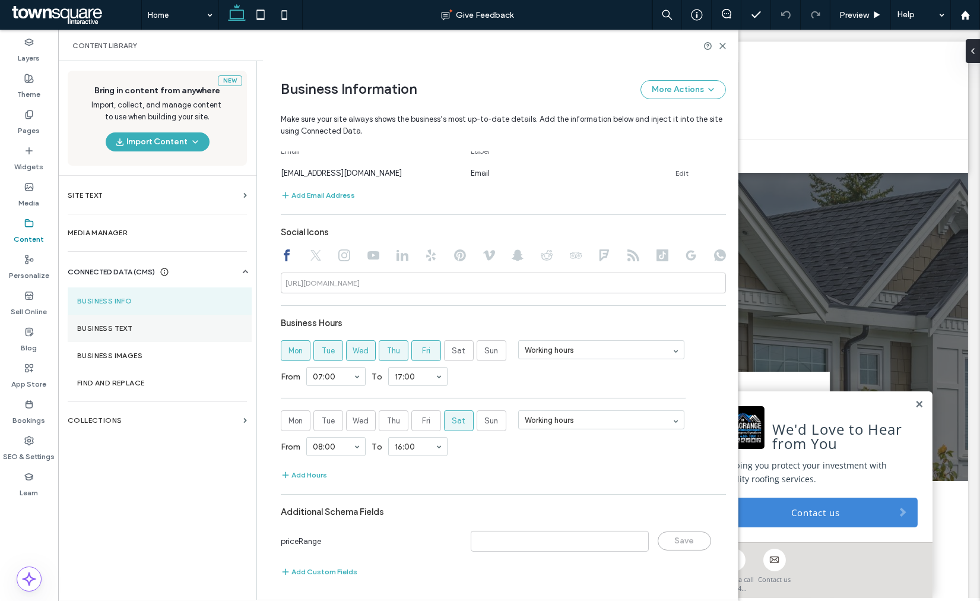
click at [115, 318] on section "Business Text" at bounding box center [160, 328] width 184 height 27
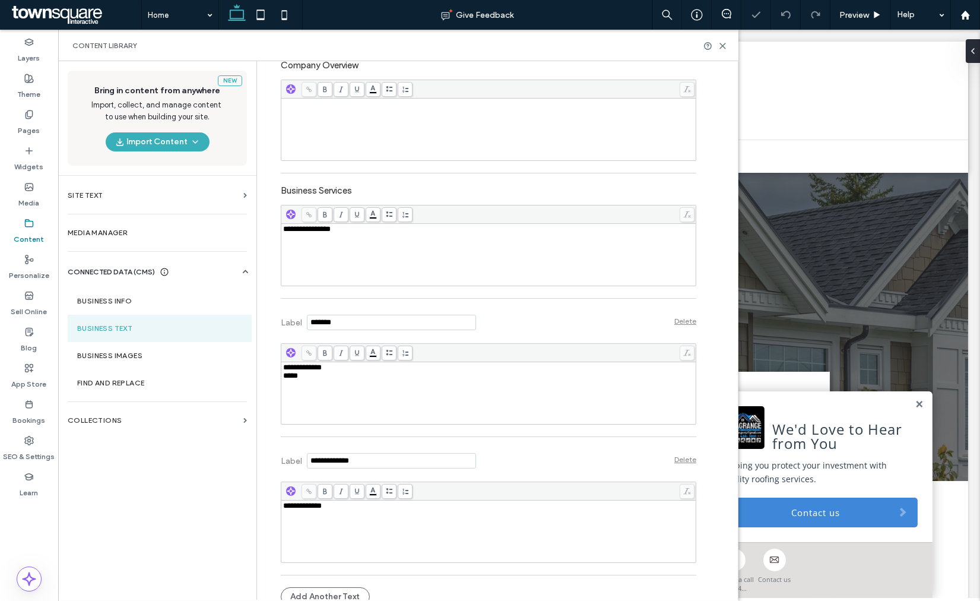
scroll to position [294, 0]
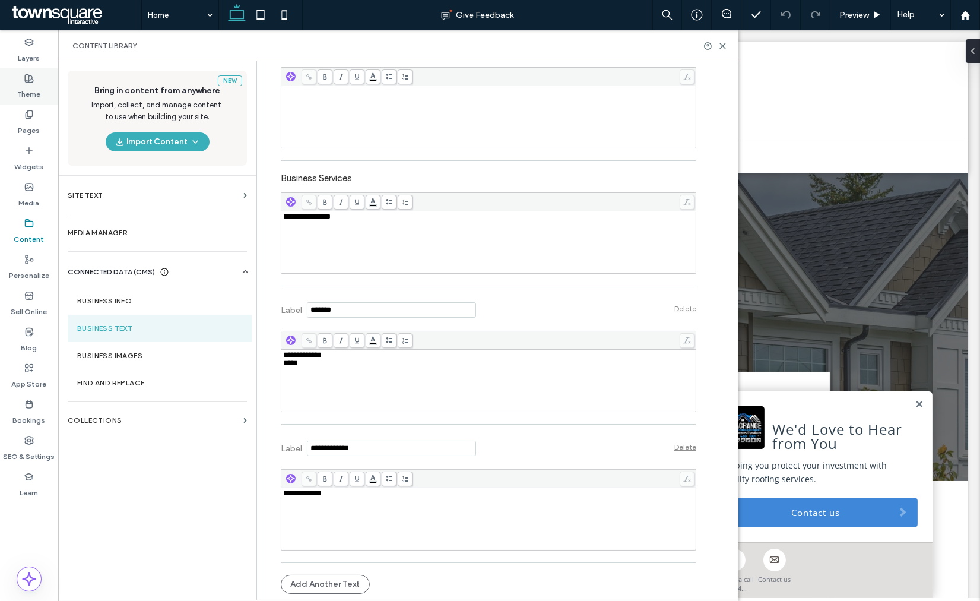
drag, startPoint x: 24, startPoint y: 87, endPoint x: 859, endPoint y: 465, distance: 916.1
click at [24, 87] on label "Theme" at bounding box center [29, 91] width 23 height 17
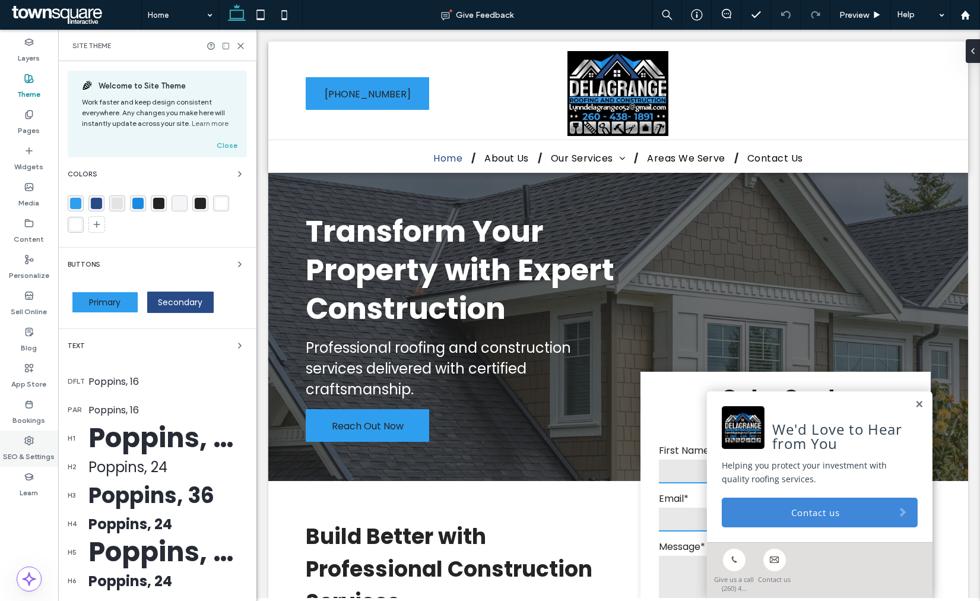
click at [37, 445] on label "SEO & Settings" at bounding box center [30, 453] width 52 height 17
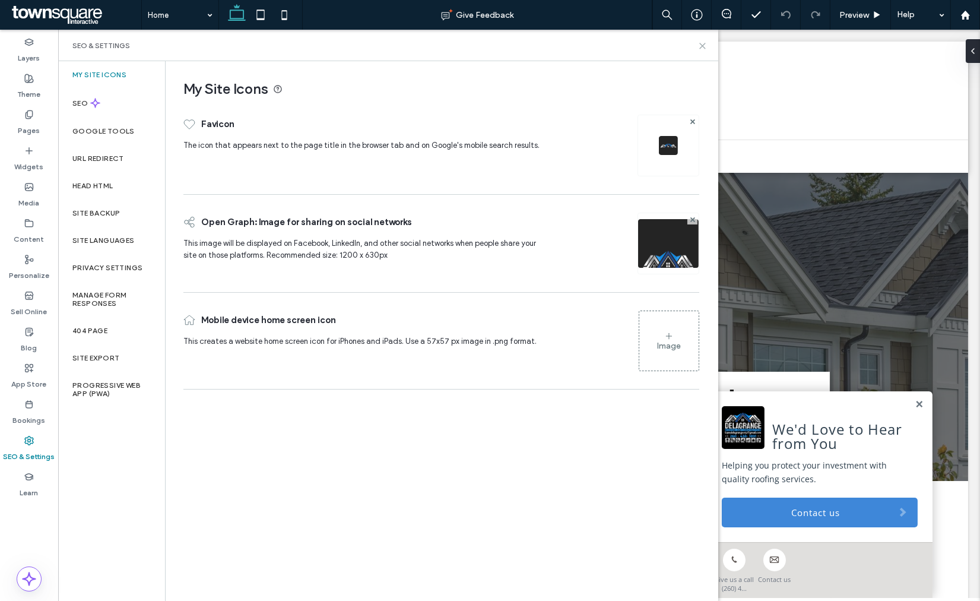
click at [702, 49] on icon at bounding box center [702, 46] width 9 height 9
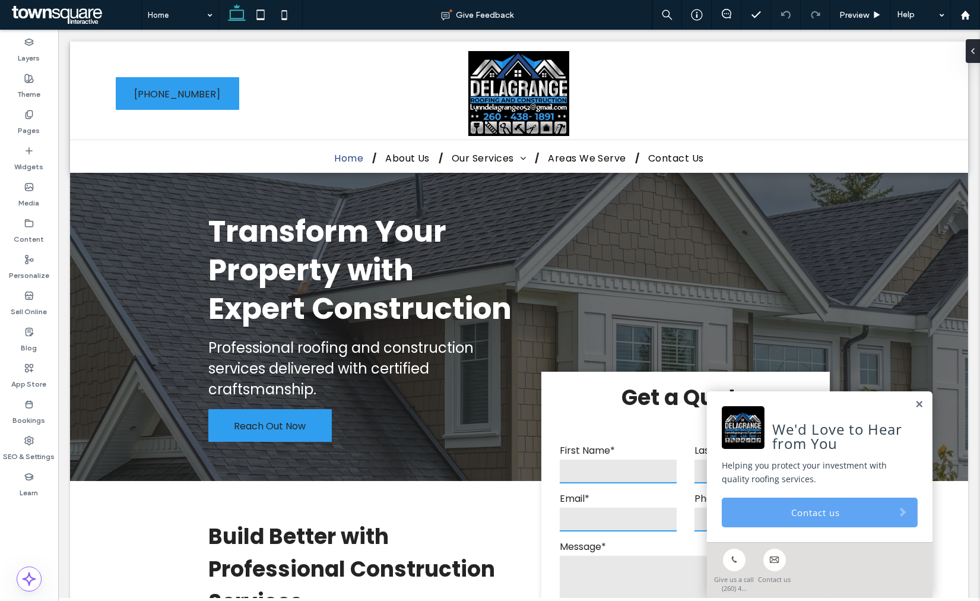
click at [763, 511] on link "Contact us" at bounding box center [820, 512] width 196 height 30
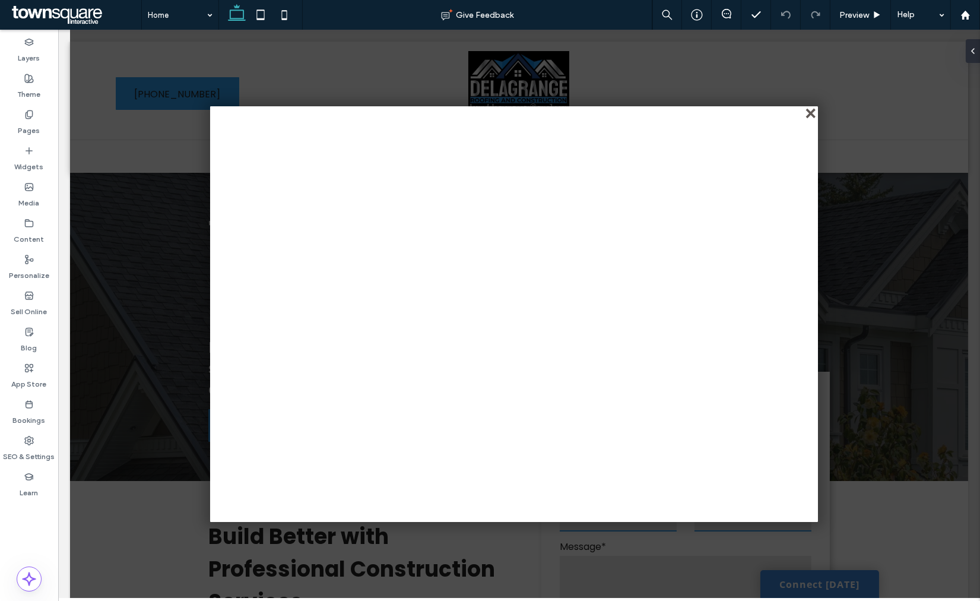
click at [808, 110] on div "close" at bounding box center [811, 114] width 9 height 9
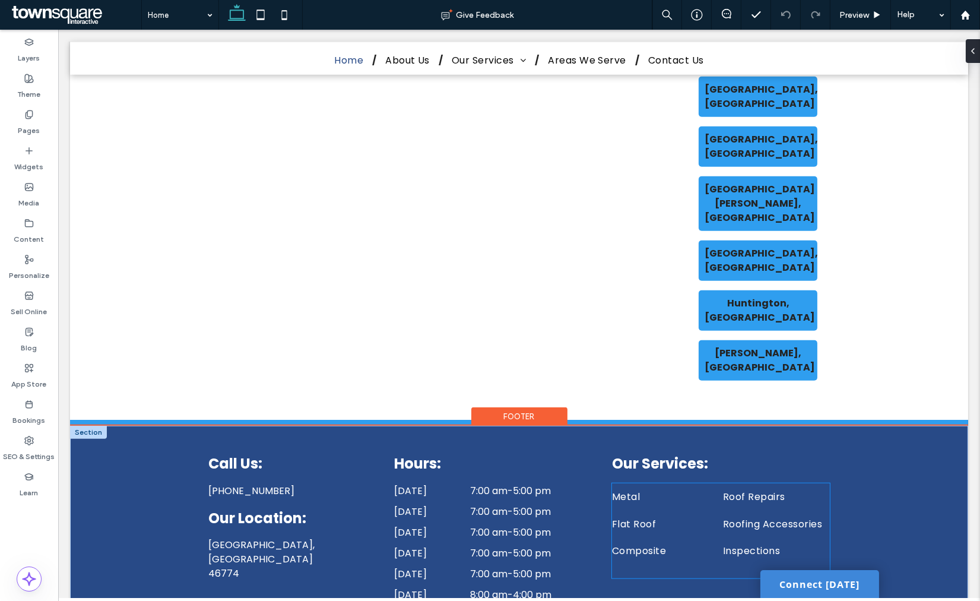
scroll to position [2211, 0]
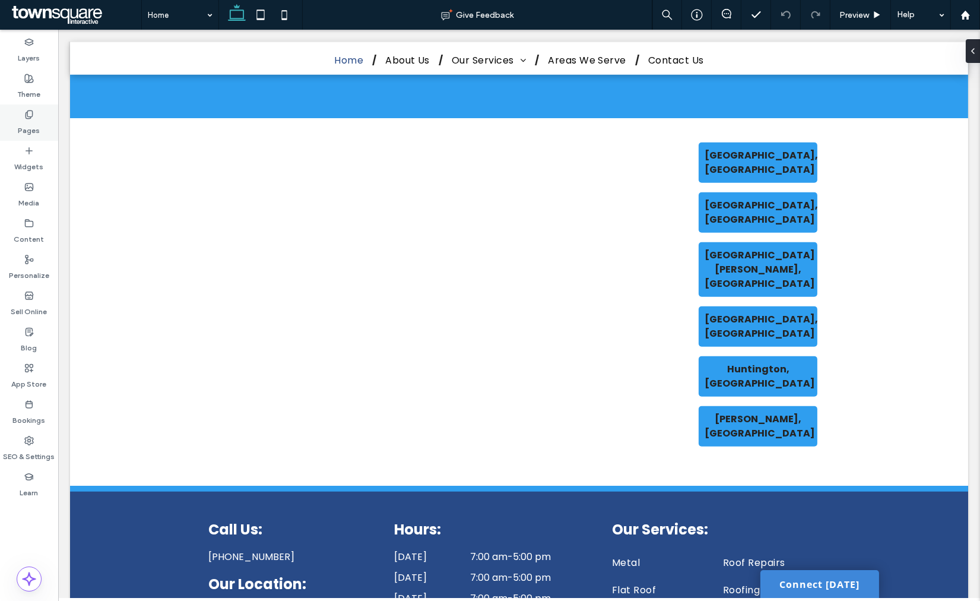
click at [38, 131] on label "Pages" at bounding box center [29, 127] width 22 height 17
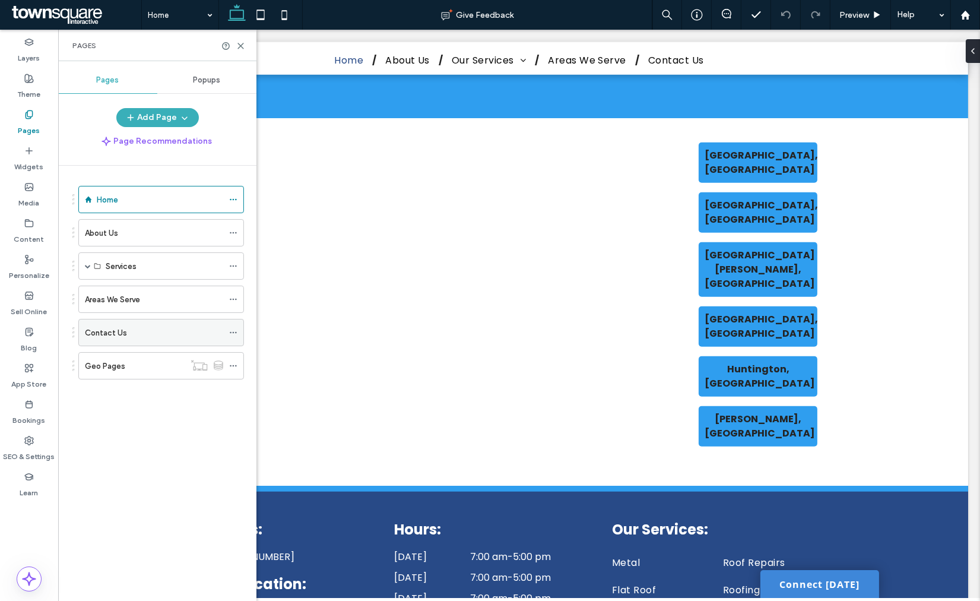
click at [123, 328] on label "Contact Us" at bounding box center [106, 332] width 42 height 21
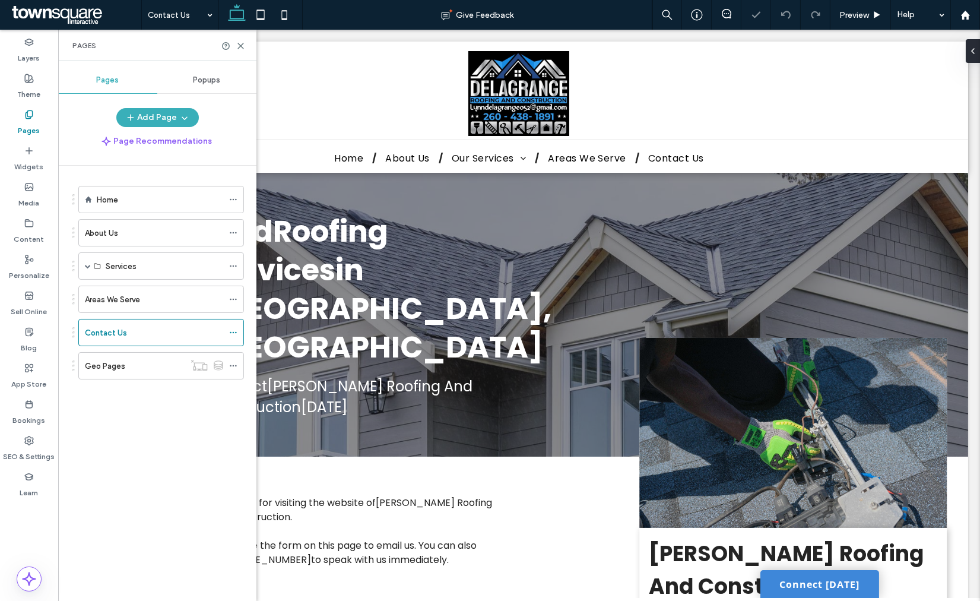
click at [782, 585] on link "Connect [DATE]" at bounding box center [819, 584] width 119 height 28
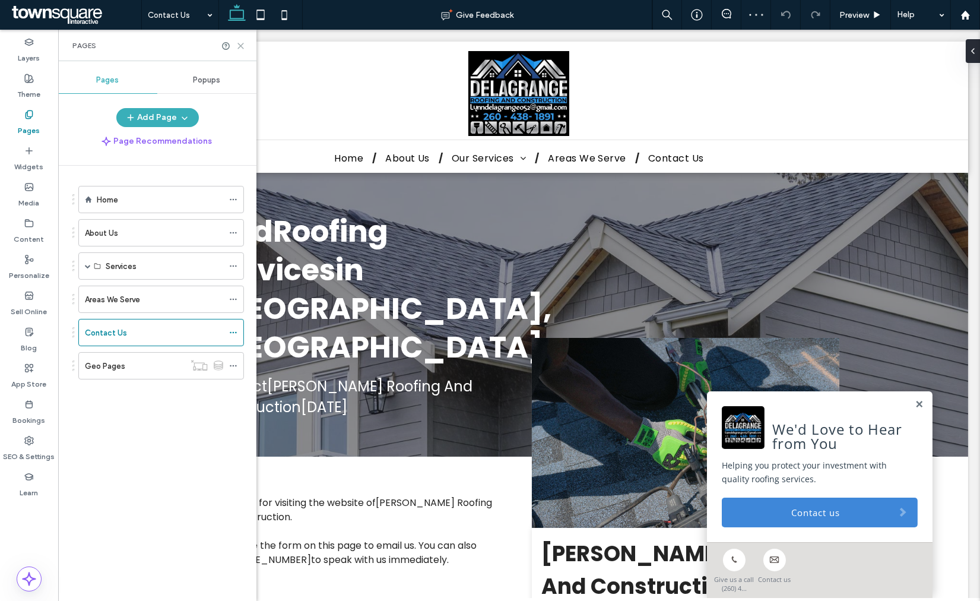
click at [241, 42] on icon at bounding box center [240, 46] width 9 height 9
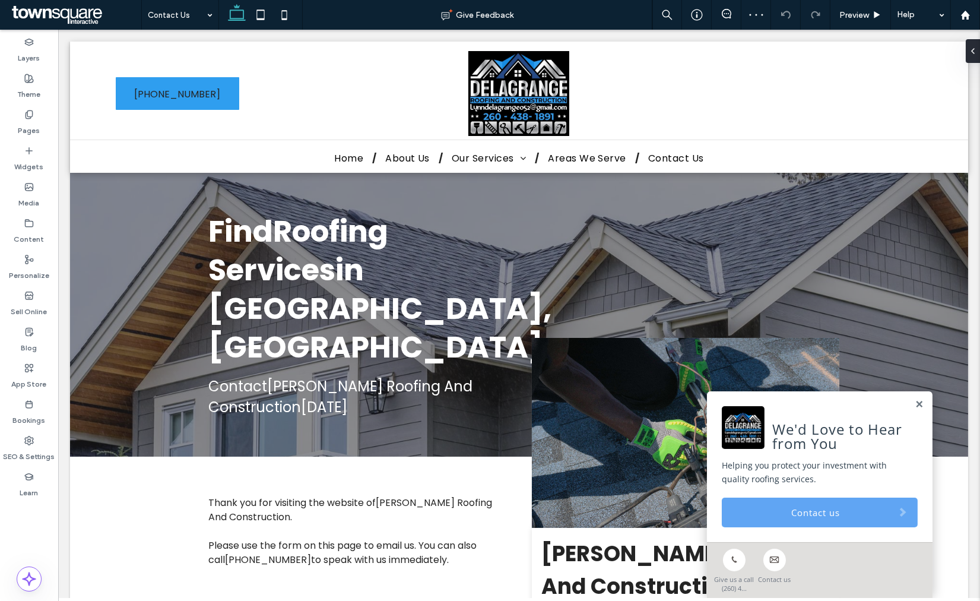
click at [790, 521] on link "Contact us" at bounding box center [820, 512] width 196 height 30
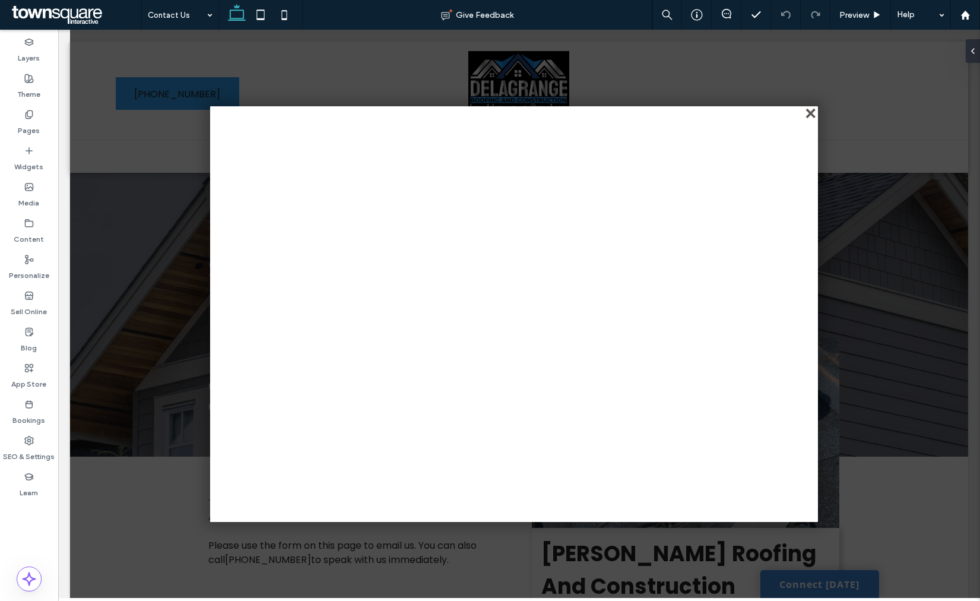
click at [811, 114] on div "close" at bounding box center [811, 114] width 9 height 9
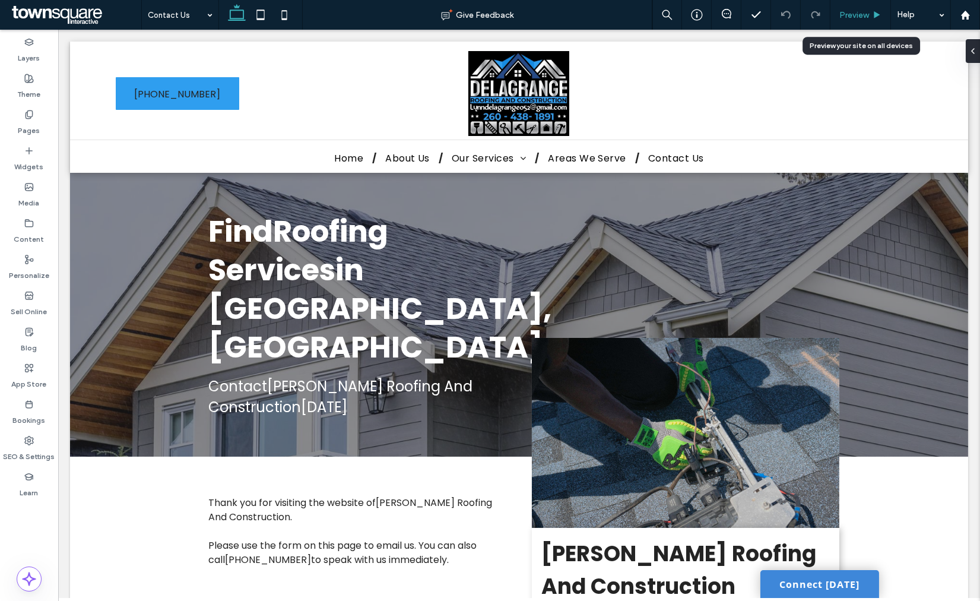
click at [865, 13] on span "Preview" at bounding box center [854, 15] width 30 height 10
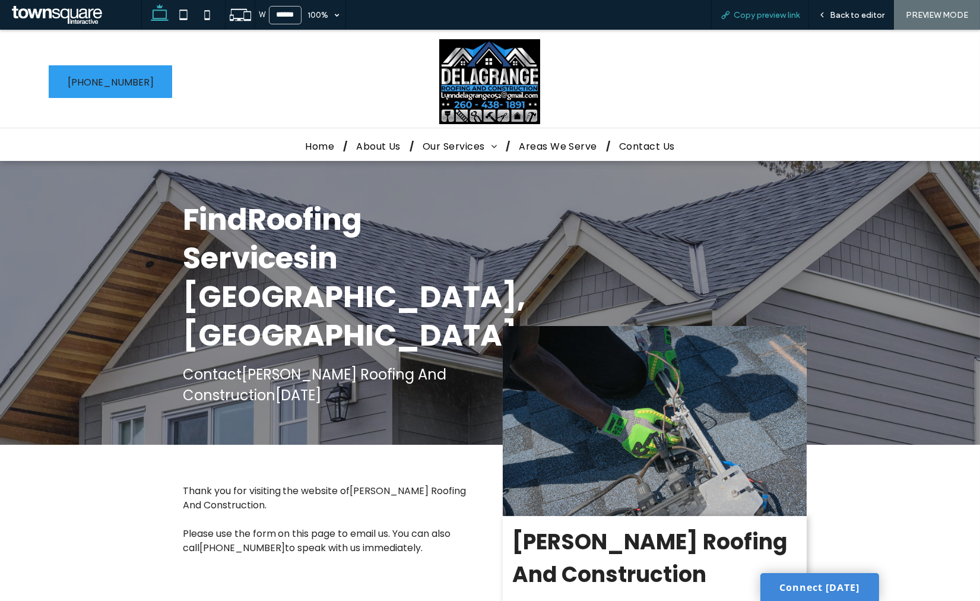
click at [781, 17] on span "Copy preview link" at bounding box center [767, 15] width 66 height 10
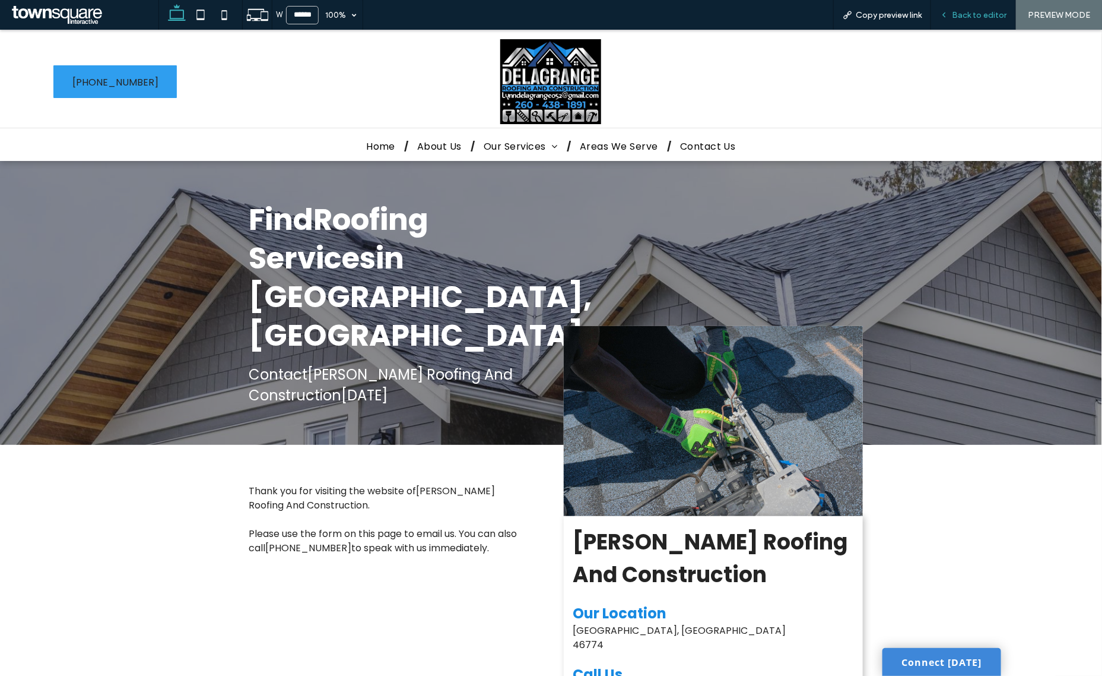
click at [972, 17] on span "Back to editor" at bounding box center [979, 15] width 55 height 10
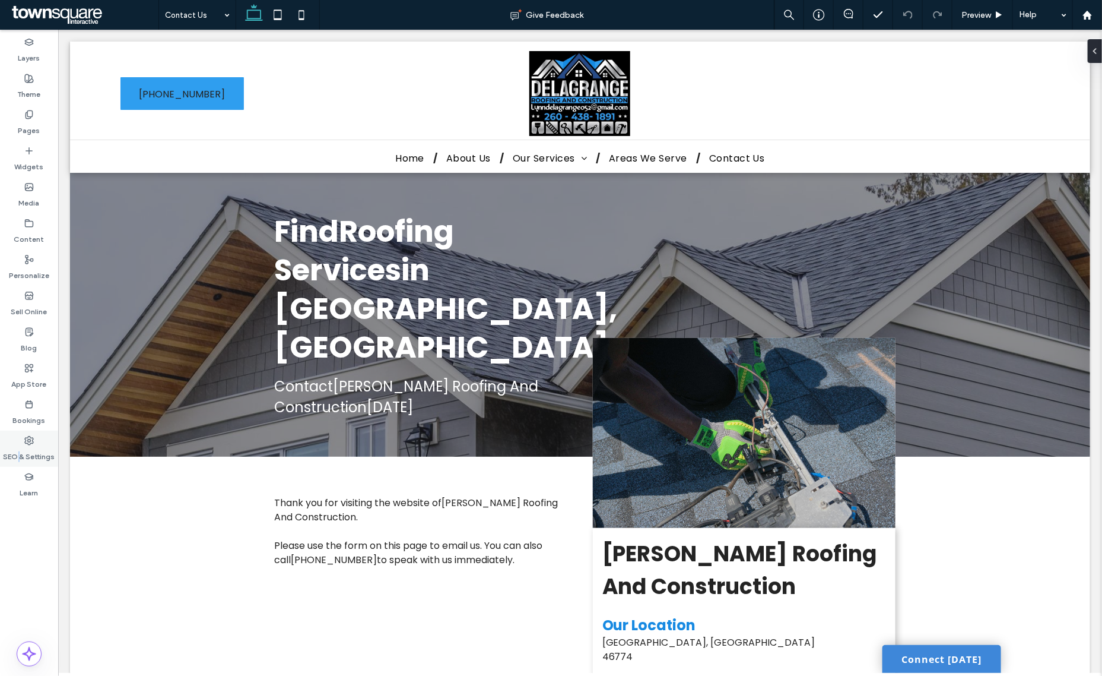
click at [16, 442] on div "SEO & Settings" at bounding box center [29, 448] width 58 height 36
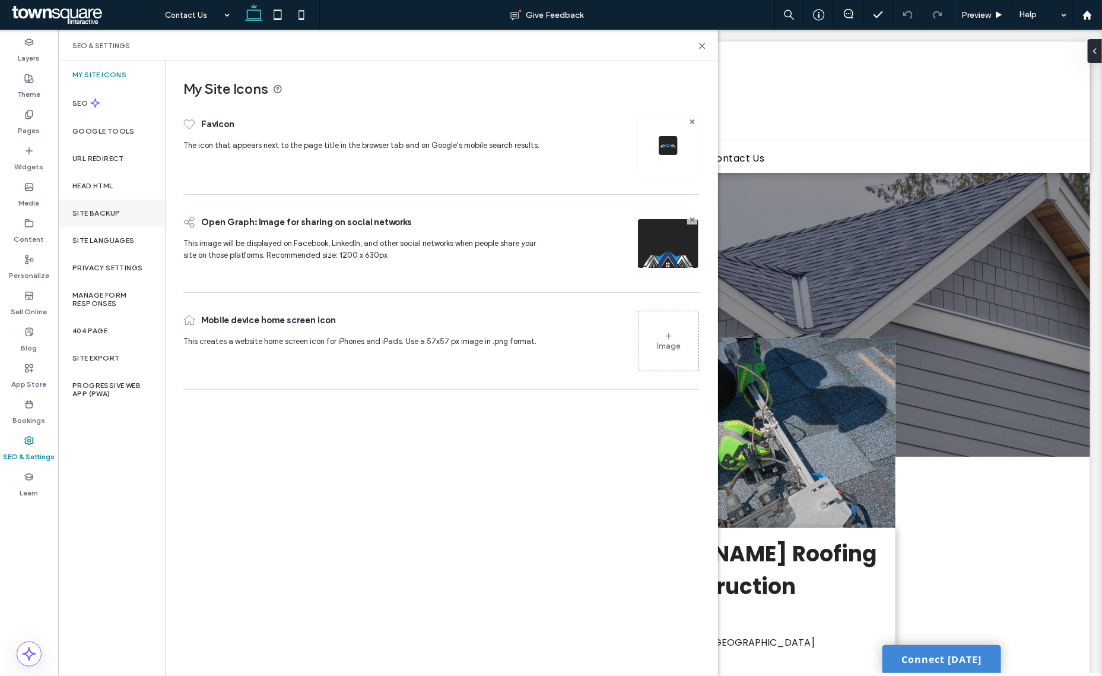
click at [114, 208] on div "Site Backup" at bounding box center [111, 212] width 107 height 27
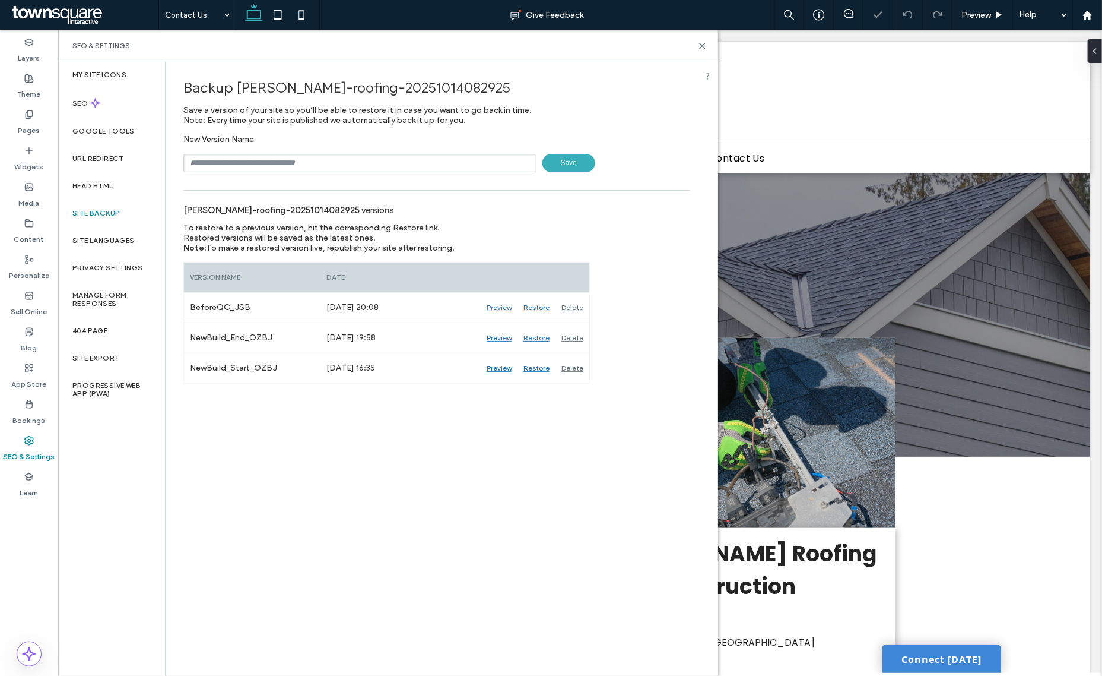
click at [239, 167] on input "text" at bounding box center [359, 163] width 353 height 18
type input "**********"
click at [559, 163] on span "Save" at bounding box center [569, 163] width 53 height 18
